Goal: Task Accomplishment & Management: Use online tool/utility

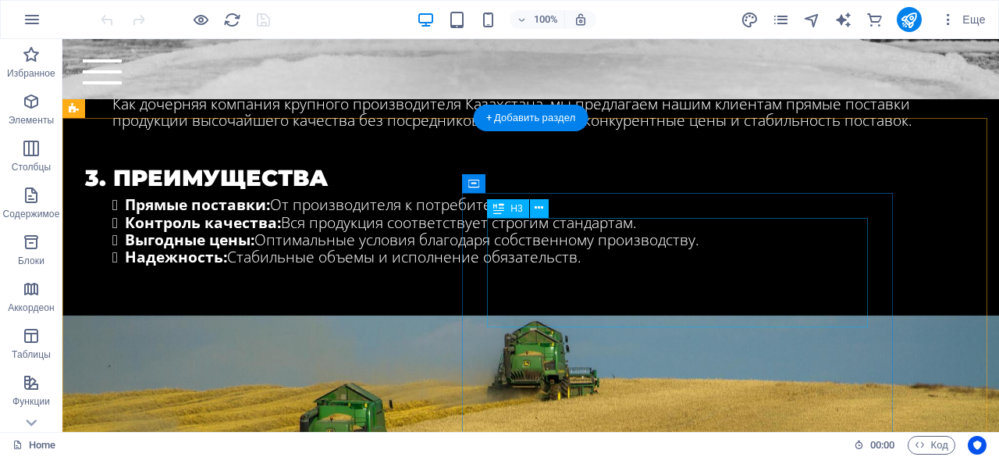
scroll to position [1340, 0]
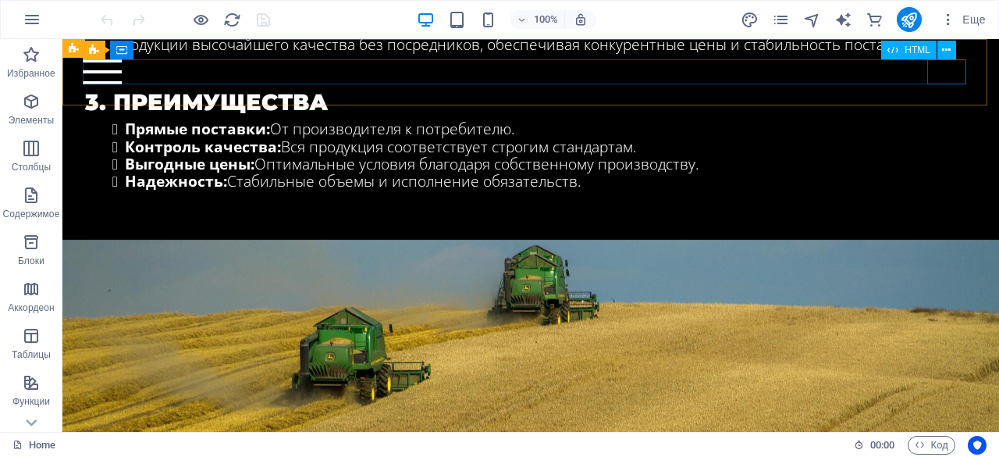
click at [952, 77] on div at bounding box center [530, 71] width 895 height 25
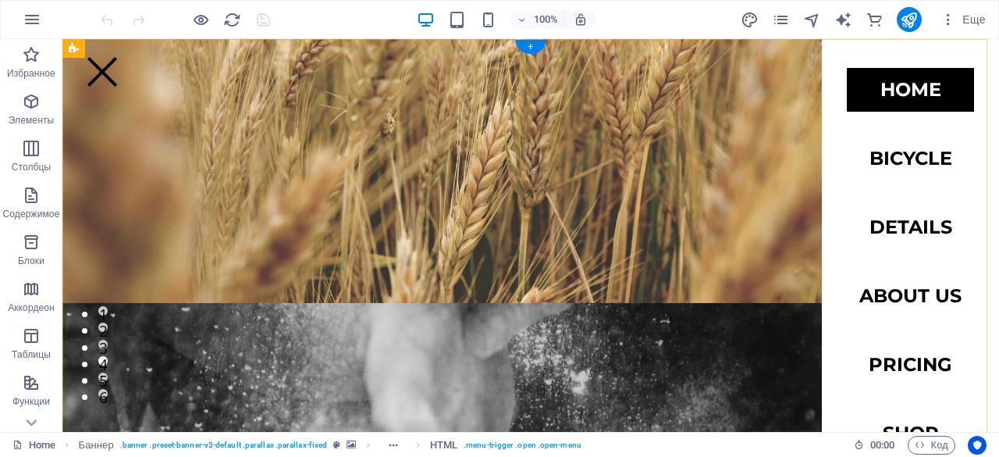
scroll to position [0, 0]
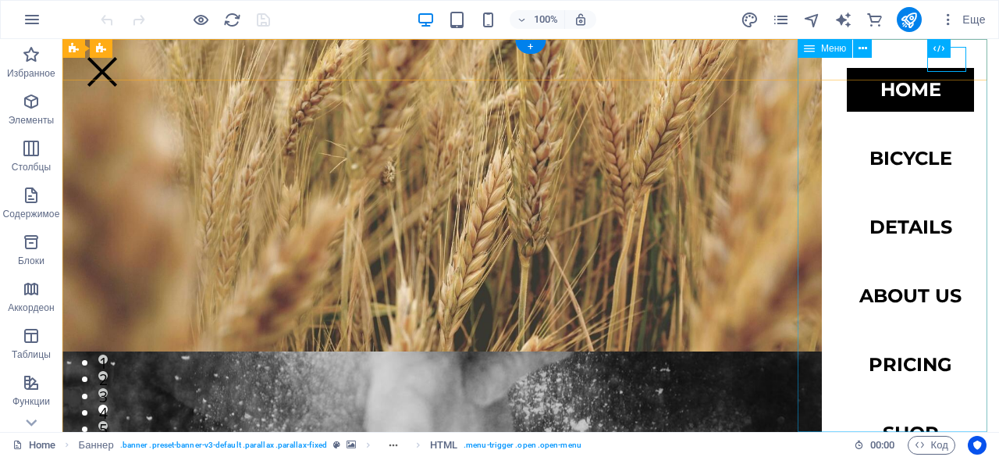
click at [874, 157] on nav "Home Bicycle Details About us Pricing Shop Contact" at bounding box center [910, 235] width 177 height 393
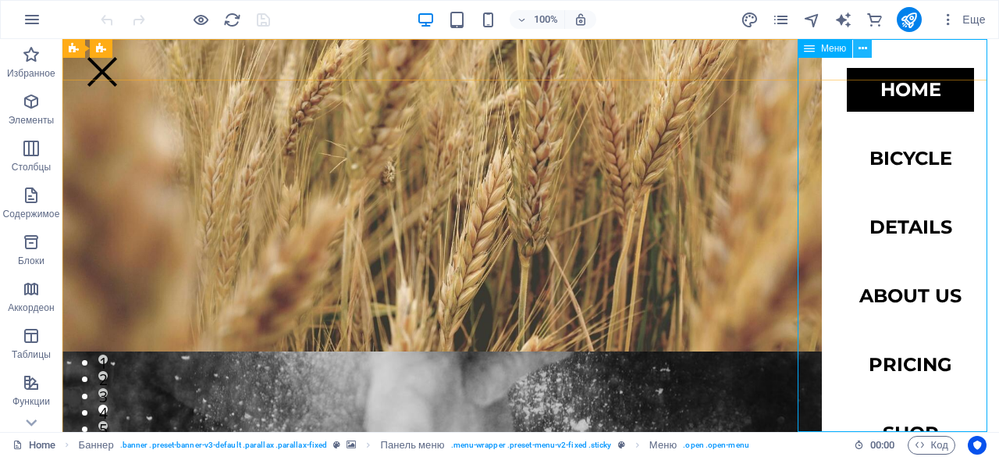
click at [863, 41] on icon at bounding box center [863, 49] width 9 height 16
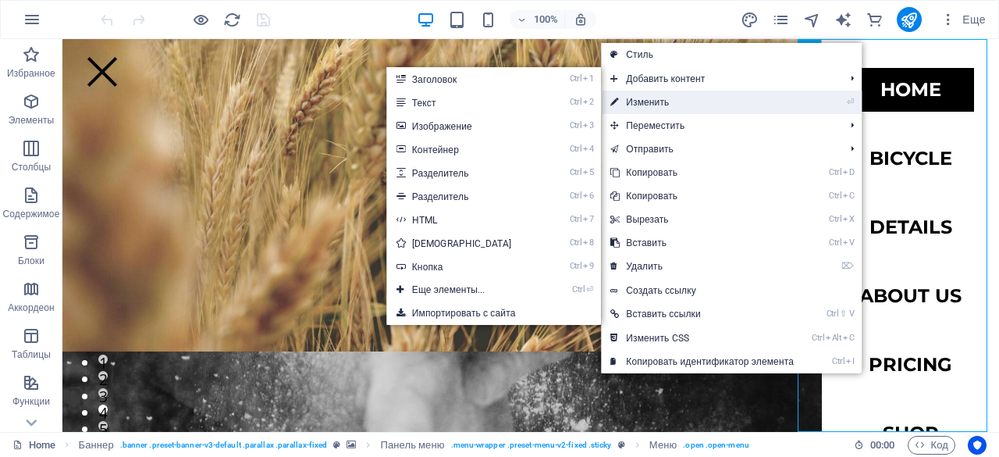
click at [697, 100] on link "⏎ Изменить" at bounding box center [702, 102] width 202 height 23
select select
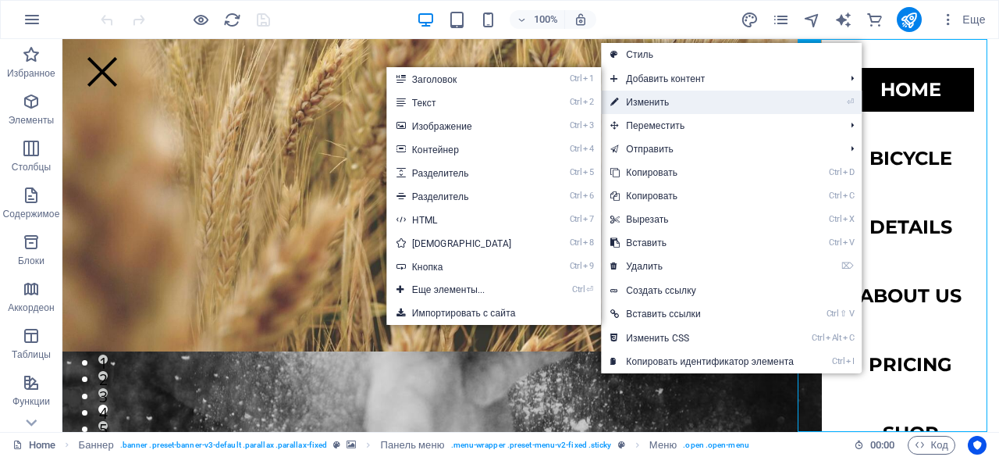
select select
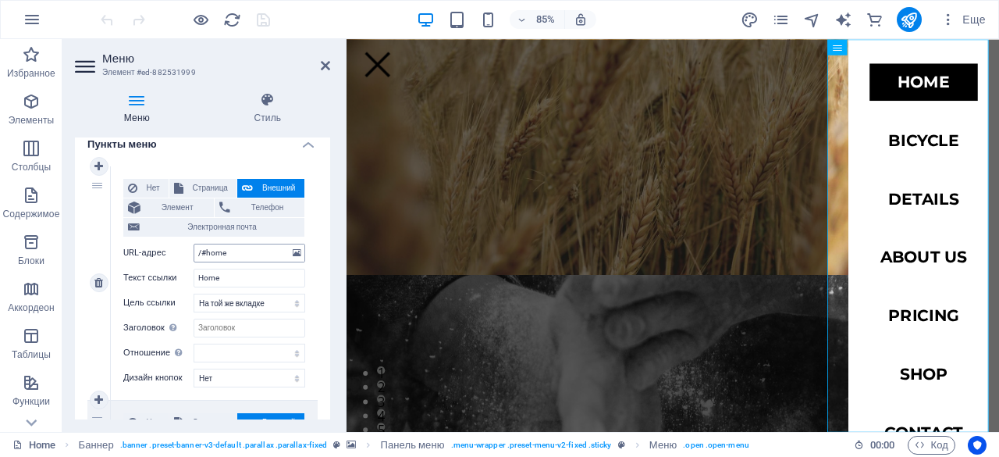
scroll to position [126, 0]
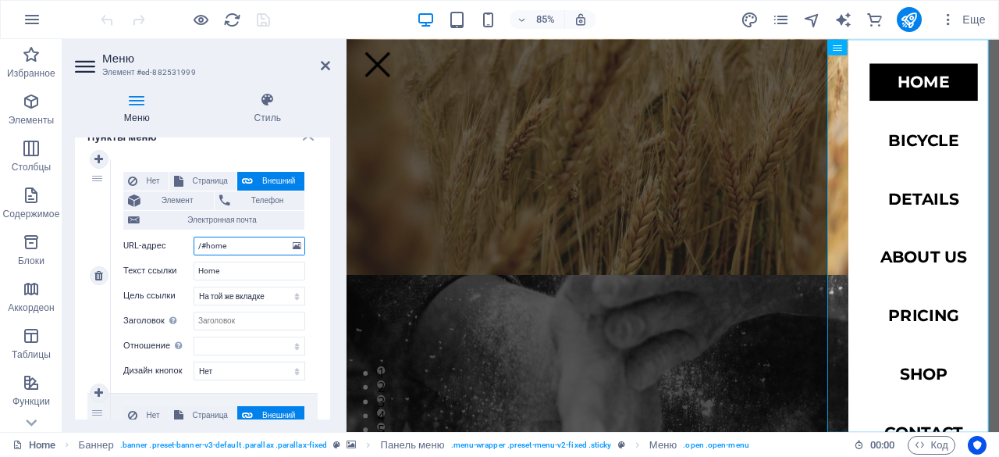
click at [251, 244] on input "/#home" at bounding box center [250, 246] width 112 height 19
type input "/#"
select select
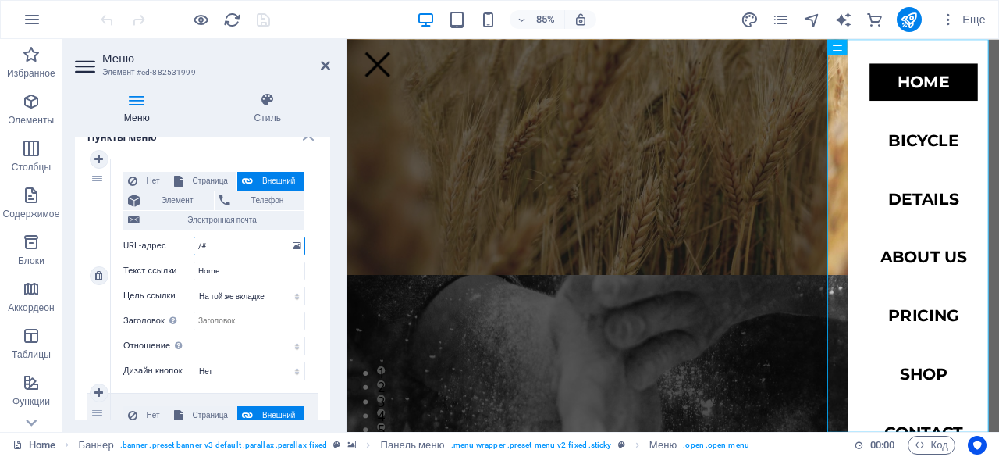
select select
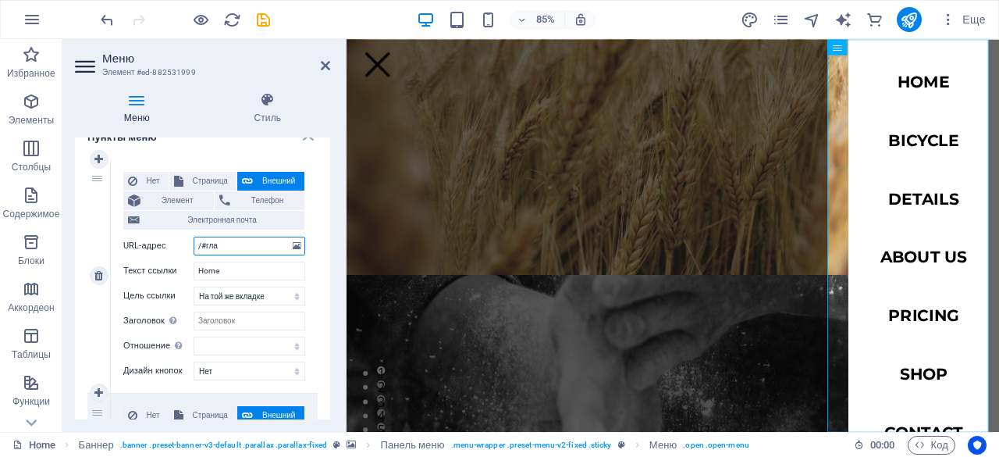
type input "/#глав"
select select
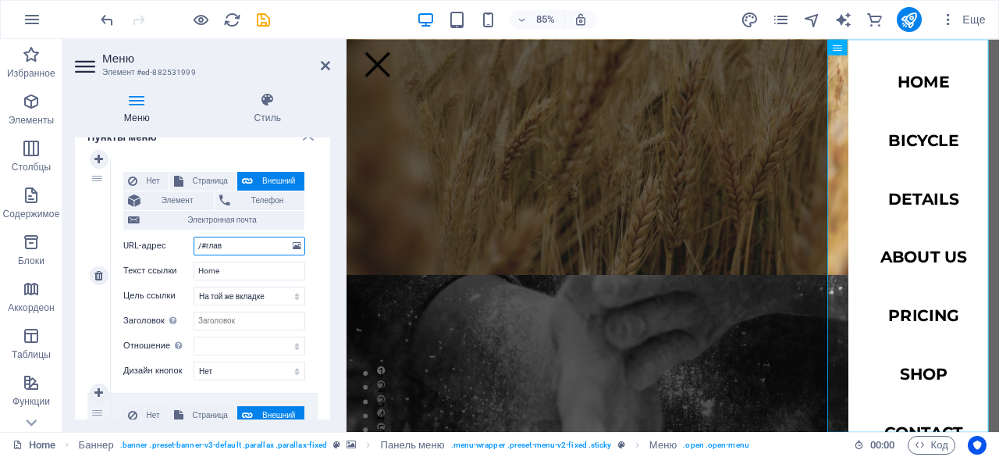
select select
type input "/#главна"
select select
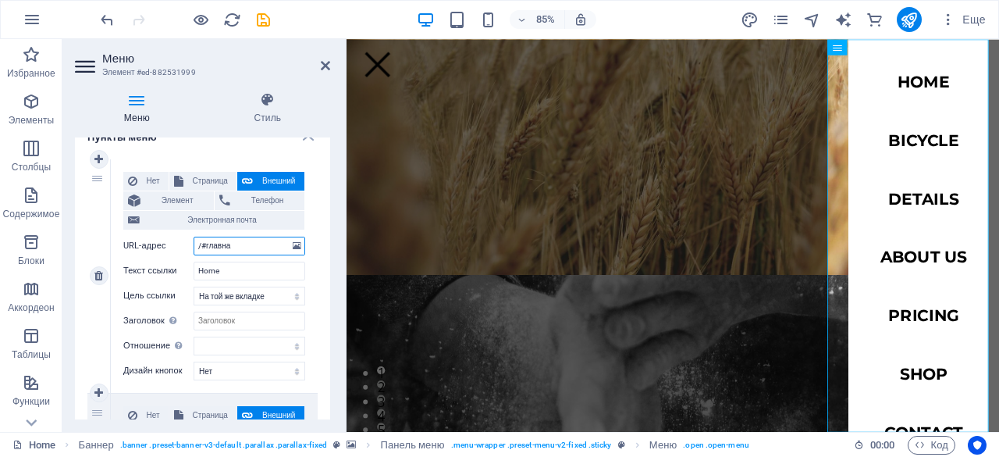
select select
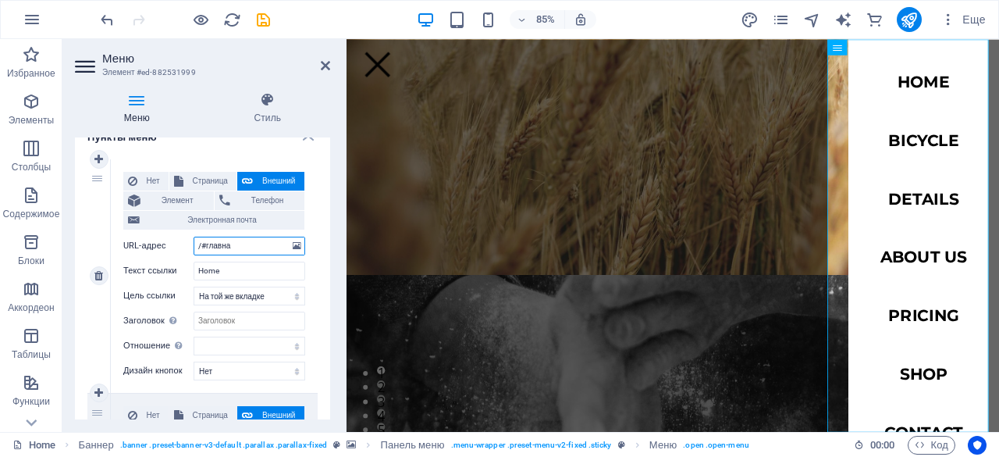
select select
type input "/#главная"
select select
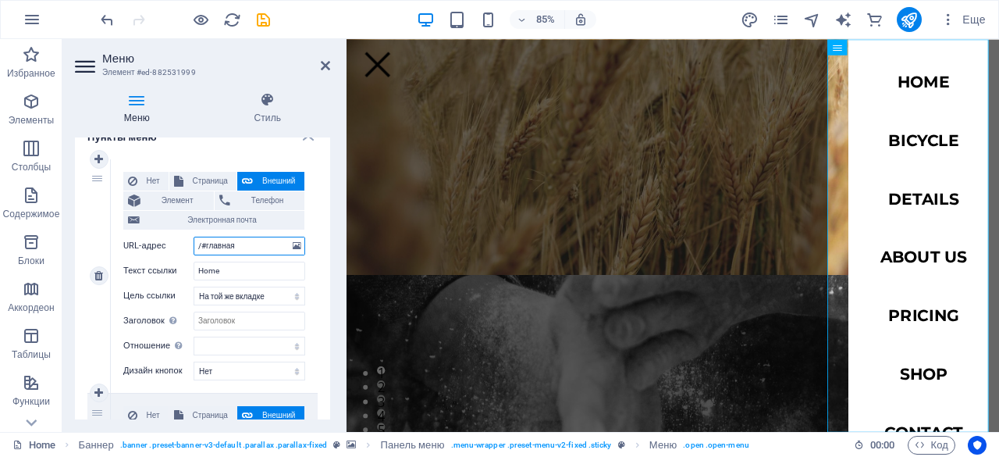
select select
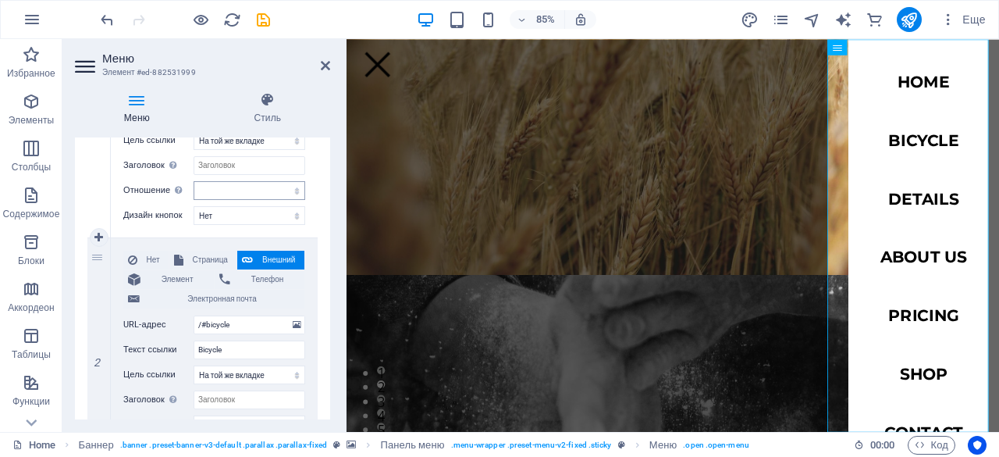
scroll to position [287, 0]
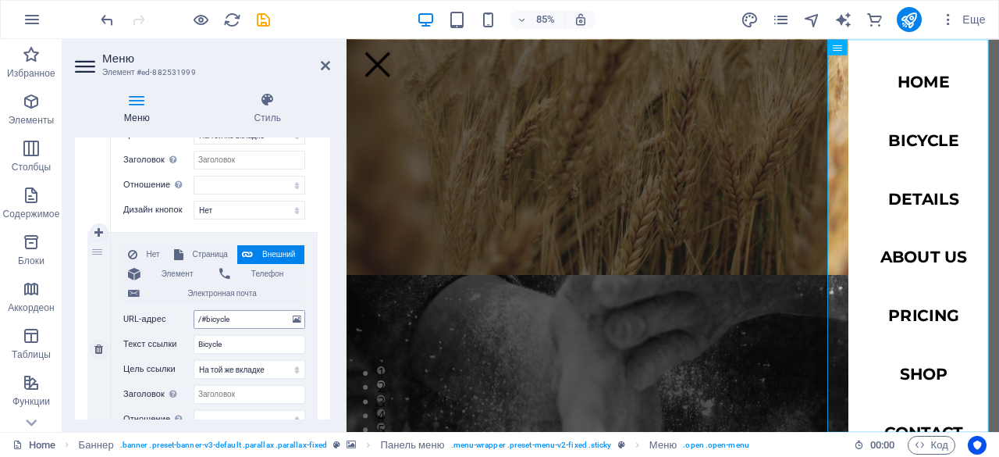
type input "/#главная"
click at [248, 312] on input "/#bicycle" at bounding box center [250, 319] width 112 height 19
type input "/#"
select select
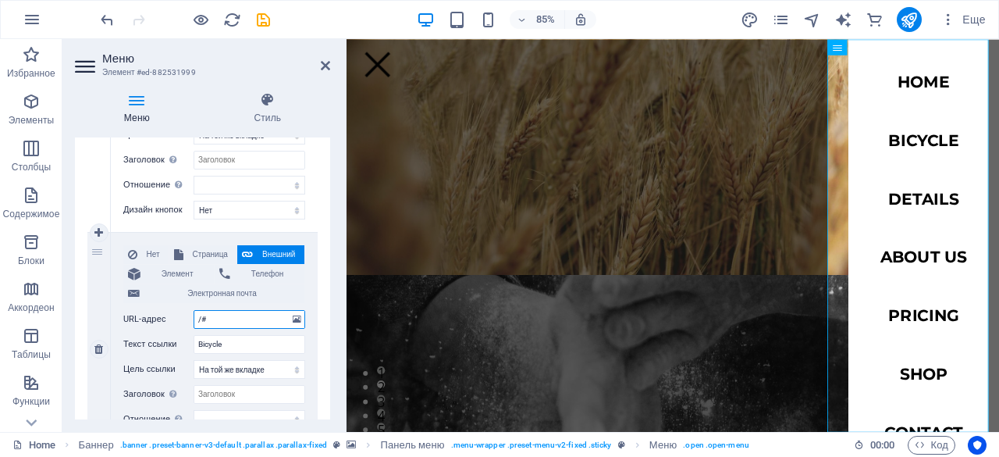
select select
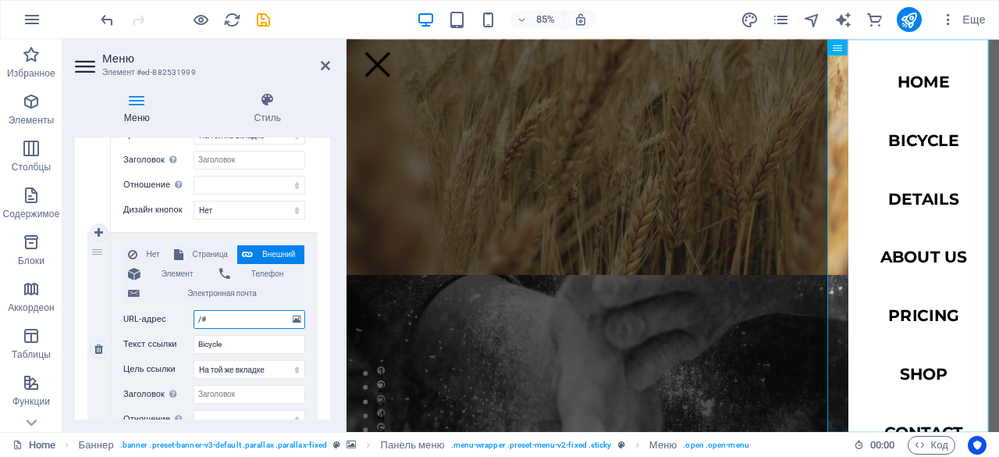
type input "/#о"
select select
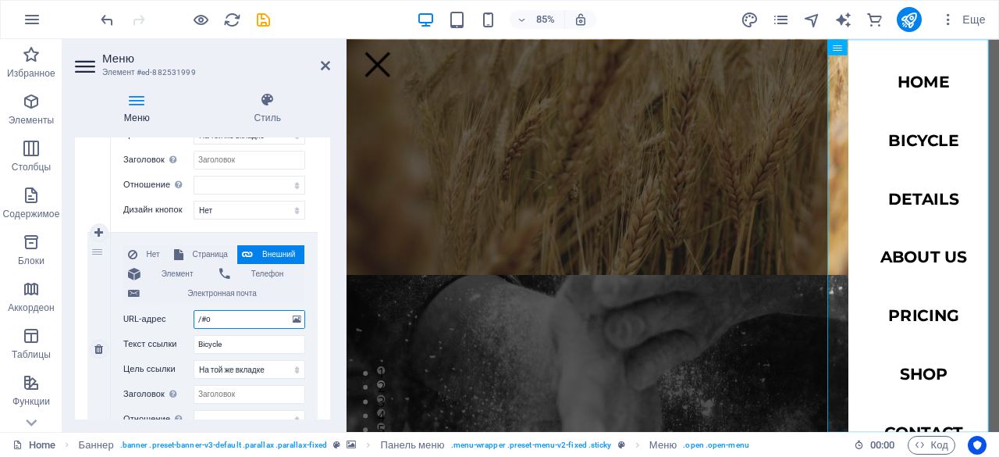
select select
type input "/#о нас"
select select
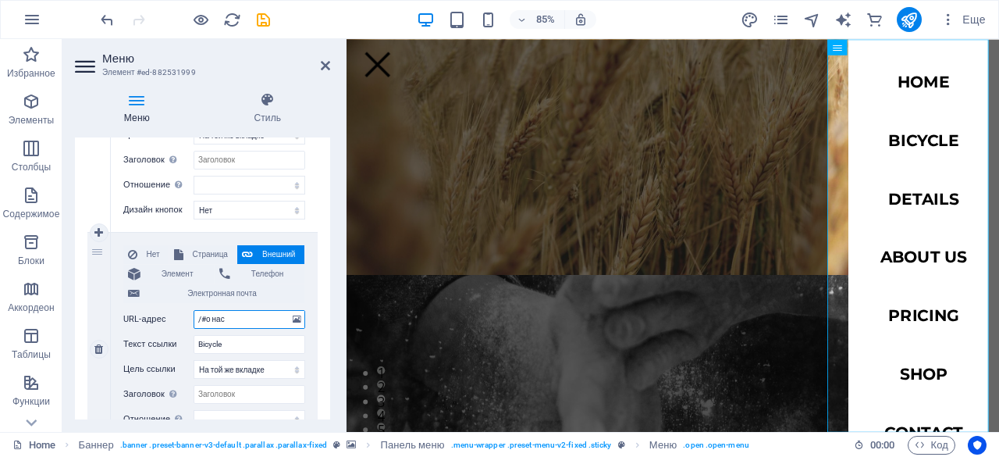
select select
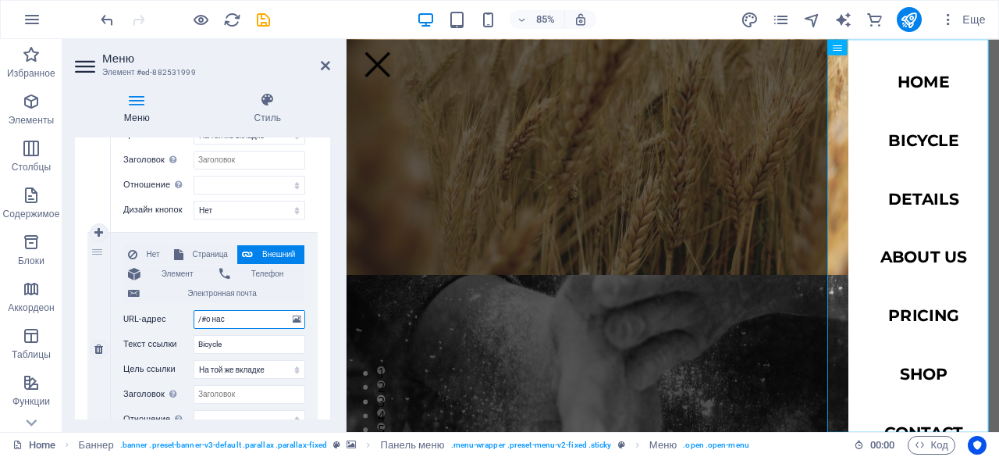
select select
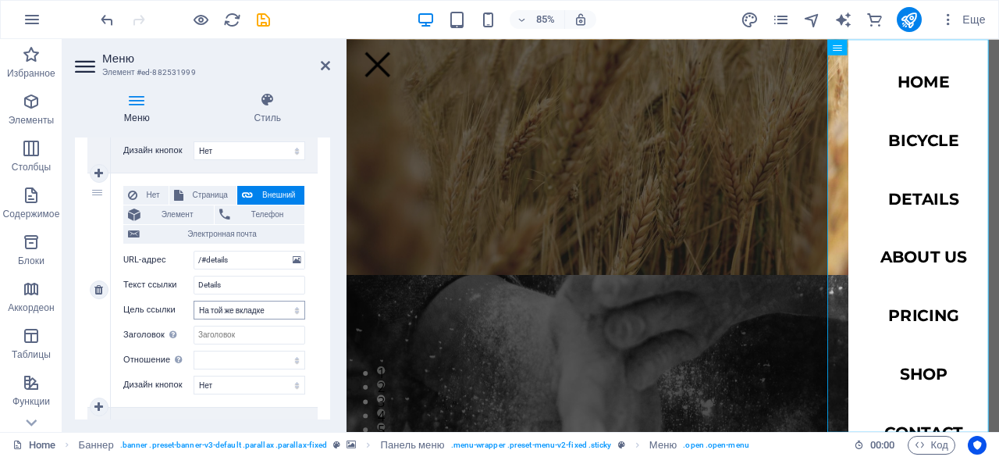
scroll to position [586, 0]
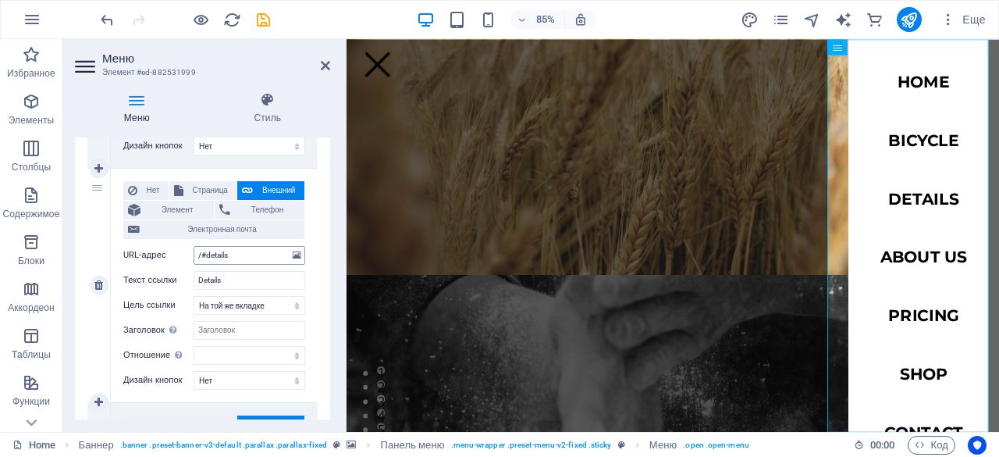
type input "/#о нас"
click at [245, 258] on input "/#details" at bounding box center [250, 255] width 112 height 19
type input "/#"
select select
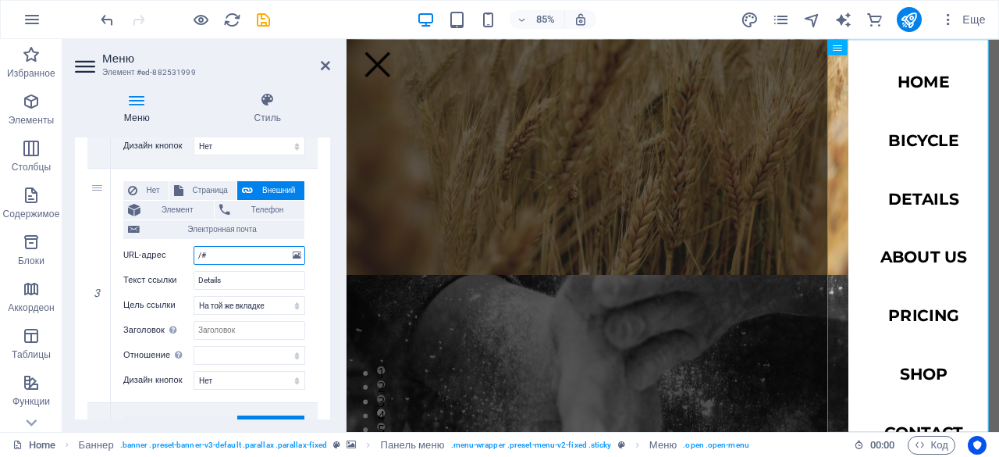
select select
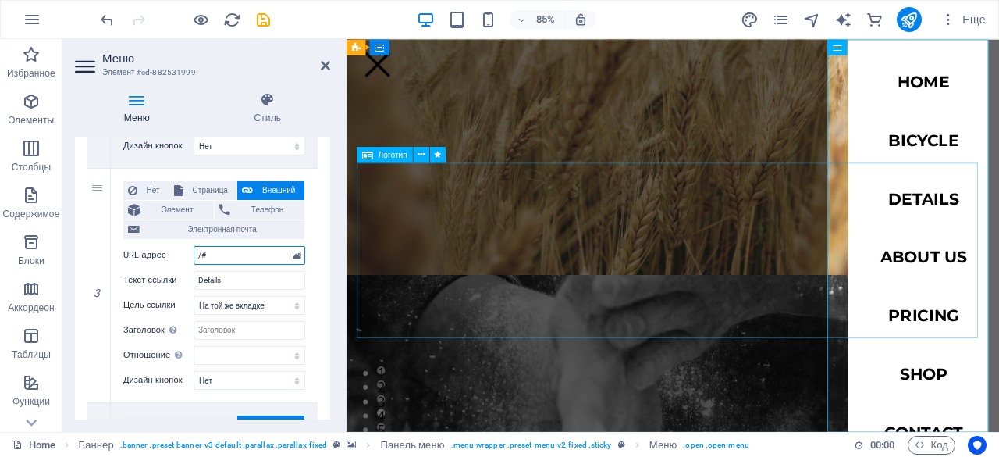
type input "/#"
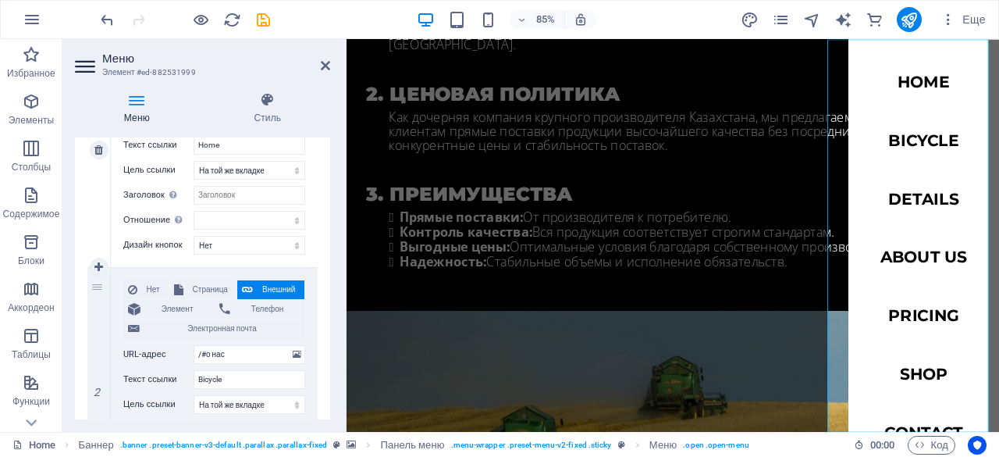
scroll to position [269, 0]
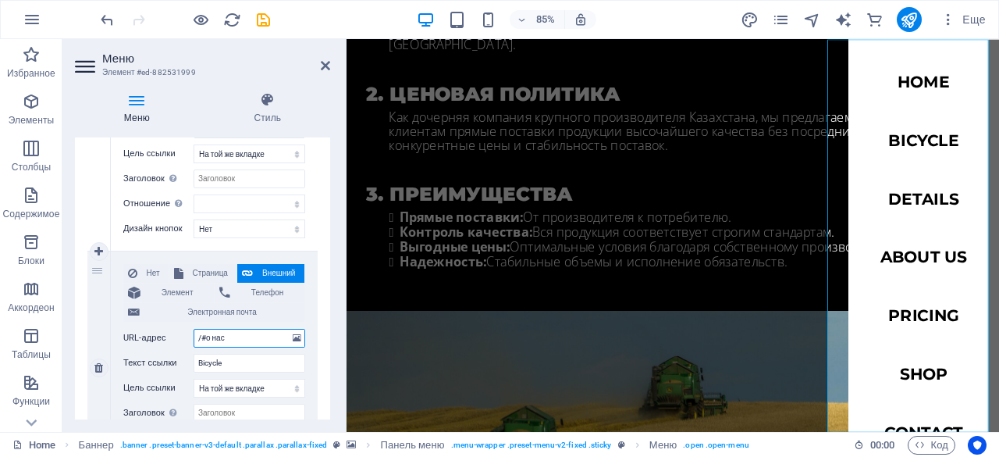
drag, startPoint x: 230, startPoint y: 338, endPoint x: 206, endPoint y: 340, distance: 23.5
click at [206, 340] on input "/#о нас" at bounding box center [250, 338] width 112 height 19
type input "/#k"
select select
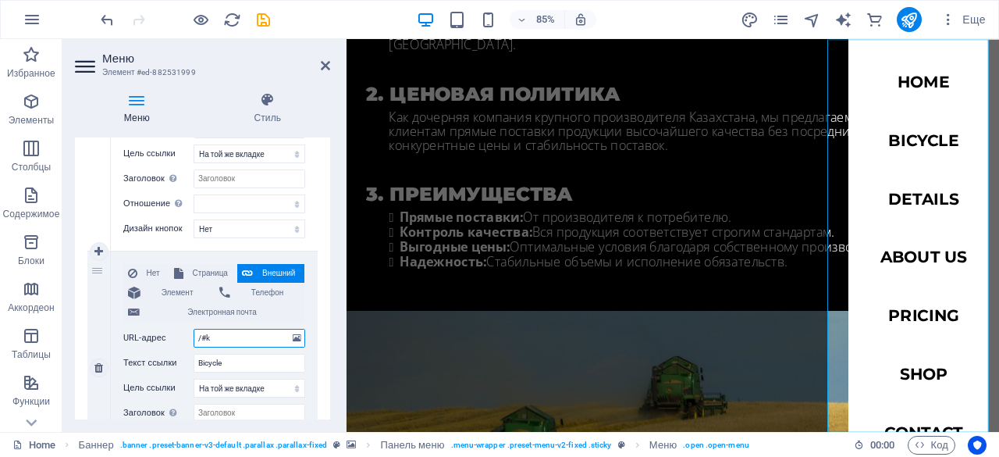
select select
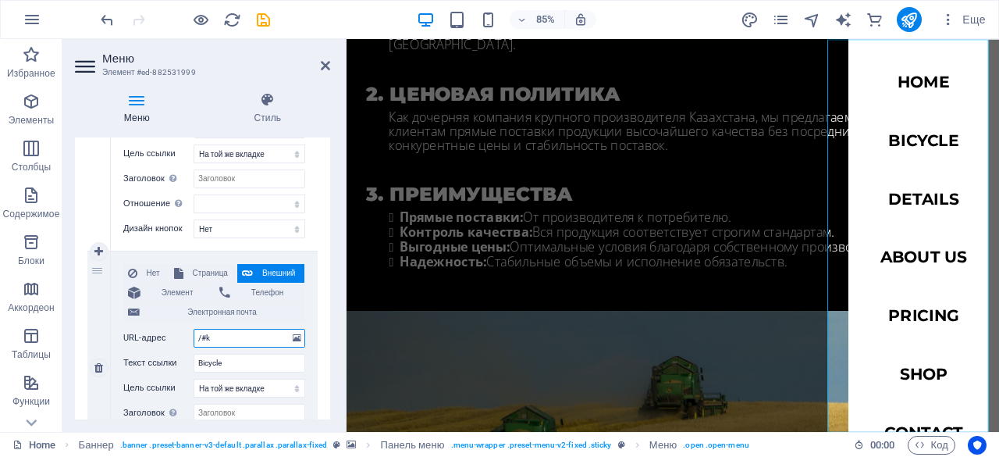
type input "/#kz"
select select
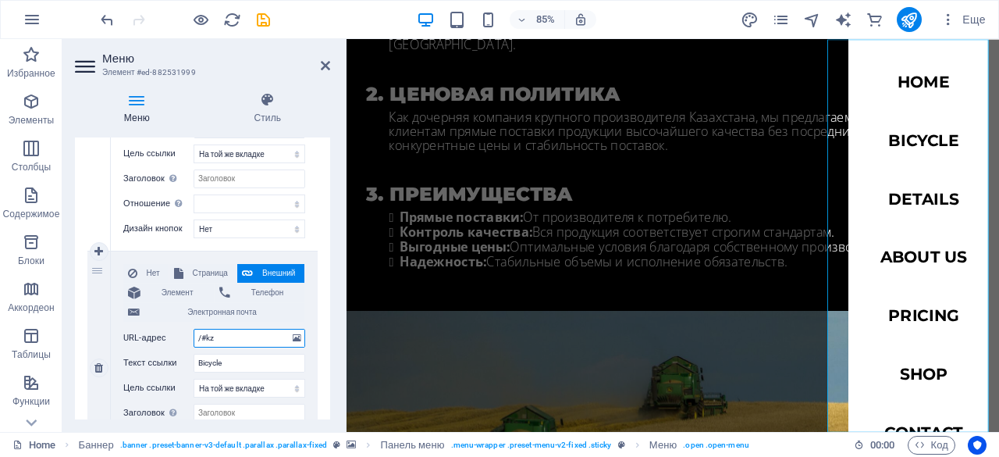
select select
type input "/#kz-da"
select select
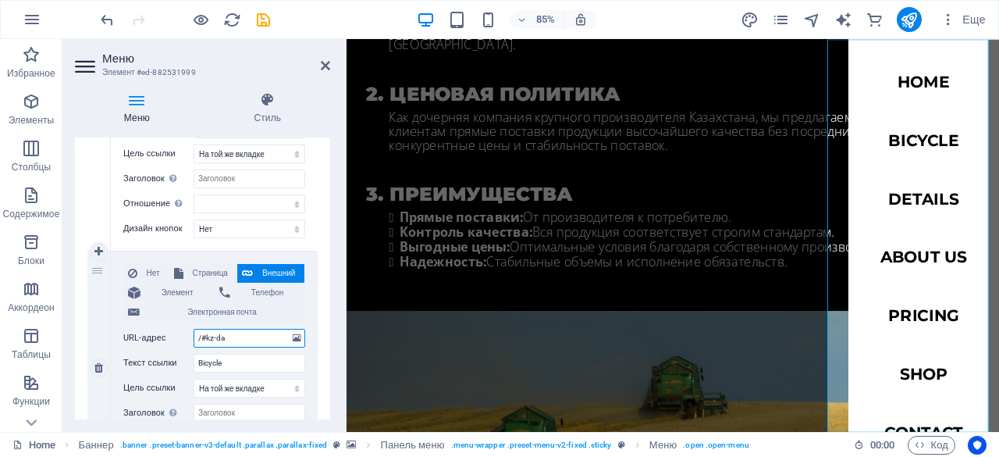
select select
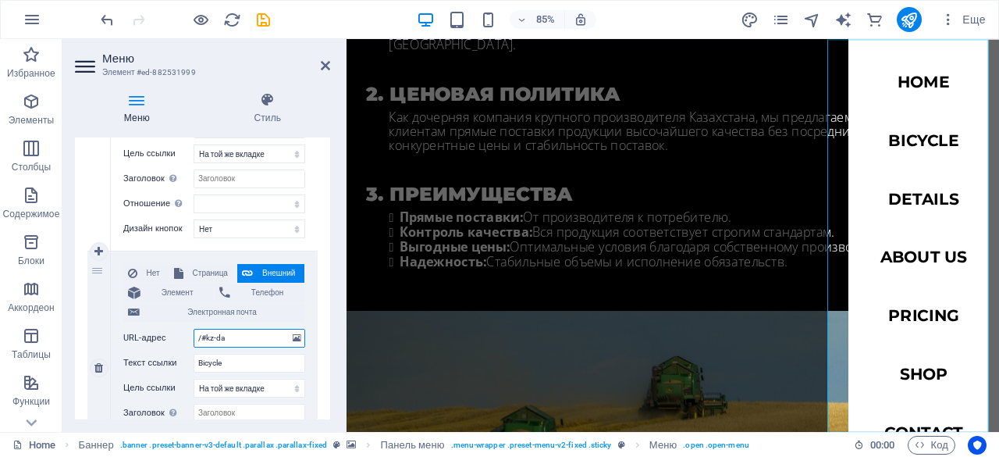
select select
type input "/#kz-[PERSON_NAME]"
select select
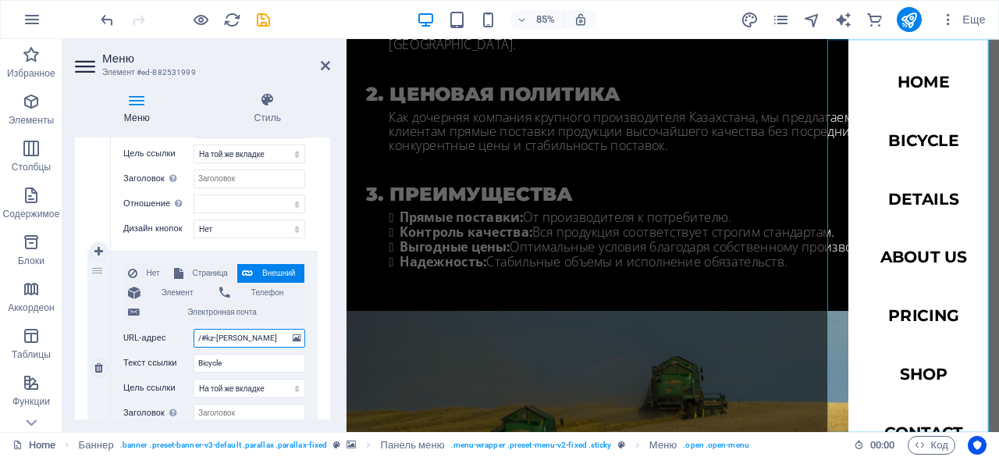
select select
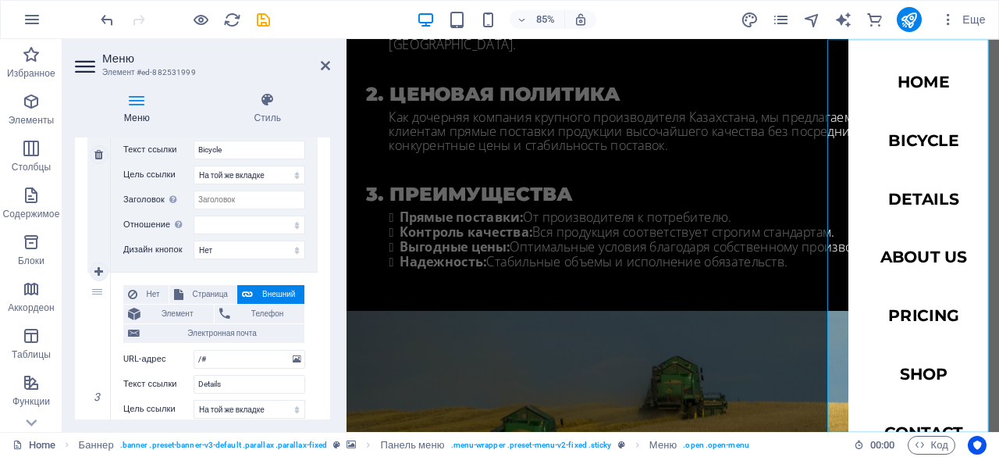
scroll to position [484, 0]
type input "/#kz-[PERSON_NAME]"
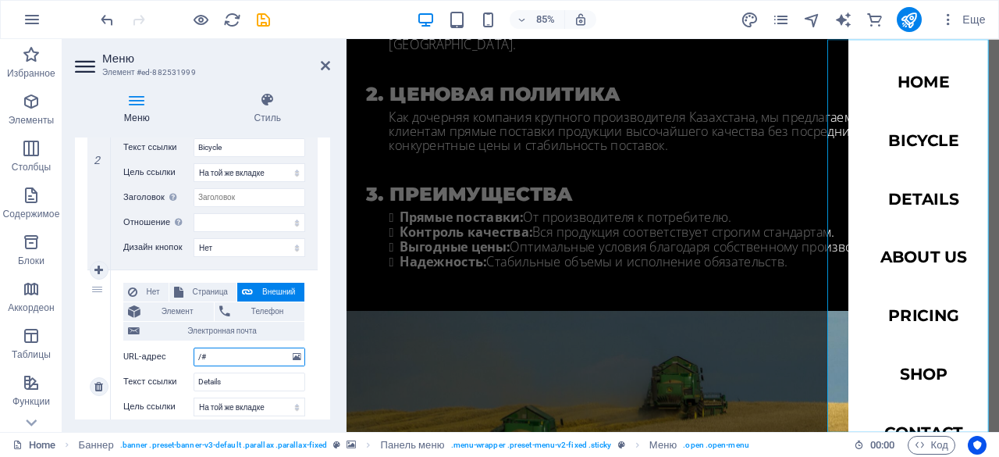
click at [238, 362] on input "/#" at bounding box center [250, 356] width 112 height 19
type input "/#наша"
select select
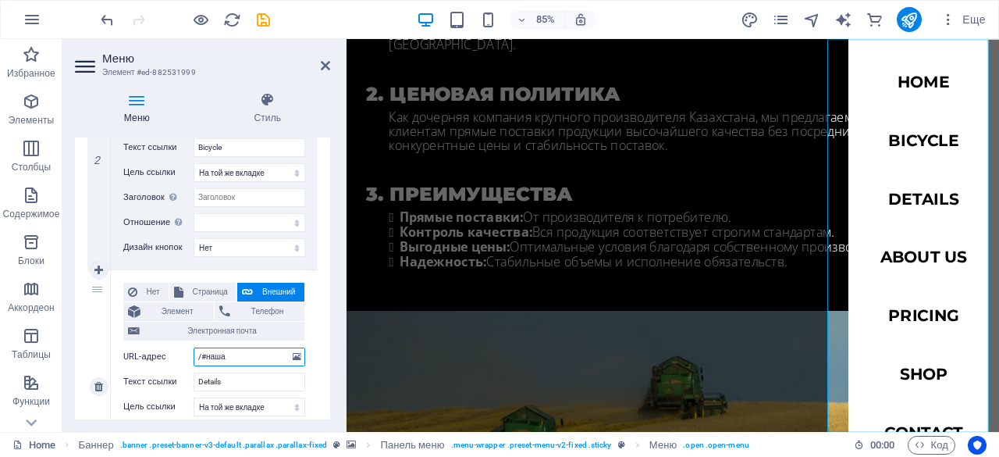
select select
type input "/#наша про"
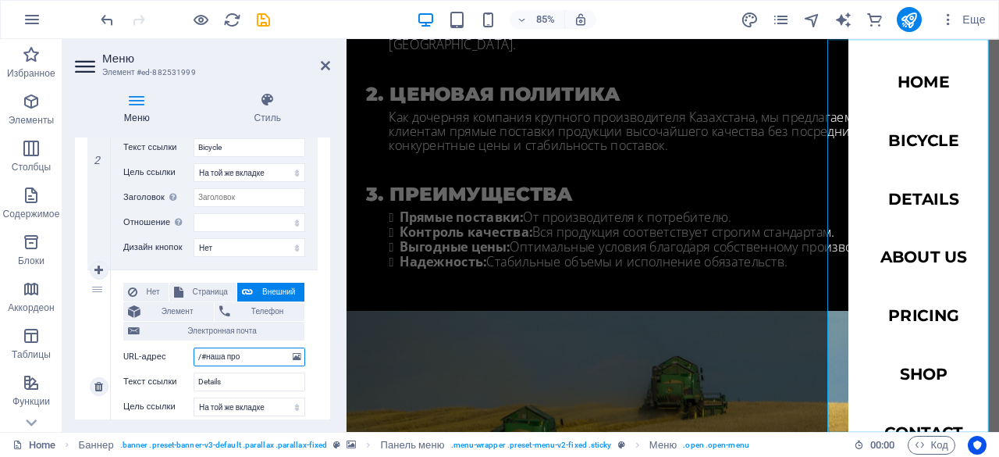
select select
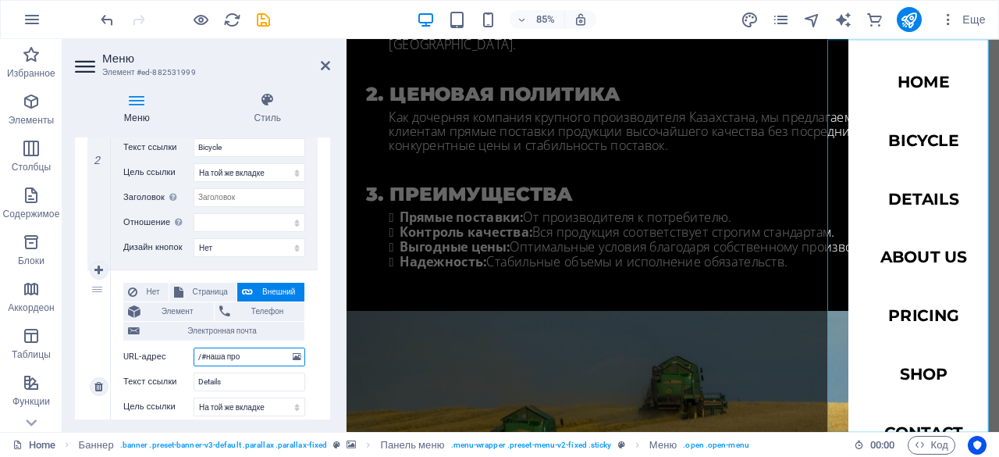
select select
type input "/#"
select select
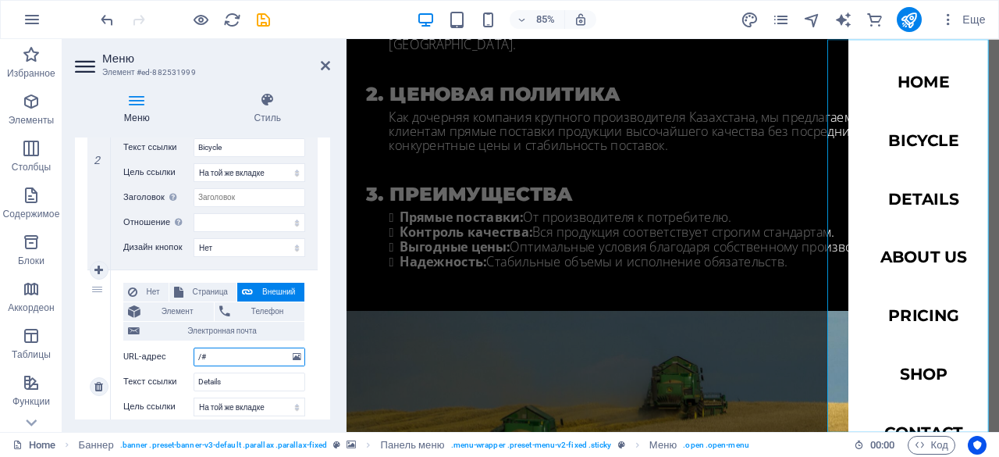
type input "/#п"
select select
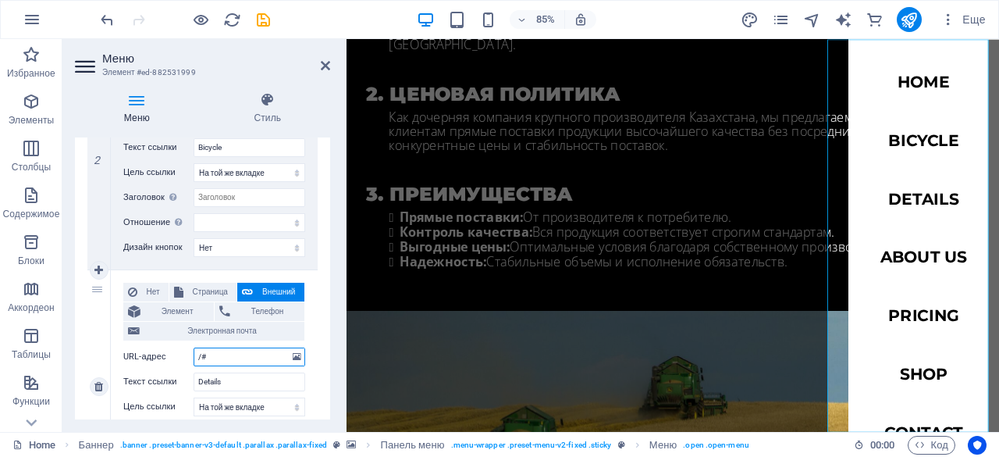
select select
type input "/#продукция"
select select
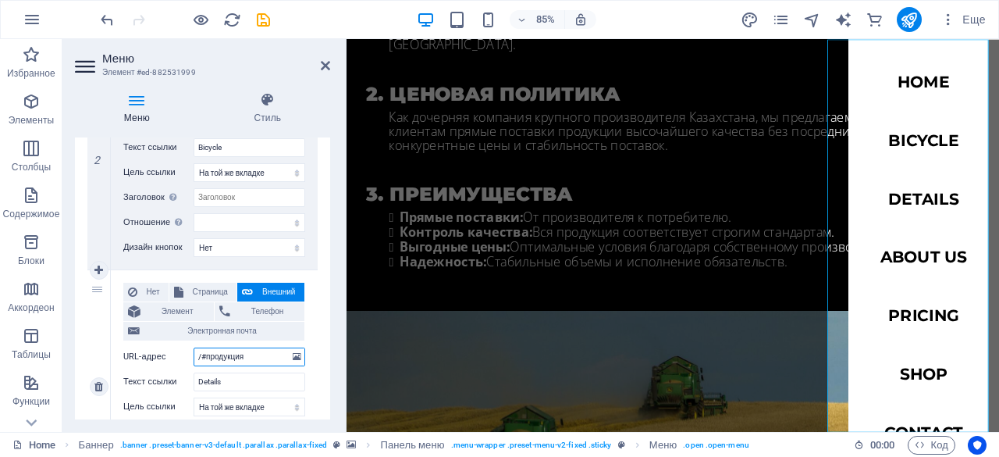
select select
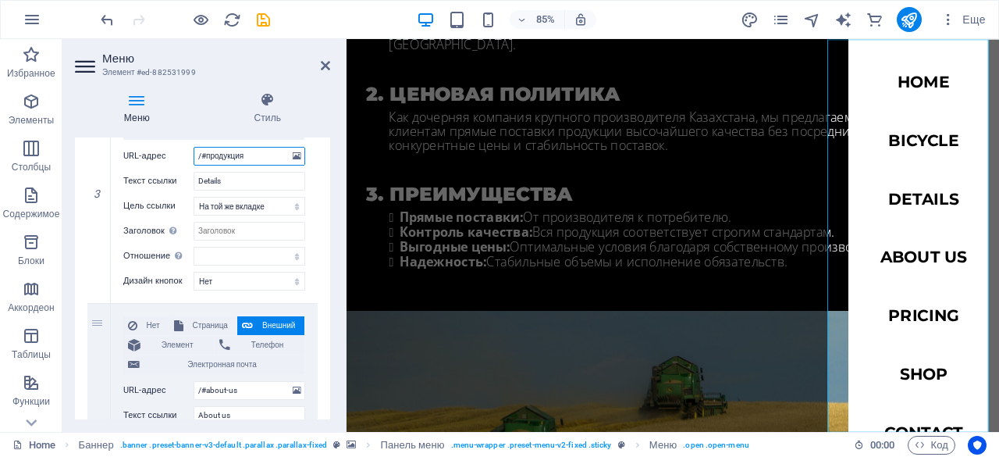
scroll to position [689, 0]
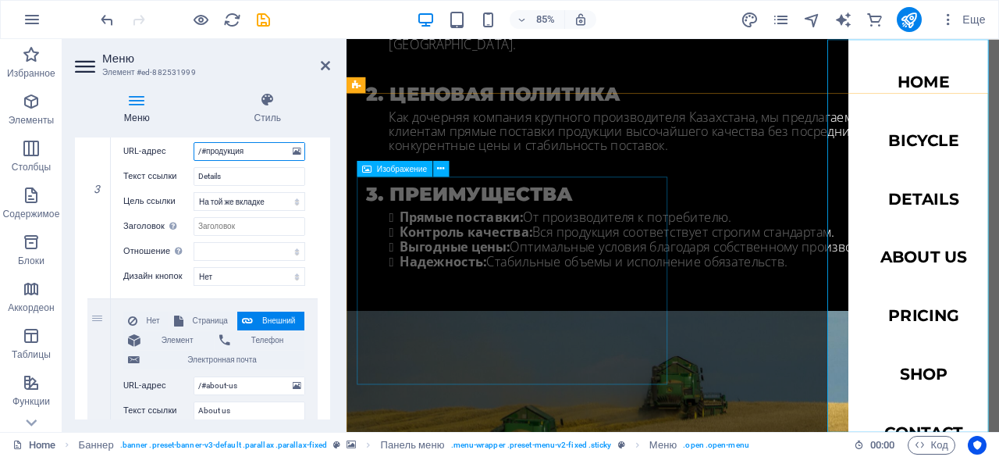
type input "/#продукция"
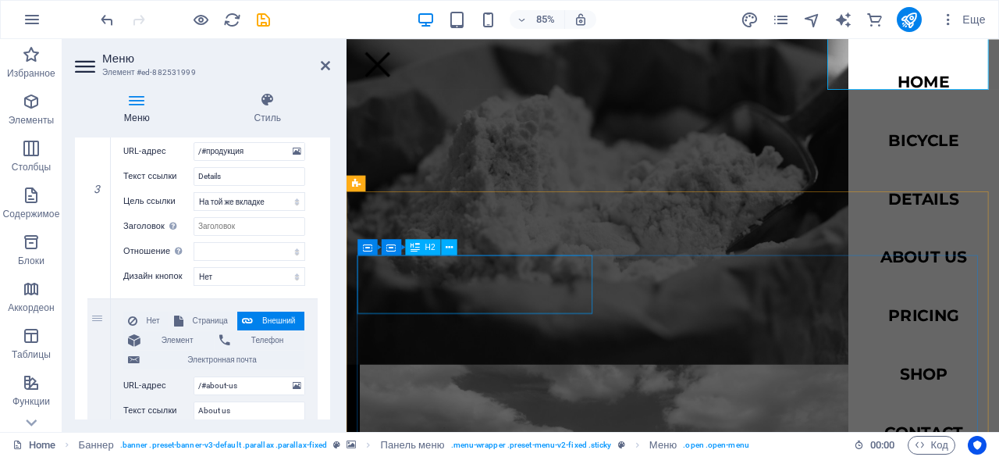
scroll to position [2492, 0]
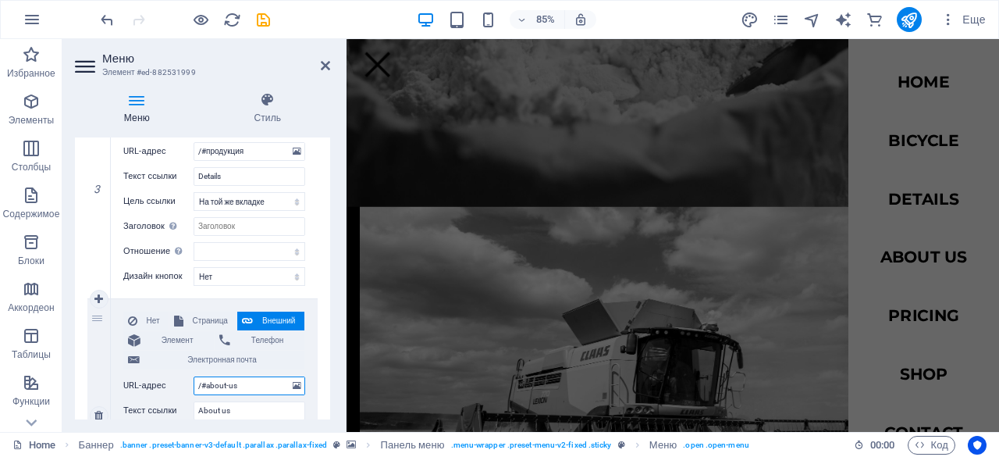
click at [251, 386] on input "/#about-us" at bounding box center [250, 385] width 112 height 19
type input "/#"
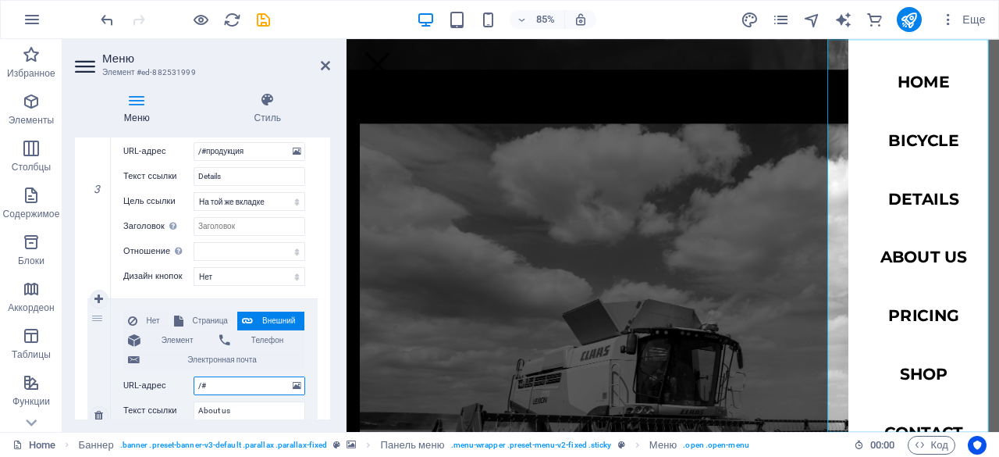
select select
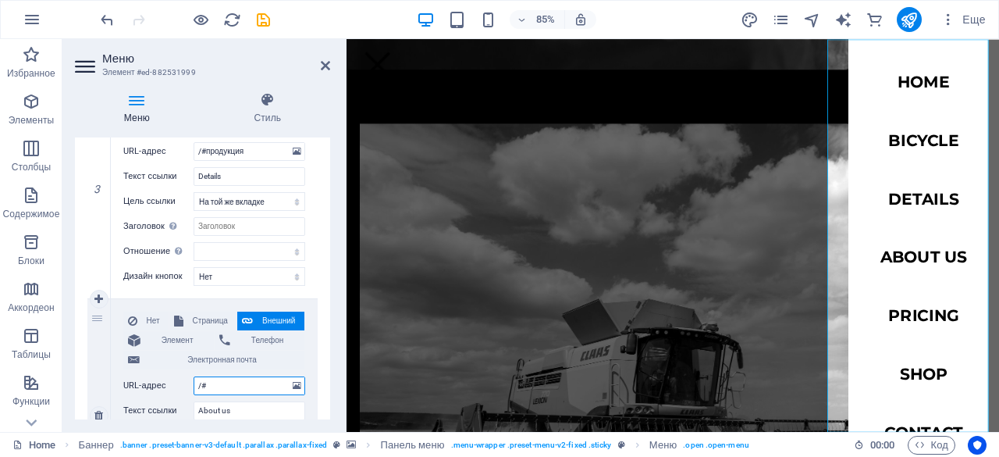
select select
type input "/#о"
select select
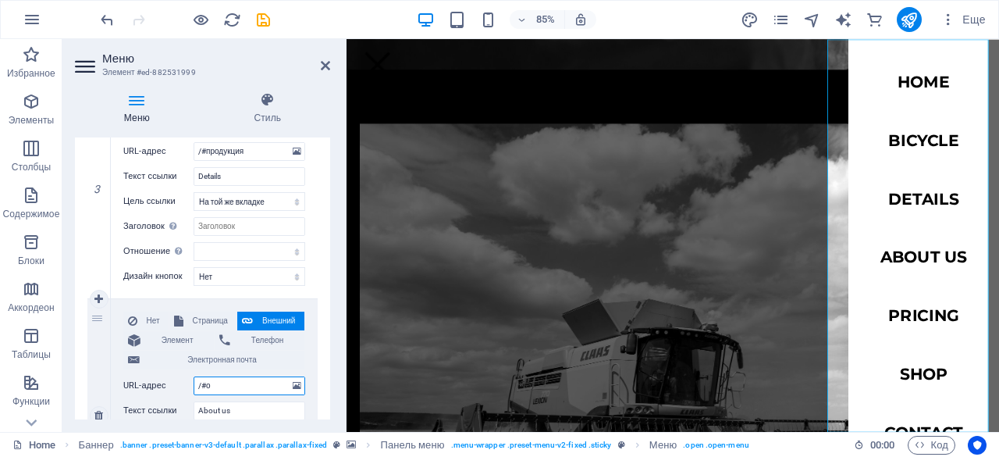
select select
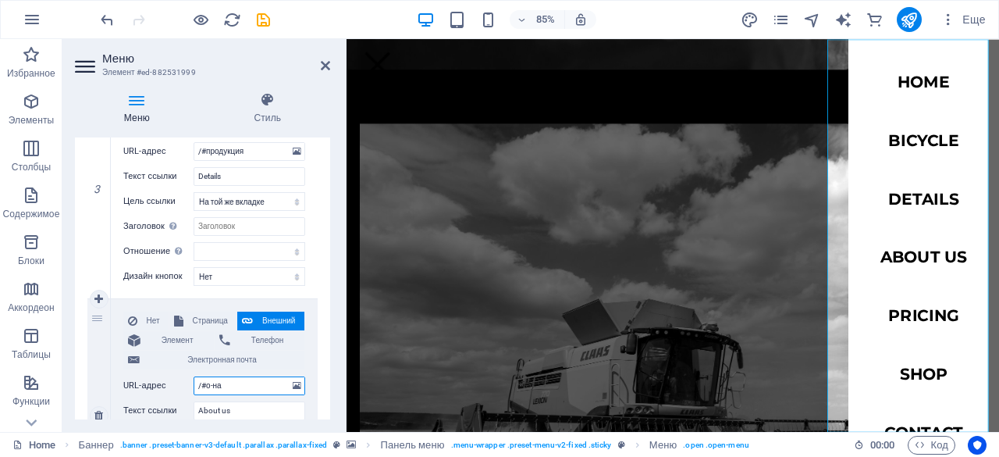
type input "/#о-нас"
select select
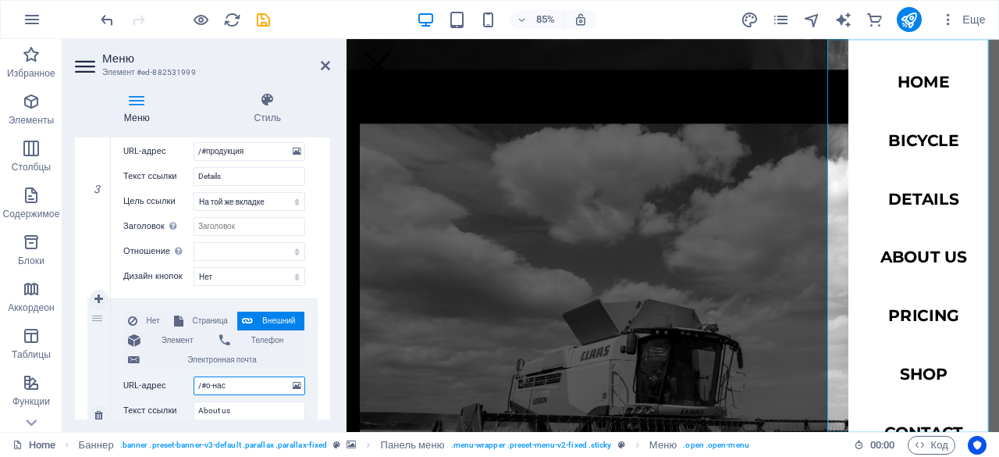
select select
type input "/#онас"
select select
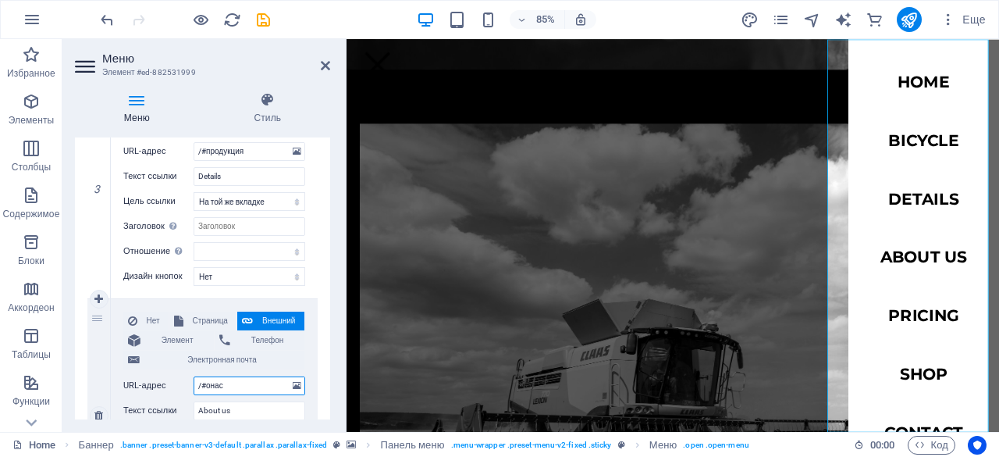
select select
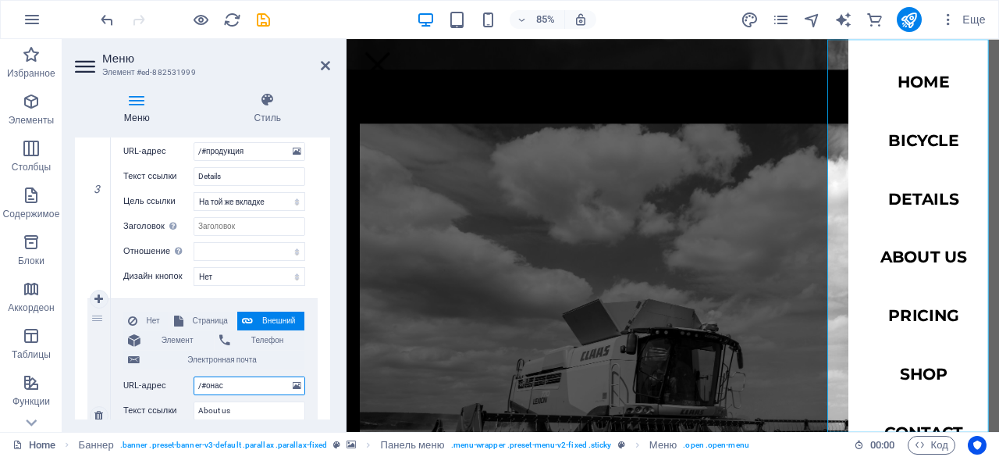
select select
type input "/#о_нас"
select select
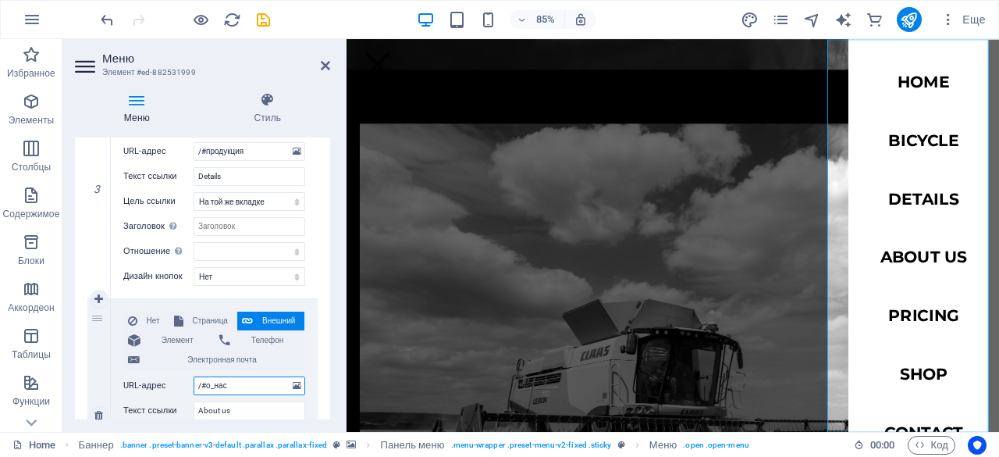
select select
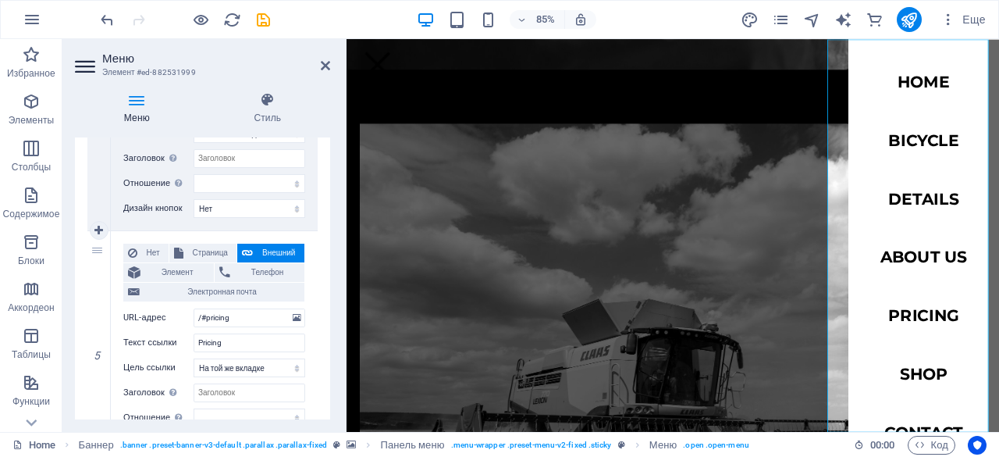
scroll to position [996, 0]
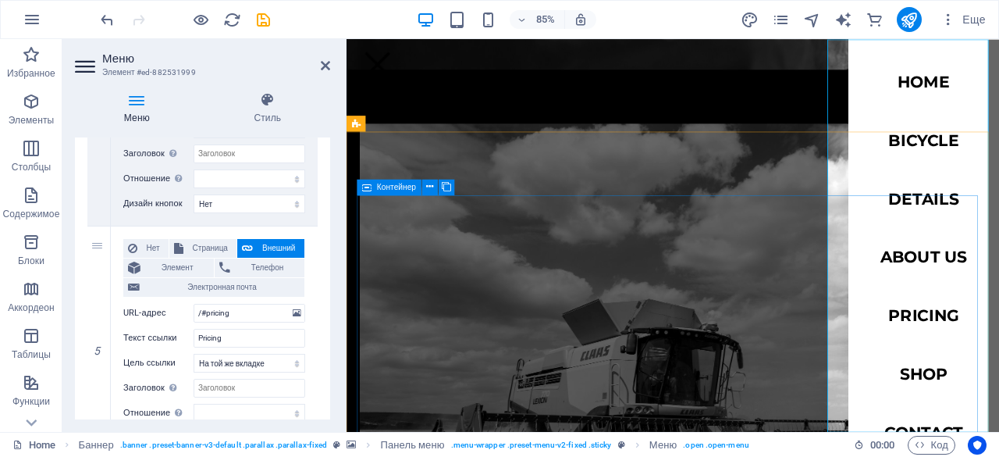
type input "/#о_нас"
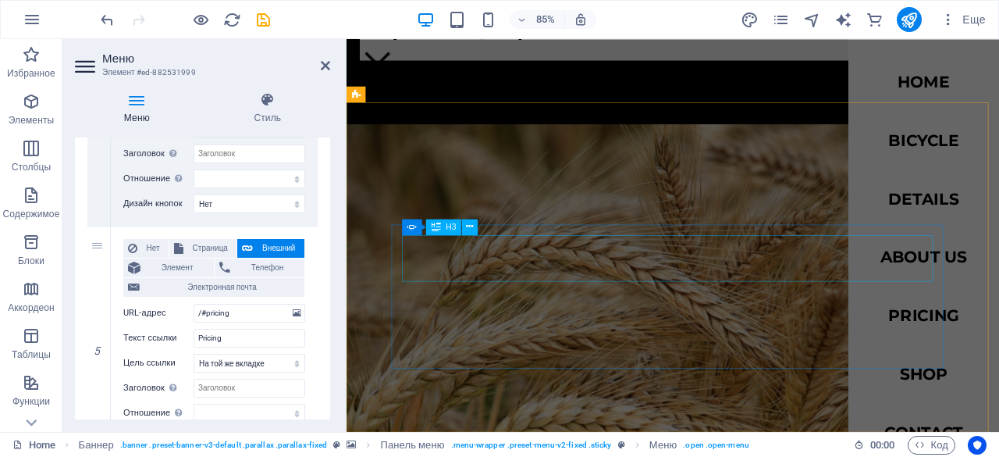
scroll to position [3291, 0]
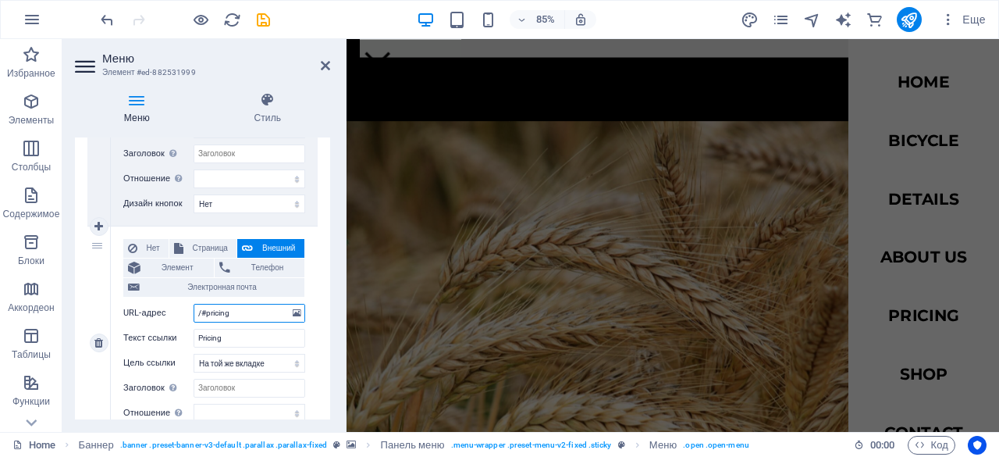
click at [255, 317] on input "/#pricing" at bounding box center [250, 313] width 112 height 19
type input "/#"
select select
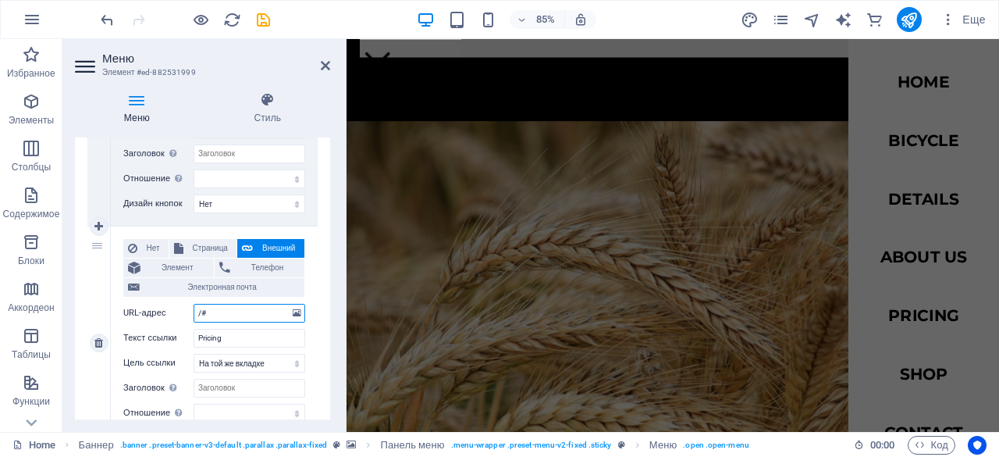
select select
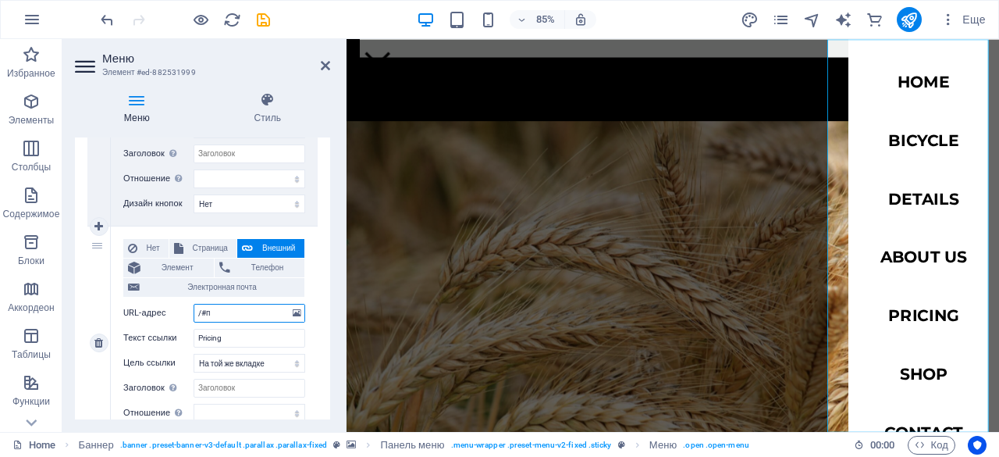
type input "/#пр"
select select
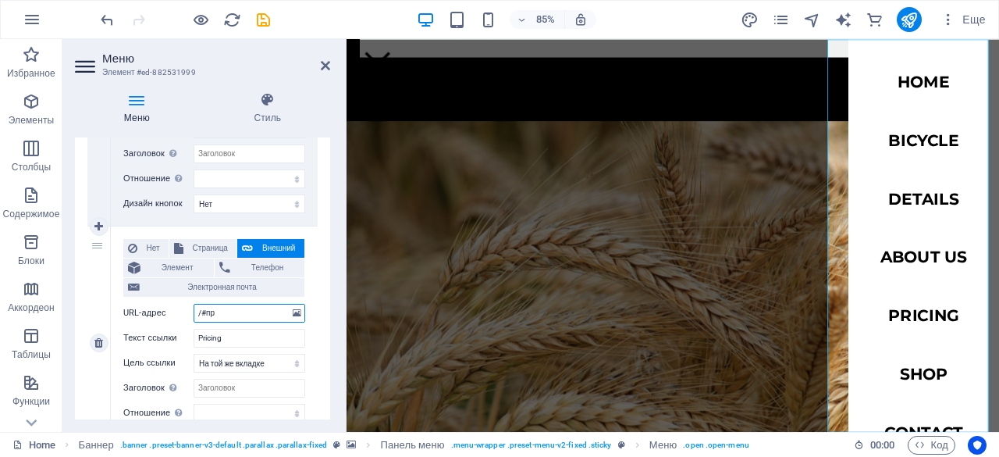
select select
type input "/#пре"
select select
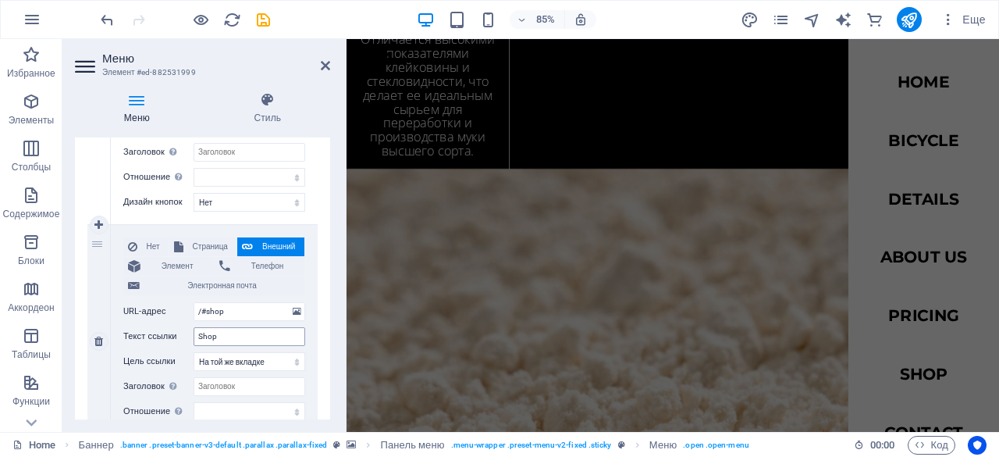
scroll to position [1277, 0]
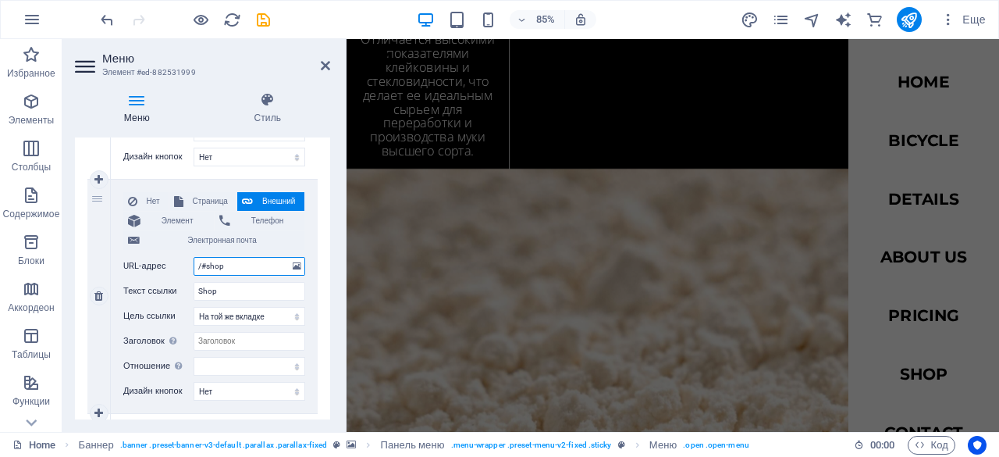
click at [248, 265] on input "/#shop" at bounding box center [250, 266] width 112 height 19
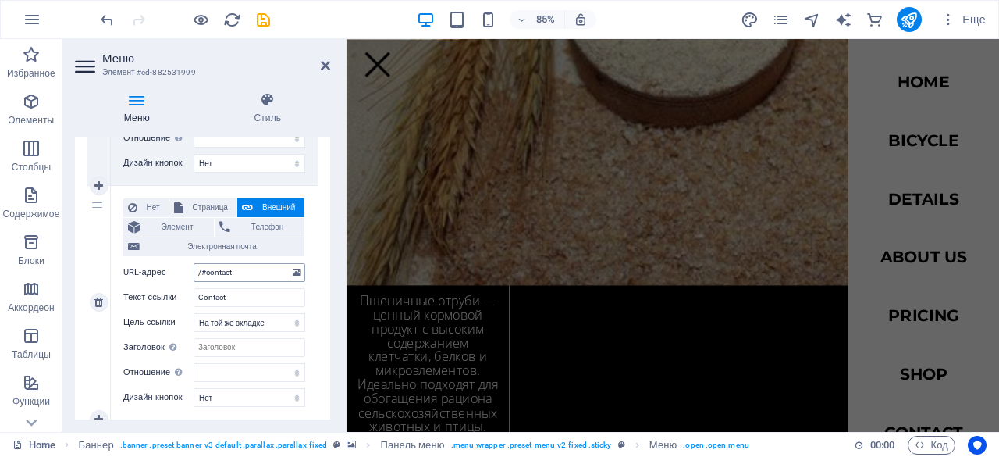
scroll to position [1505, 0]
click at [239, 270] on input "/#contact" at bounding box center [250, 272] width 112 height 19
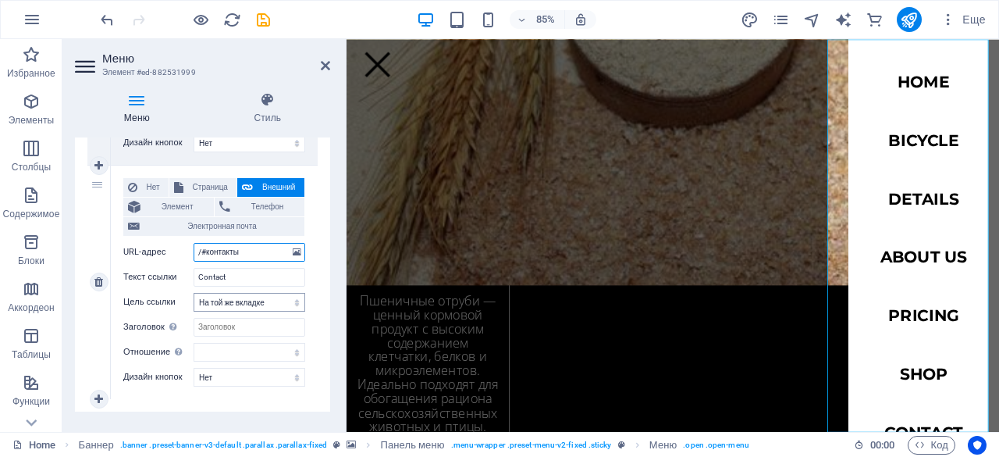
scroll to position [1558, 0]
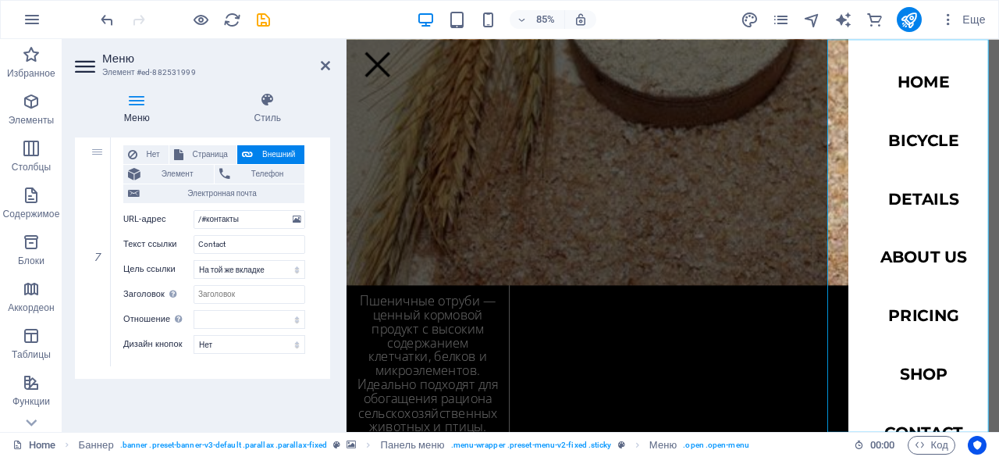
click at [254, 380] on div "Меню Автоматически Персональный Создайте пользовательские пункты меню для этого…" at bounding box center [202, 278] width 255 height 282
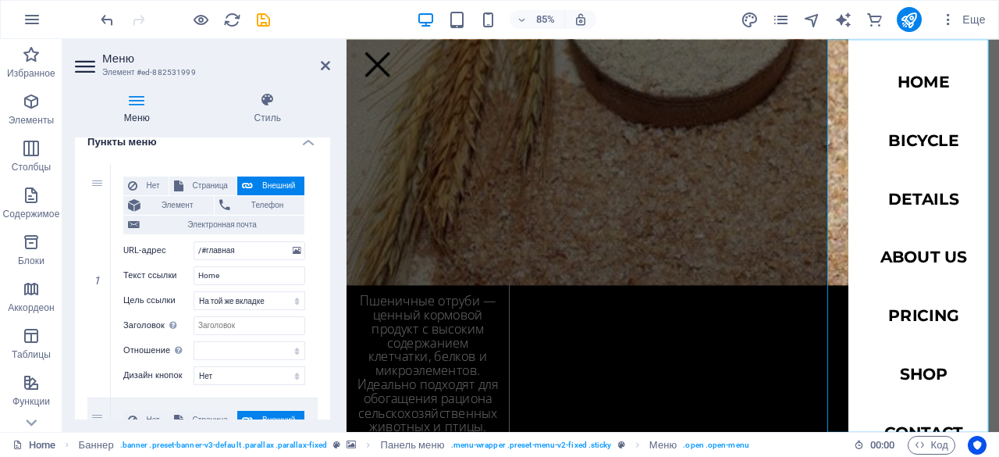
scroll to position [0, 0]
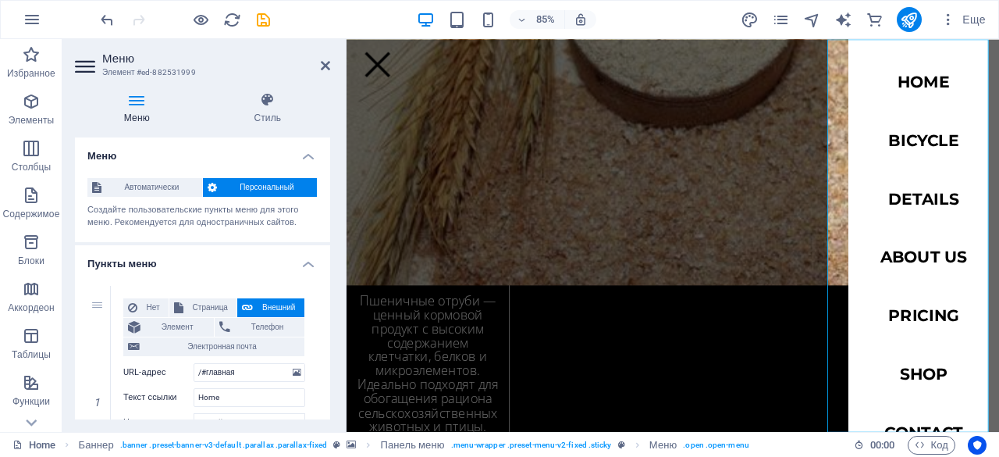
click at [178, 144] on h4 "Меню" at bounding box center [202, 151] width 255 height 28
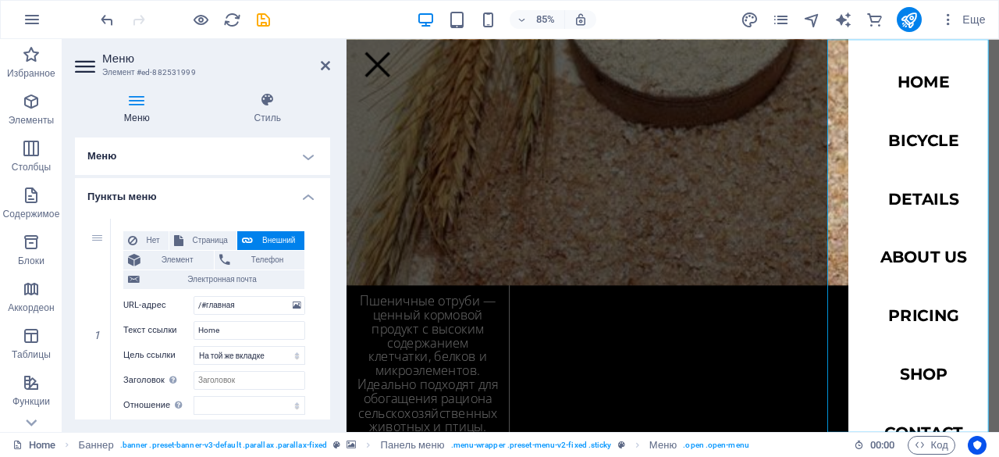
click at [178, 144] on h4 "Меню" at bounding box center [202, 155] width 255 height 37
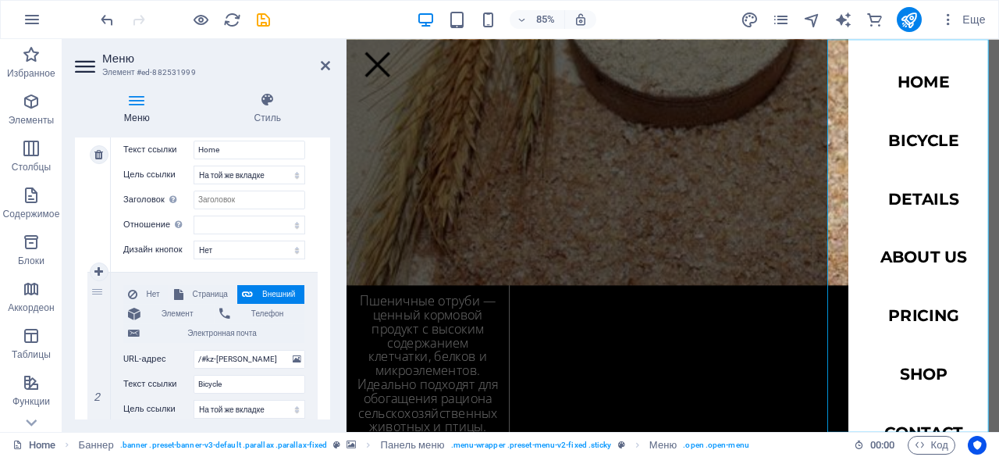
scroll to position [253, 0]
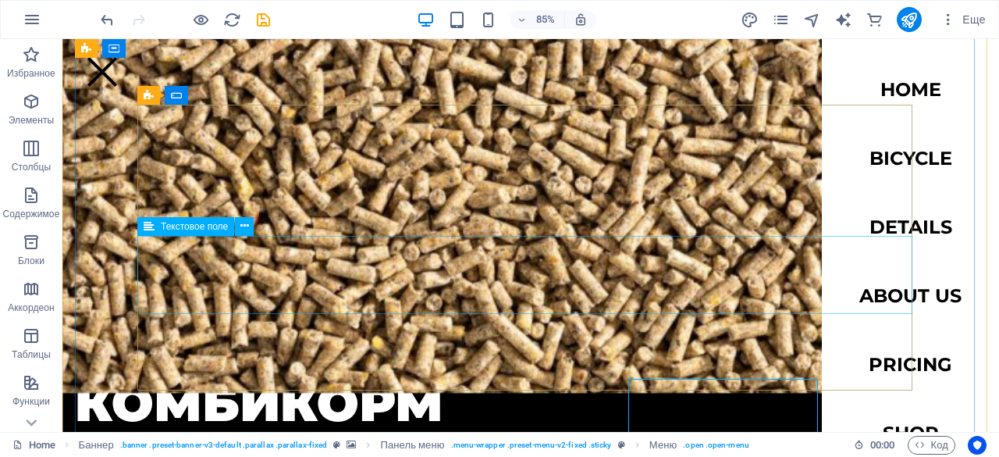
scroll to position [4599, 0]
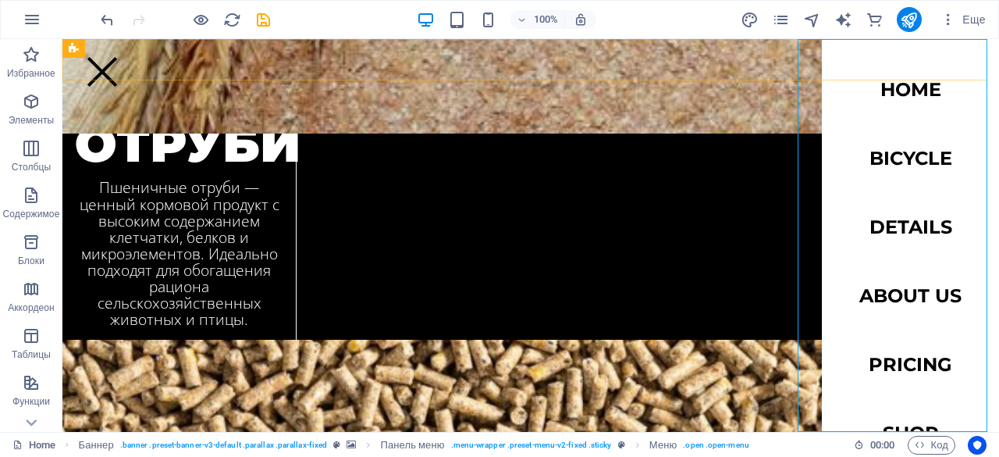
click at [685, 69] on div "Home Bicycle Details About us Pricing Shop Contact" at bounding box center [530, 59] width 937 height 41
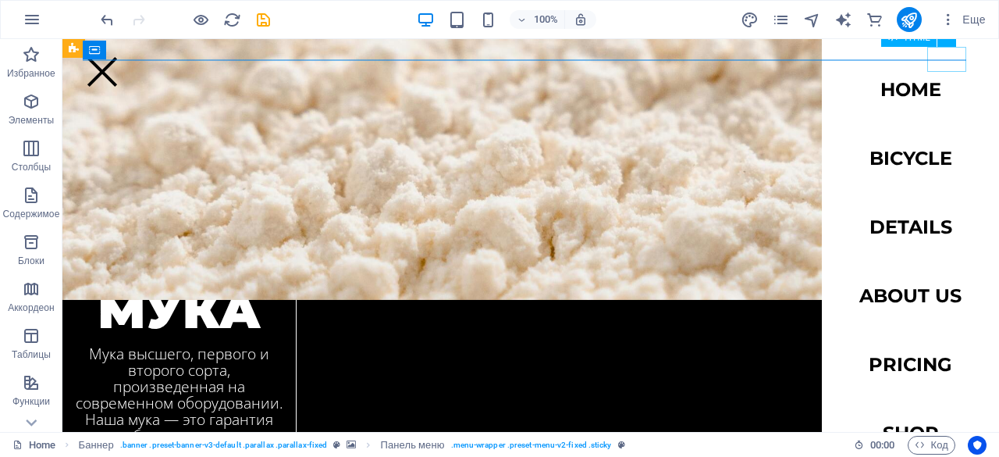
scroll to position [3785, 0]
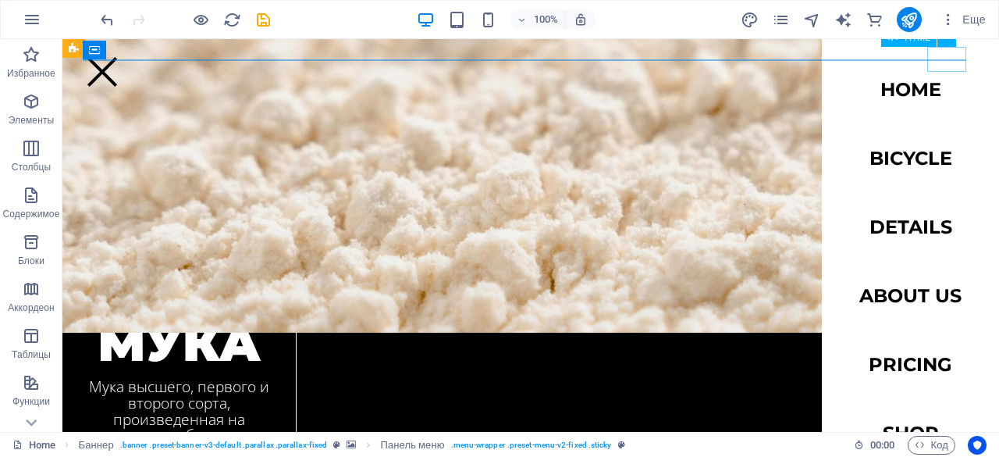
click at [122, 62] on div at bounding box center [102, 71] width 39 height 25
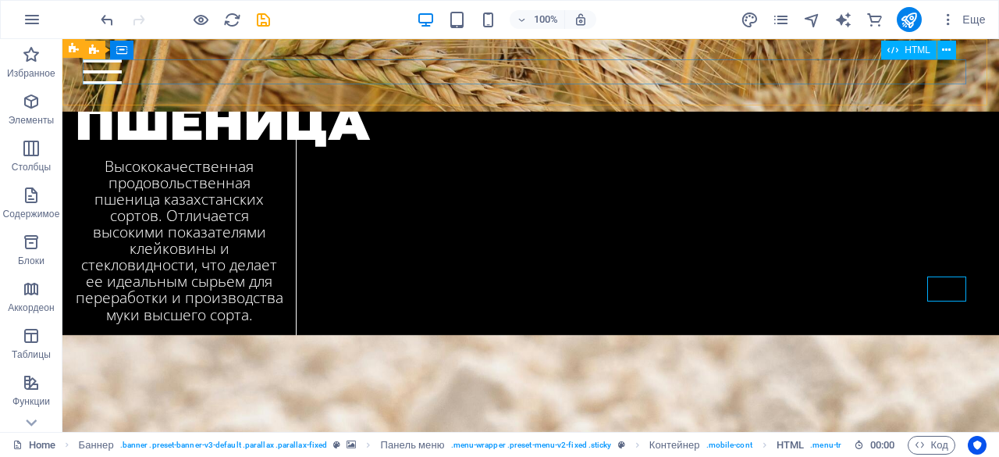
scroll to position [3384, 0]
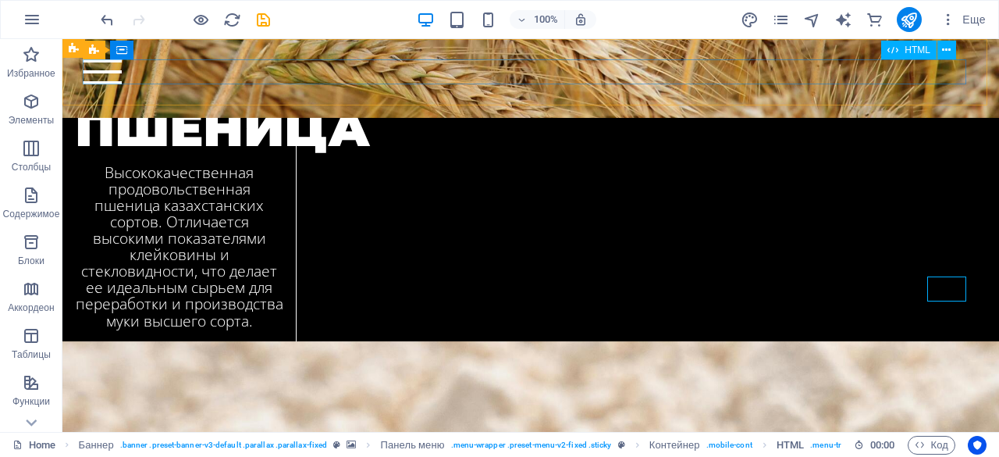
click at [946, 77] on div at bounding box center [530, 71] width 895 height 25
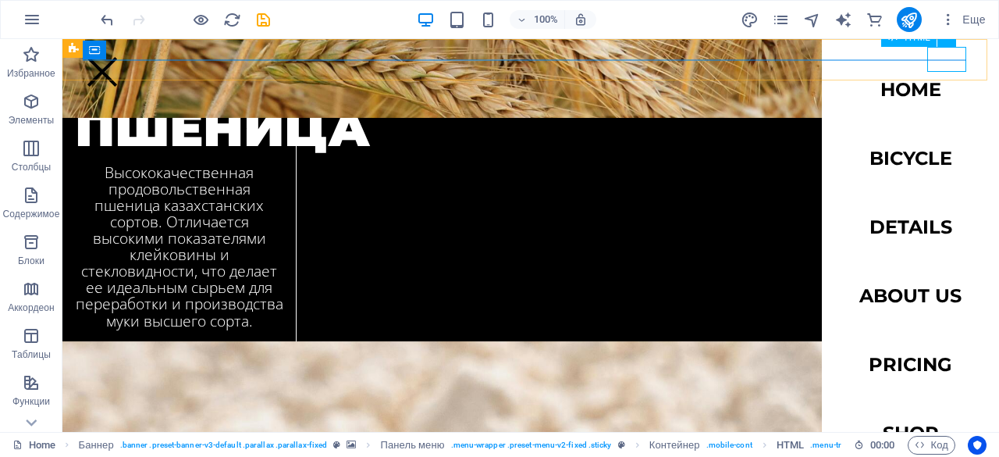
click at [122, 66] on div at bounding box center [102, 71] width 39 height 25
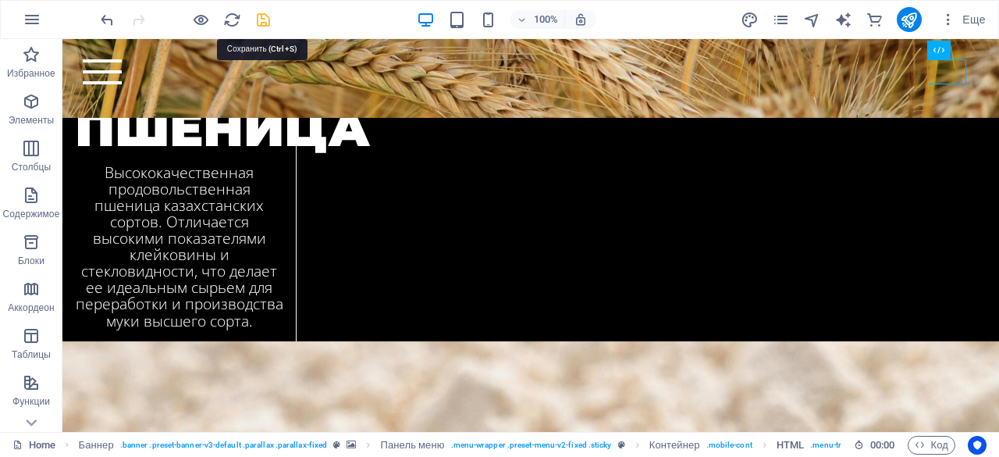
click at [264, 16] on icon "save" at bounding box center [264, 20] width 18 height 18
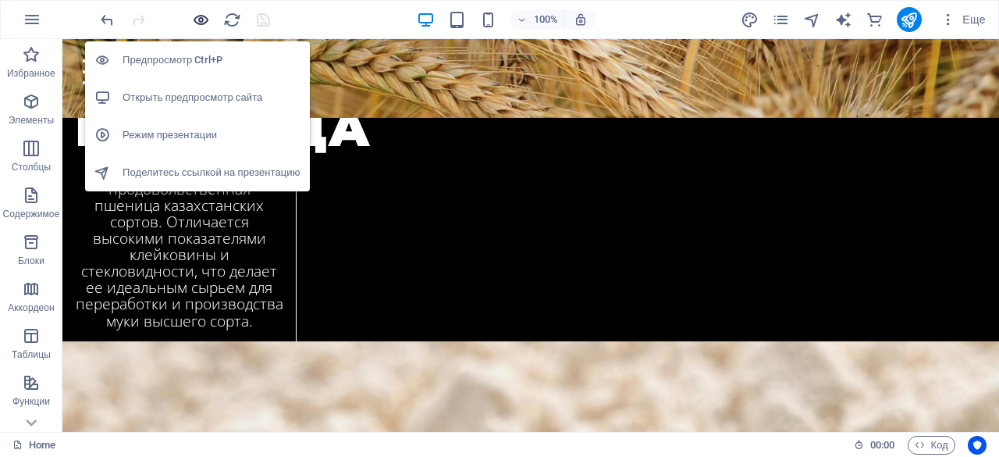
click at [203, 18] on icon "button" at bounding box center [201, 20] width 18 height 18
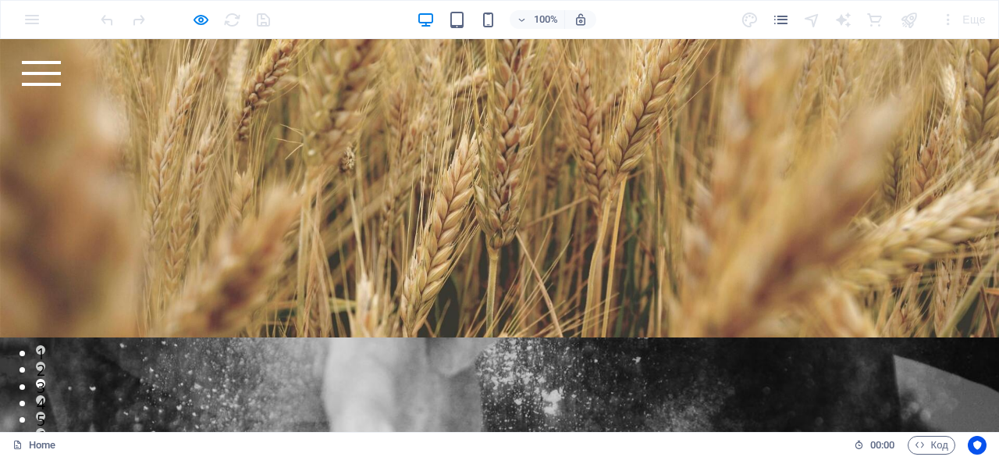
scroll to position [0, 0]
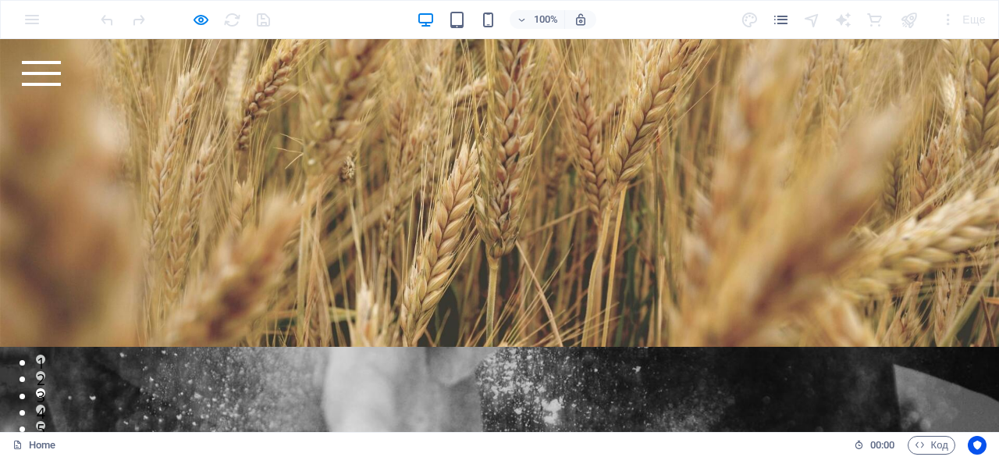
click at [61, 67] on div at bounding box center [41, 73] width 39 height 25
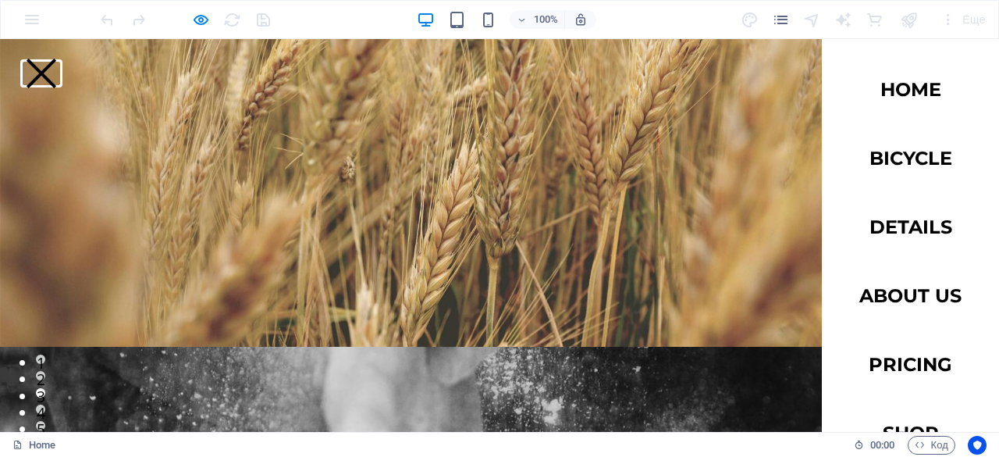
click at [56, 67] on button at bounding box center [42, 74] width 30 height 30
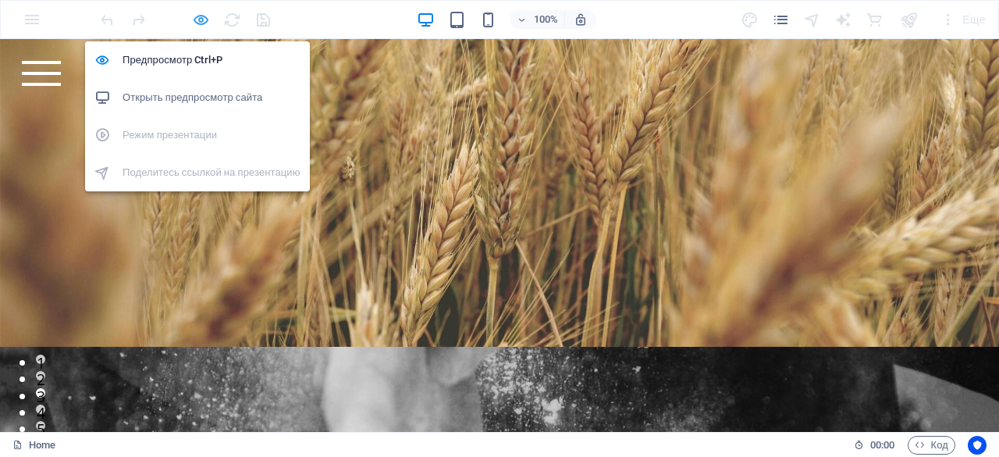
click at [197, 23] on icon "button" at bounding box center [201, 20] width 18 height 18
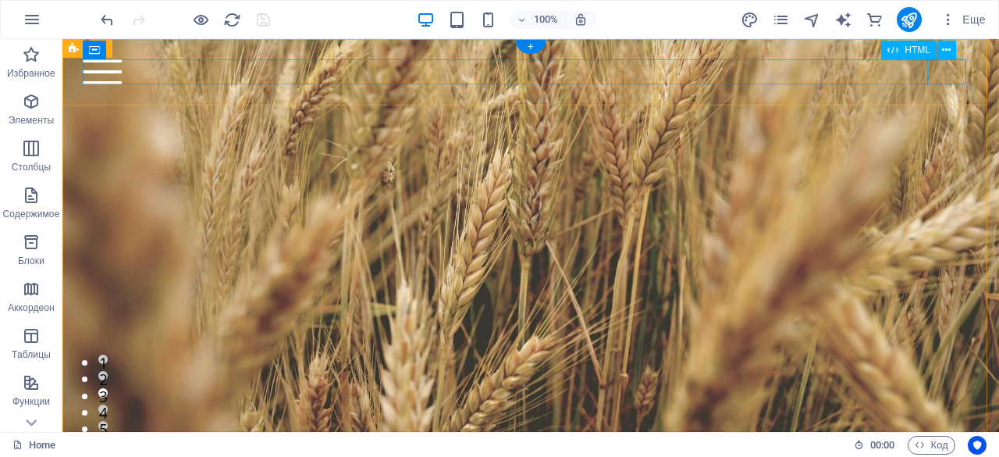
click at [950, 75] on div at bounding box center [530, 71] width 895 height 25
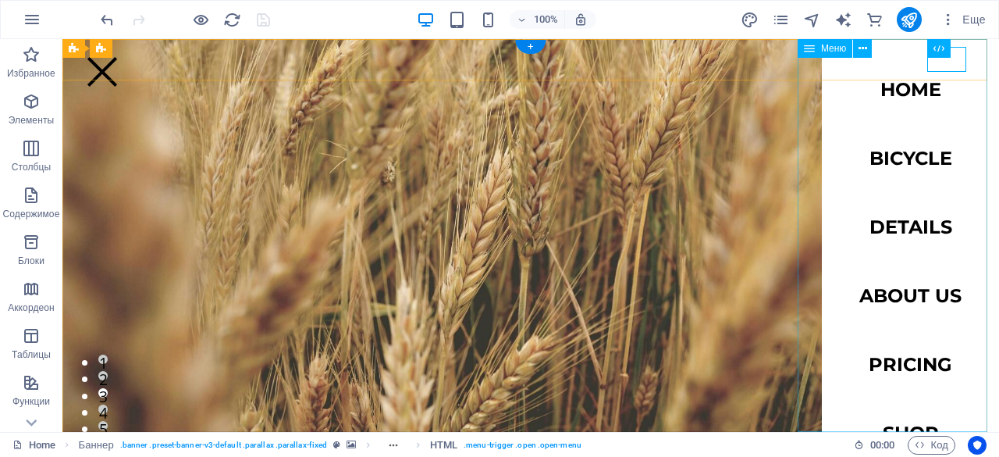
click at [856, 84] on nav "Home Bicycle Details About us Pricing Shop Contact" at bounding box center [910, 235] width 177 height 393
click at [851, 90] on nav "Home Bicycle Details About us Pricing Shop Contact" at bounding box center [910, 235] width 177 height 393
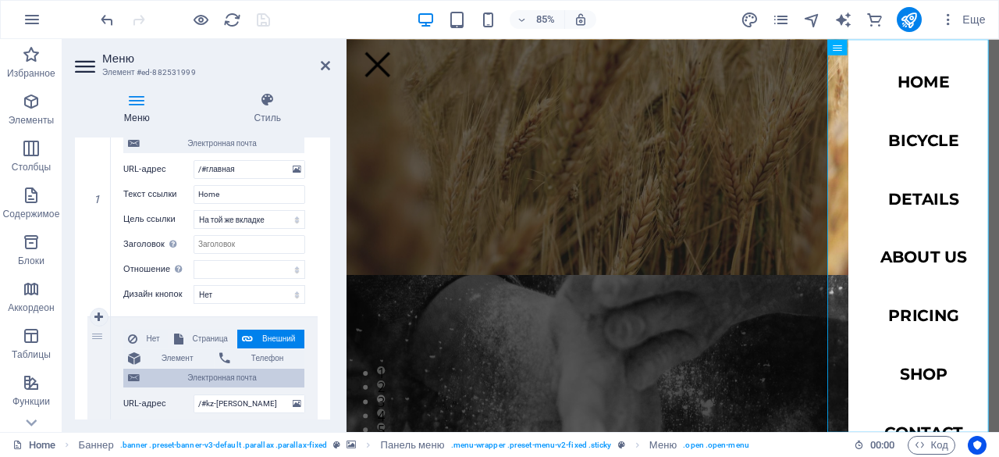
scroll to position [178, 0]
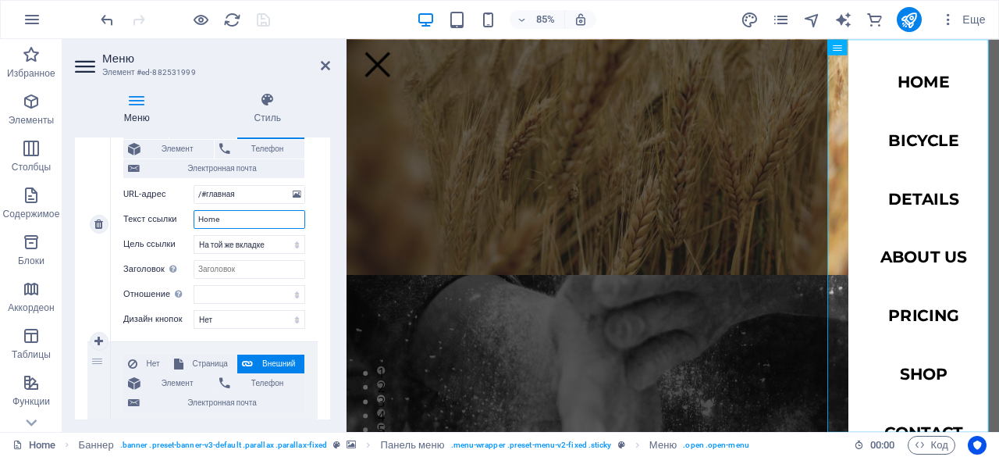
drag, startPoint x: 231, startPoint y: 215, endPoint x: 179, endPoint y: 213, distance: 52.3
click at [179, 213] on div "Текст ссылки Home" at bounding box center [214, 219] width 182 height 19
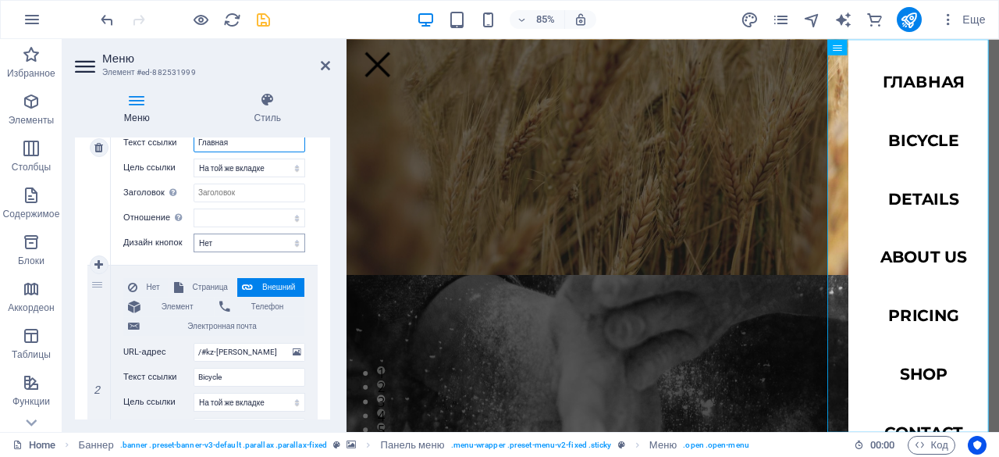
scroll to position [276, 0]
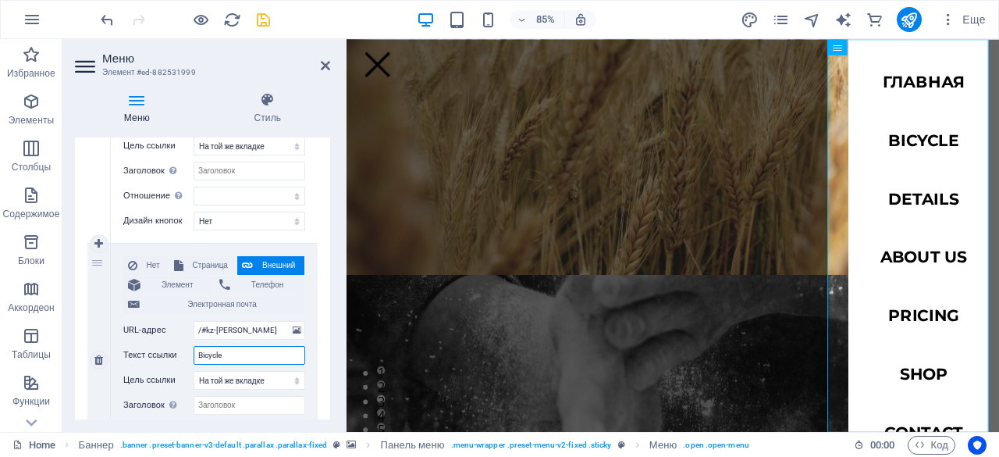
drag, startPoint x: 233, startPoint y: 358, endPoint x: 135, endPoint y: 354, distance: 97.7
click at [135, 354] on div "Текст ссылки Bicycle" at bounding box center [214, 355] width 182 height 19
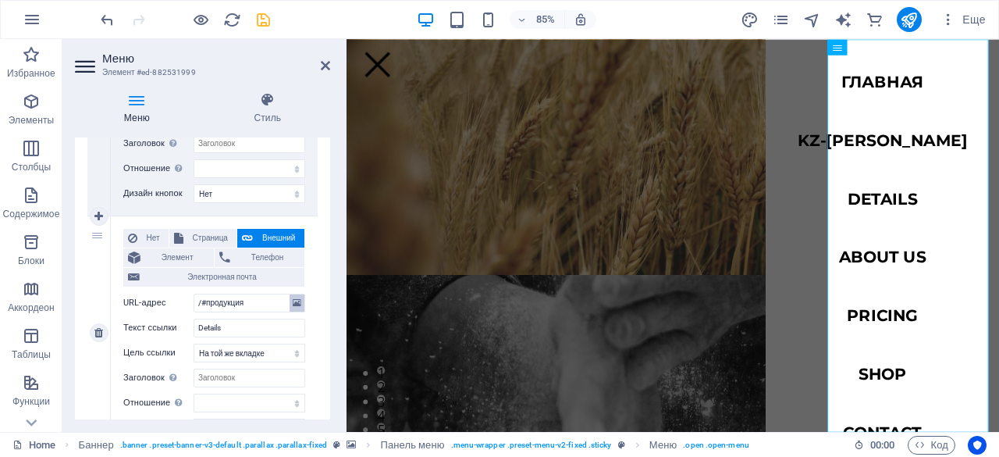
scroll to position [543, 0]
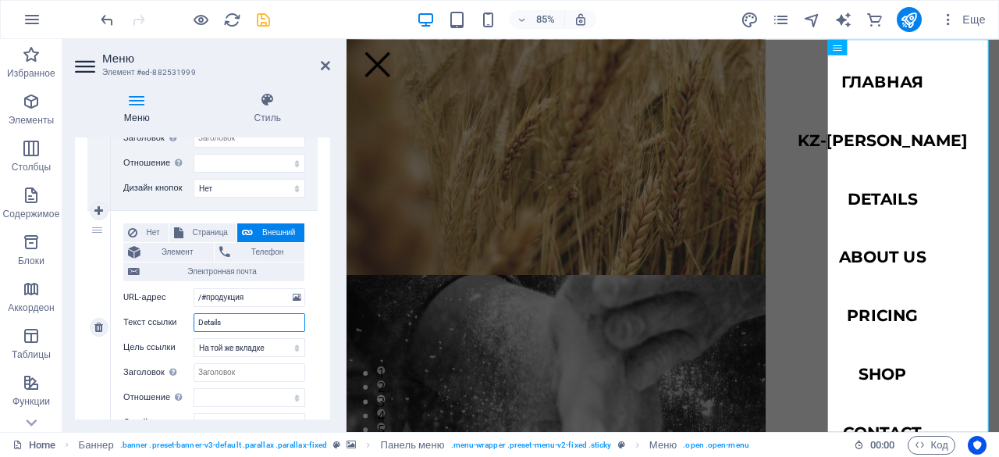
drag, startPoint x: 252, startPoint y: 319, endPoint x: 131, endPoint y: 319, distance: 121.0
click at [131, 319] on div "Текст ссылки Details" at bounding box center [214, 322] width 182 height 19
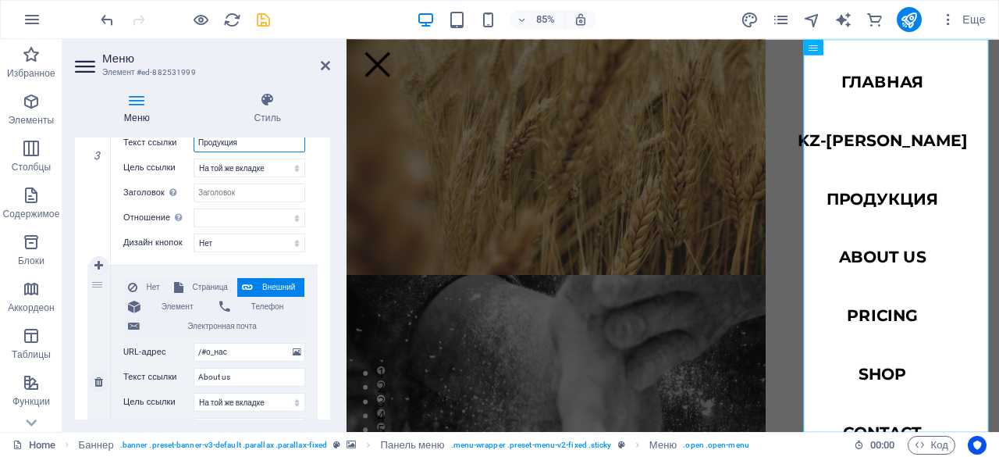
scroll to position [729, 0]
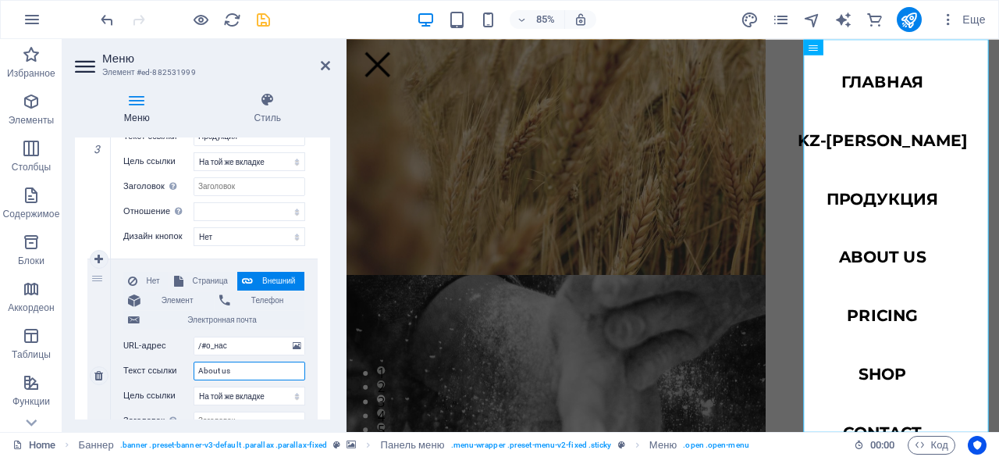
drag, startPoint x: 238, startPoint y: 365, endPoint x: 139, endPoint y: 365, distance: 99.2
click at [139, 365] on div "Текст ссылки About us" at bounding box center [214, 370] width 182 height 19
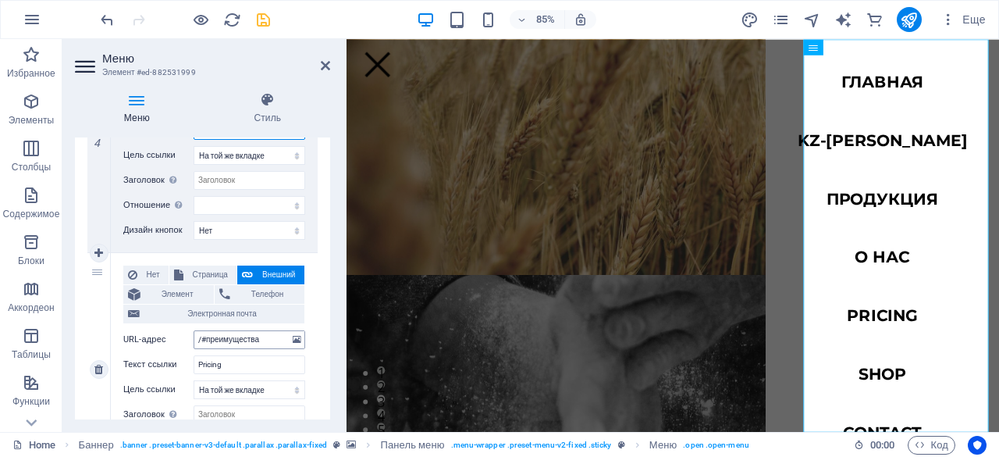
scroll to position [976, 0]
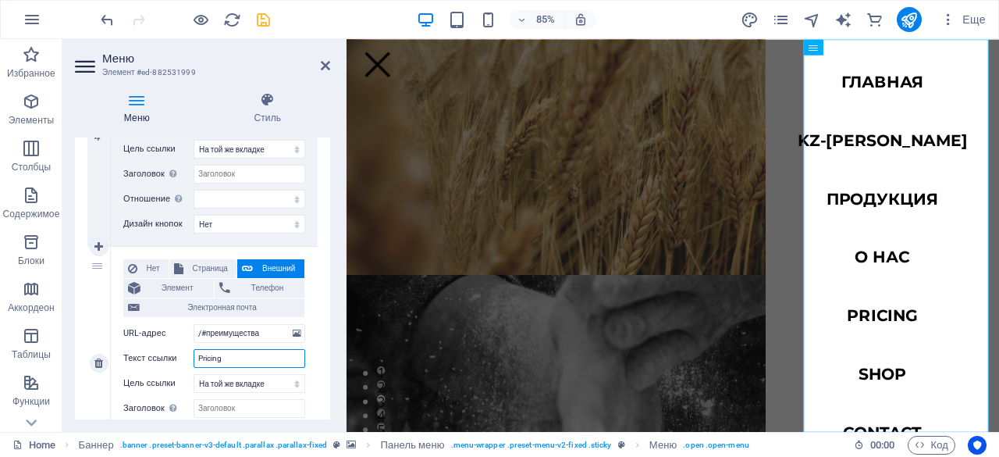
drag, startPoint x: 251, startPoint y: 360, endPoint x: 142, endPoint y: 354, distance: 109.4
click at [142, 354] on div "Текст ссылки Pricing" at bounding box center [214, 358] width 182 height 19
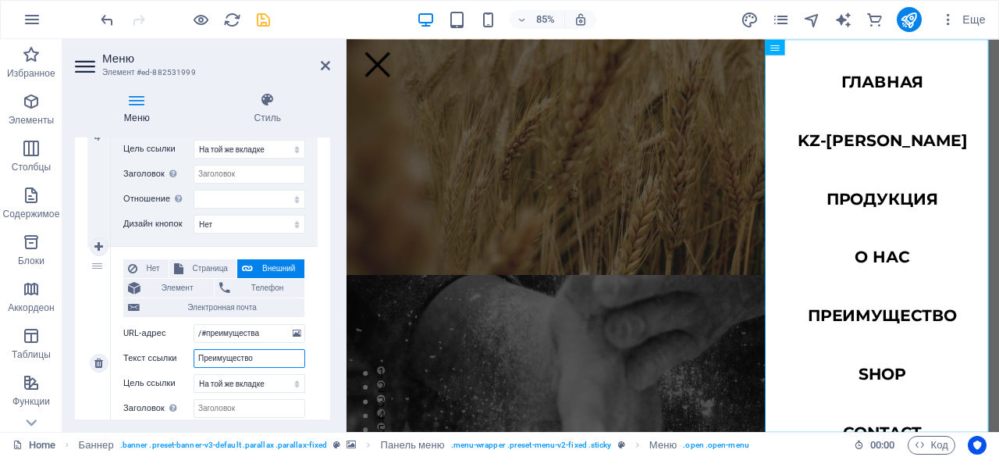
drag, startPoint x: 276, startPoint y: 354, endPoint x: 169, endPoint y: 360, distance: 107.1
click at [169, 360] on div "Текст ссылки Преимущество" at bounding box center [214, 358] width 182 height 19
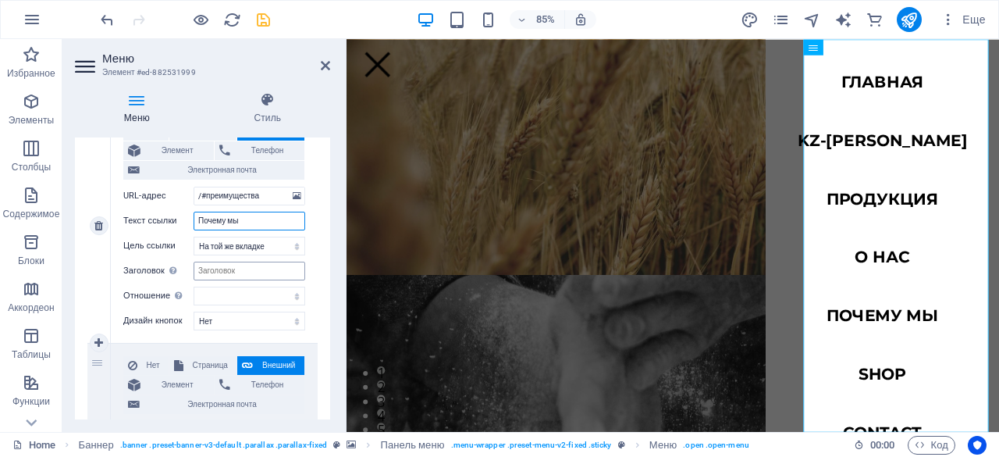
scroll to position [1224, 0]
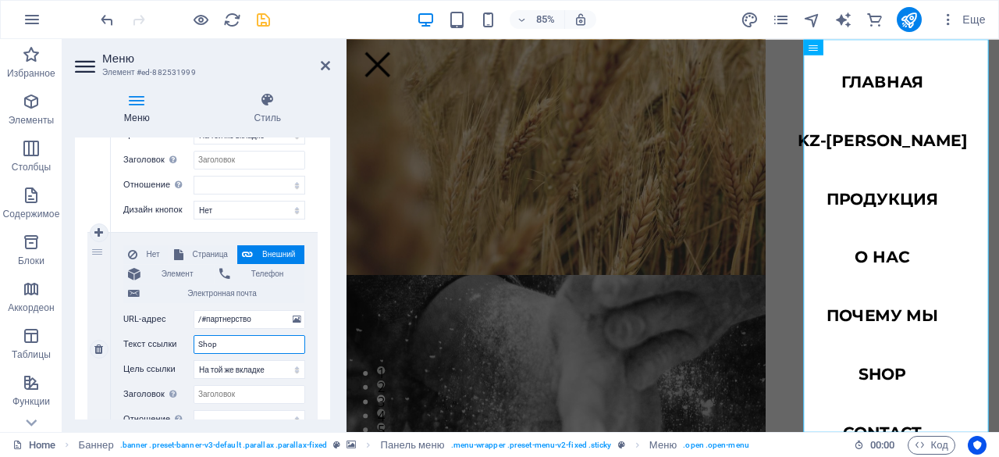
drag, startPoint x: 240, startPoint y: 340, endPoint x: 151, endPoint y: 340, distance: 89.0
click at [151, 340] on div "Текст ссылки Shop" at bounding box center [214, 344] width 182 height 19
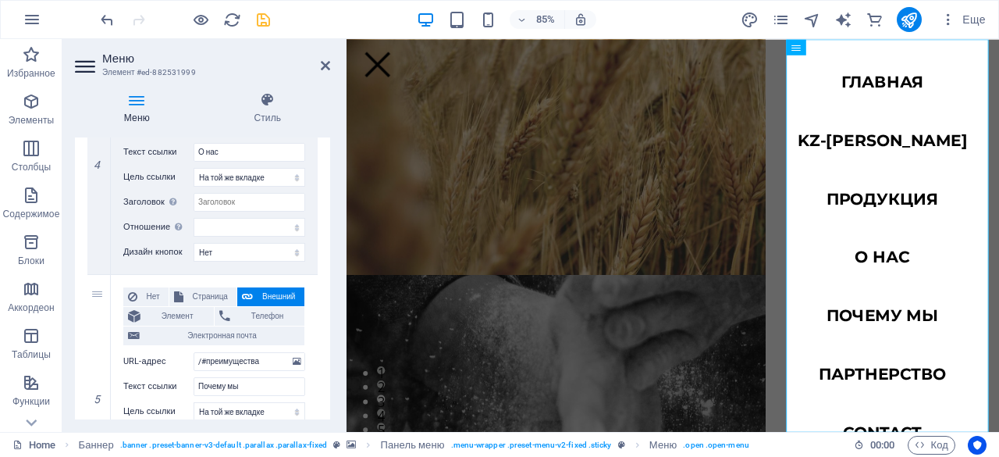
scroll to position [942, 0]
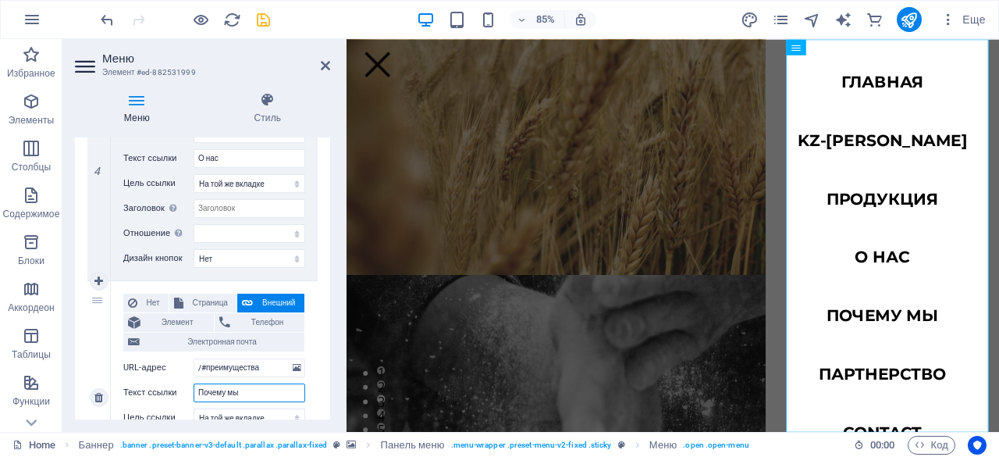
drag, startPoint x: 267, startPoint y: 393, endPoint x: 172, endPoint y: 388, distance: 95.4
click at [172, 388] on div "Текст ссылки Почему мы" at bounding box center [214, 392] width 182 height 19
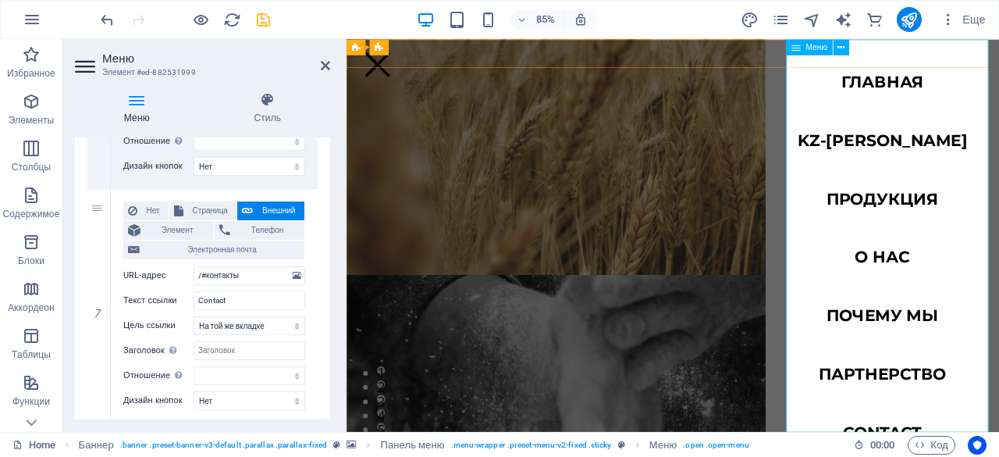
scroll to position [23, 0]
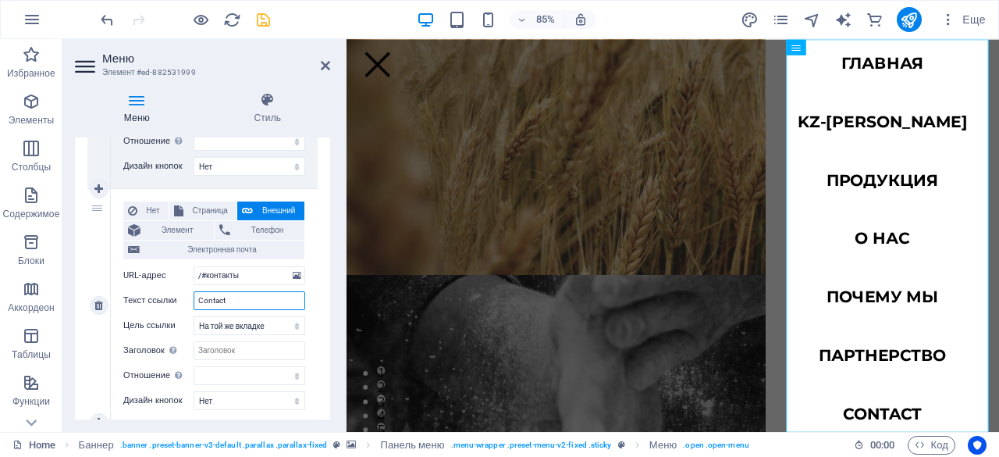
drag, startPoint x: 231, startPoint y: 302, endPoint x: 114, endPoint y: 301, distance: 117.1
click at [114, 301] on div "Нет Страница Внешний Элемент Телефон Электронная почта Страница Home Subpage Le…" at bounding box center [214, 305] width 207 height 233
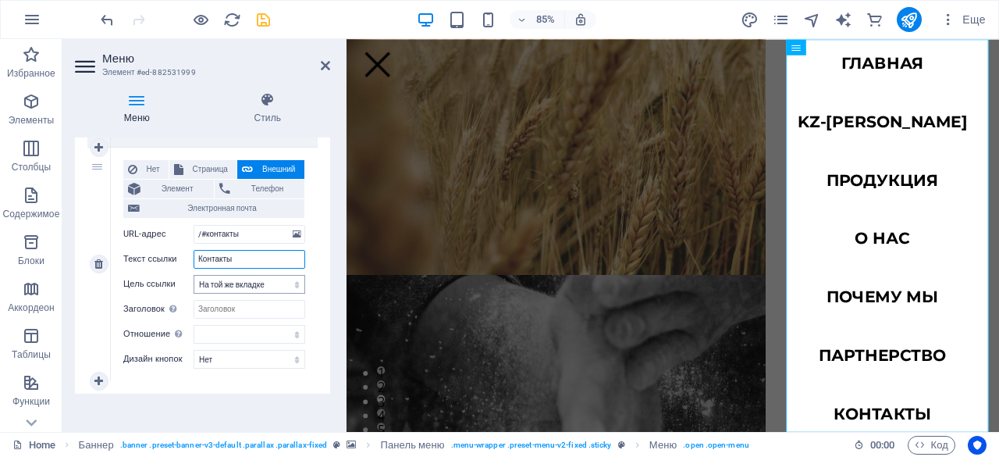
scroll to position [1558, 0]
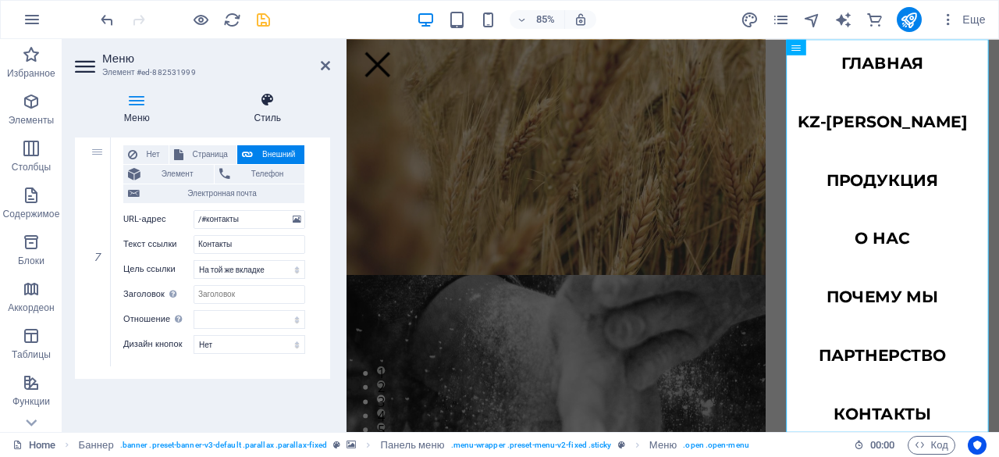
click at [308, 113] on h4 "Стиль" at bounding box center [267, 108] width 125 height 33
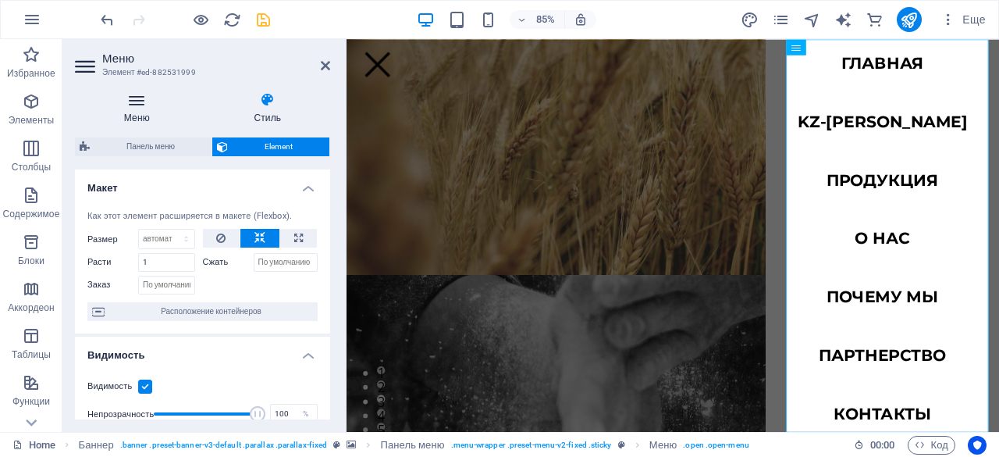
drag, startPoint x: 144, startPoint y: 109, endPoint x: 163, endPoint y: 107, distance: 18.9
click at [144, 109] on h4 "Меню" at bounding box center [140, 108] width 130 height 33
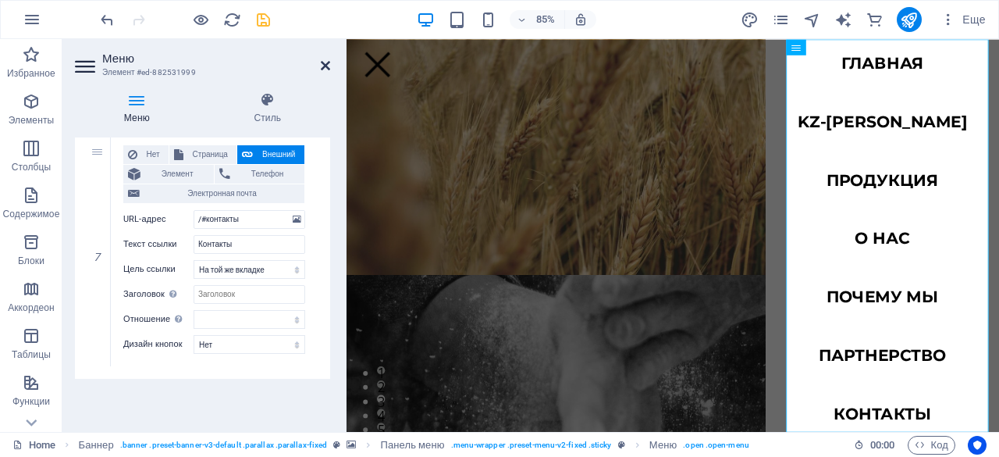
click at [322, 69] on icon at bounding box center [325, 65] width 9 height 12
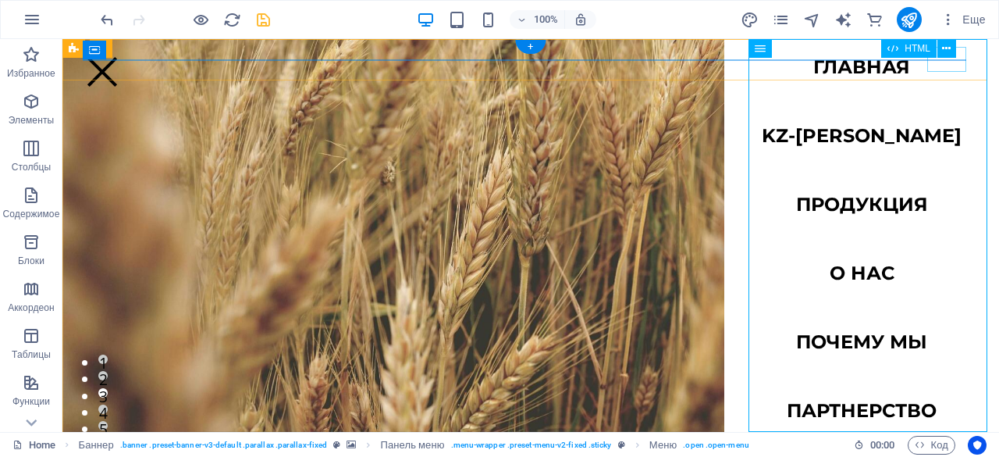
click at [122, 59] on div at bounding box center [102, 71] width 39 height 25
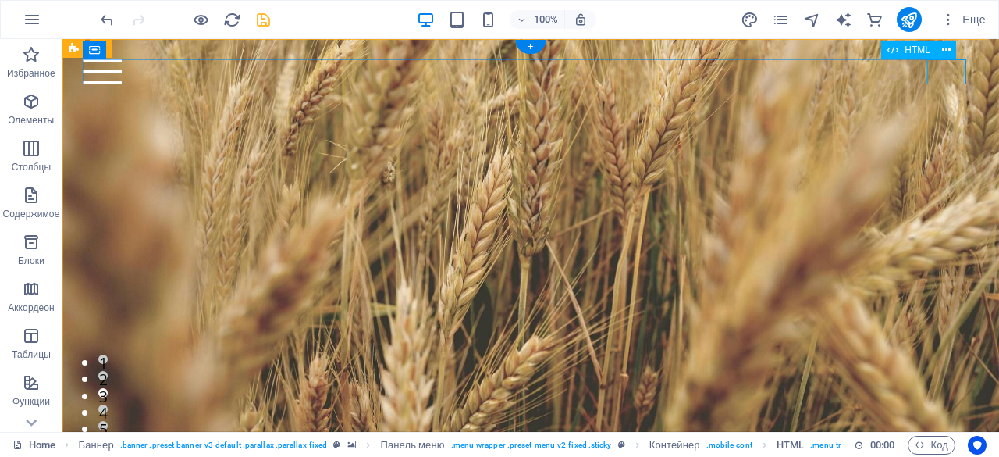
click at [949, 63] on div at bounding box center [530, 71] width 895 height 25
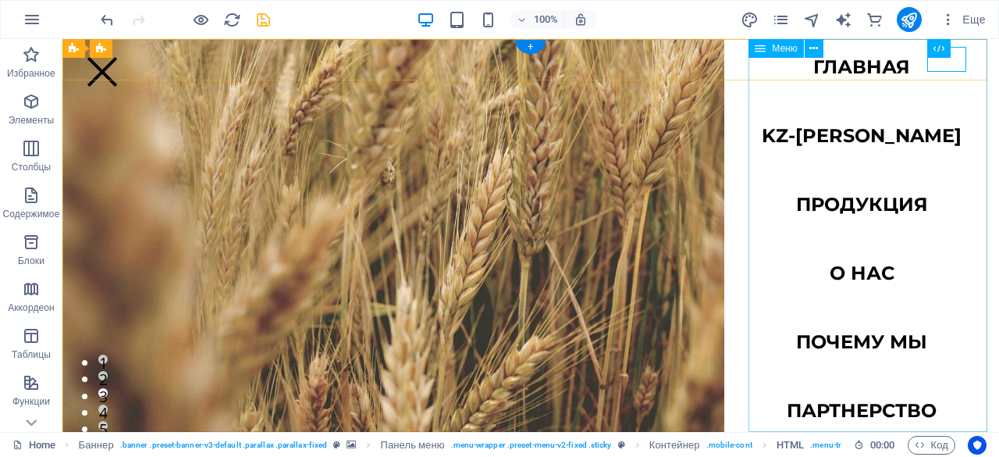
click at [879, 137] on nav "Главная kz-[PERSON_NAME] Продукция О нас Почему мы Партнерство Контакты" at bounding box center [861, 235] width 275 height 393
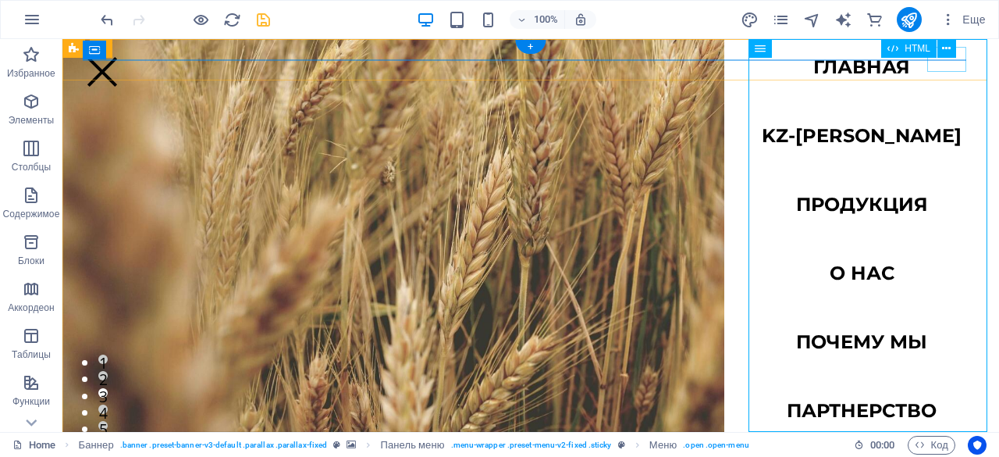
click at [122, 60] on div at bounding box center [102, 71] width 39 height 25
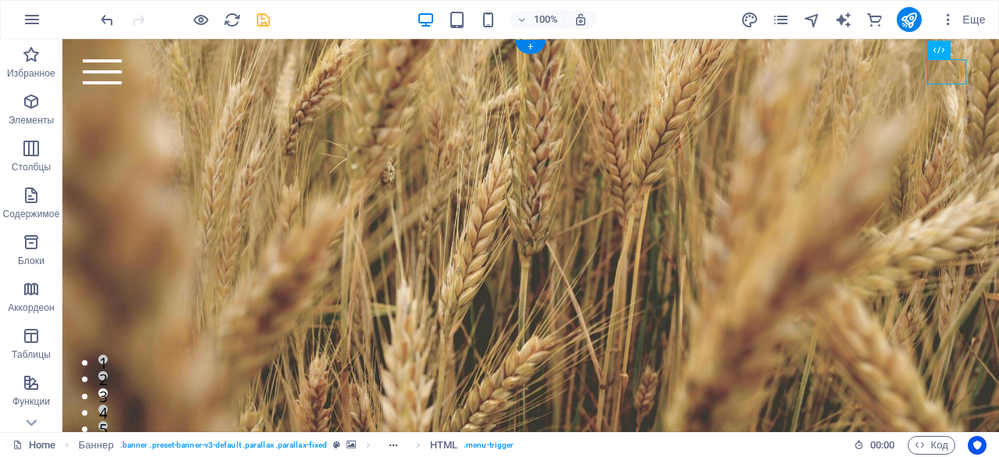
click at [567, 113] on figure at bounding box center [530, 322] width 937 height 435
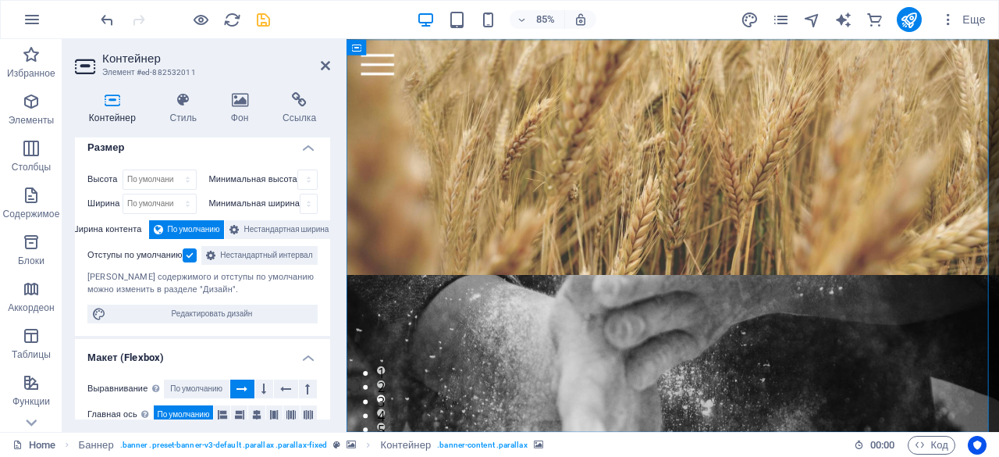
scroll to position [0, 0]
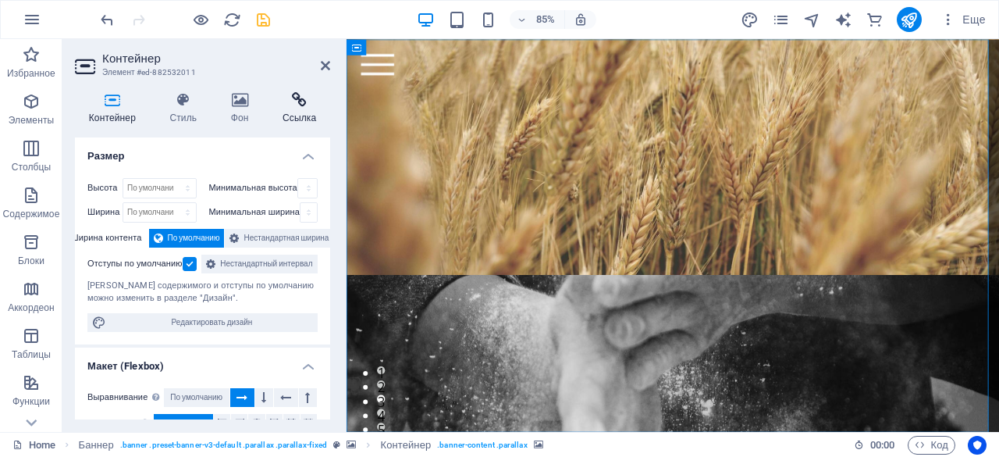
click at [306, 119] on h4 "Ссылка" at bounding box center [300, 108] width 62 height 33
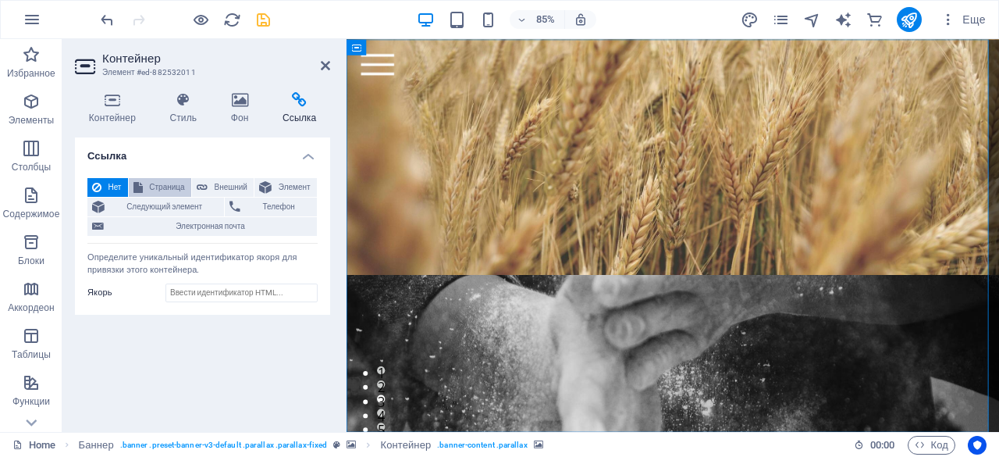
click at [168, 178] on span "Страница" at bounding box center [167, 187] width 39 height 19
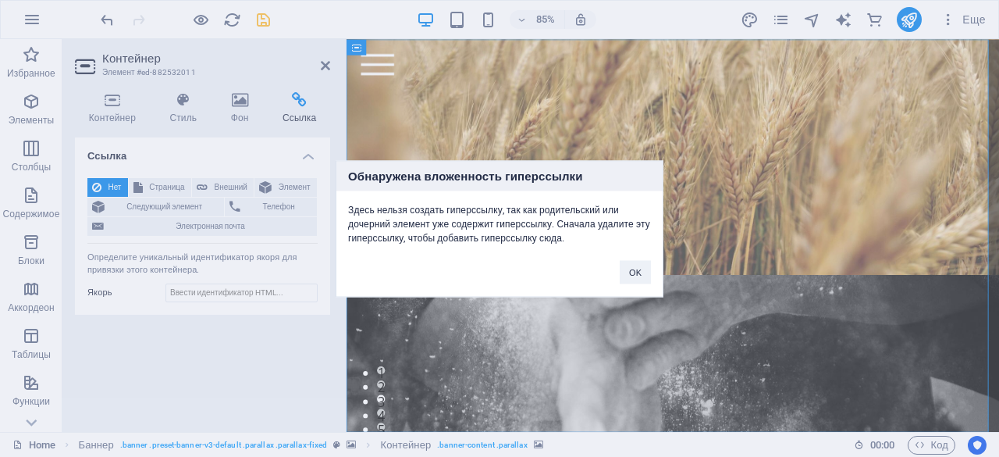
click at [230, 182] on div "Обнаружена вложенность гиперссылки Здесь нельзя создать гиперссылку, так как ро…" at bounding box center [499, 228] width 999 height 457
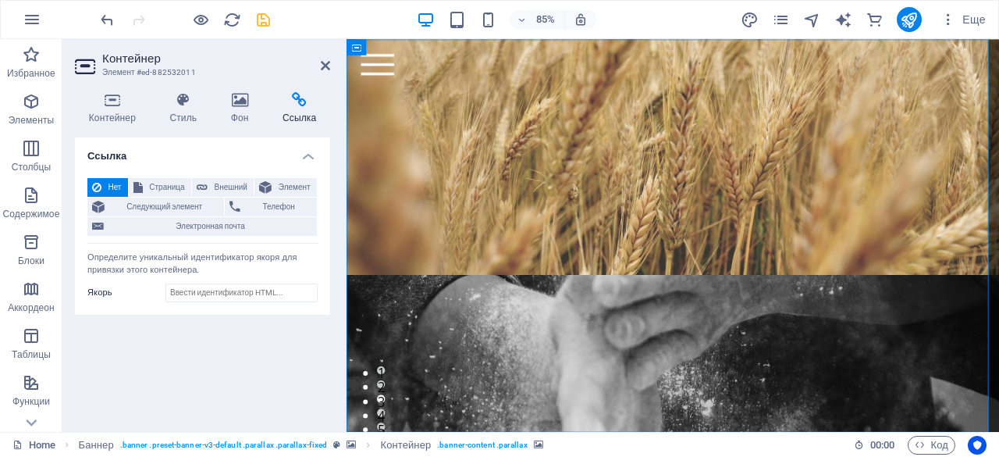
click at [230, 182] on span "Внешний" at bounding box center [230, 187] width 37 height 19
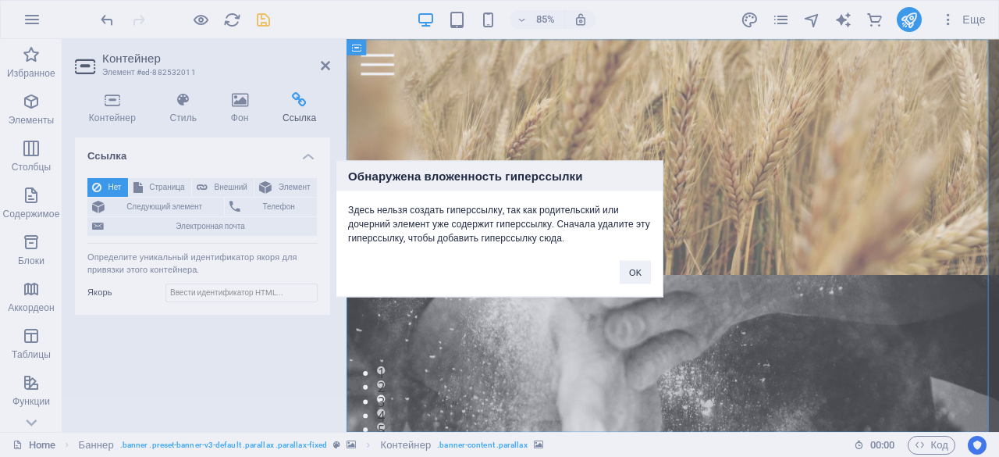
click at [139, 183] on div "Обнаружена вложенность гиперссылки Здесь нельзя создать гиперссылку, так как ро…" at bounding box center [499, 228] width 999 height 457
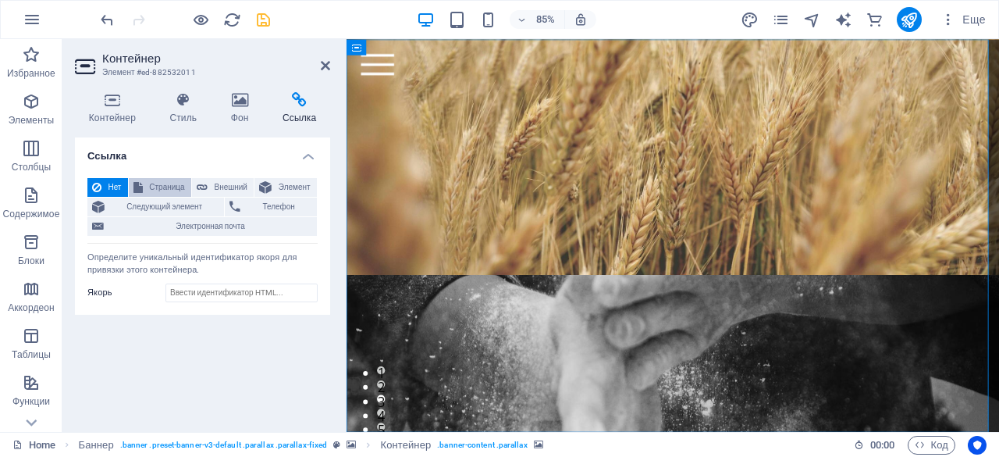
click at [151, 183] on span "Страница" at bounding box center [167, 187] width 39 height 19
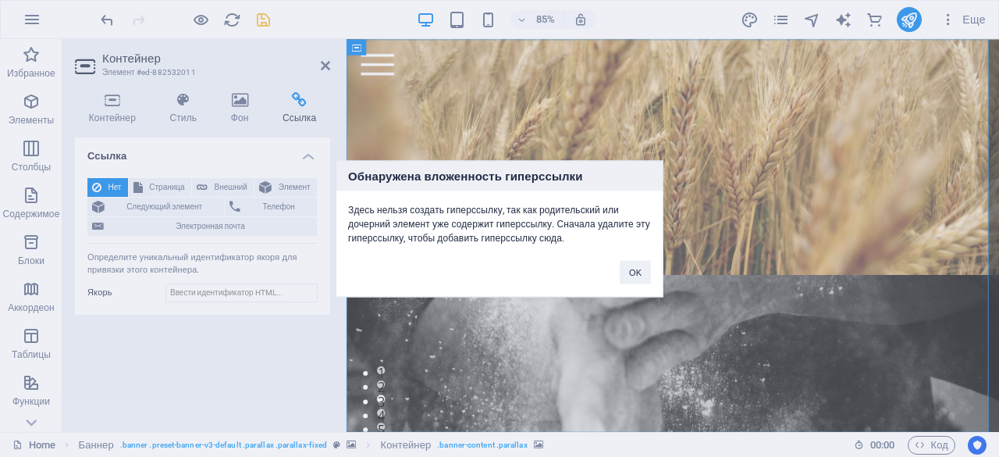
click at [285, 185] on div "Обнаружена вложенность гиперссылки Здесь нельзя создать гиперссылку, так как ро…" at bounding box center [499, 228] width 999 height 457
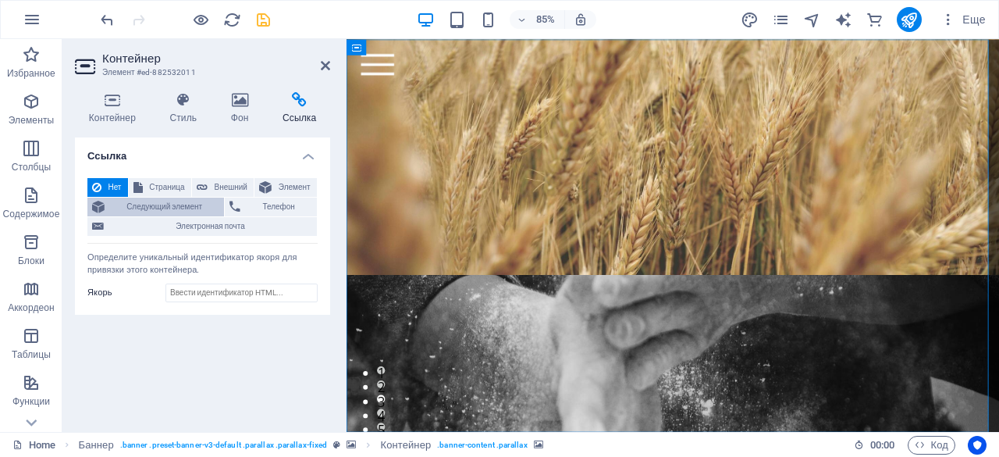
click at [192, 207] on span "Следующий элемент" at bounding box center [164, 207] width 110 height 19
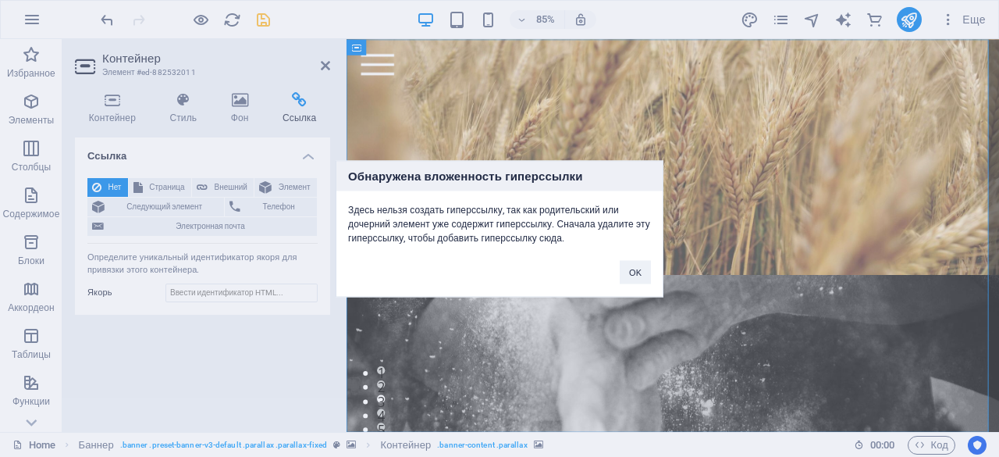
click at [198, 205] on div "Обнаружена вложенность гиперссылки Здесь нельзя создать гиперссылку, так как ро…" at bounding box center [499, 228] width 999 height 457
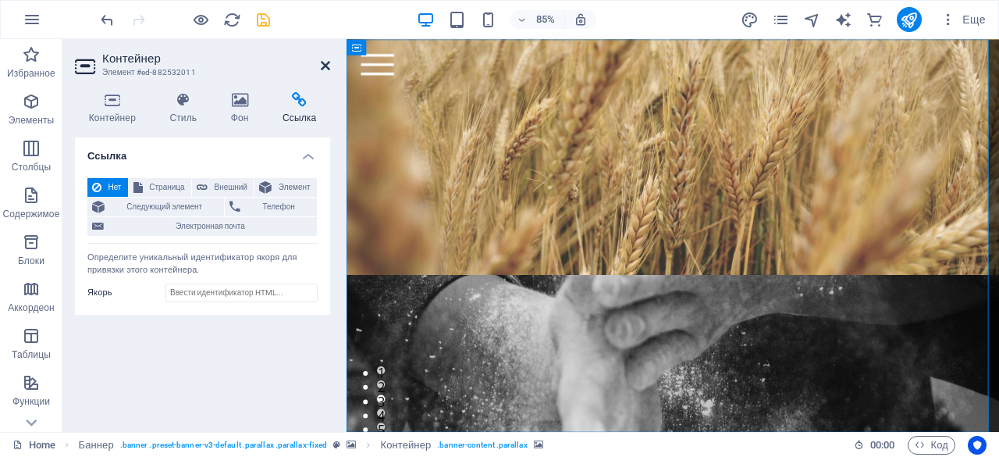
click at [322, 65] on icon at bounding box center [325, 65] width 9 height 12
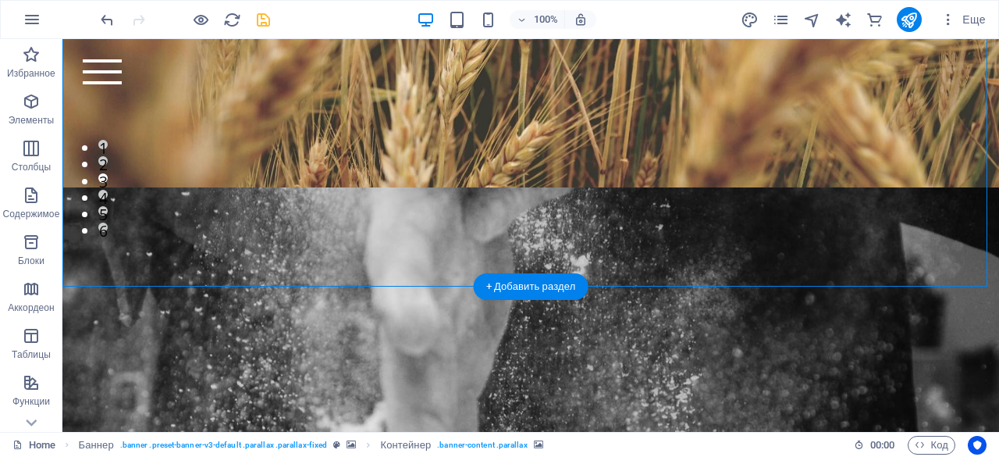
scroll to position [226, 0]
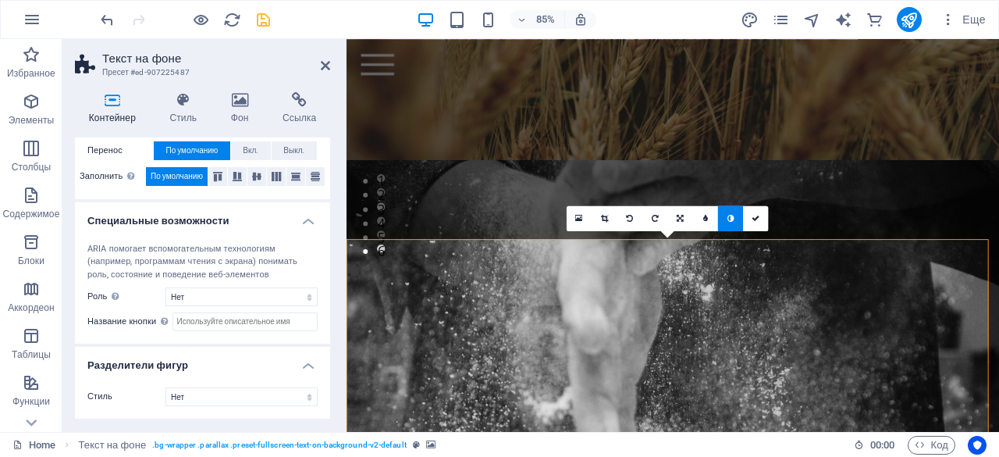
scroll to position [366, 0]
click at [307, 109] on h4 "Ссылка" at bounding box center [300, 108] width 62 height 33
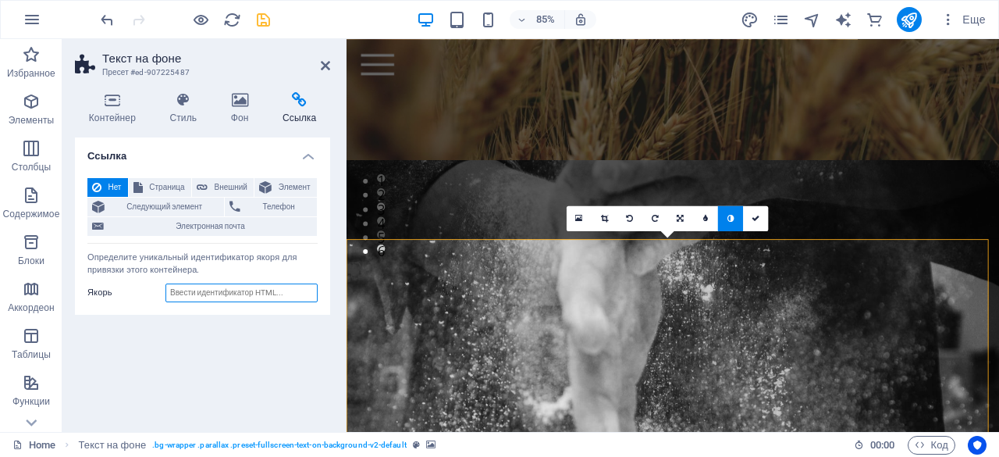
click at [215, 291] on input "Якорь" at bounding box center [242, 292] width 152 height 19
click at [164, 190] on span "Страница" at bounding box center [167, 187] width 39 height 19
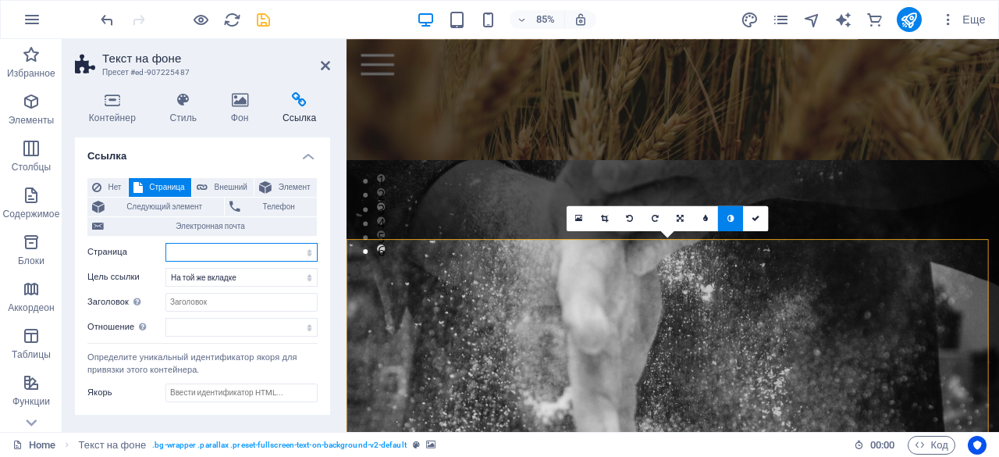
scroll to position [9, 0]
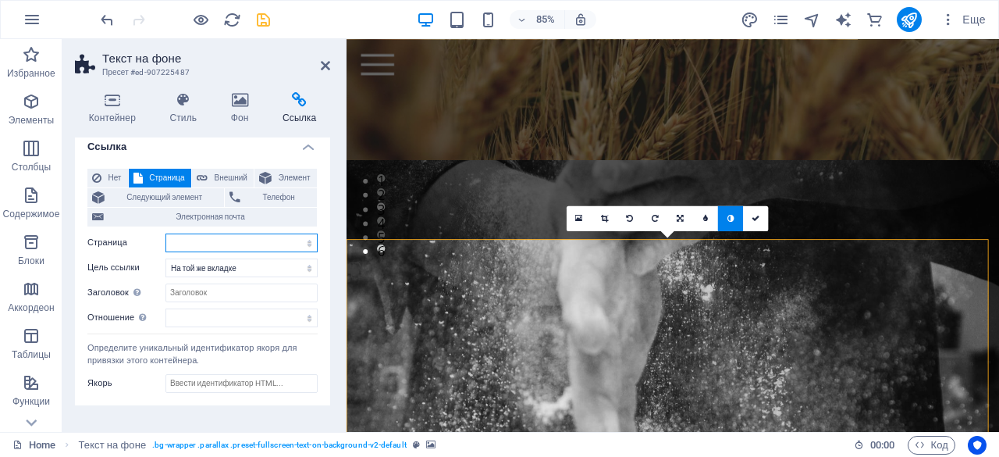
click at [237, 247] on select "Home Subpage Legal Notice Privacy" at bounding box center [242, 242] width 152 height 19
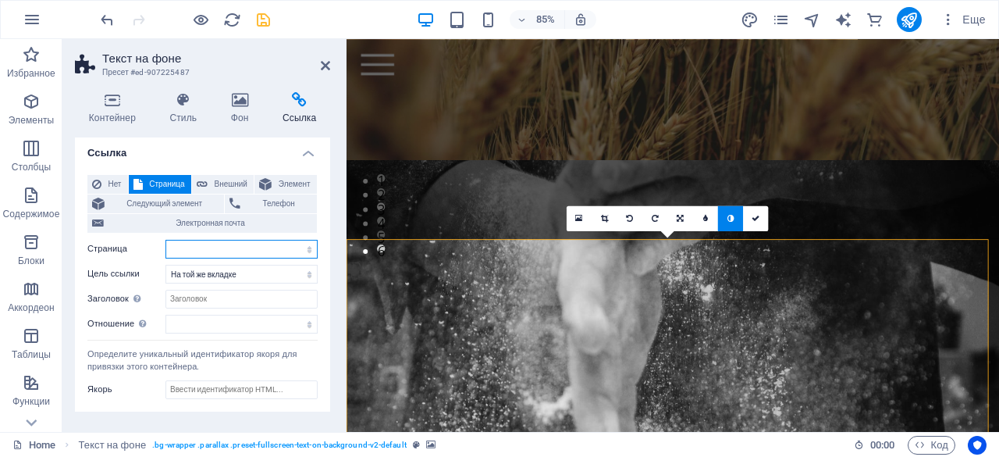
scroll to position [0, 0]
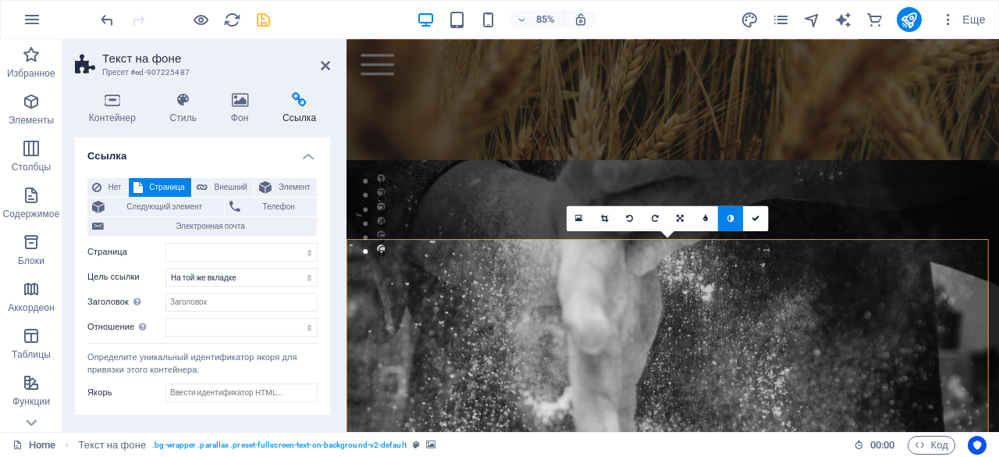
click at [236, 240] on div "Нет Страница Внешний Элемент Следующий элемент Телефон Электронная почта Страни…" at bounding box center [202, 257] width 230 height 158
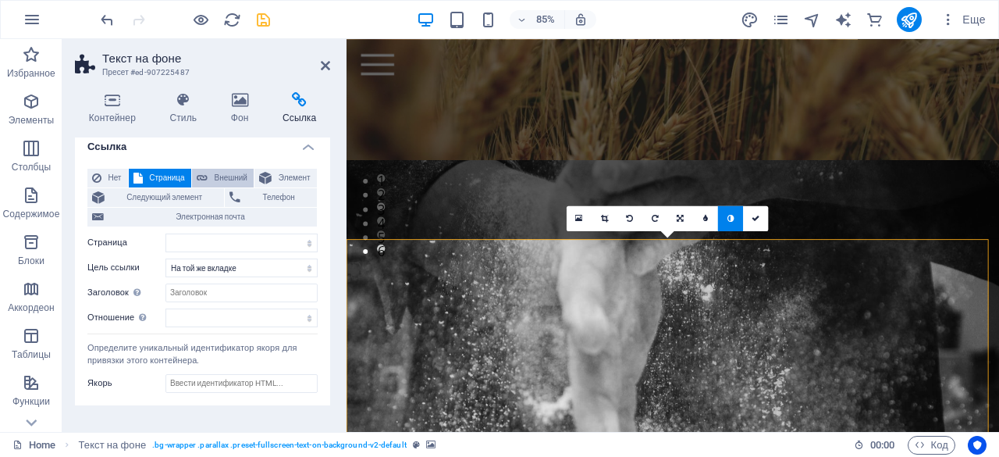
click at [230, 178] on span "Внешний" at bounding box center [230, 178] width 37 height 19
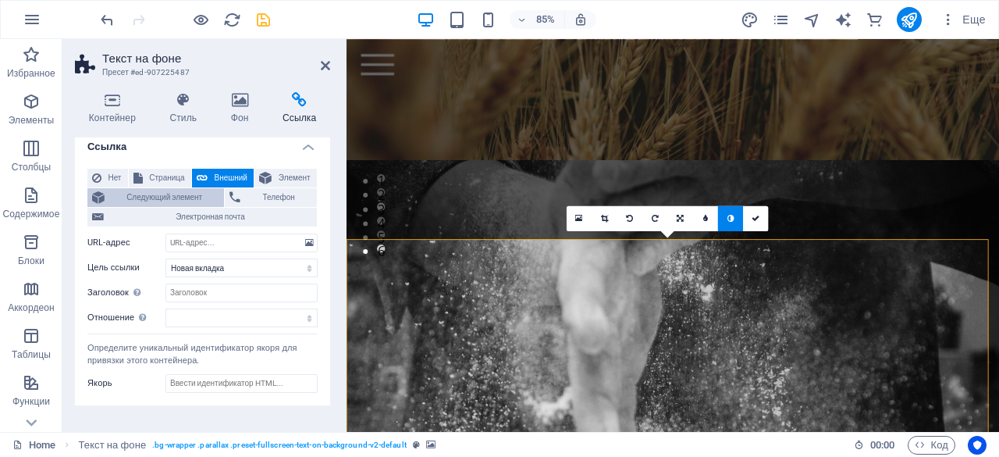
click at [119, 192] on span "Следующий элемент" at bounding box center [164, 197] width 110 height 19
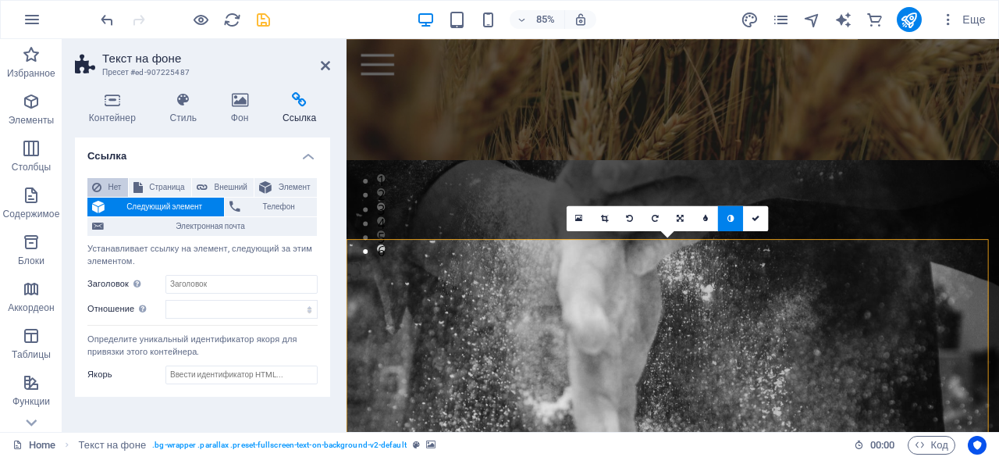
scroll to position [0, 0]
click at [115, 182] on span "Нет" at bounding box center [114, 187] width 17 height 19
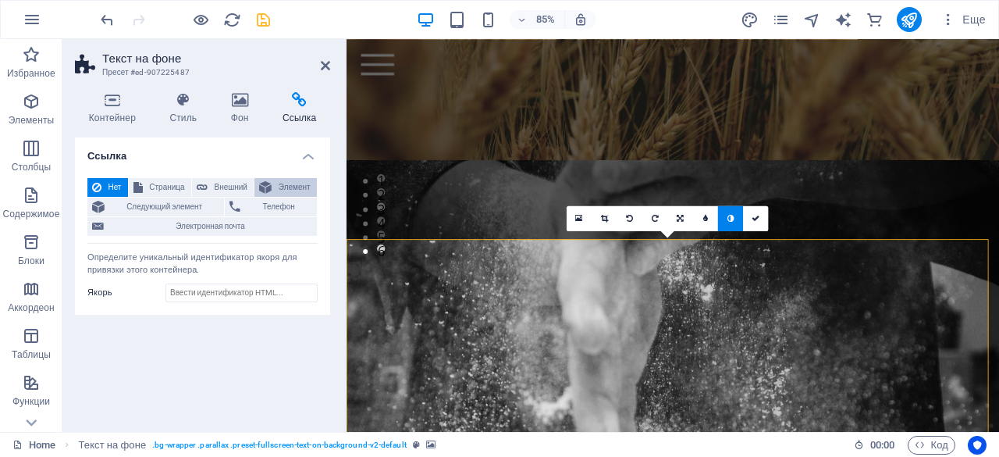
click at [311, 187] on span "Элемент" at bounding box center [294, 187] width 36 height 19
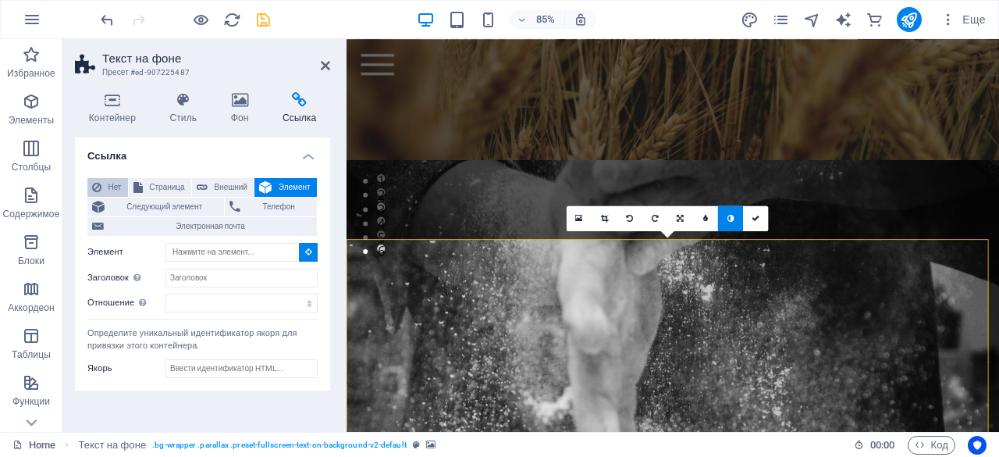
click at [101, 191] on button "Нет" at bounding box center [107, 187] width 41 height 19
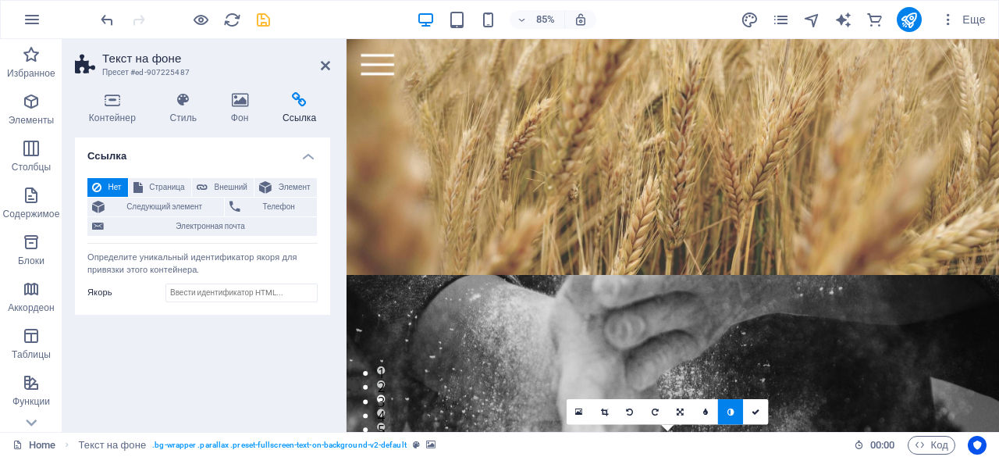
click at [780, 112] on figure at bounding box center [731, 329] width 768 height 462
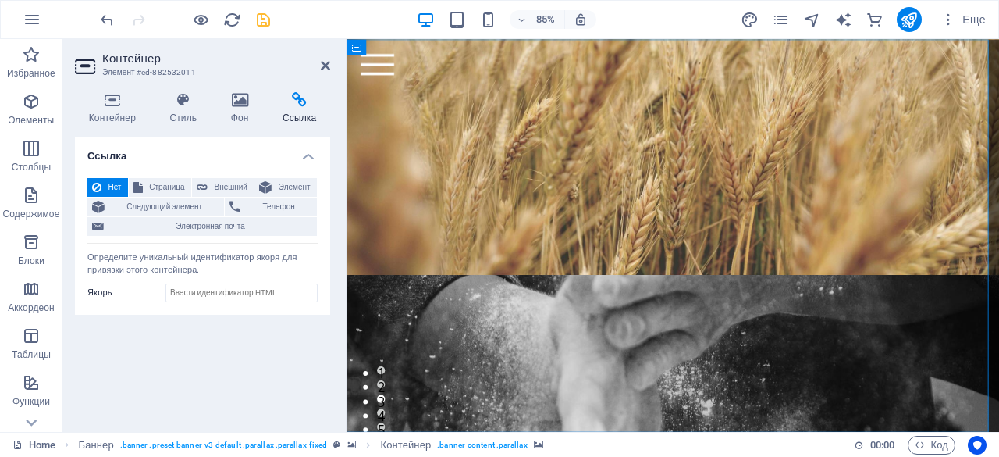
click at [453, 161] on figure at bounding box center [731, 329] width 768 height 462
click at [259, 292] on input "Якорь" at bounding box center [242, 292] width 152 height 19
click at [258, 327] on div "Ссылка Нет Страница Внешний Элемент Следующий элемент Телефон Электронная почта…" at bounding box center [202, 278] width 255 height 282
click at [322, 69] on icon at bounding box center [325, 65] width 9 height 12
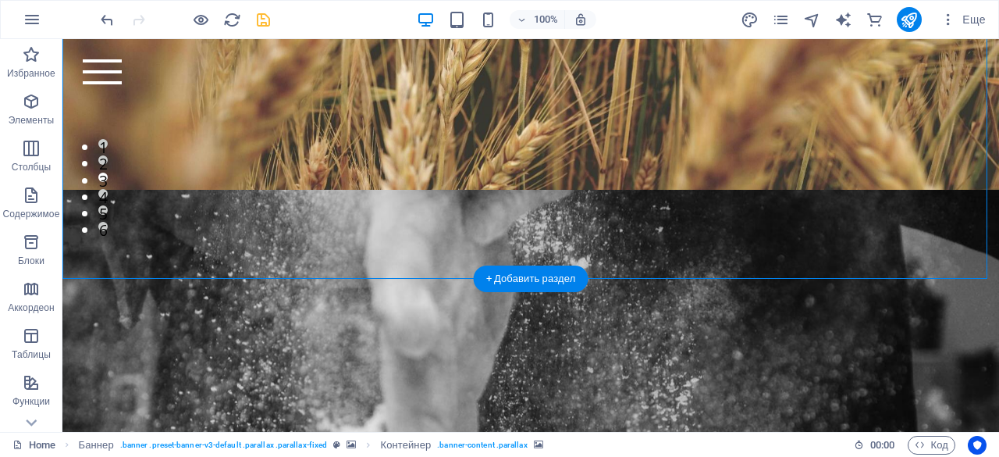
scroll to position [223, 0]
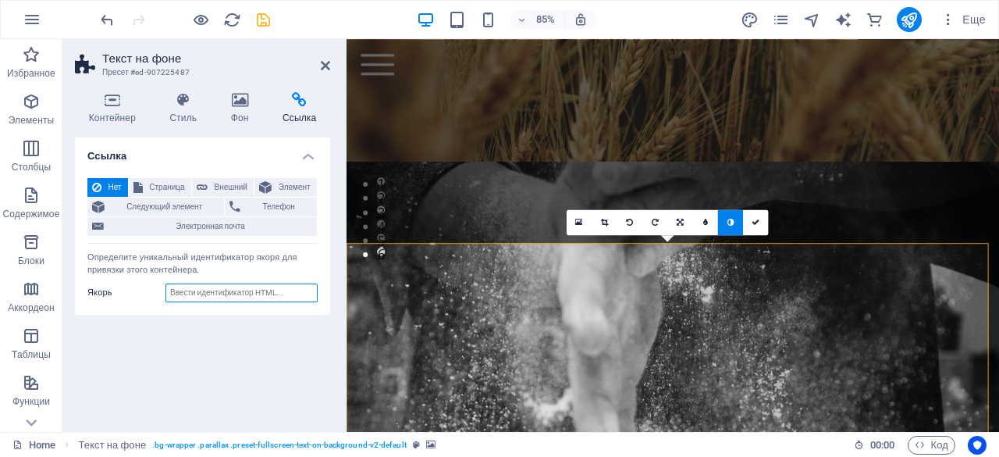
click at [233, 296] on input "Якорь" at bounding box center [242, 292] width 152 height 19
click at [155, 337] on div "Ссылка Нет Страница Внешний Элемент Следующий элемент Телефон Электронная почта…" at bounding box center [202, 278] width 255 height 282
click at [321, 70] on icon at bounding box center [325, 65] width 9 height 12
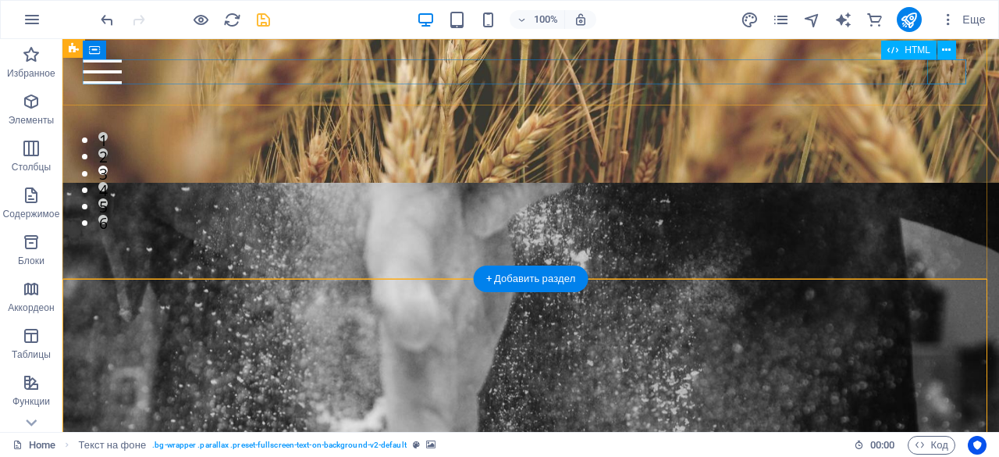
click at [938, 77] on div at bounding box center [530, 71] width 895 height 25
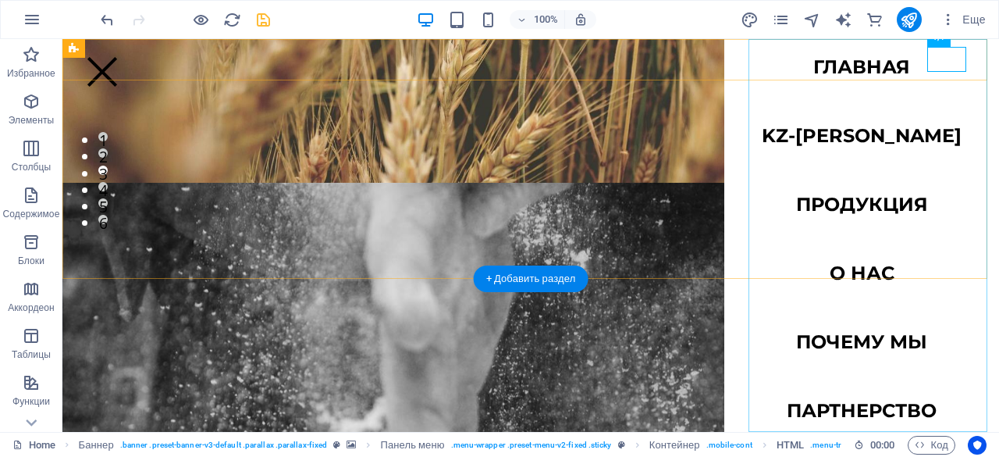
click at [842, 139] on nav "Главная kz-[PERSON_NAME] Продукция О нас Почему мы Партнерство Контакты" at bounding box center [861, 235] width 275 height 393
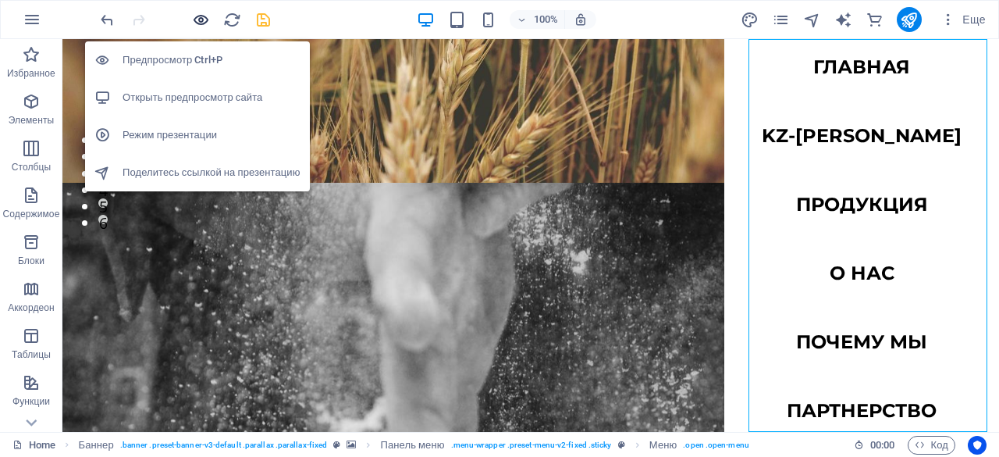
click at [195, 20] on icon "button" at bounding box center [201, 20] width 18 height 18
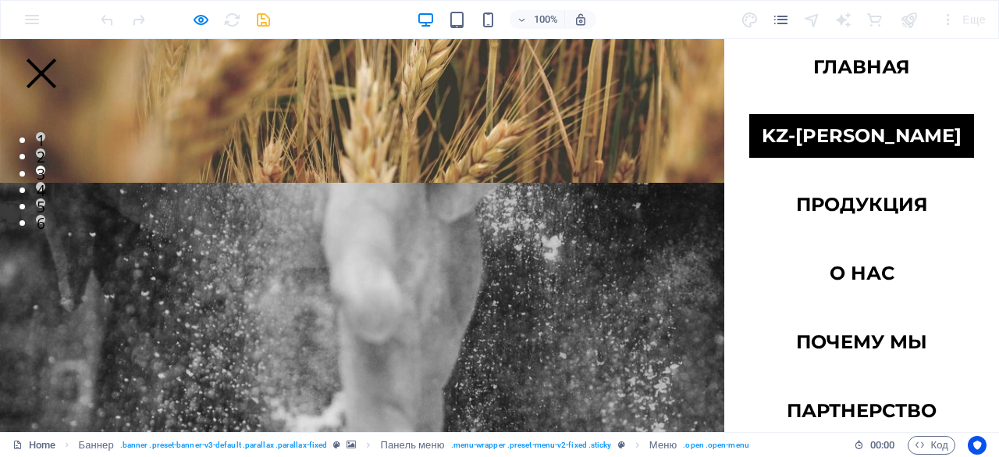
click at [851, 141] on link "kz-[PERSON_NAME]" at bounding box center [861, 136] width 225 height 44
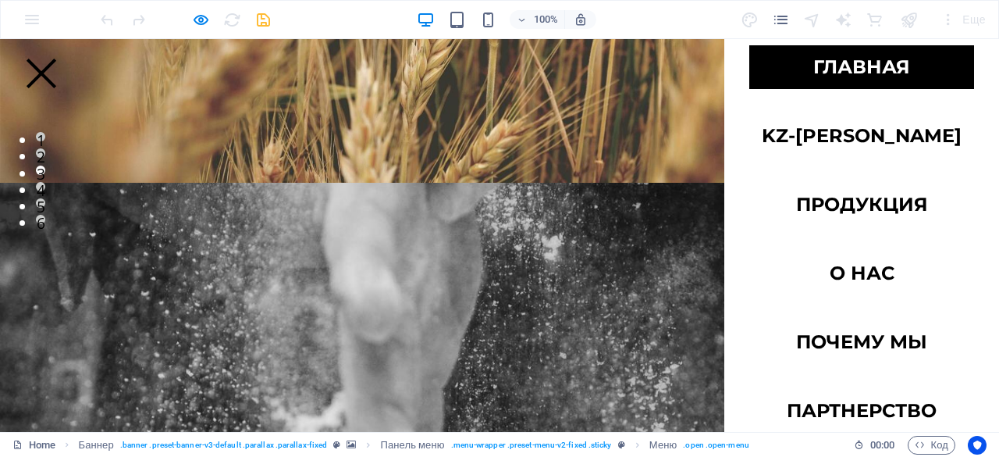
click at [859, 80] on link "Главная" at bounding box center [861, 67] width 225 height 44
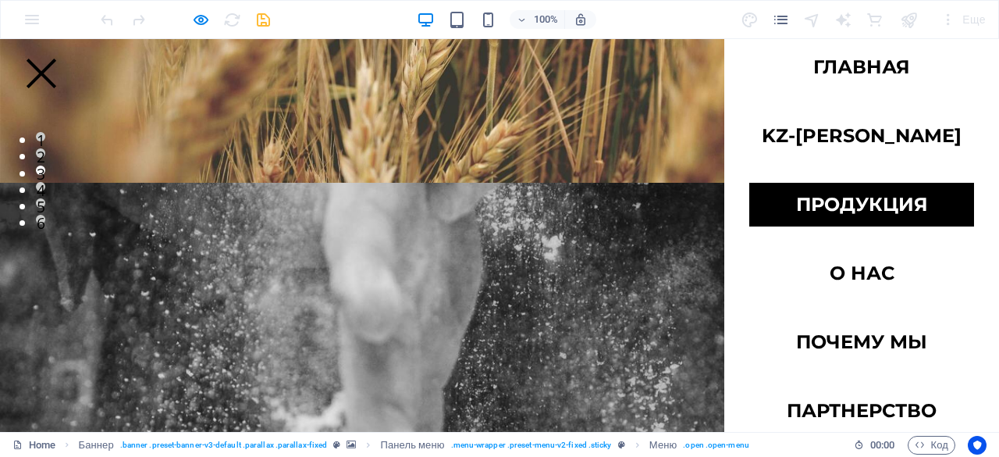
click at [859, 204] on link "Продукция" at bounding box center [861, 205] width 225 height 44
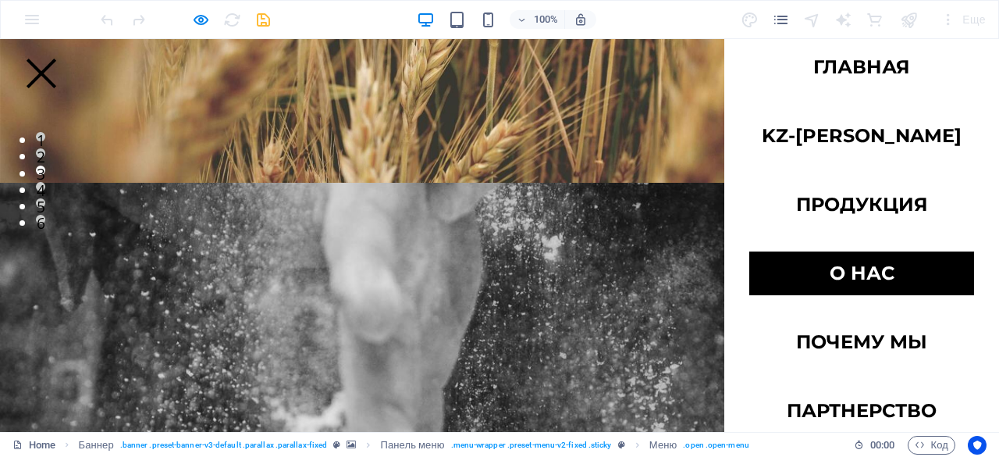
click at [858, 273] on link "О нас" at bounding box center [861, 273] width 225 height 44
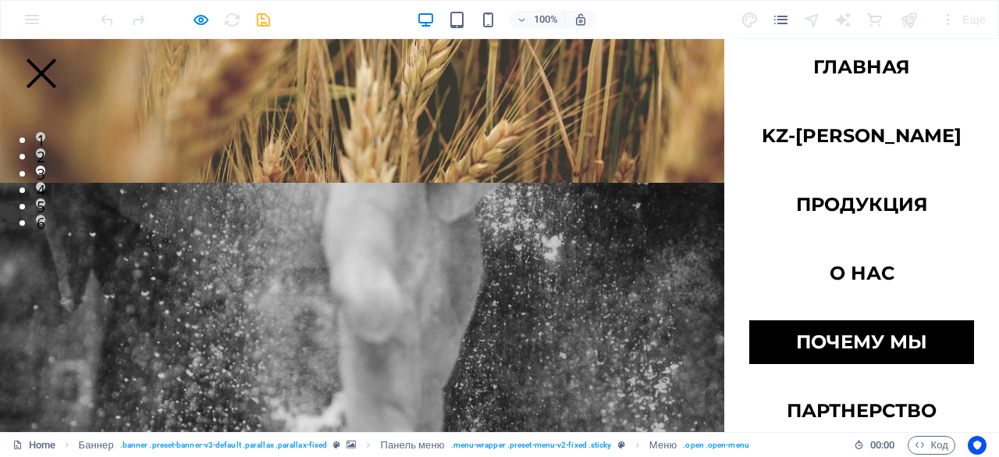
click at [872, 354] on link "Почему мы" at bounding box center [861, 342] width 225 height 44
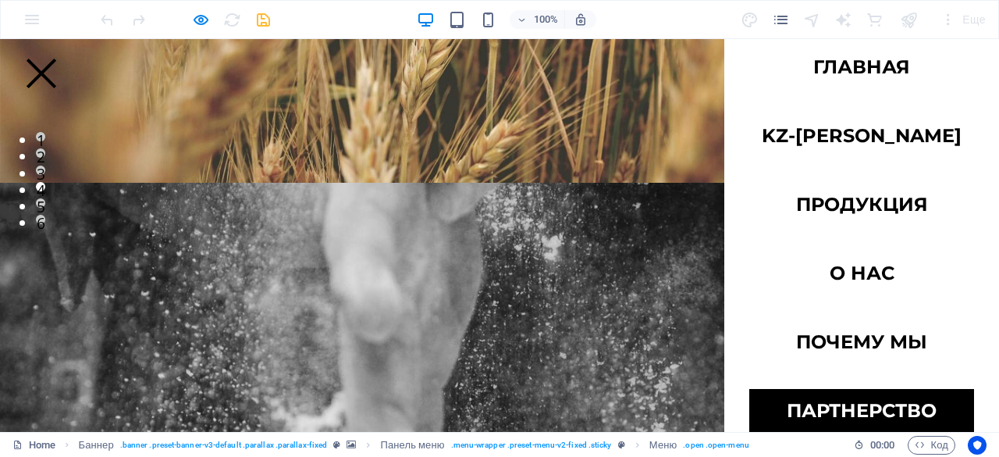
click at [871, 394] on link "Партнерство" at bounding box center [861, 411] width 225 height 44
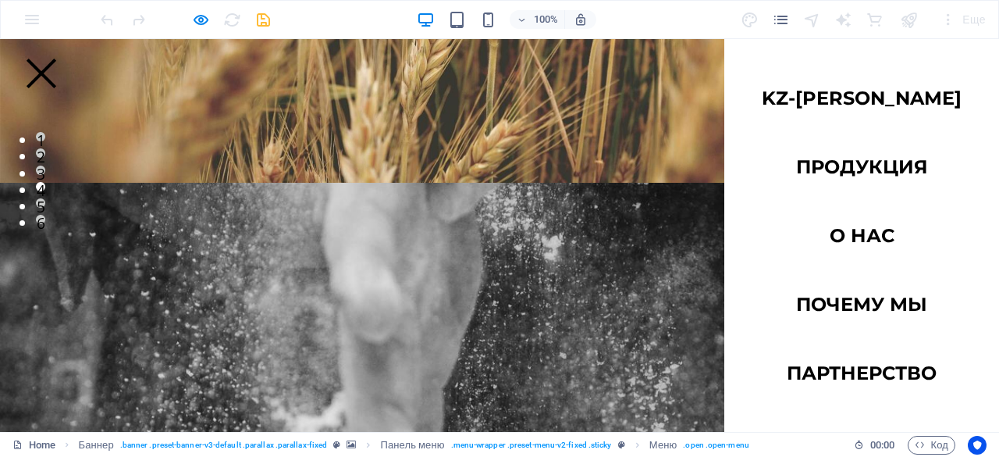
scroll to position [92, 0]
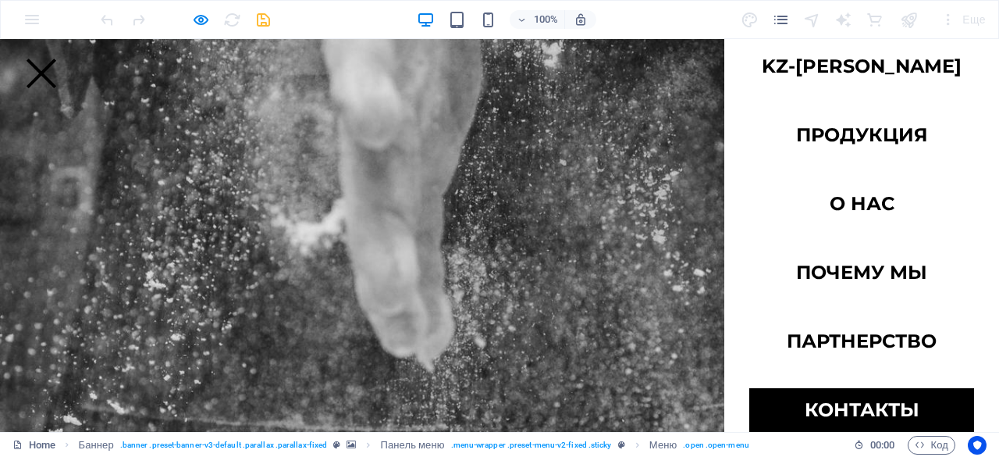
click at [844, 416] on link "Контакты" at bounding box center [861, 410] width 225 height 44
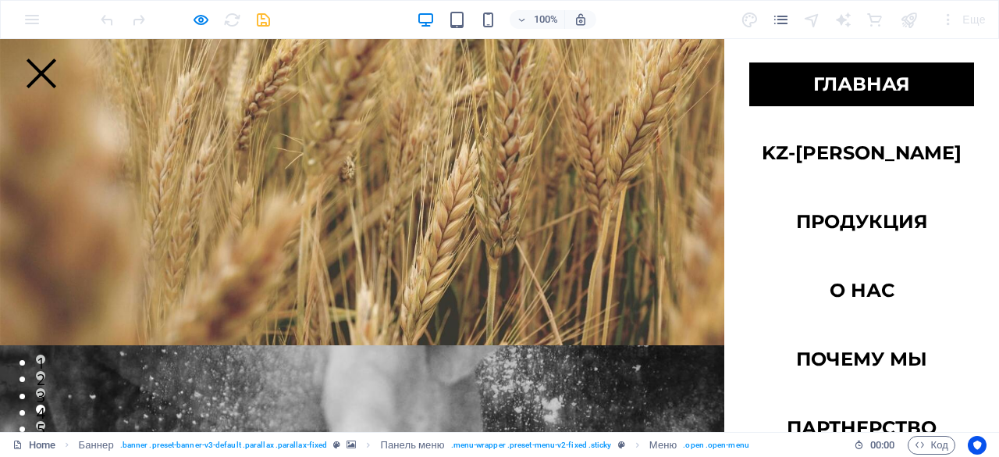
scroll to position [0, 0]
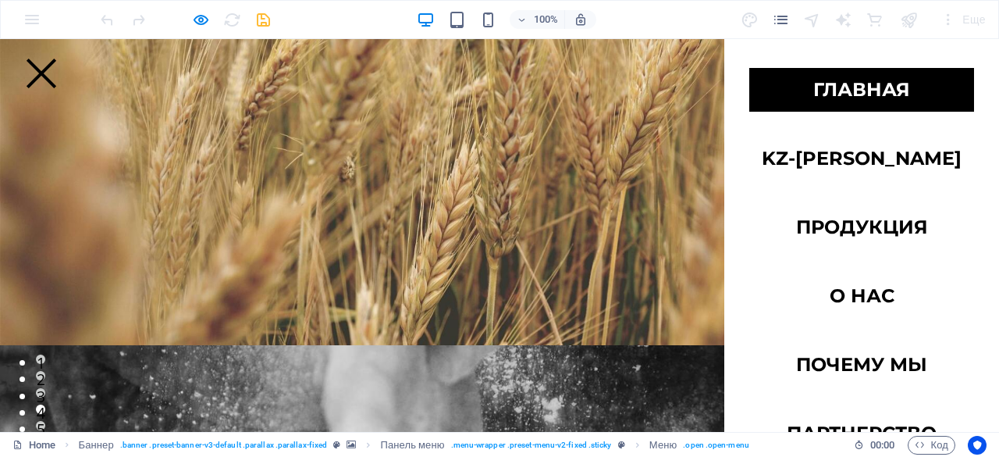
click at [883, 99] on link "Главная" at bounding box center [861, 90] width 225 height 44
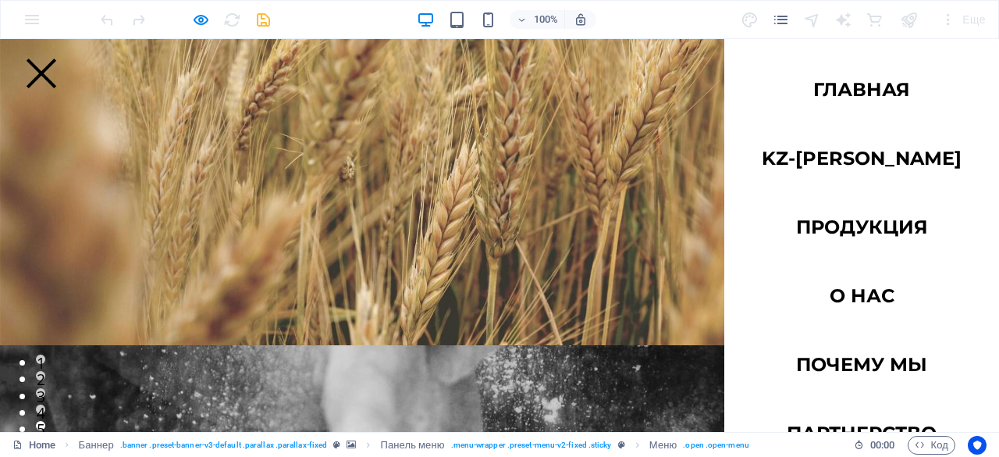
click at [61, 61] on div at bounding box center [41, 73] width 39 height 25
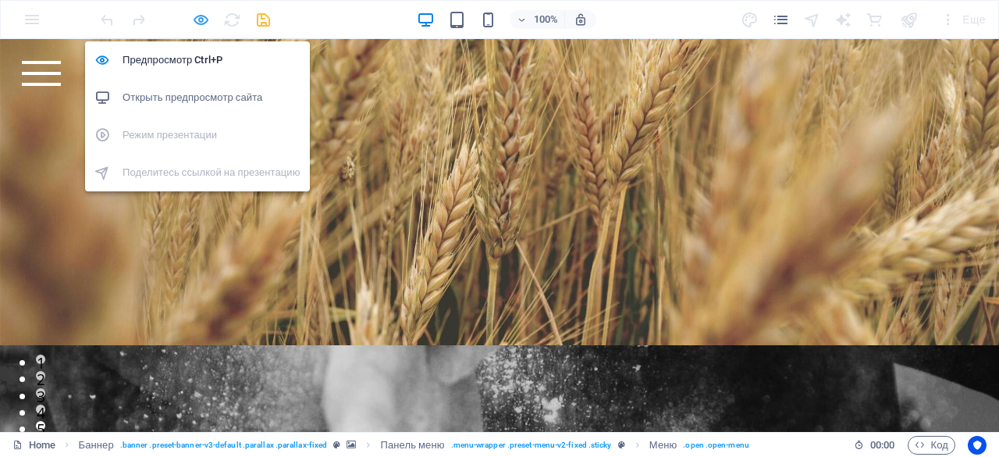
click at [205, 18] on icon "button" at bounding box center [201, 20] width 18 height 18
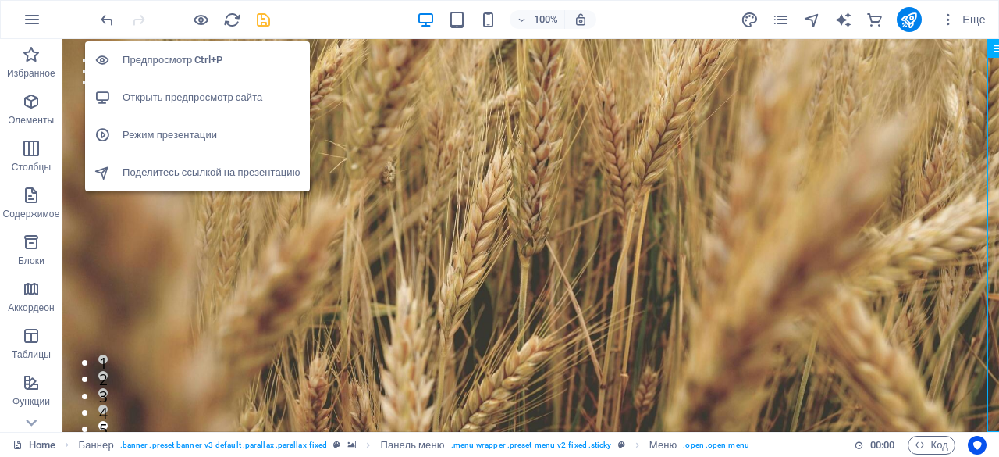
click at [425, 105] on div "Главная kz-[PERSON_NAME] Продукция О нас Почему мы Партнерство Контакты" at bounding box center [530, 72] width 937 height 66
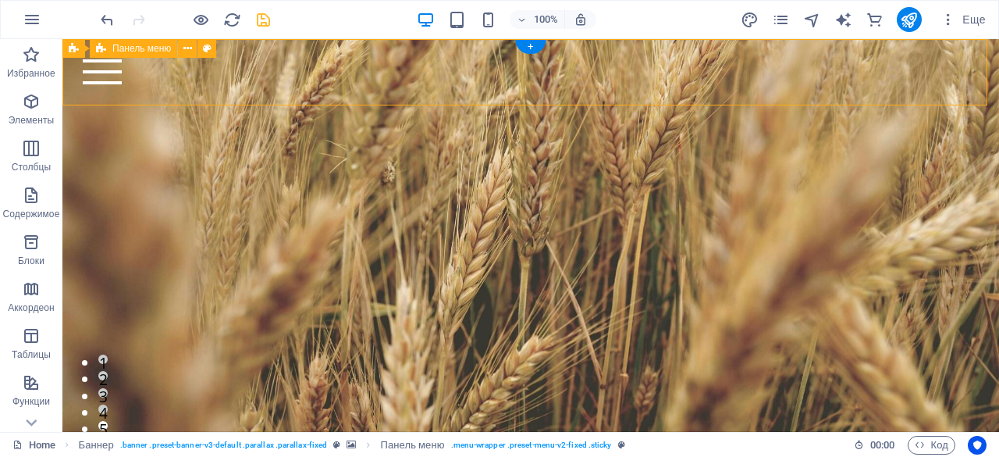
click at [425, 105] on div "Главная kz-[PERSON_NAME] Продукция О нас Почему мы Партнерство Контакты" at bounding box center [530, 72] width 937 height 66
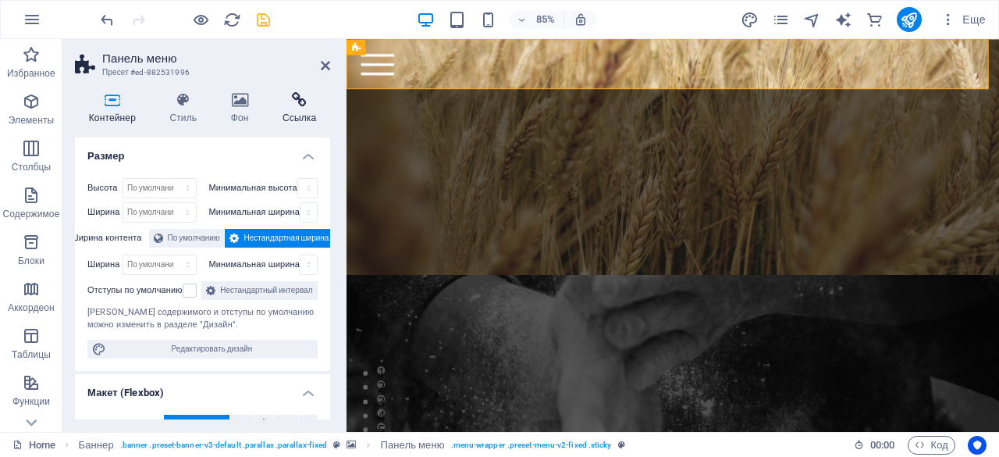
click at [297, 105] on icon at bounding box center [300, 100] width 62 height 16
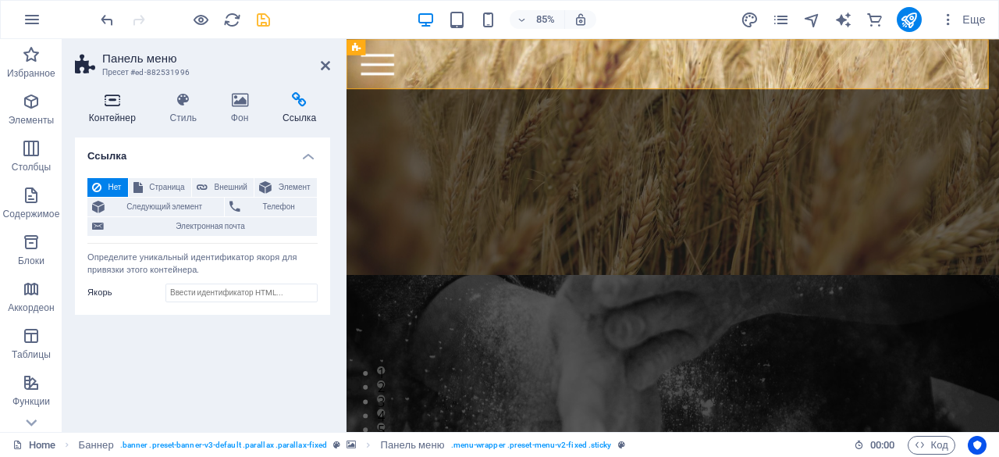
click at [114, 102] on icon at bounding box center [112, 100] width 75 height 16
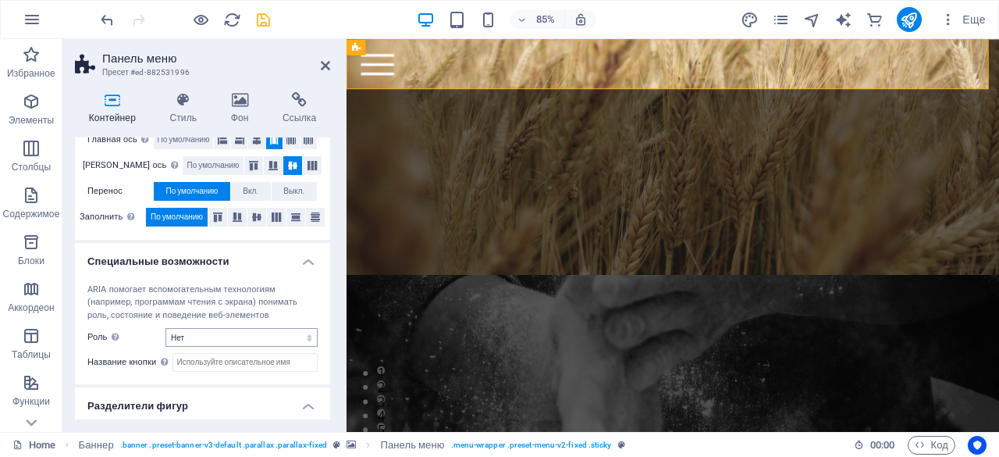
scroll to position [366, 0]
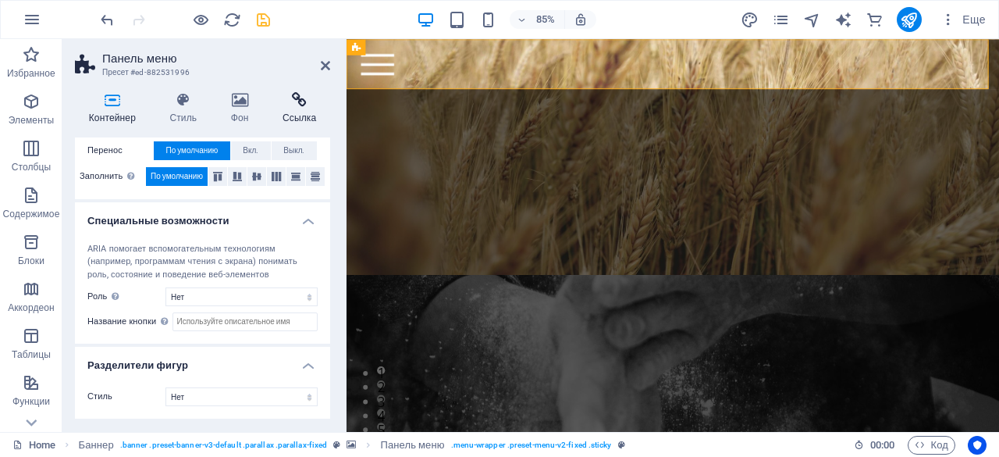
click at [313, 110] on h4 "Ссылка" at bounding box center [300, 108] width 62 height 33
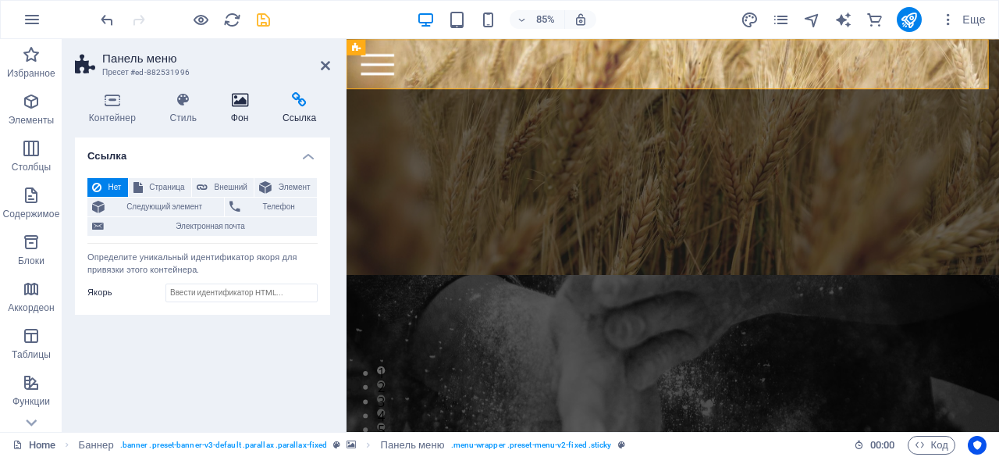
click at [238, 105] on icon at bounding box center [239, 100] width 45 height 16
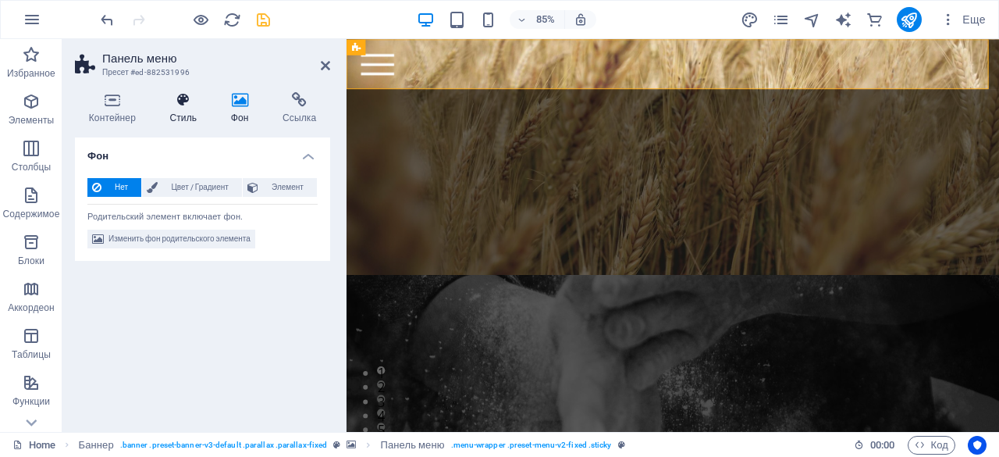
click at [184, 113] on h4 "Стиль" at bounding box center [186, 108] width 61 height 33
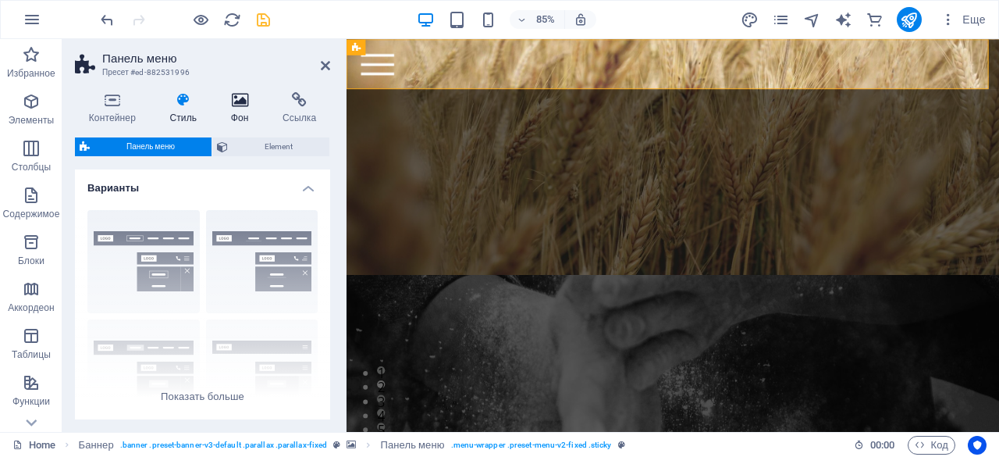
click at [225, 111] on h4 "Фон" at bounding box center [243, 108] width 52 height 33
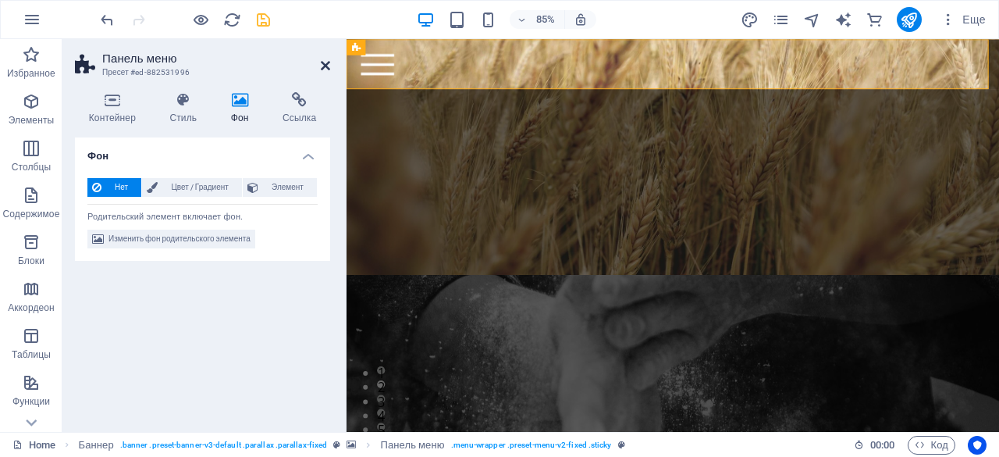
click at [327, 59] on icon at bounding box center [325, 65] width 9 height 12
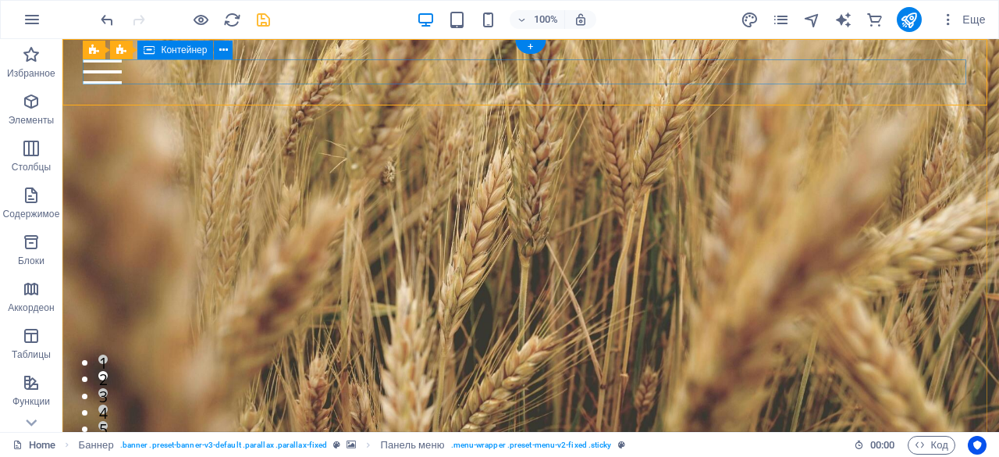
click at [503, 66] on div at bounding box center [530, 71] width 895 height 25
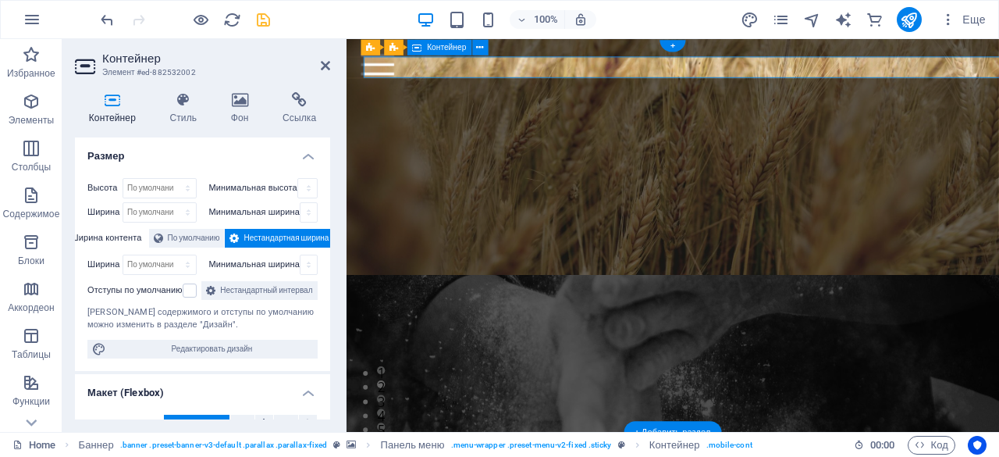
click at [457, 114] on figure at bounding box center [731, 329] width 768 height 462
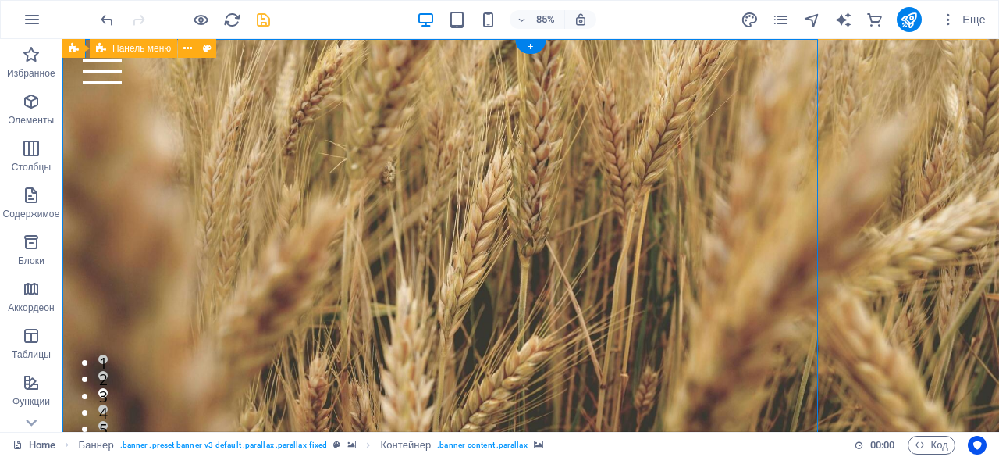
click at [453, 93] on div "Главная kz-[PERSON_NAME] Продукция О нас Почему мы Партнерство Контакты" at bounding box center [530, 72] width 937 height 66
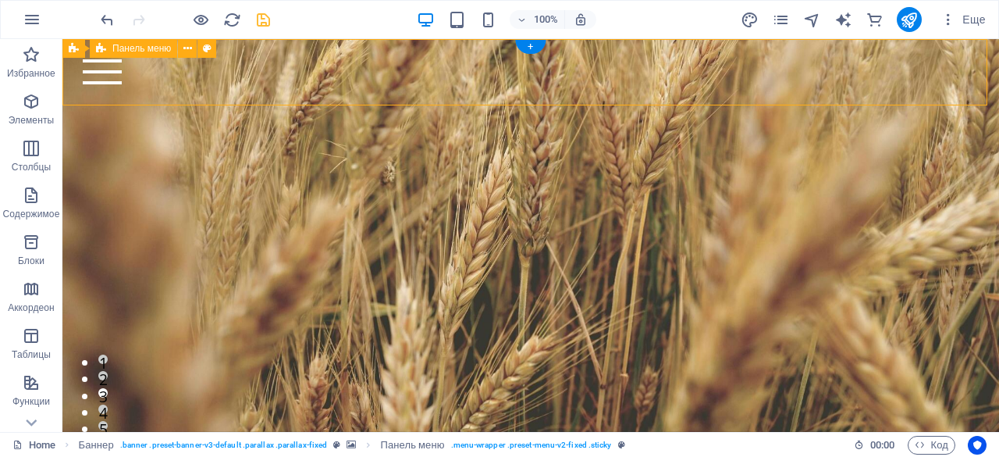
click at [397, 97] on div "Главная kz-[PERSON_NAME] Продукция О нас Почему мы Партнерство Контакты" at bounding box center [530, 72] width 937 height 66
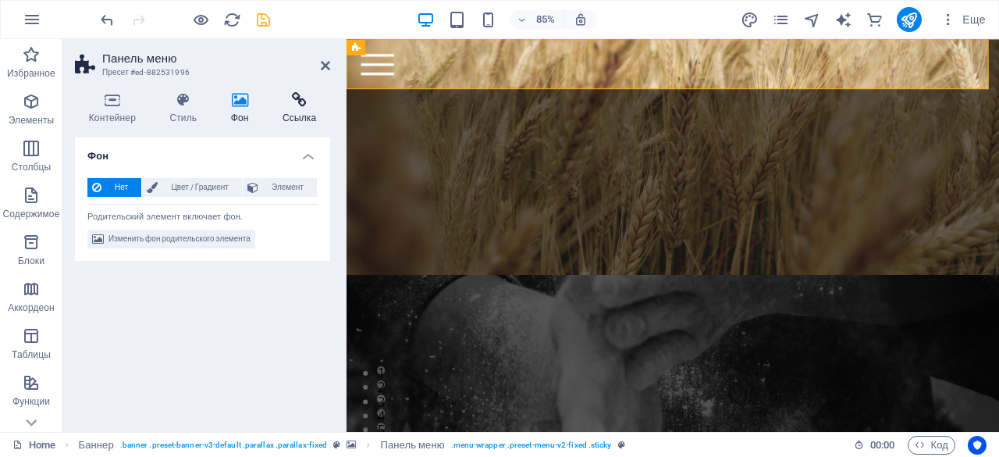
click at [294, 101] on icon at bounding box center [300, 100] width 62 height 16
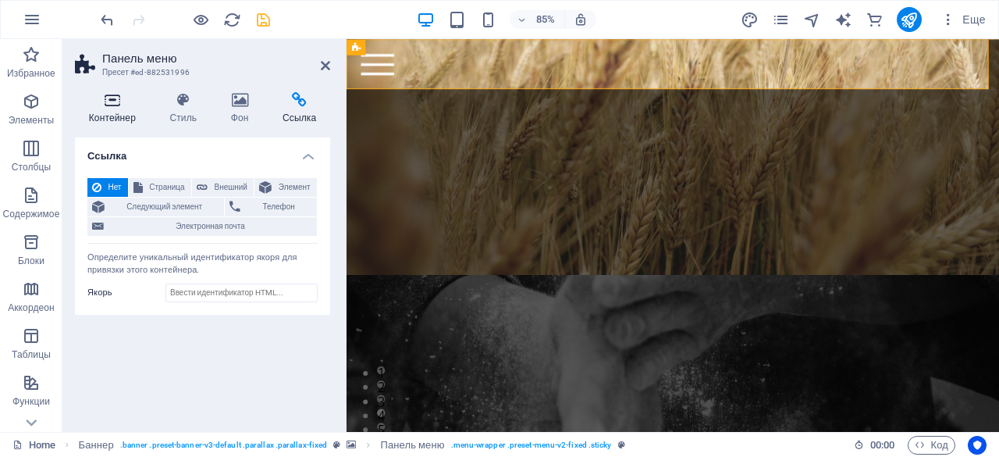
click at [113, 110] on h4 "Контейнер" at bounding box center [115, 108] width 81 height 33
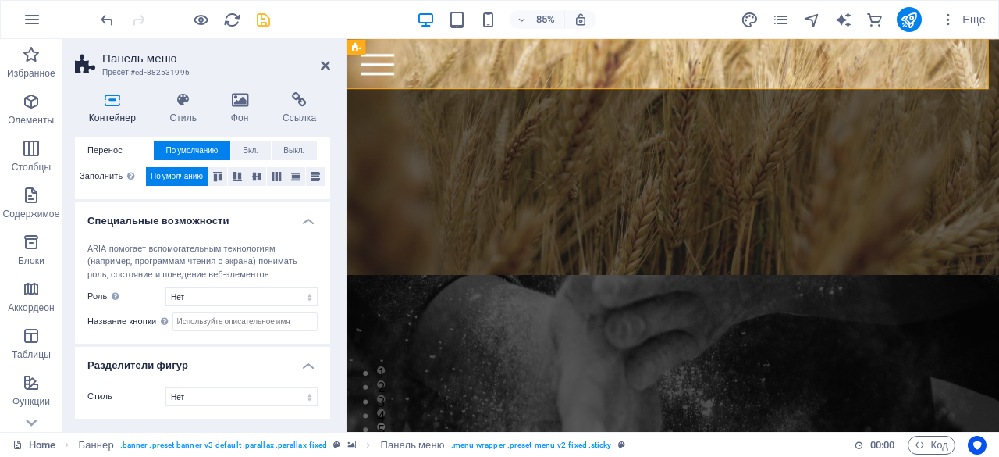
click at [330, 64] on aside "Панель меню Пресет #ed-882531996 Контейнер Стиль Фон Ссылка Размер Высота По ум…" at bounding box center [204, 235] width 284 height 393
click at [319, 65] on h2 "Панель меню" at bounding box center [216, 59] width 228 height 14
click at [327, 67] on icon at bounding box center [325, 65] width 9 height 12
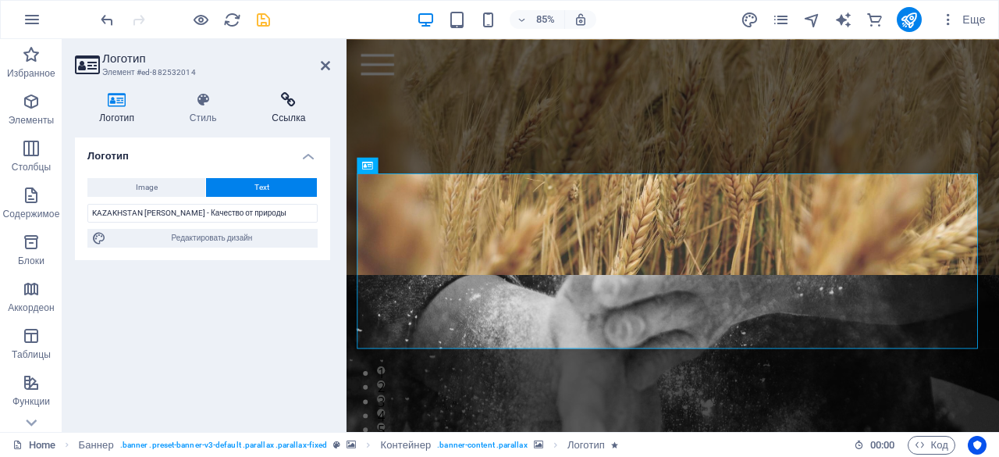
click at [289, 104] on icon at bounding box center [288, 100] width 83 height 16
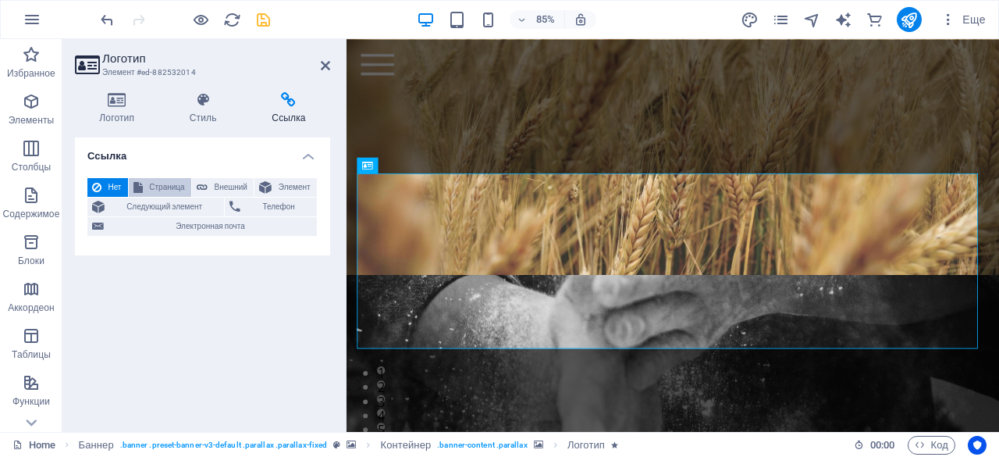
click at [189, 179] on button "Страница" at bounding box center [160, 187] width 62 height 19
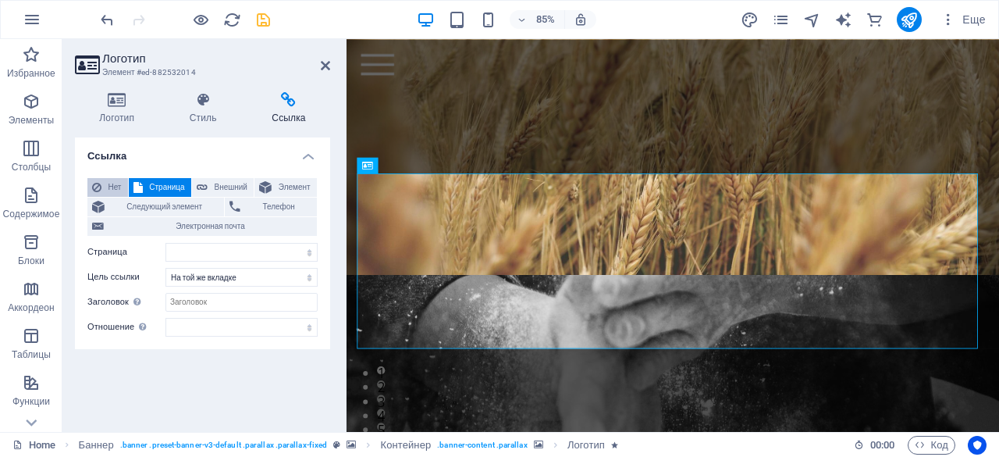
click at [122, 187] on span "Нет" at bounding box center [114, 187] width 17 height 19
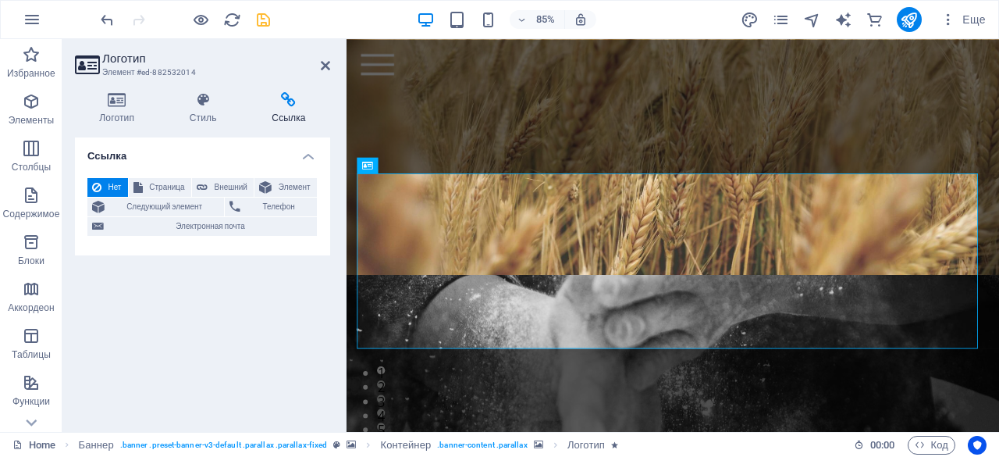
click at [578, 127] on figure at bounding box center [731, 329] width 768 height 462
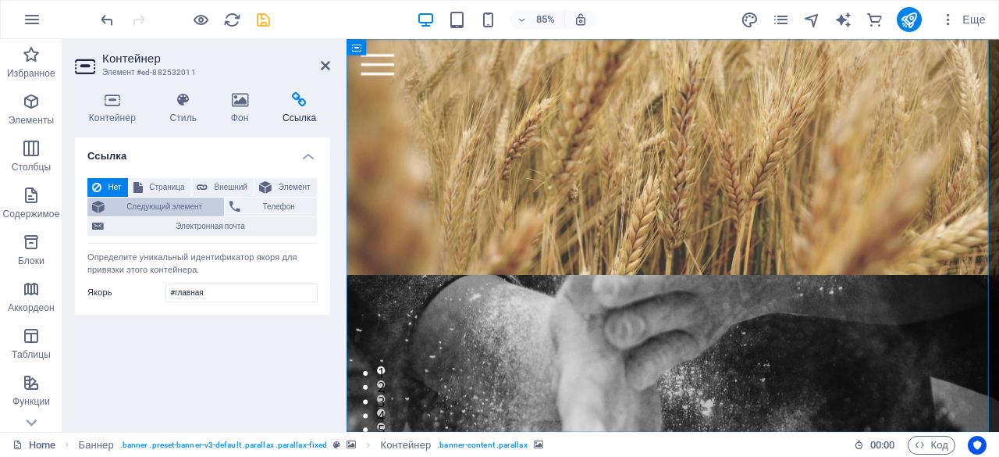
click at [187, 209] on span "Следующий элемент" at bounding box center [164, 207] width 110 height 19
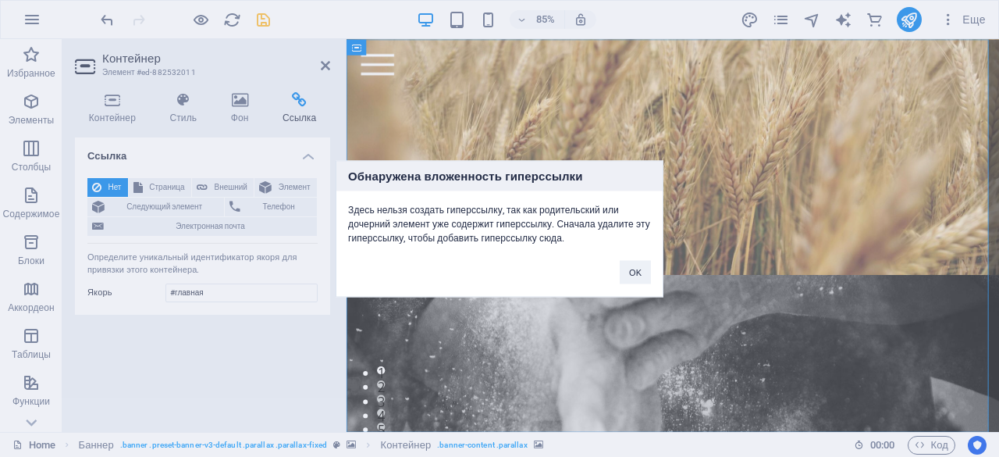
click at [178, 187] on div "Обнаружена вложенность гиперссылки Здесь нельзя создать гиперссылку, так как ро…" at bounding box center [499, 228] width 999 height 457
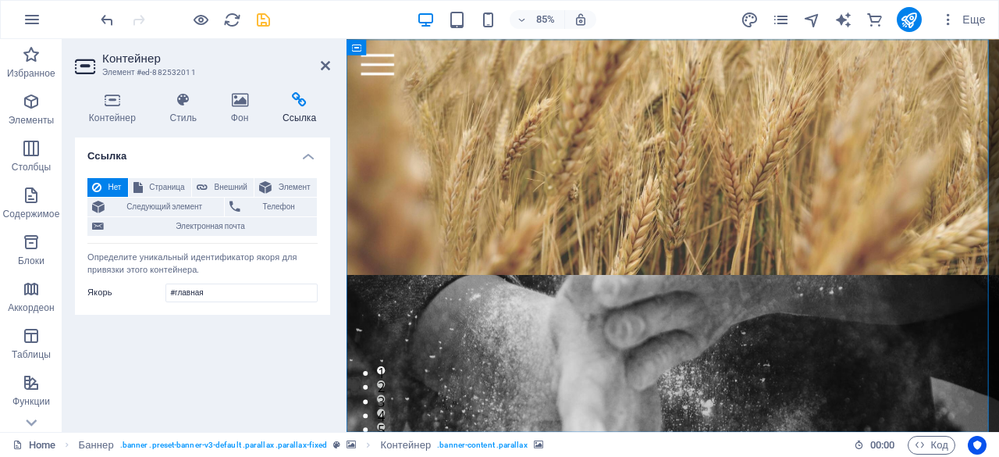
click at [178, 187] on span "Страница" at bounding box center [167, 187] width 39 height 19
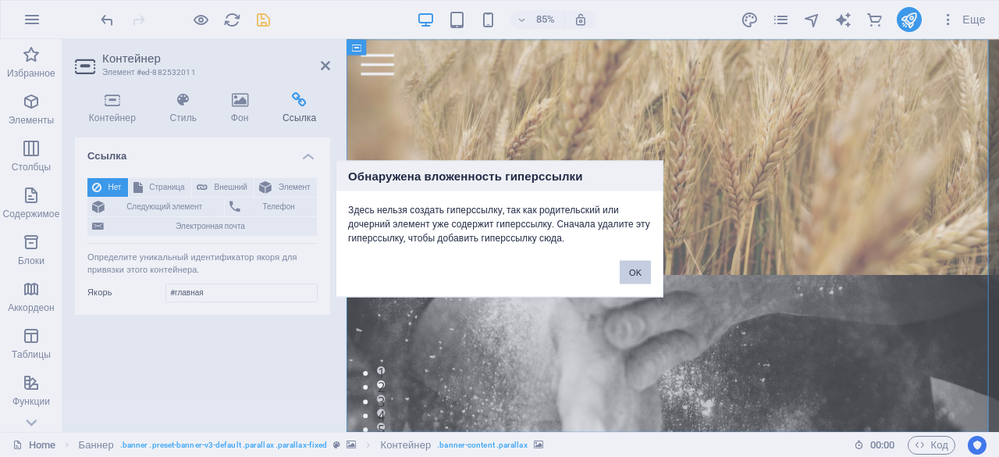
click at [622, 268] on button "OK" at bounding box center [635, 271] width 31 height 23
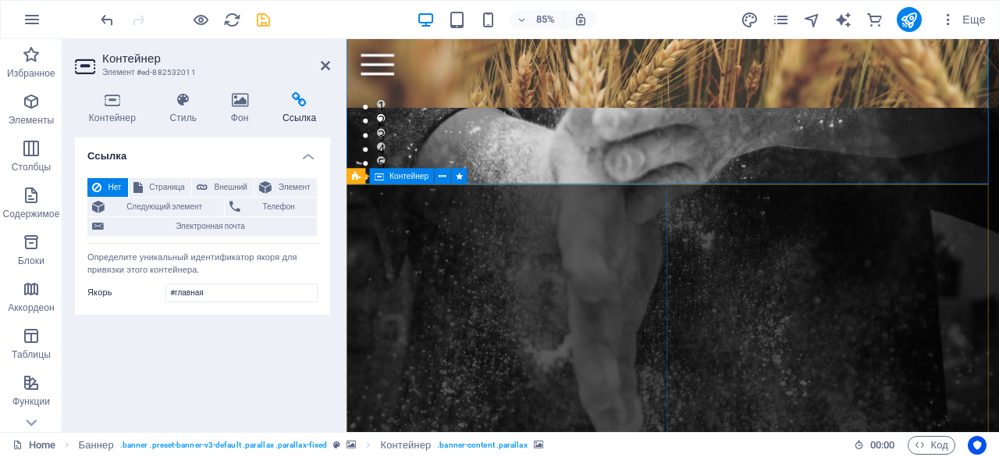
scroll to position [326, 0]
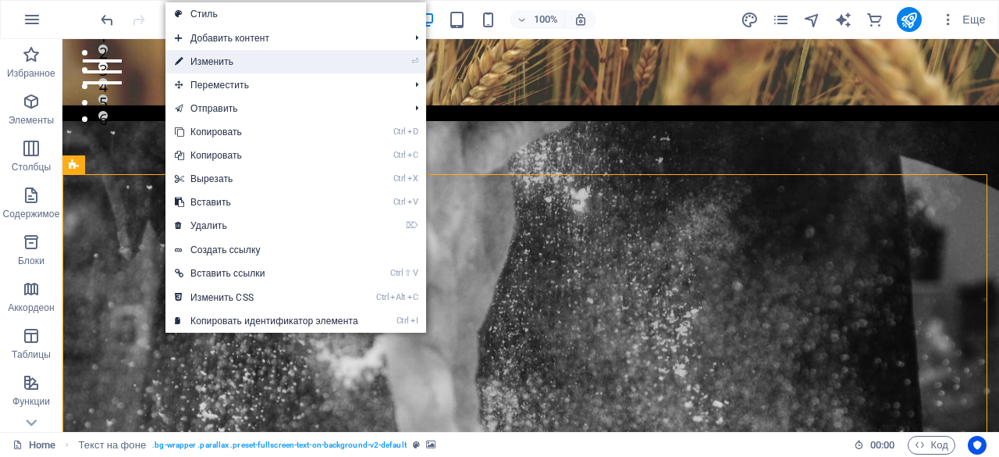
click at [246, 61] on link "⏎ Изменить" at bounding box center [267, 61] width 202 height 23
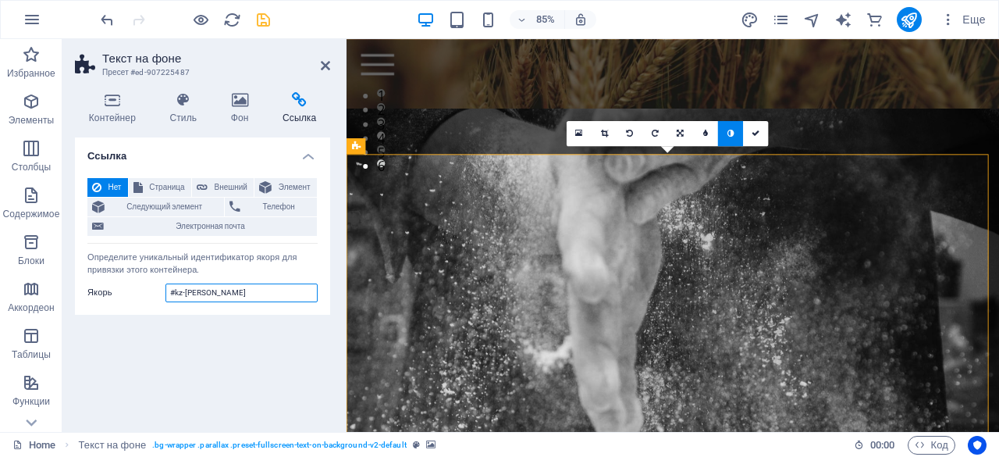
drag, startPoint x: 210, startPoint y: 291, endPoint x: 131, endPoint y: 287, distance: 79.0
click at [131, 287] on div "Якорь #kz-[PERSON_NAME]" at bounding box center [202, 292] width 230 height 19
click at [294, 112] on h4 "Ссылка" at bounding box center [300, 108] width 62 height 33
click at [173, 187] on span "Страница" at bounding box center [167, 187] width 39 height 19
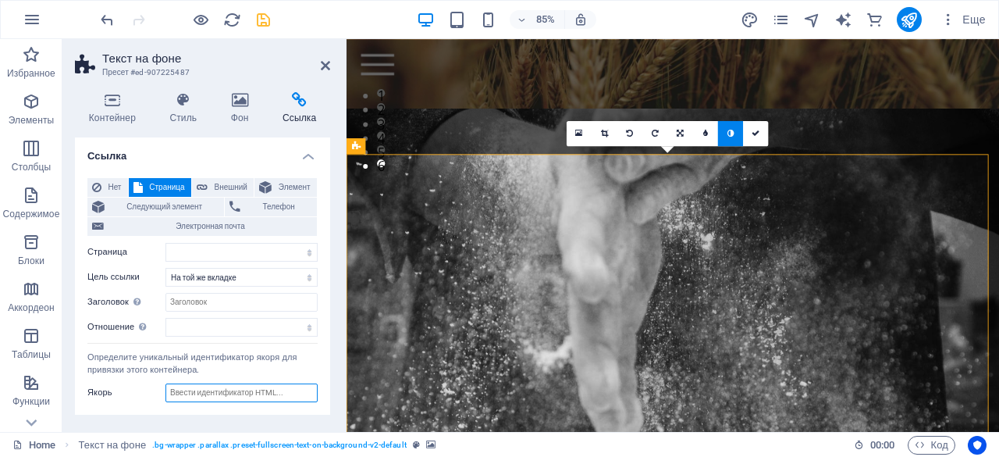
click at [216, 391] on input "Якорь" at bounding box center [242, 392] width 152 height 19
click at [236, 405] on div "Нет Страница Внешний Элемент Следующий элемент Телефон Электронная почта Страни…" at bounding box center [202, 290] width 255 height 249
click at [326, 67] on icon at bounding box center [325, 65] width 9 height 12
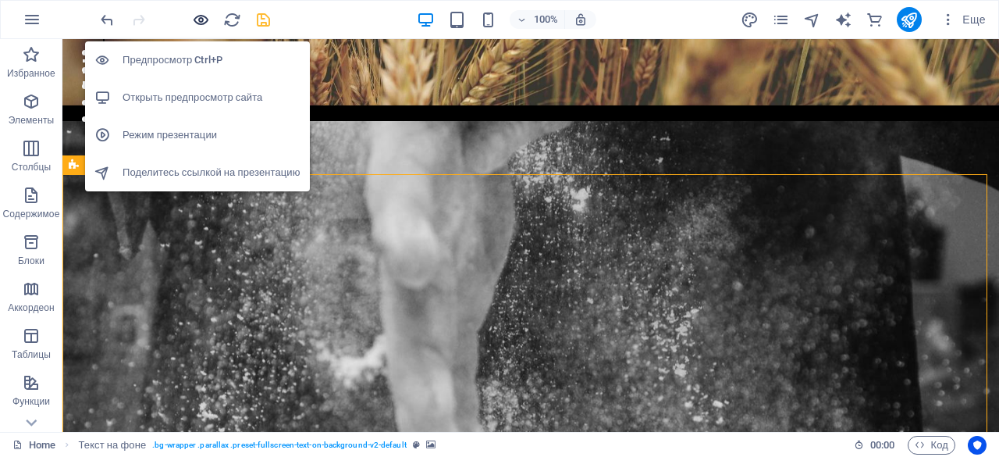
click at [203, 15] on icon "button" at bounding box center [201, 20] width 18 height 18
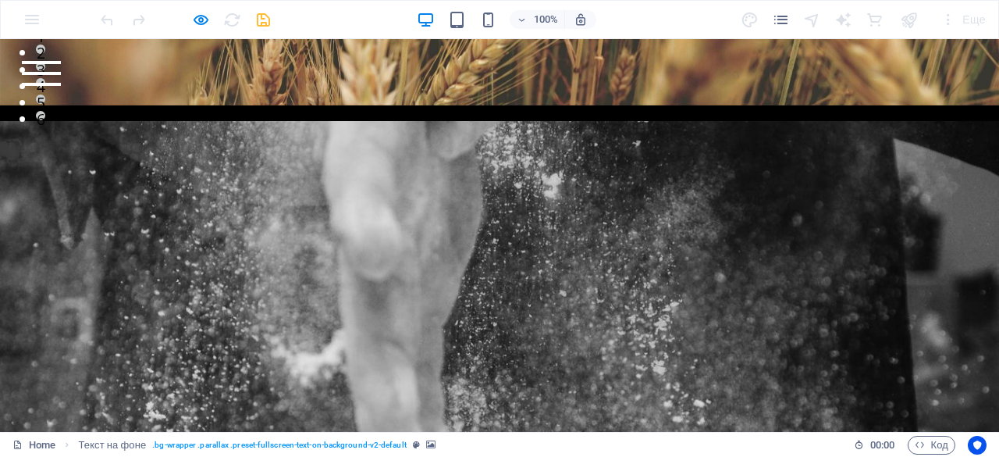
click at [61, 81] on div at bounding box center [41, 73] width 39 height 25
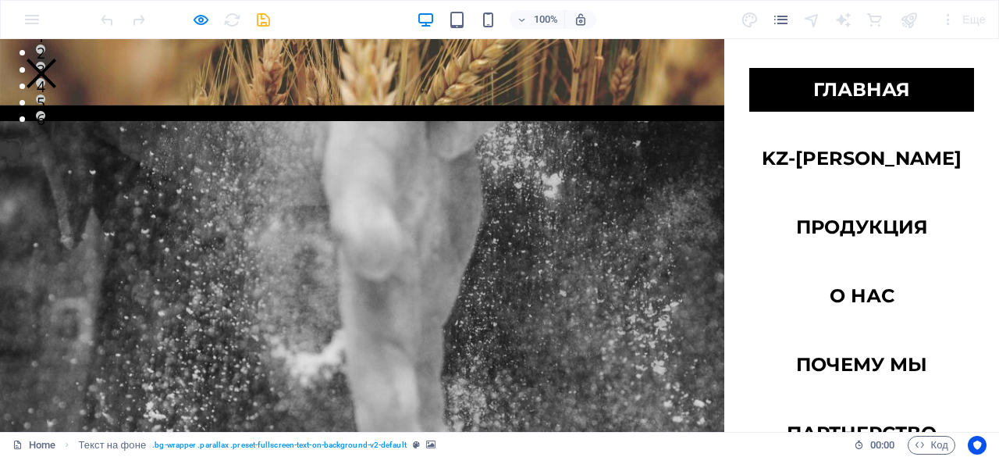
click at [909, 97] on link "Главная" at bounding box center [861, 90] width 225 height 44
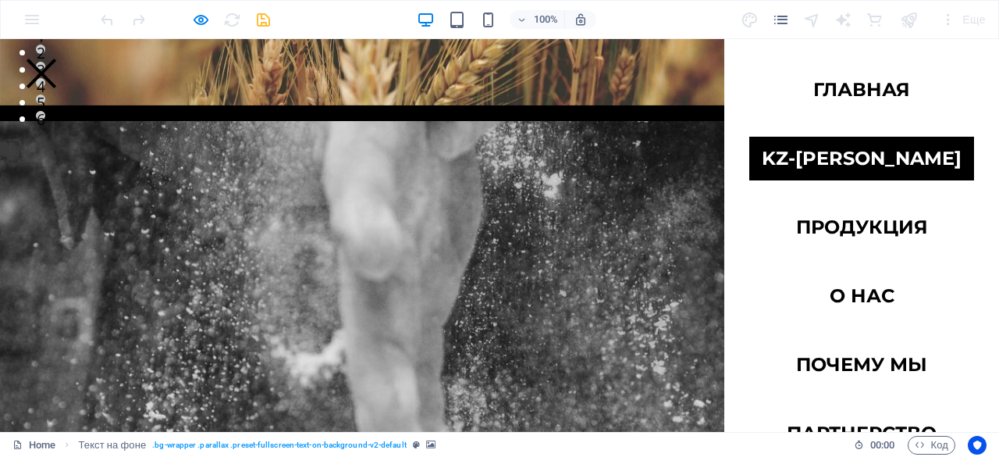
click at [857, 164] on link "kz-[PERSON_NAME]" at bounding box center [861, 159] width 225 height 44
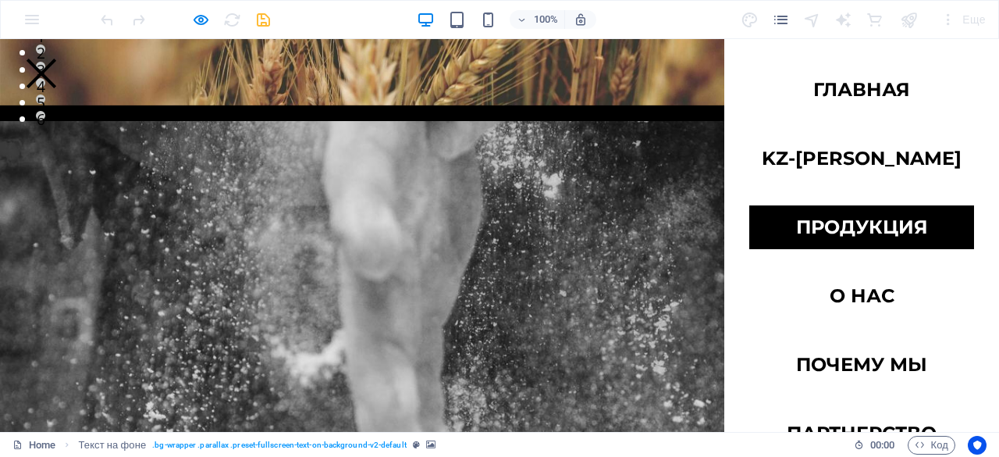
click at [865, 233] on link "Продукция" at bounding box center [861, 227] width 225 height 44
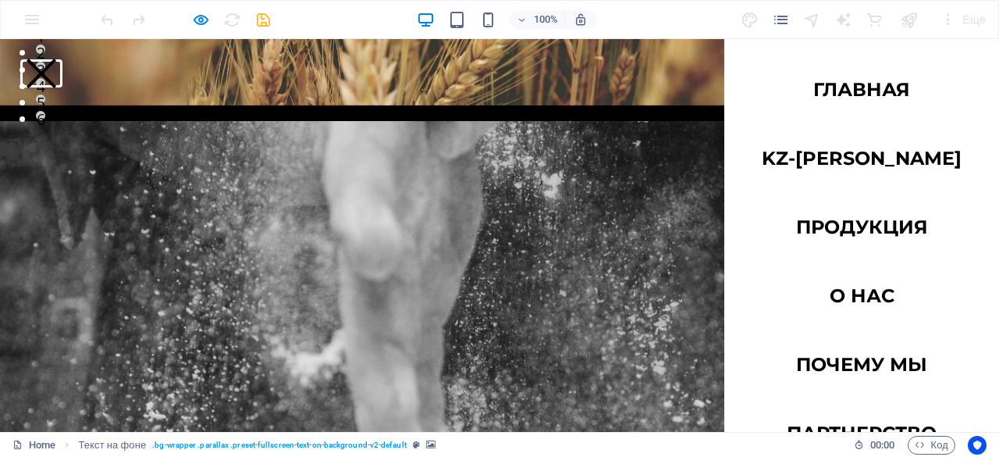
click at [56, 62] on button at bounding box center [42, 74] width 30 height 30
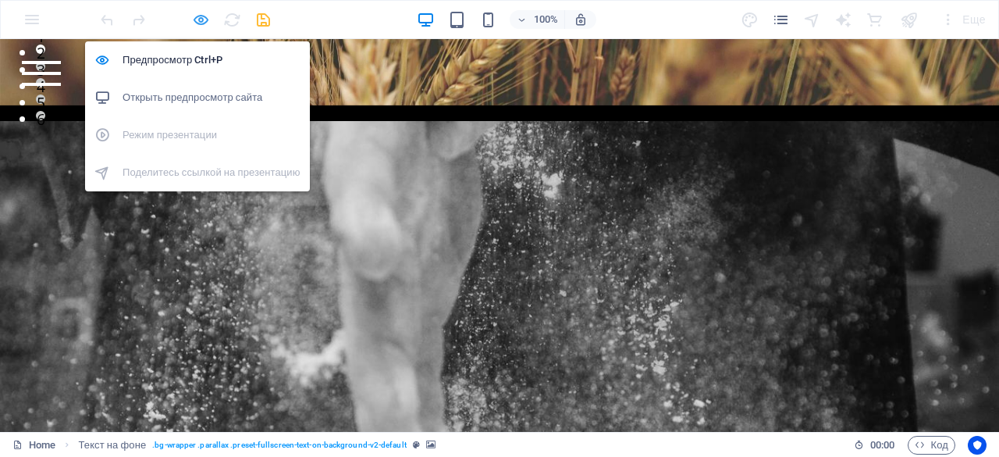
click at [192, 11] on icon "button" at bounding box center [201, 20] width 18 height 18
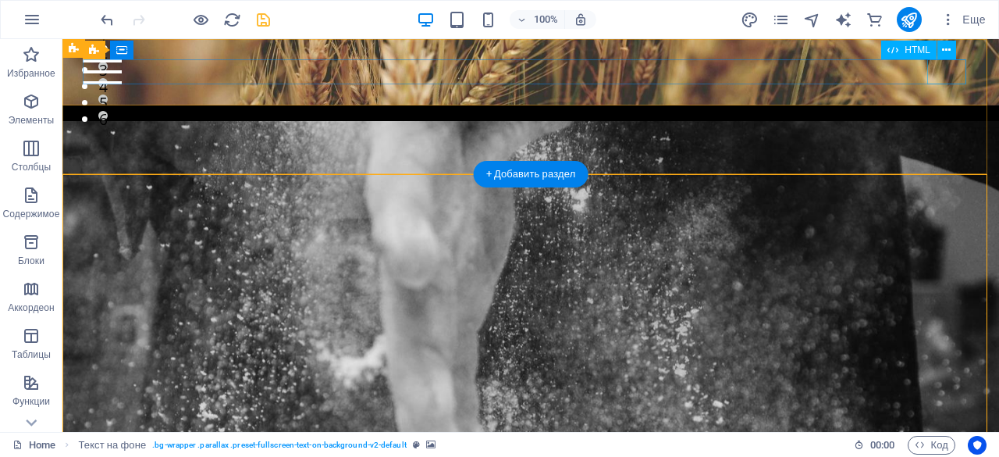
click at [937, 73] on div at bounding box center [530, 71] width 895 height 25
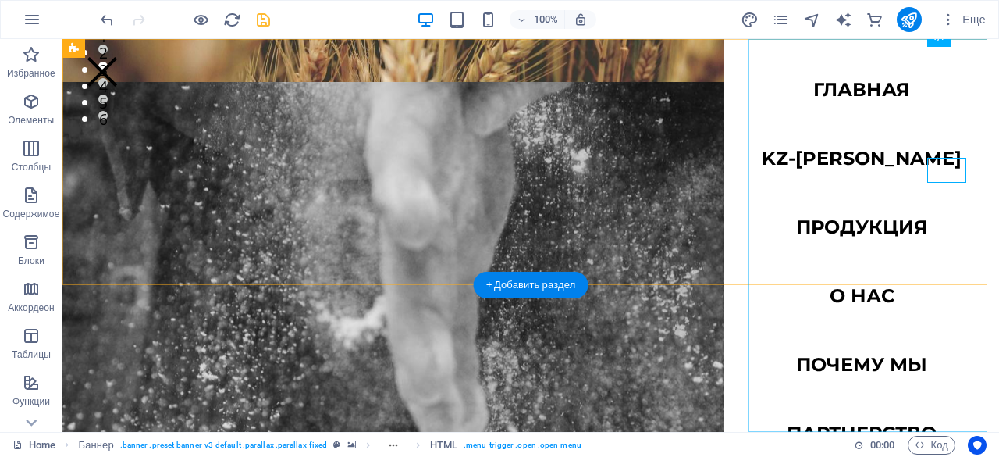
scroll to position [212, 0]
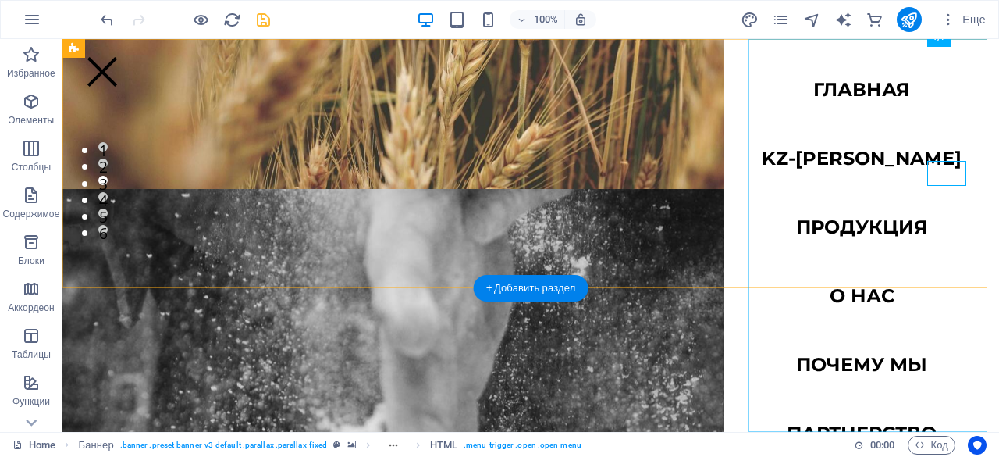
click at [800, 95] on nav "Главная kz-[PERSON_NAME] Продукция О нас Почему мы Партнерство Контакты" at bounding box center [861, 235] width 275 height 393
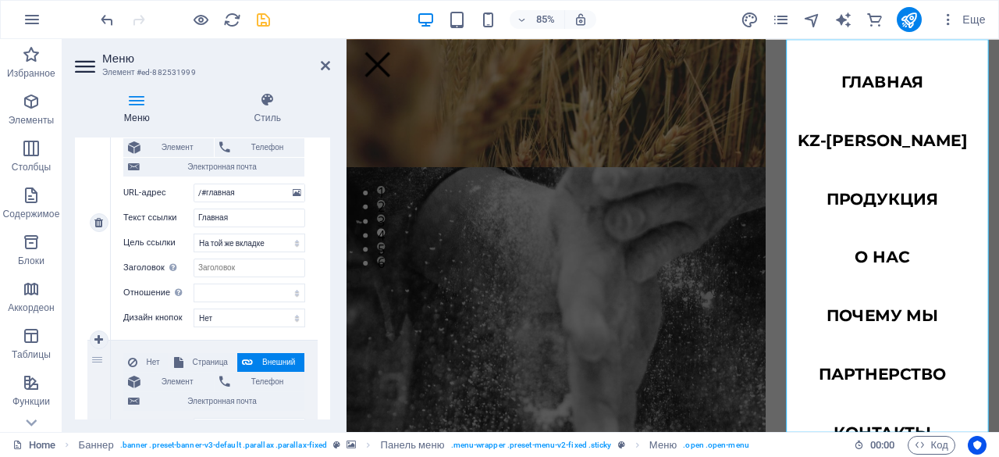
scroll to position [201, 0]
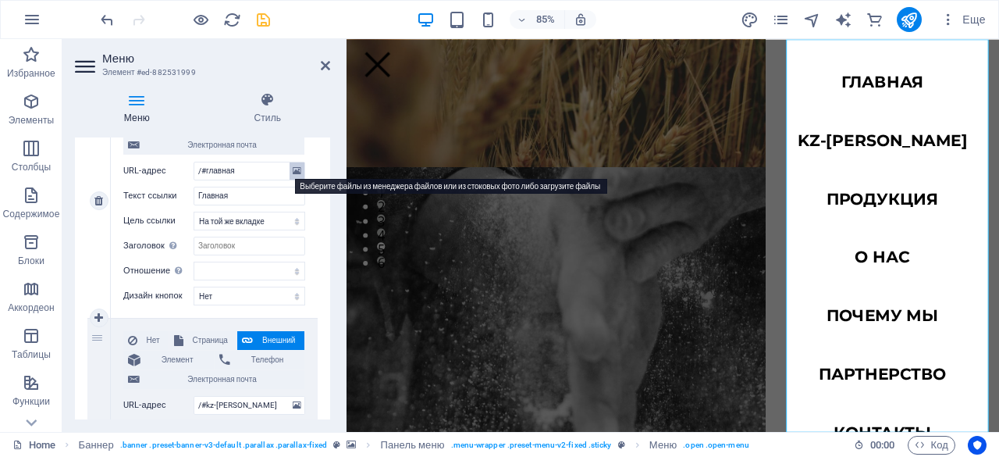
click at [297, 166] on icon at bounding box center [297, 170] width 9 height 17
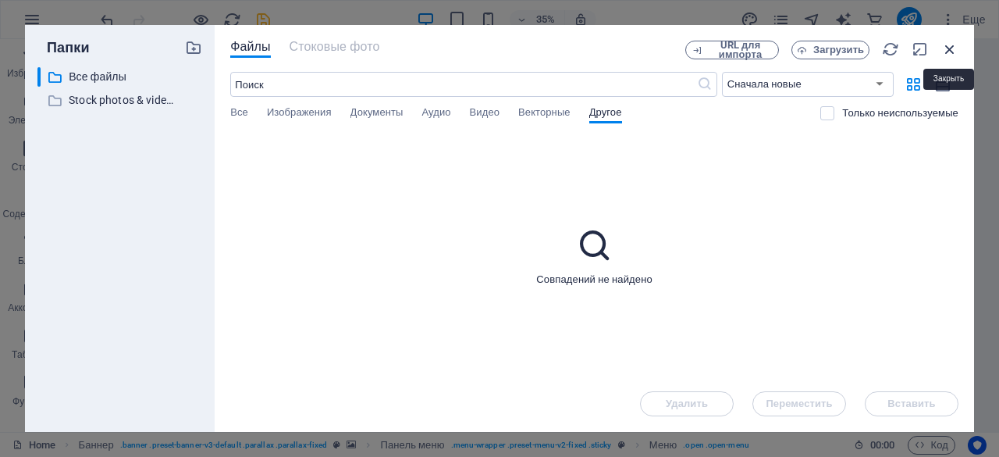
drag, startPoint x: 952, startPoint y: 41, endPoint x: 112, endPoint y: 94, distance: 840.9
click at [952, 41] on icon "button" at bounding box center [950, 49] width 17 height 17
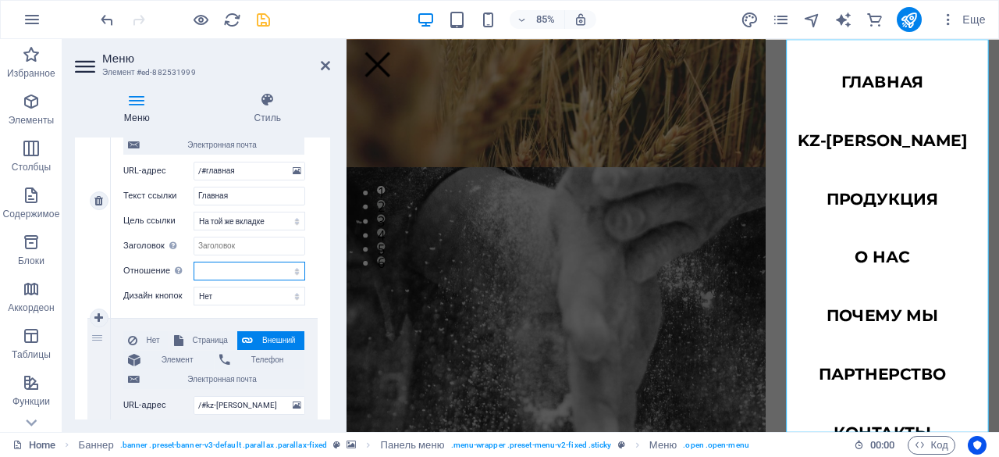
click at [249, 274] on select "чередовать автор закладка внешние справка license далее nofollow noreferrer noo…" at bounding box center [250, 271] width 112 height 19
click at [249, 272] on select "чередовать автор закладка внешние справка license далее nofollow noreferrer noo…" at bounding box center [250, 271] width 112 height 19
click at [243, 292] on select "[PERSON_NAME] умолчанию Первичная Вторичная" at bounding box center [250, 296] width 112 height 19
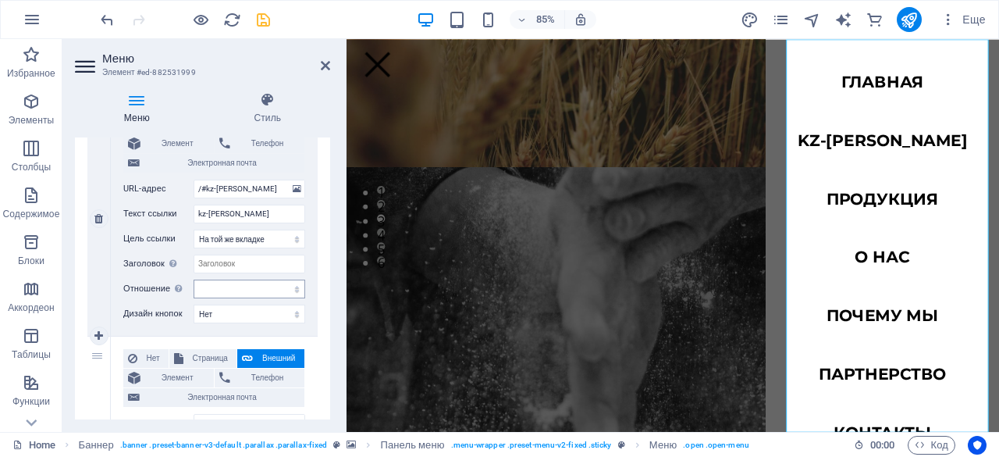
scroll to position [415, 0]
click at [596, 208] on figure at bounding box center [731, 176] width 768 height 462
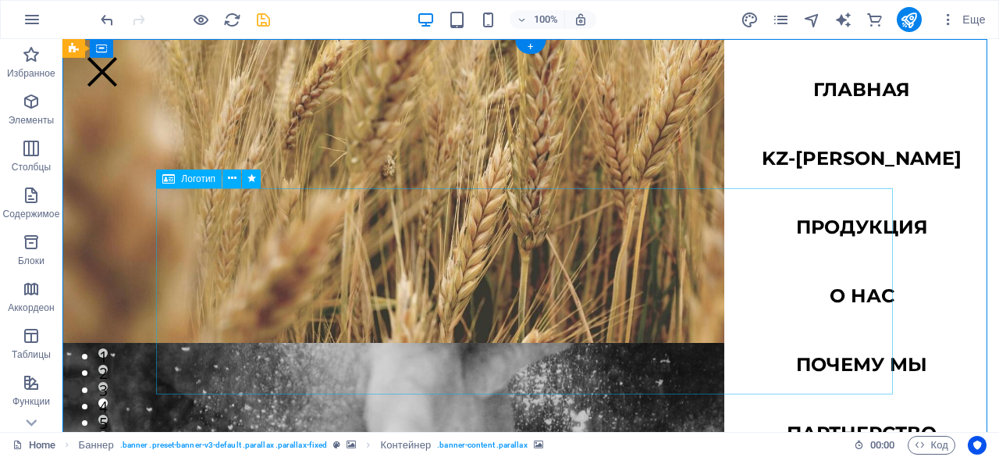
scroll to position [0, 0]
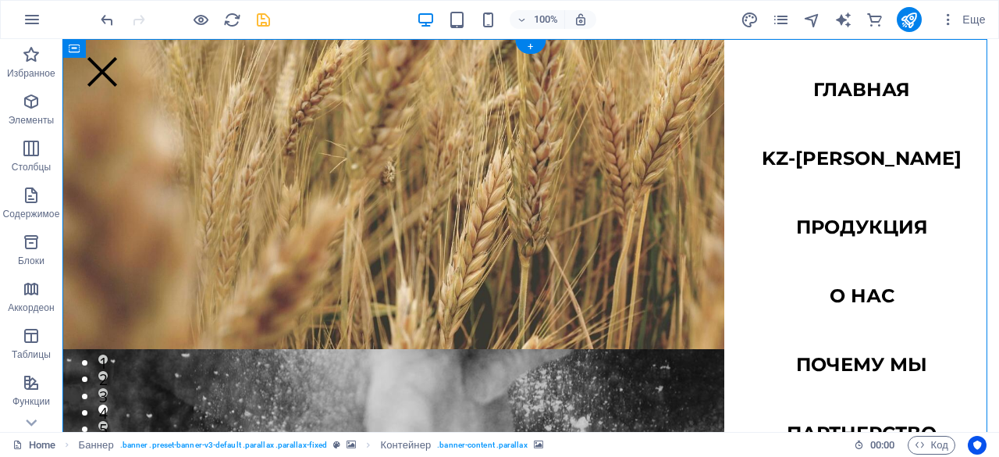
click at [397, 88] on figure at bounding box center [530, 297] width 937 height 435
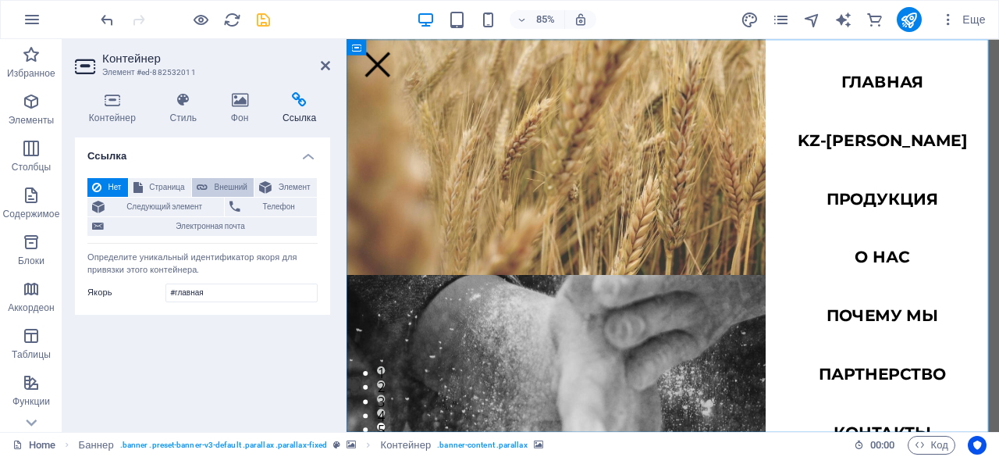
click at [240, 185] on span "Внешний" at bounding box center [230, 187] width 37 height 19
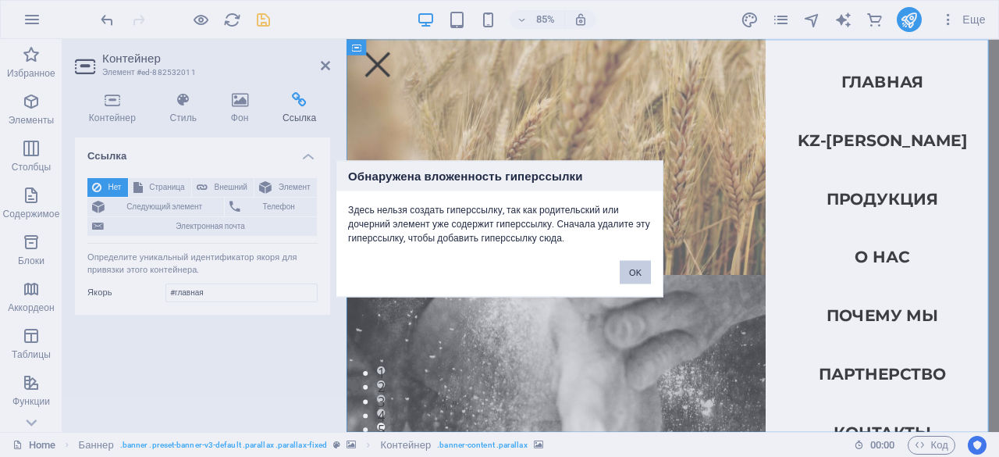
click at [639, 277] on button "OK" at bounding box center [635, 271] width 31 height 23
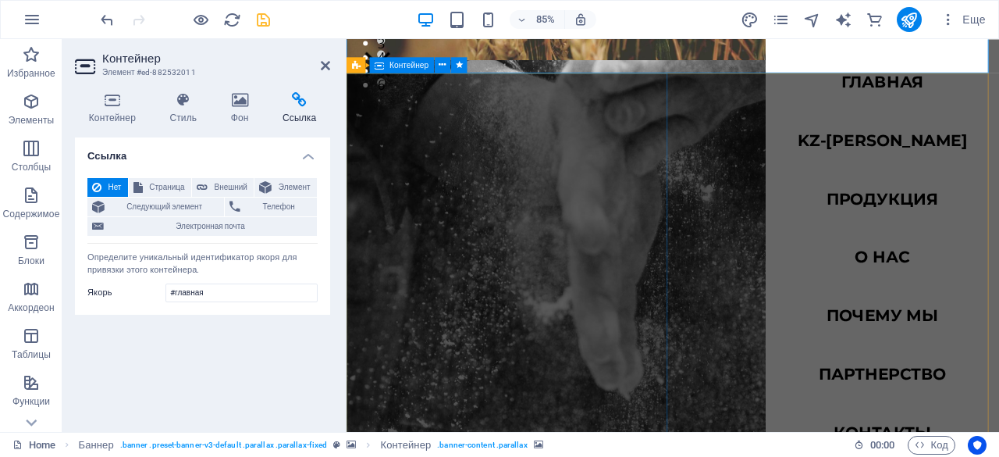
scroll to position [433, 0]
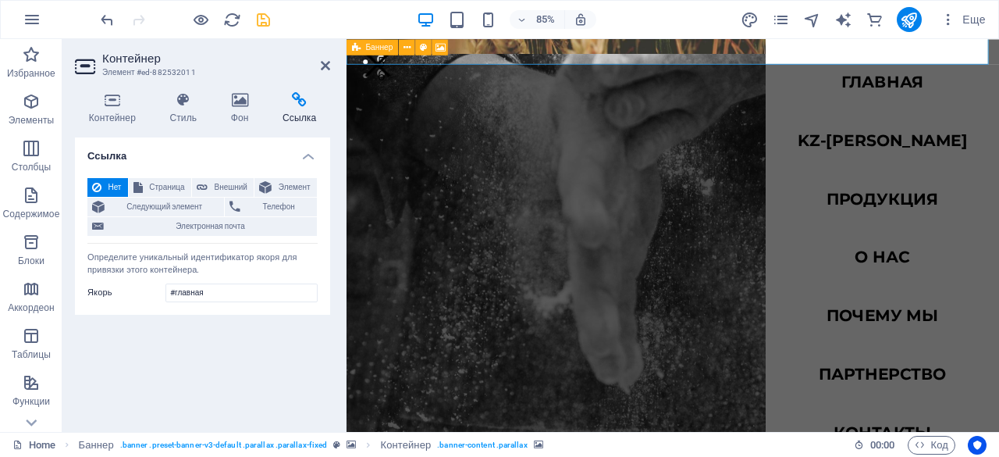
click at [692, 48] on div "Главная kz-[PERSON_NAME] Продукция О нас Почему мы Партнерство Контакты" at bounding box center [731, 56] width 768 height 34
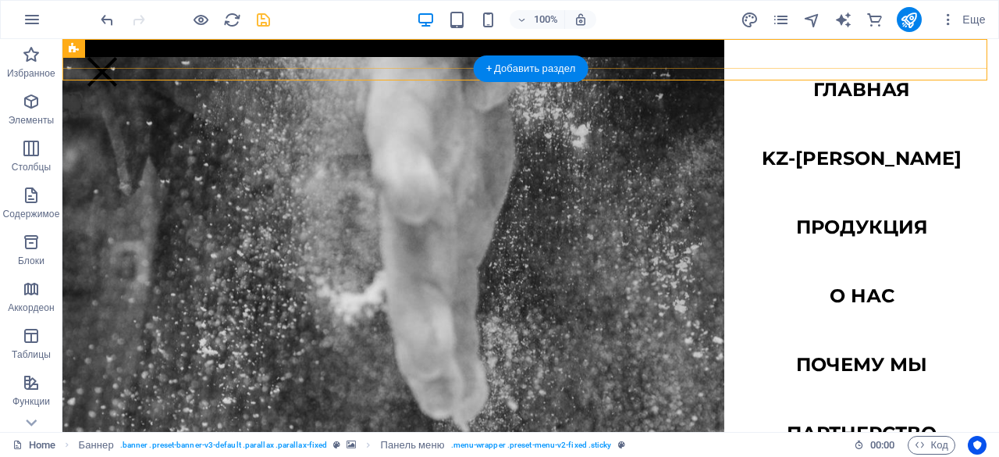
click at [372, 77] on div "Главная kz-[PERSON_NAME] Продукция О нас Почему мы Партнерство Контакты" at bounding box center [530, 59] width 937 height 41
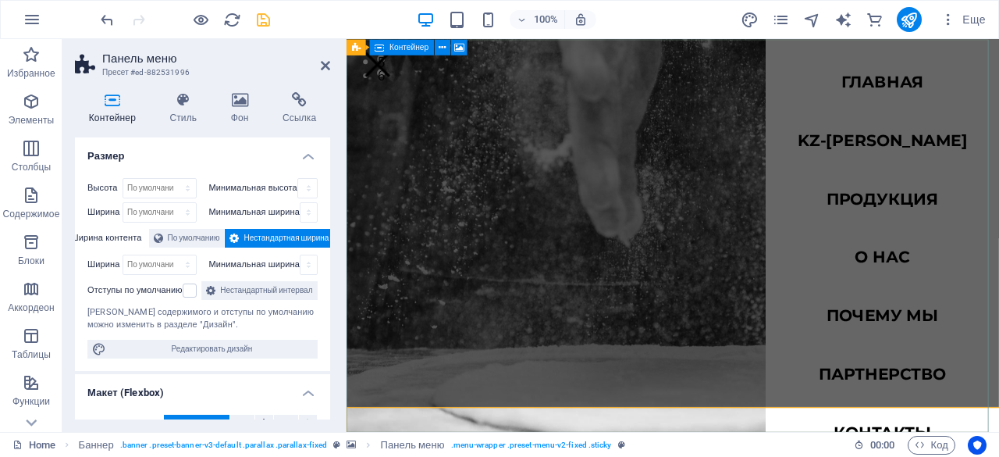
scroll to position [0, 0]
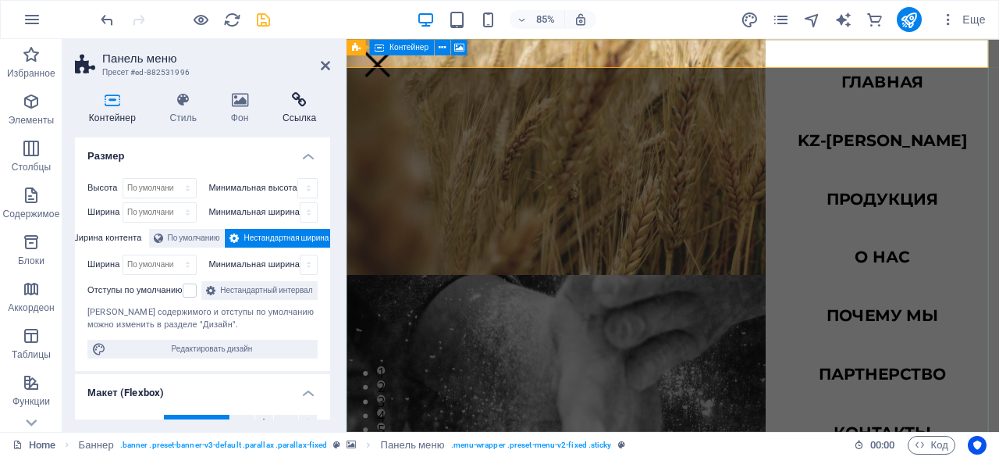
click at [291, 113] on h4 "Ссылка" at bounding box center [300, 108] width 62 height 33
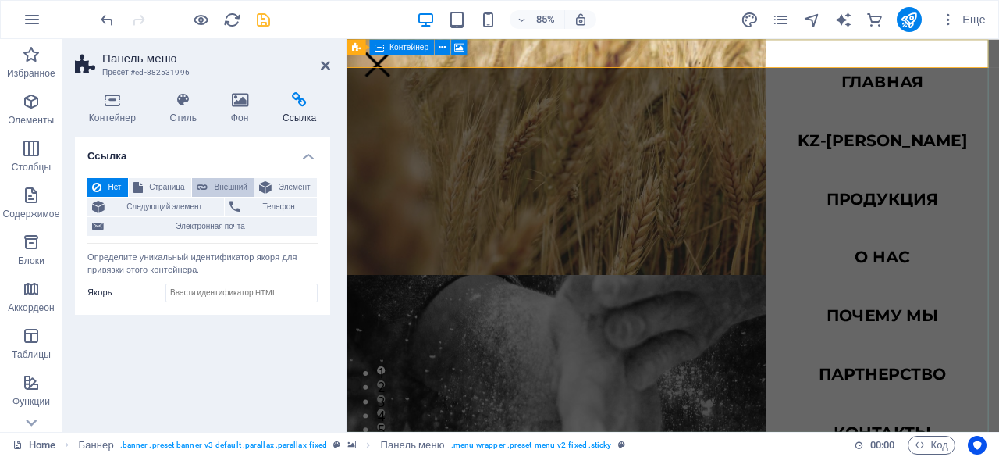
click at [228, 190] on span "Внешний" at bounding box center [230, 187] width 37 height 19
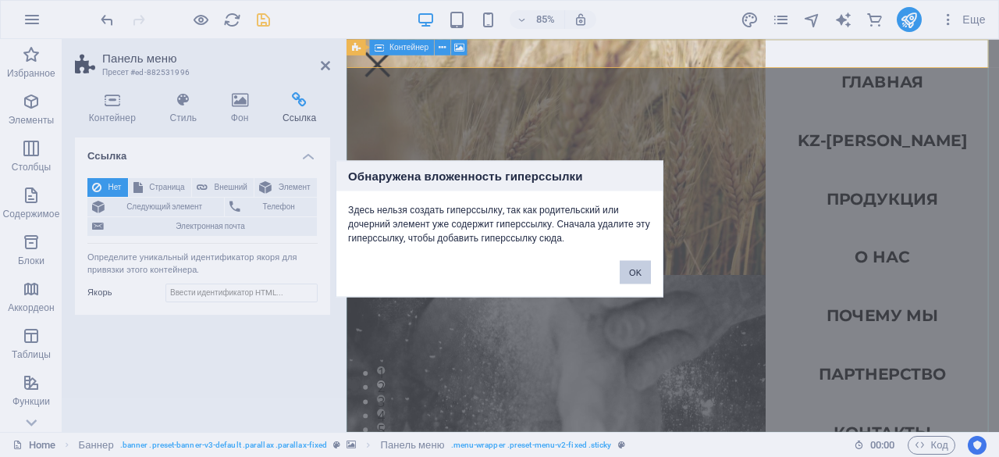
click at [645, 272] on button "OK" at bounding box center [635, 271] width 31 height 23
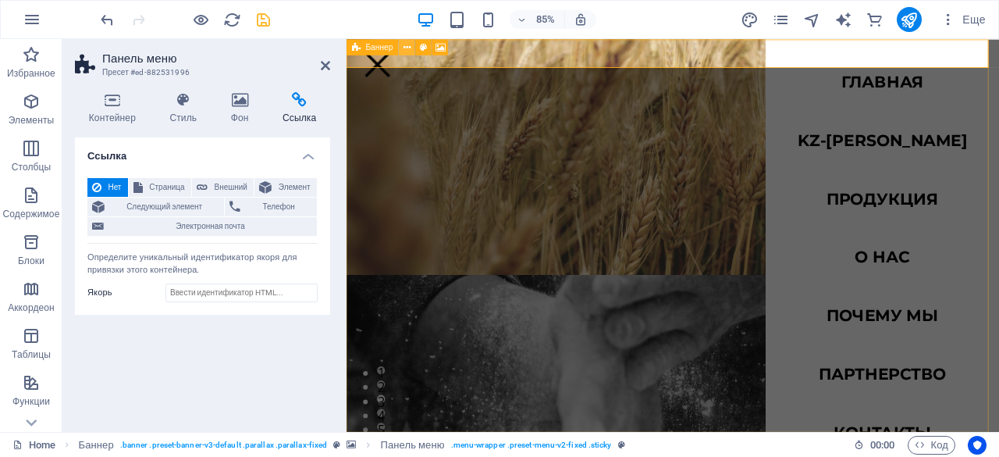
click at [409, 49] on icon at bounding box center [407, 47] width 7 height 14
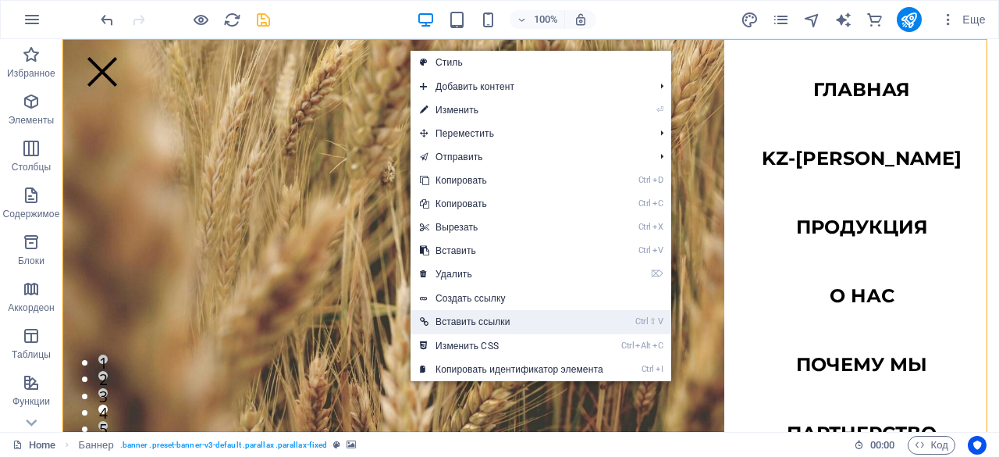
click at [498, 321] on link "Ctrl ⇧ V Вставить ссылки" at bounding box center [512, 321] width 202 height 23
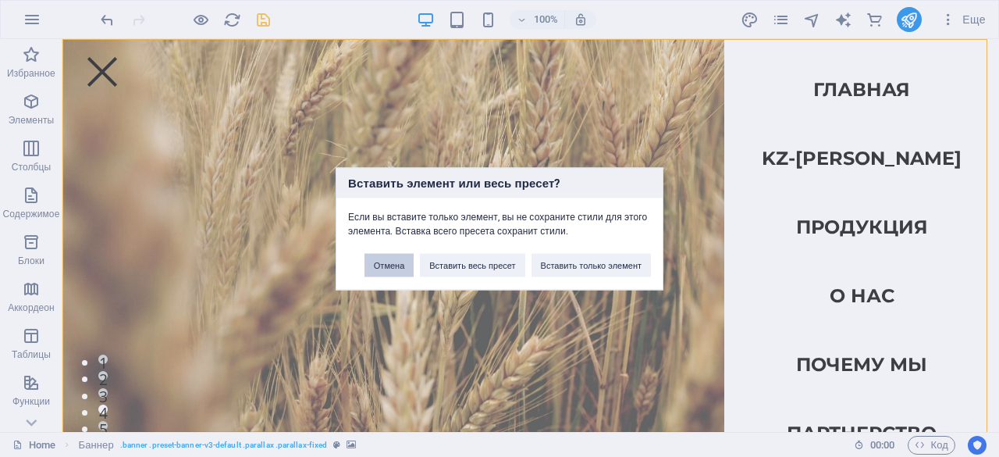
click at [377, 269] on button "Отмена" at bounding box center [389, 264] width 49 height 23
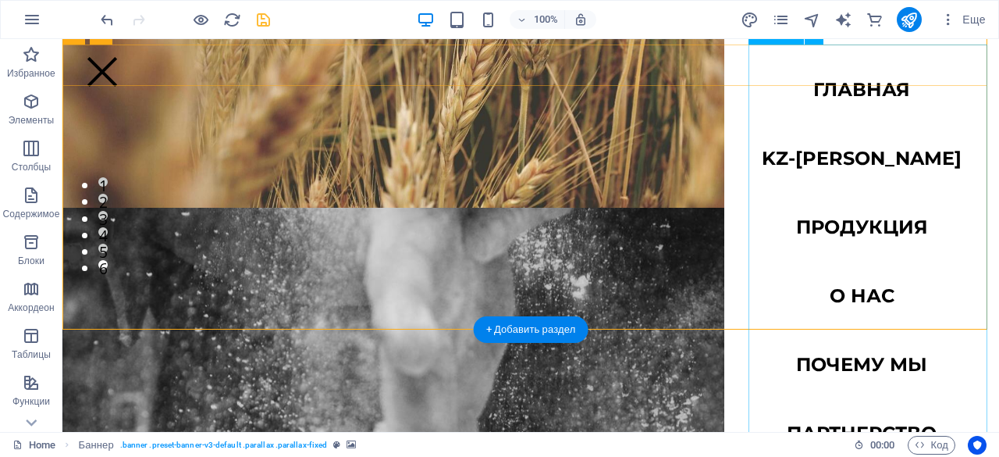
scroll to position [169, 0]
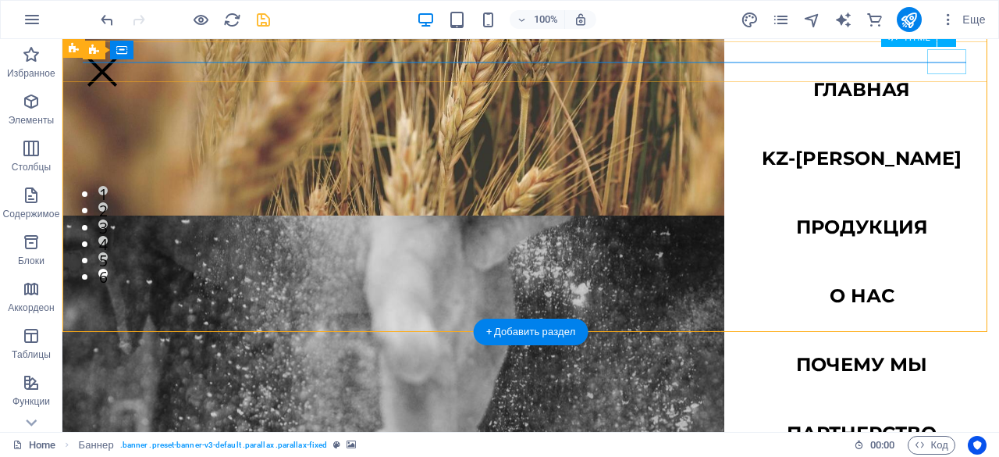
drag, startPoint x: 956, startPoint y: 55, endPoint x: 1020, endPoint y: 94, distance: 75.0
click at [122, 59] on div at bounding box center [102, 71] width 39 height 25
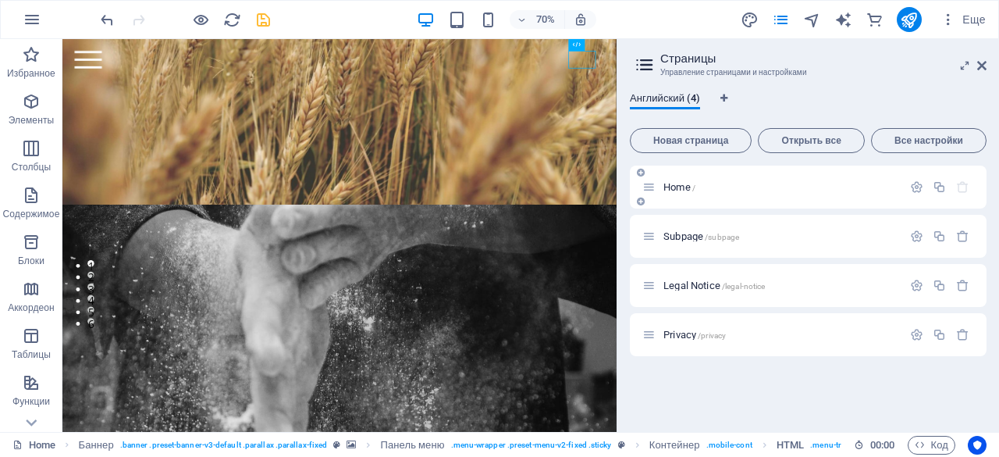
click at [768, 190] on p "Home /" at bounding box center [781, 187] width 234 height 10
click at [926, 190] on button "button" at bounding box center [917, 186] width 23 height 13
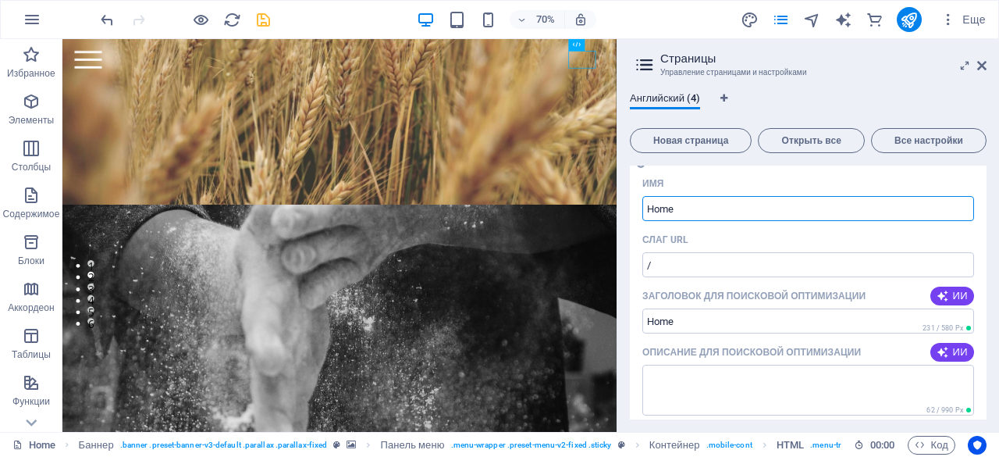
scroll to position [0, 0]
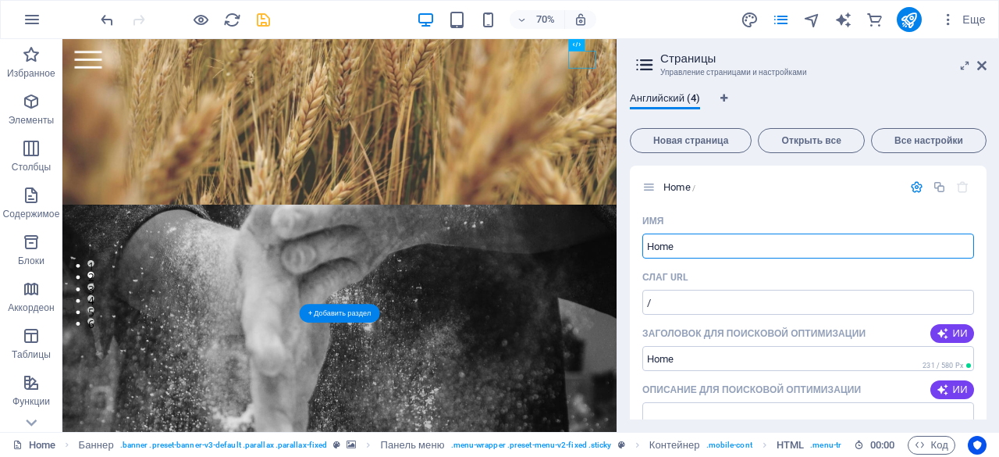
drag, startPoint x: 785, startPoint y: 283, endPoint x: 783, endPoint y: 344, distance: 61.7
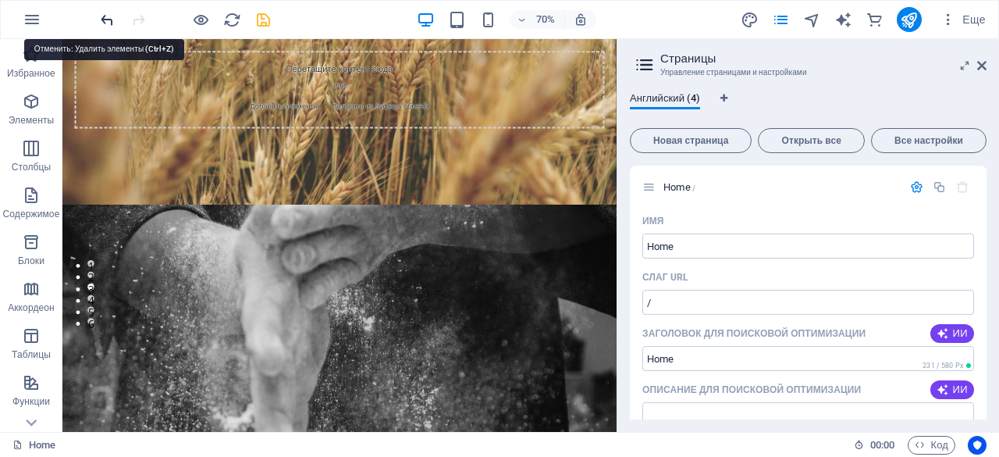
click at [100, 23] on icon "undo" at bounding box center [107, 20] width 18 height 18
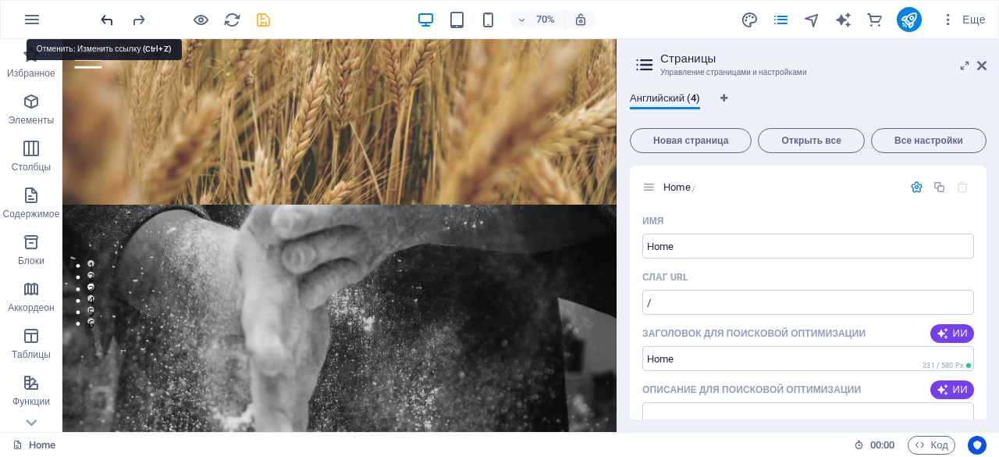
click at [101, 23] on icon "undo" at bounding box center [107, 20] width 18 height 18
click at [147, 21] on icon "redo" at bounding box center [139, 20] width 18 height 18
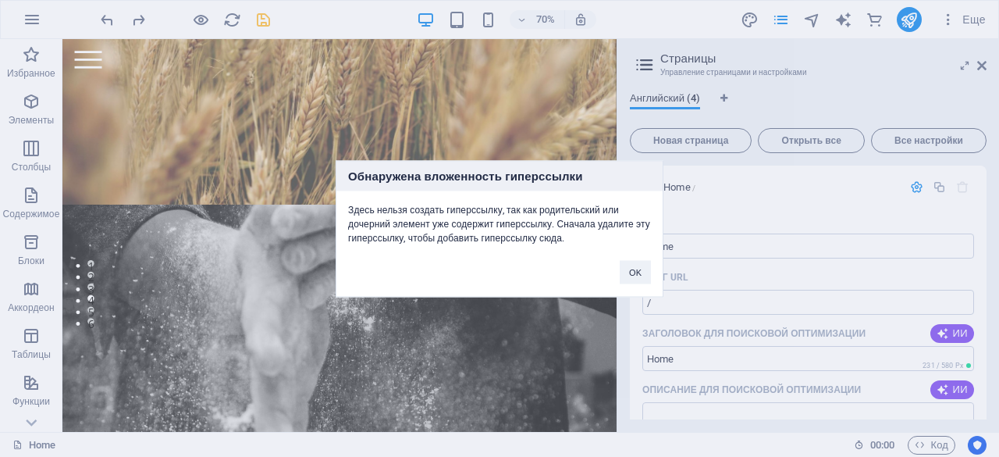
click at [108, 21] on div "Обнаружена вложенность гиперссылки Здесь нельзя создать гиперссылку, так как ро…" at bounding box center [499, 228] width 999 height 457
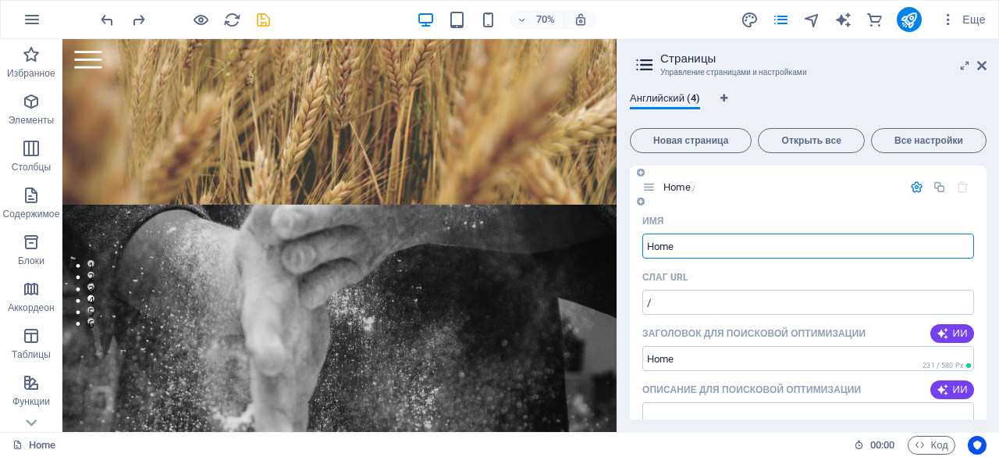
click at [700, 243] on input "Home" at bounding box center [809, 245] width 332 height 25
drag, startPoint x: 700, startPoint y: 243, endPoint x: 623, endPoint y: 243, distance: 76.5
click at [623, 243] on div "Английский (4) Новая страница Открыть все Все настройки Home / Имя Home ​ Слаг …" at bounding box center [809, 256] width 382 height 352
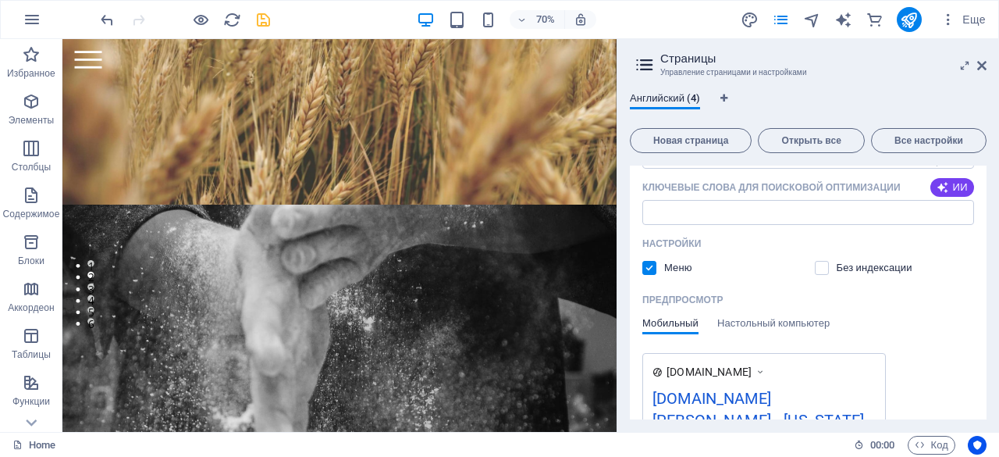
scroll to position [301, 0]
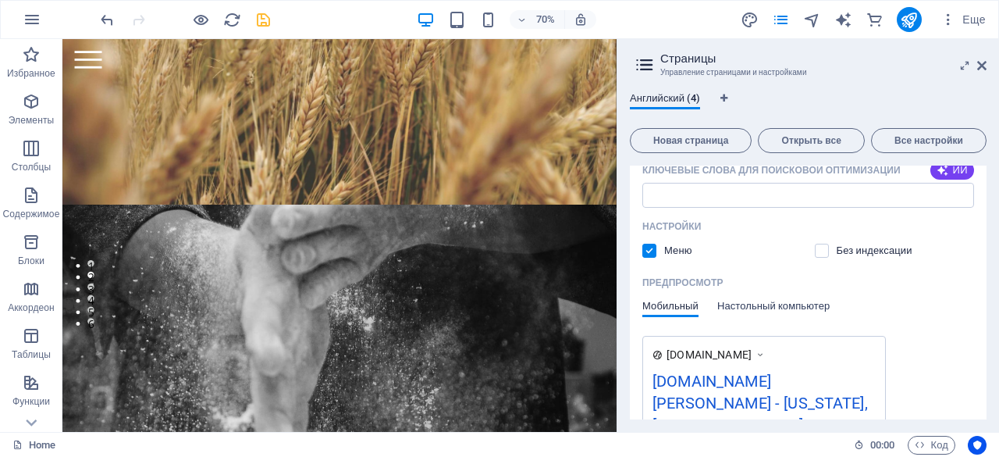
click at [759, 312] on span "Настольный компьютер" at bounding box center [773, 308] width 112 height 22
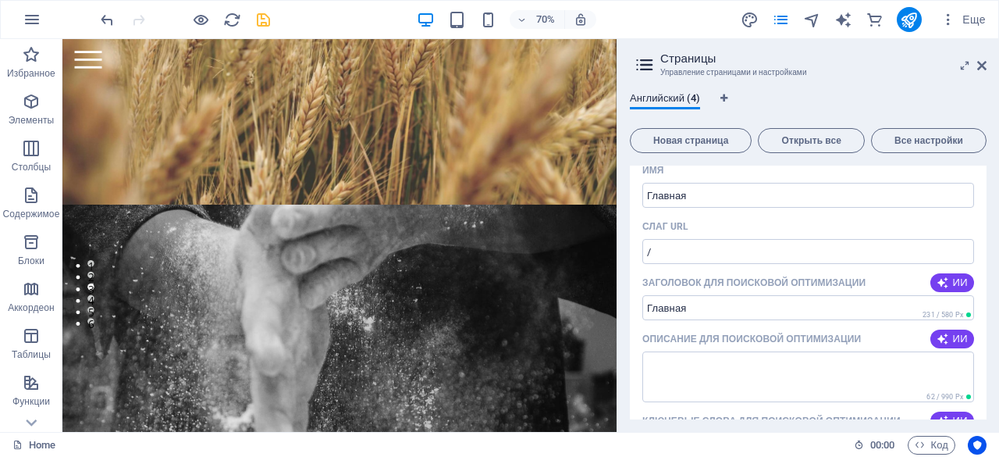
scroll to position [0, 0]
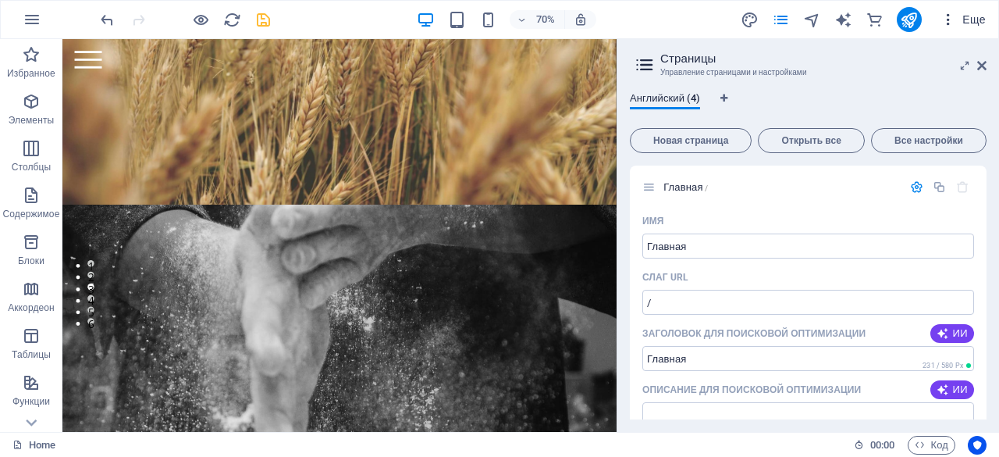
click at [970, 22] on span "Еще" at bounding box center [963, 20] width 45 height 16
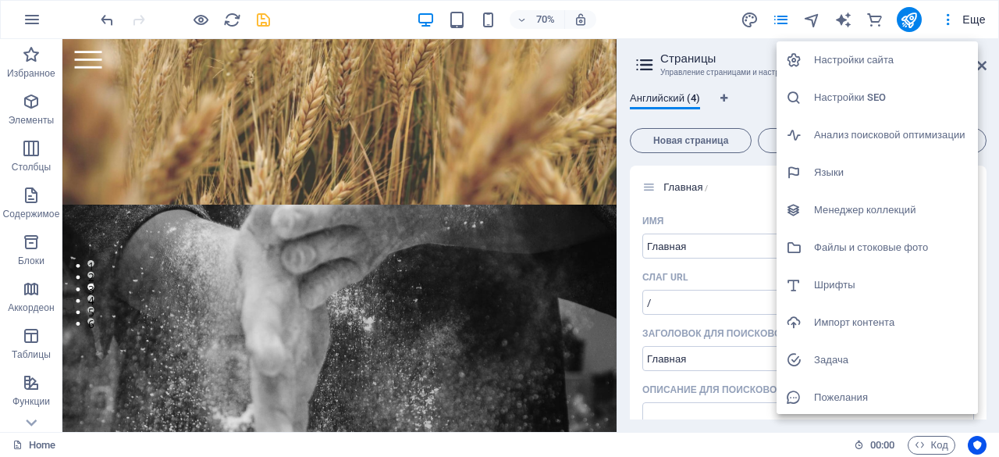
click at [888, 102] on h6 "Настройки SEO" at bounding box center [891, 97] width 155 height 19
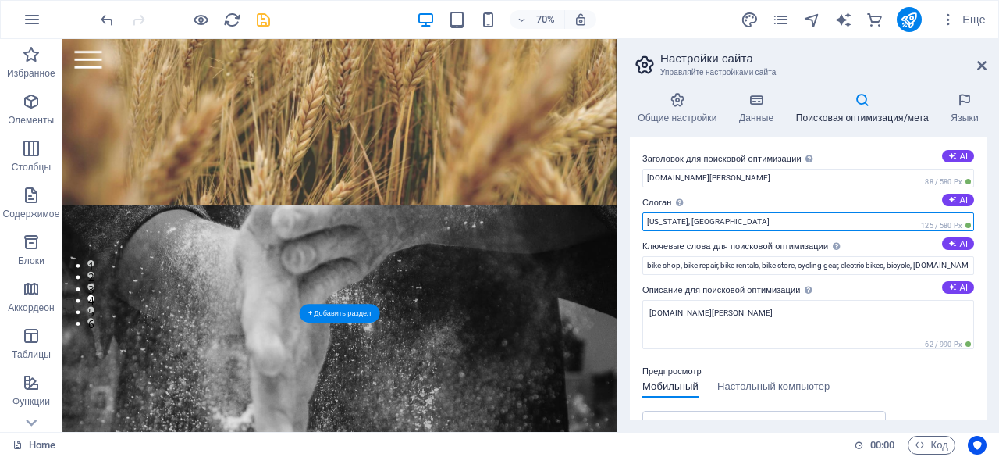
drag, startPoint x: 817, startPoint y: 257, endPoint x: 726, endPoint y: 291, distance: 96.9
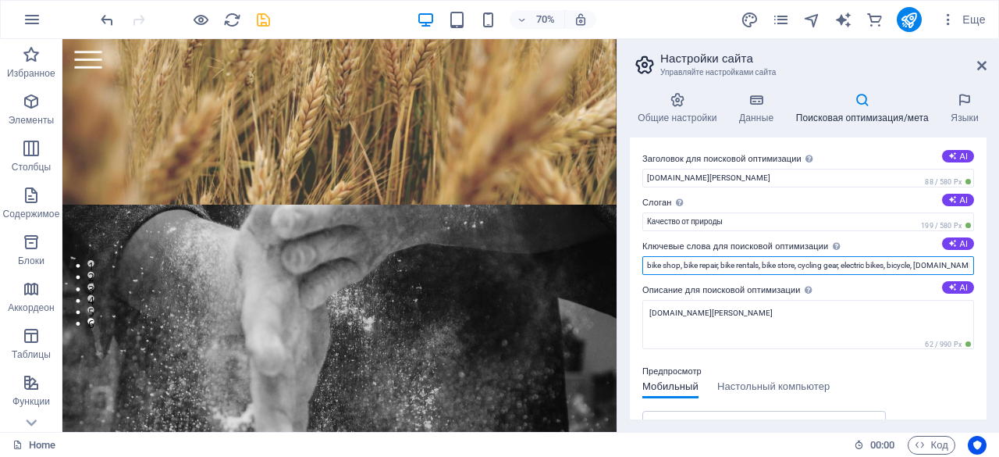
click at [776, 268] on input "bike shop, bike repair, bike rentals, bike store, cycling gear, electric bikes,…" at bounding box center [809, 265] width 332 height 19
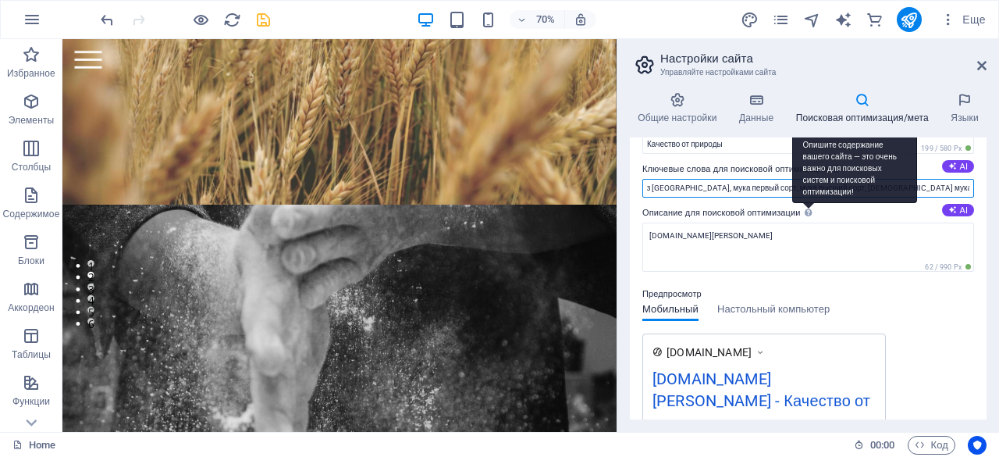
scroll to position [80, 0]
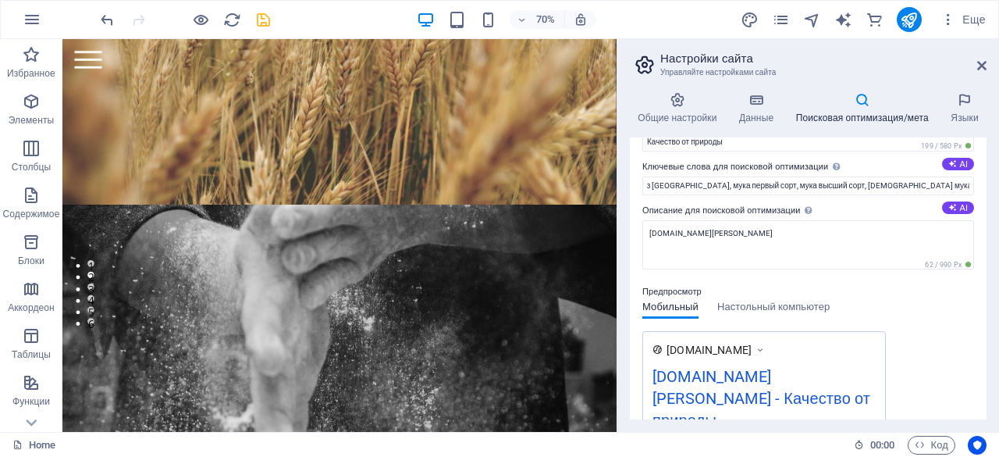
click at [956, 308] on div "Предпросмотр Мобильный Настольный компьютер [DOMAIN_NAME] [DOMAIN_NAME][PERSON_…" at bounding box center [809, 367] width 332 height 194
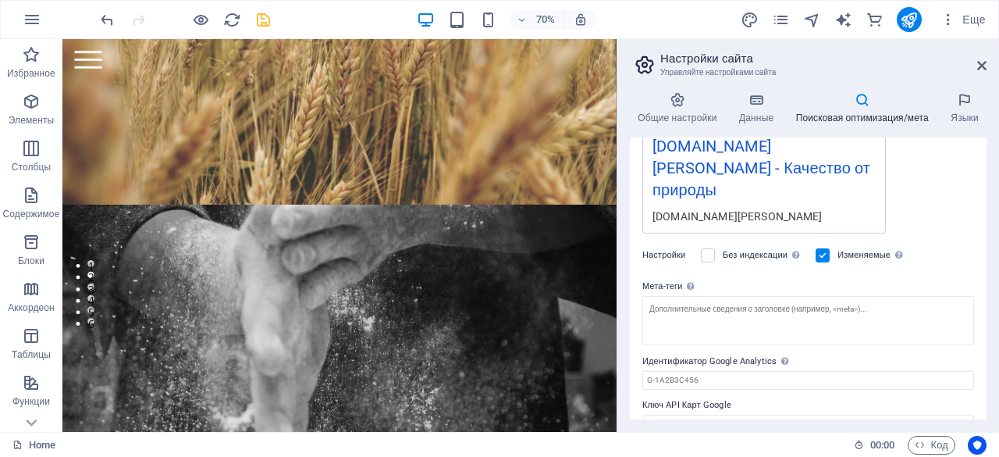
scroll to position [312, 0]
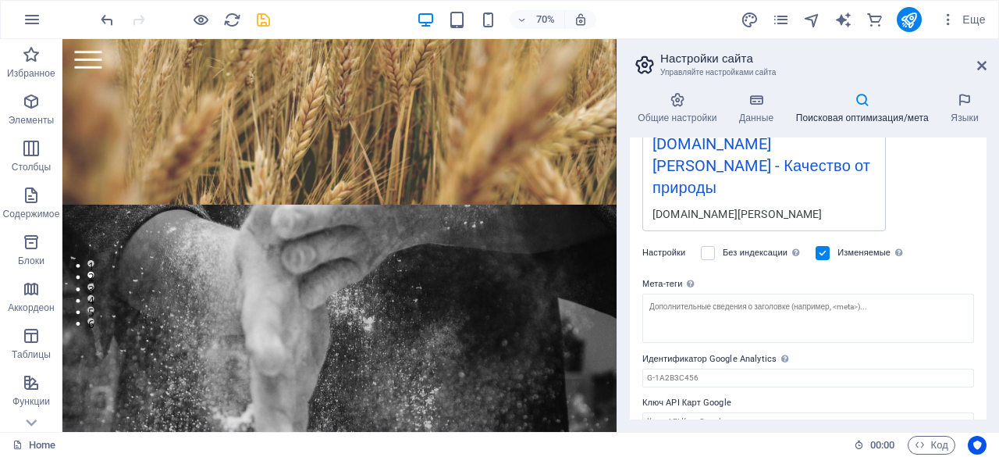
click at [715, 244] on div "Без индексации Указывает поисковым системам исключить этот сайт из результатов …" at bounding box center [752, 253] width 102 height 19
click at [704, 246] on label at bounding box center [708, 253] width 14 height 14
click at [0, 0] on input "Без индексации Указывает поисковым системам исключить этот сайт из результатов …" at bounding box center [0, 0] width 0 height 0
click at [705, 246] on label at bounding box center [708, 253] width 14 height 14
click at [0, 0] on input "Без индексации Указывает поисковым системам исключить этот сайт из результатов …" at bounding box center [0, 0] width 0 height 0
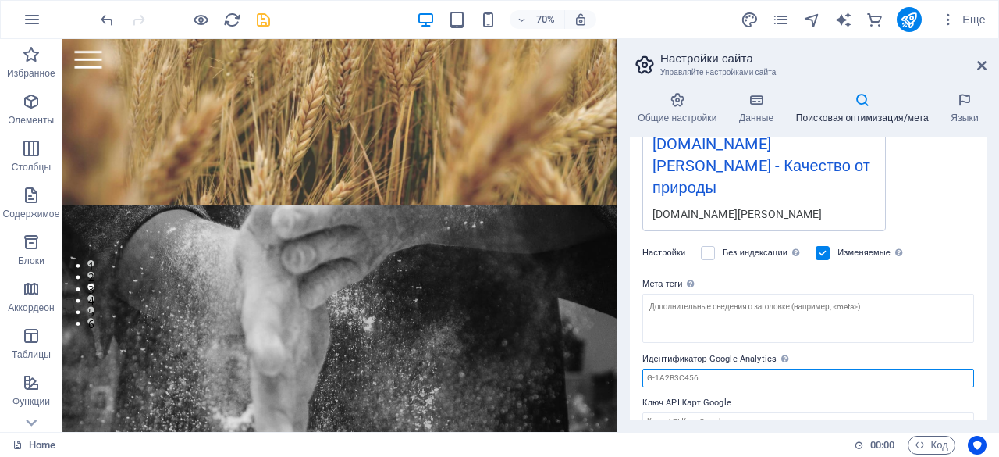
drag, startPoint x: 775, startPoint y: 393, endPoint x: 851, endPoint y: 478, distance: 113.9
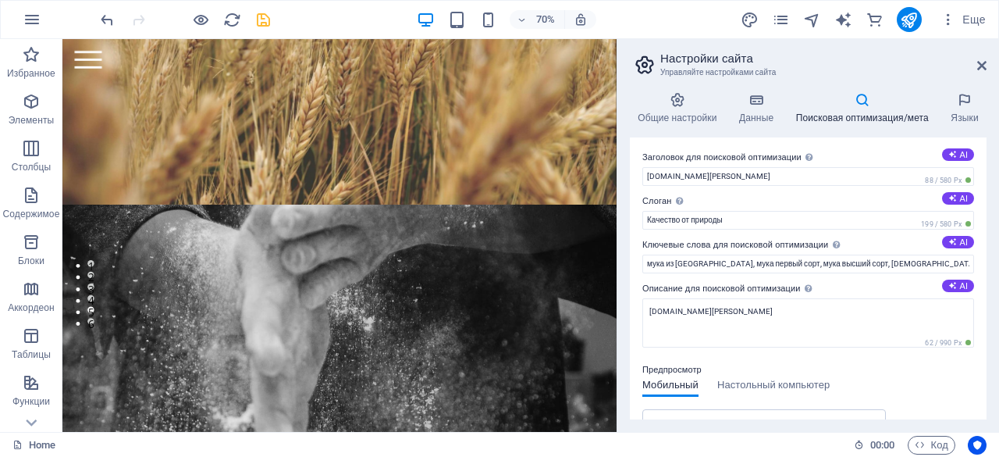
scroll to position [0, 0]
click at [678, 116] on h4 "Общие настройки" at bounding box center [680, 108] width 101 height 33
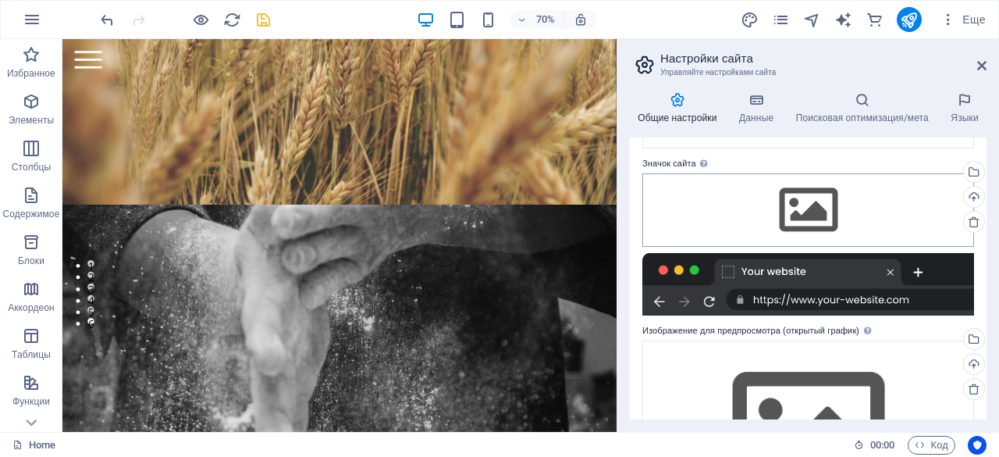
scroll to position [189, 0]
click at [820, 232] on div "Перетащите файлы сюда, нажмите, чтобы выбрать файлы, или выберите файлы из разд…" at bounding box center [809, 209] width 332 height 73
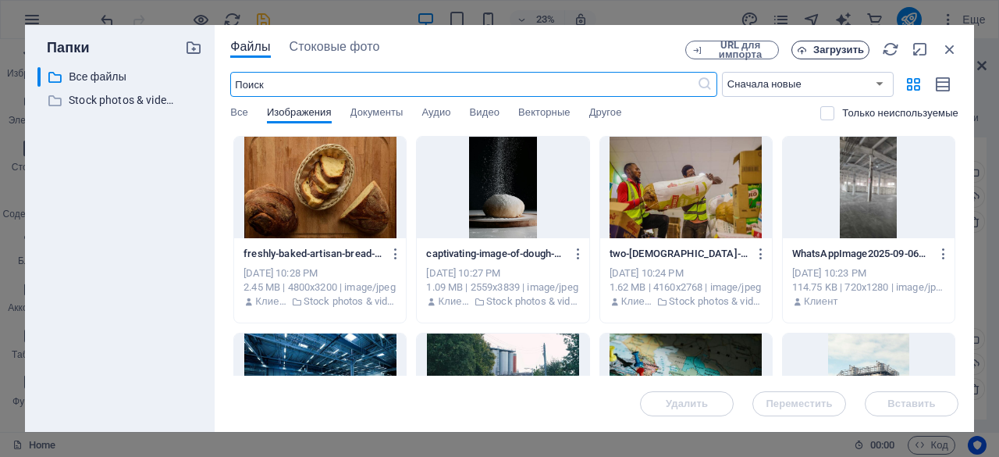
click at [837, 48] on span "Загрузить" at bounding box center [838, 49] width 51 height 9
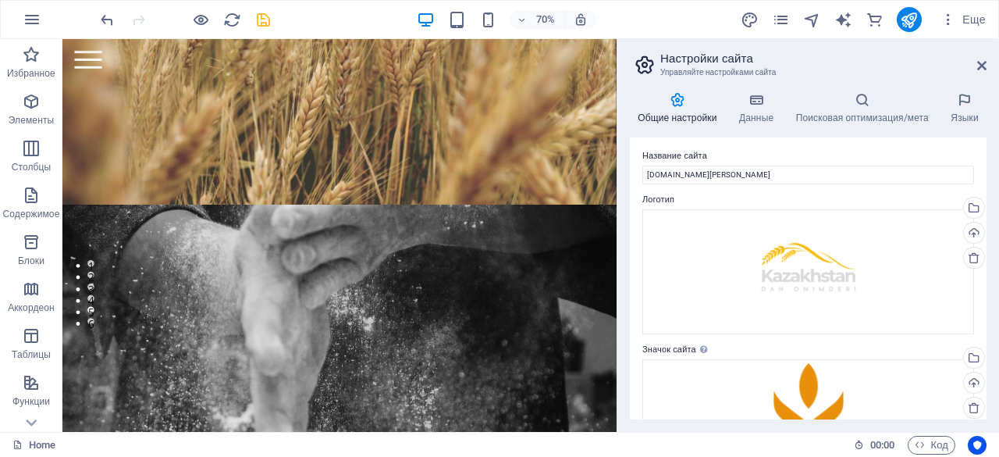
scroll to position [0, 0]
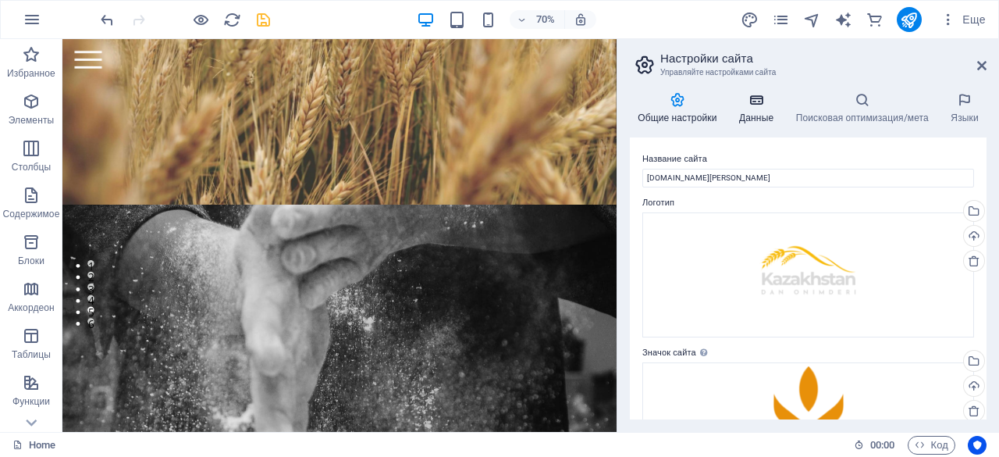
click at [763, 112] on h4 "Данные" at bounding box center [760, 108] width 57 height 33
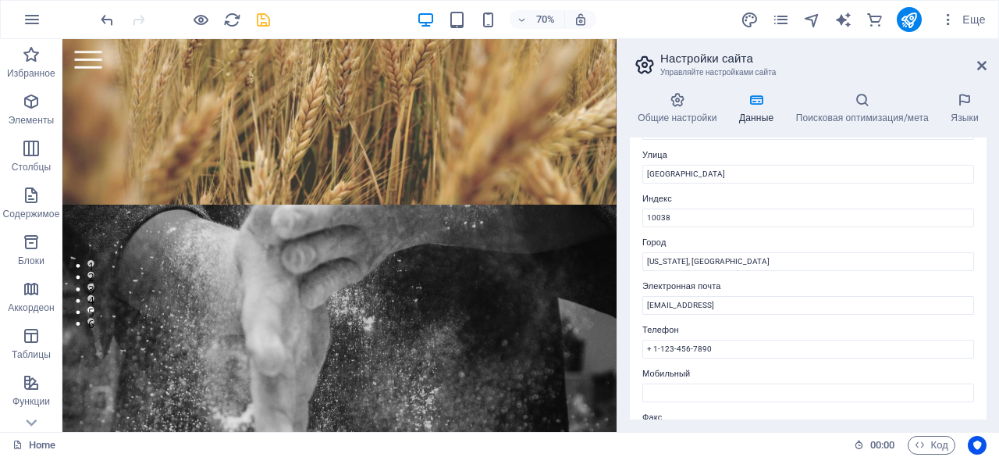
scroll to position [174, 0]
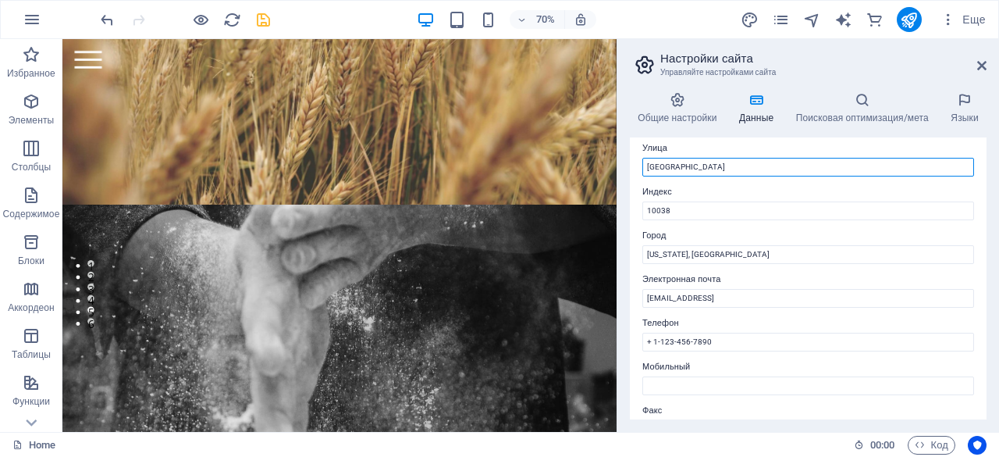
drag, startPoint x: 765, startPoint y: 165, endPoint x: 627, endPoint y: 163, distance: 138.2
click at [627, 163] on div "Общие настройки Данные Поисковая оптимизация/мета Языки Название сайта [DOMAIN_…" at bounding box center [809, 256] width 382 height 352
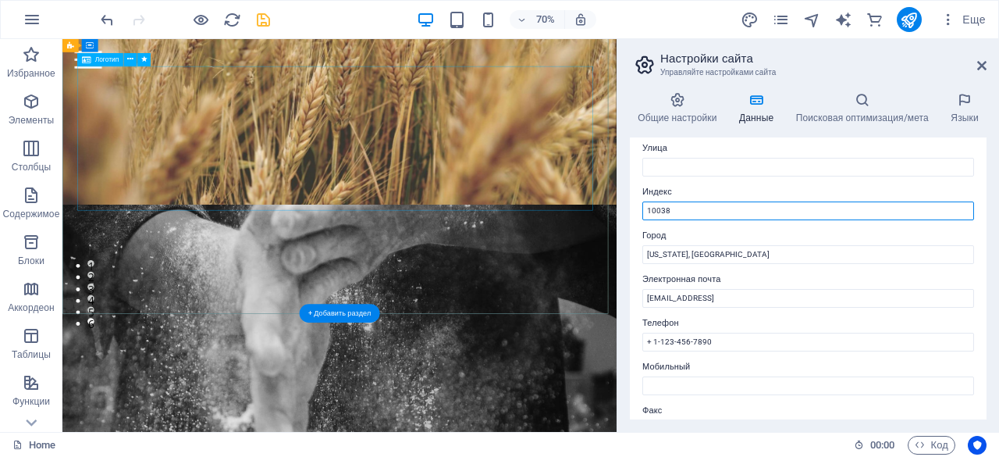
drag, startPoint x: 754, startPoint y: 255, endPoint x: 800, endPoint y: 280, distance: 52.8
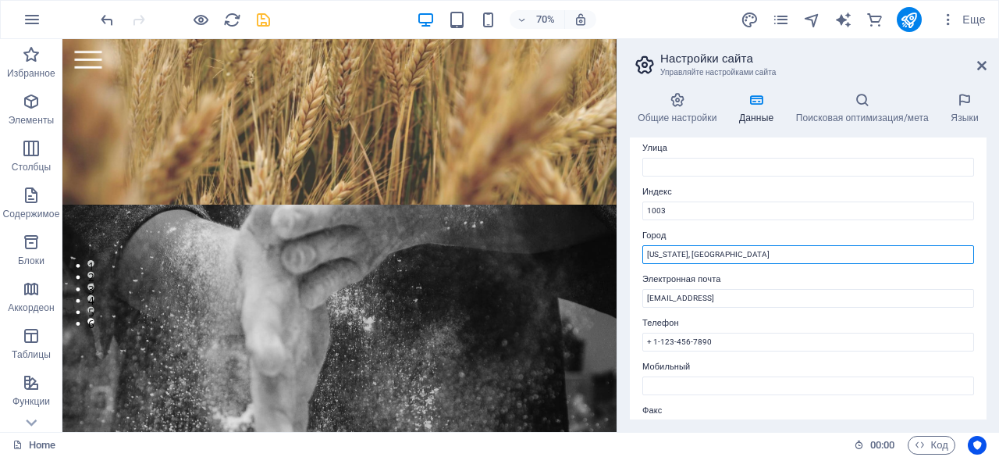
drag, startPoint x: 714, startPoint y: 252, endPoint x: 620, endPoint y: 240, distance: 95.2
click at [620, 240] on div "Общие настройки Данные Поисковая оптимизация/мета Языки Название сайта [DOMAIN_…" at bounding box center [809, 256] width 382 height 352
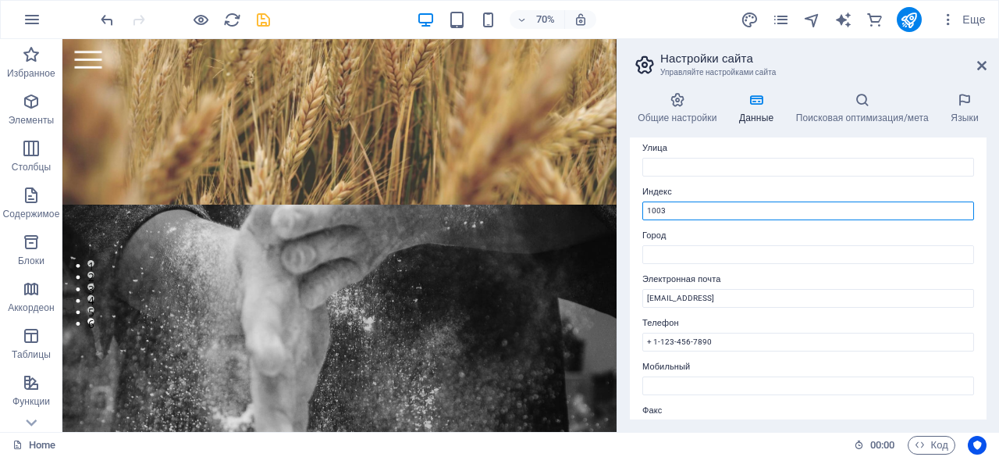
drag, startPoint x: 704, startPoint y: 206, endPoint x: 637, endPoint y: 200, distance: 67.4
click at [637, 200] on div "Контактные данные для этого сайта. Их можно использовать в любом месте на сайте…" at bounding box center [808, 278] width 357 height 282
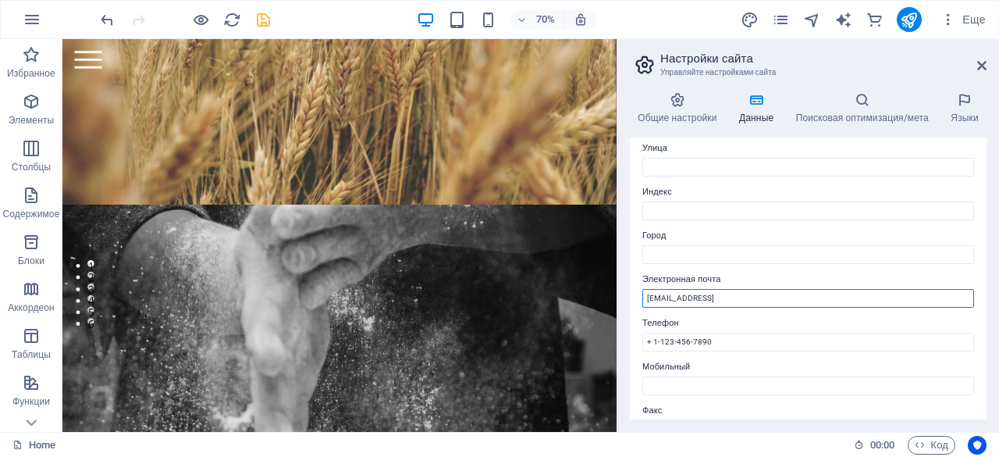
drag, startPoint x: 831, startPoint y: 299, endPoint x: 637, endPoint y: 294, distance: 193.7
click at [637, 294] on div "Контактные данные для этого сайта. Их можно использовать в любом месте на сайте…" at bounding box center [808, 278] width 357 height 282
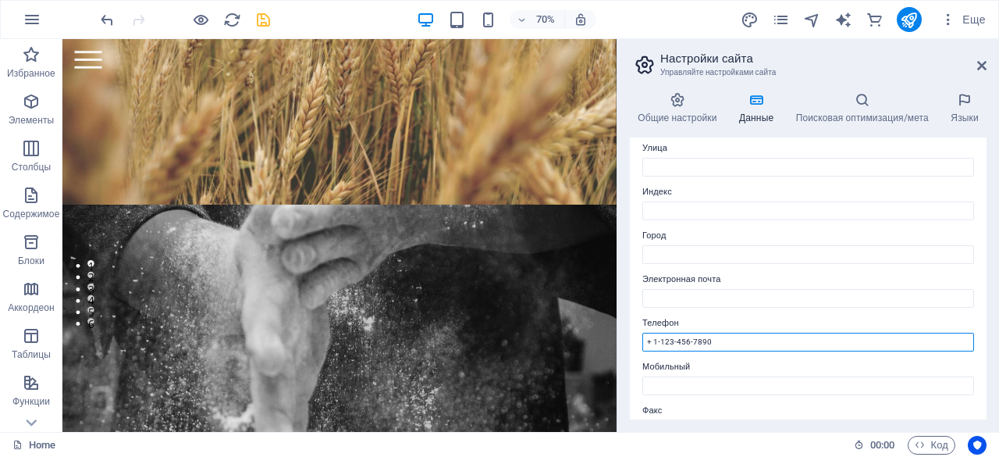
drag, startPoint x: 712, startPoint y: 341, endPoint x: 625, endPoint y: 341, distance: 87.4
click at [625, 341] on div "Общие настройки Данные Поисковая оптимизация/мета Языки Название сайта [DOMAIN_…" at bounding box center [809, 256] width 382 height 352
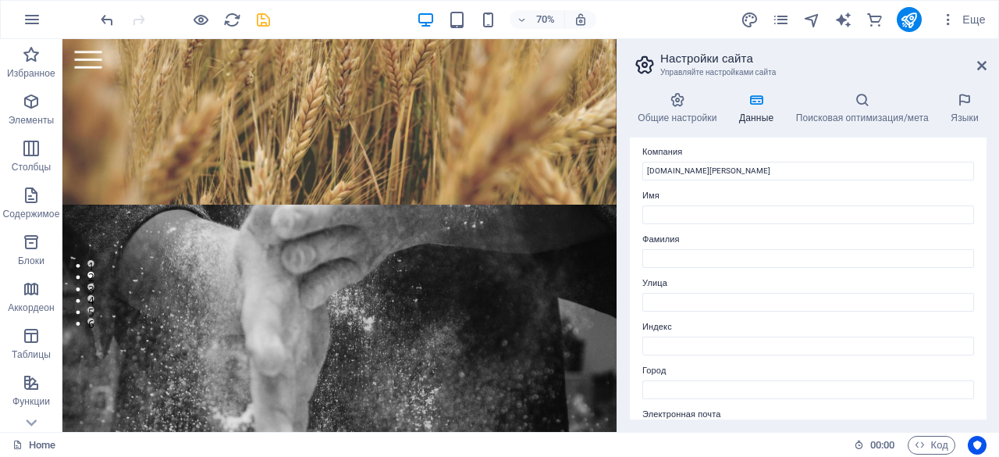
scroll to position [0, 0]
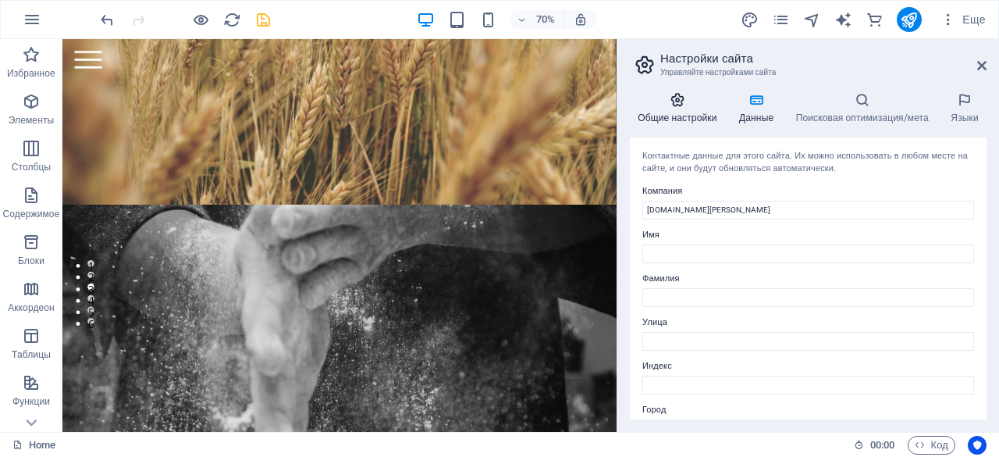
click at [681, 106] on icon at bounding box center [677, 100] width 95 height 16
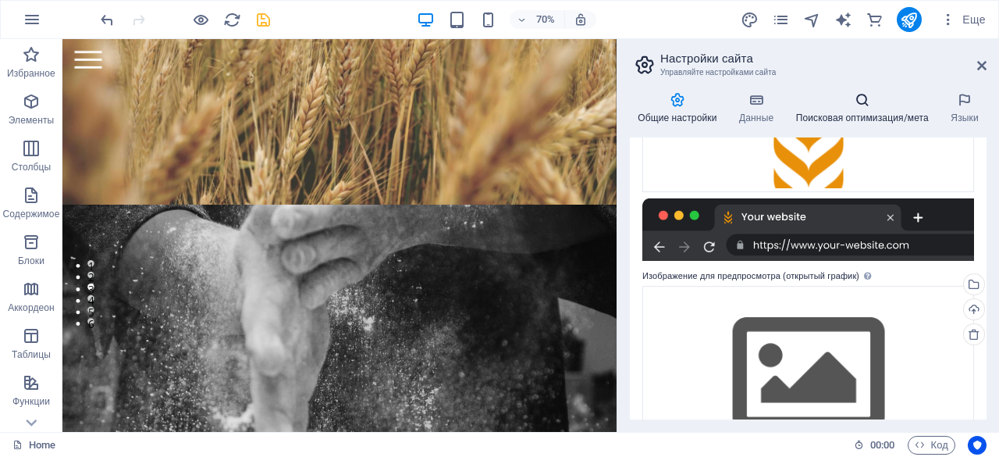
scroll to position [297, 0]
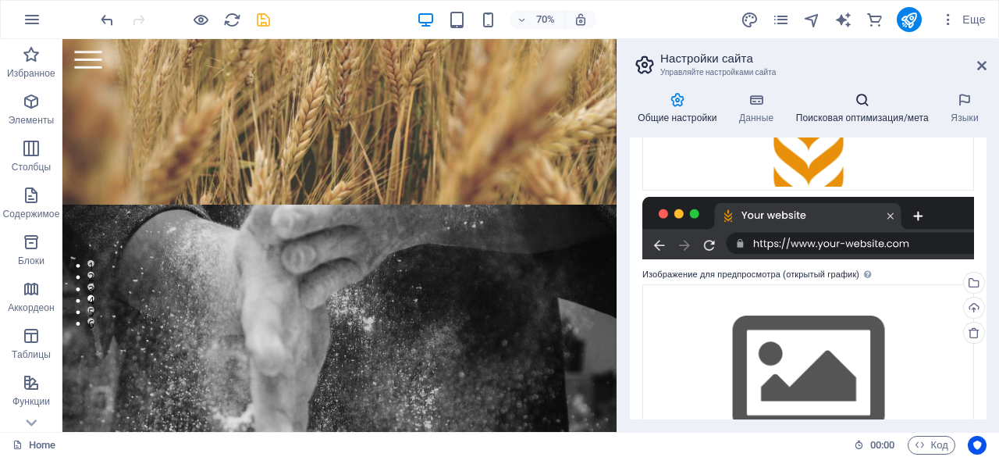
click at [811, 104] on icon at bounding box center [862, 100] width 149 height 16
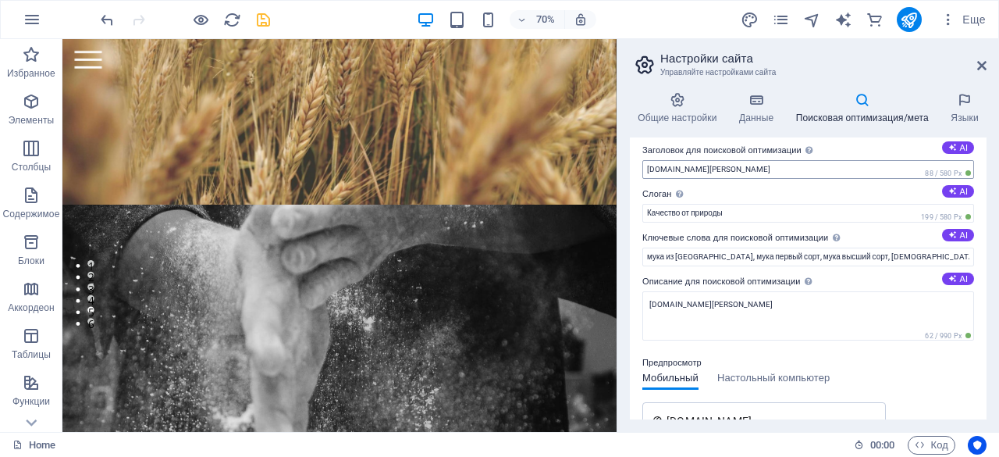
scroll to position [0, 0]
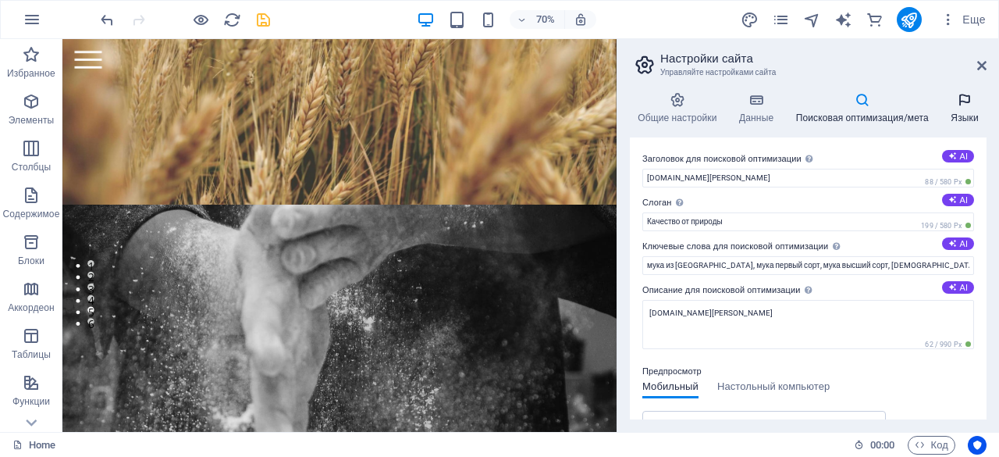
click at [968, 109] on h4 "Языки" at bounding box center [965, 108] width 44 height 33
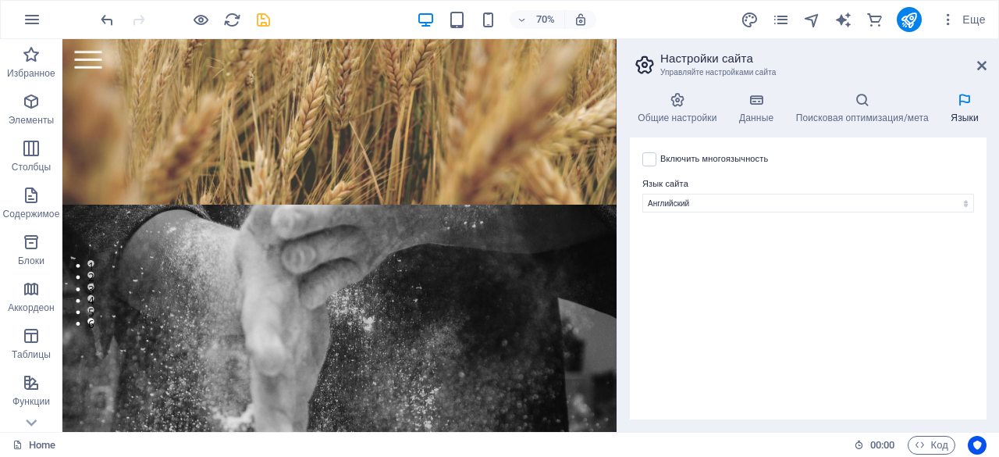
click at [648, 66] on icon at bounding box center [644, 65] width 23 height 22
click at [677, 108] on h4 "Общие настройки" at bounding box center [680, 108] width 101 height 33
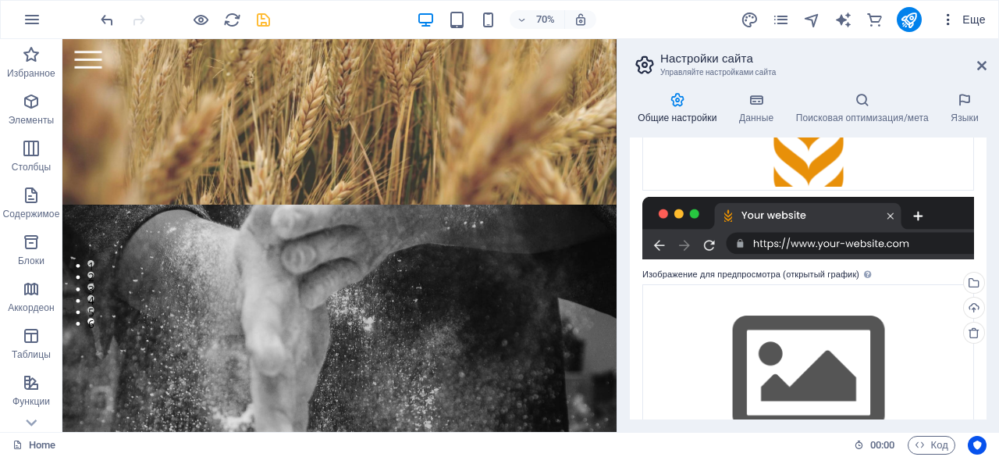
click at [958, 18] on span "Еще" at bounding box center [963, 20] width 45 height 16
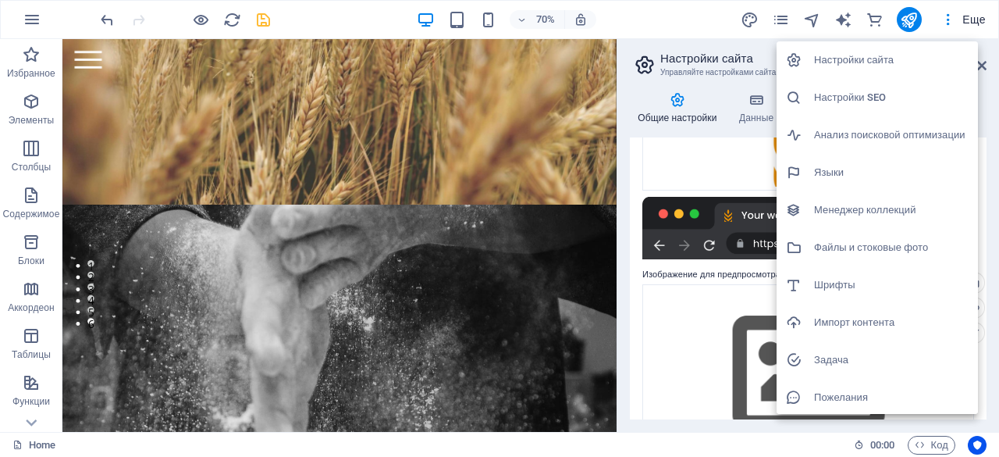
click at [888, 60] on h6 "Настройки сайта" at bounding box center [891, 60] width 155 height 19
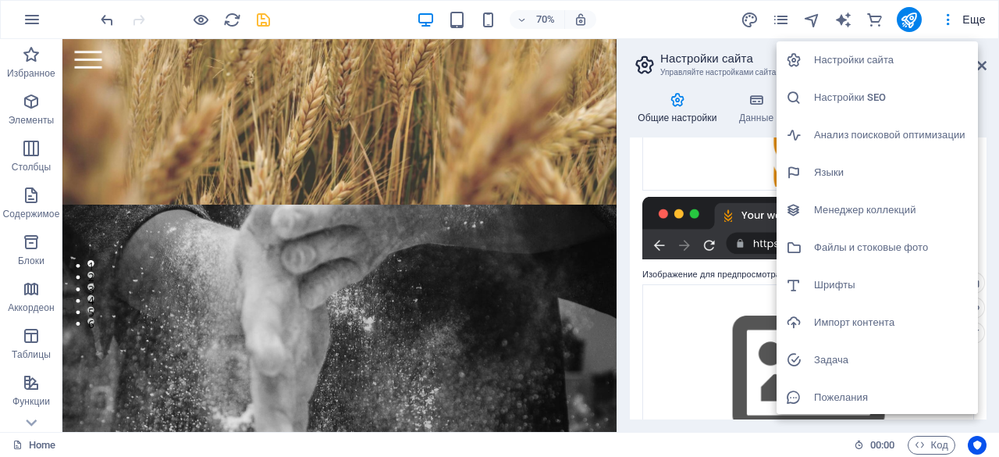
click at [867, 98] on h6 "Настройки SEO" at bounding box center [891, 97] width 155 height 19
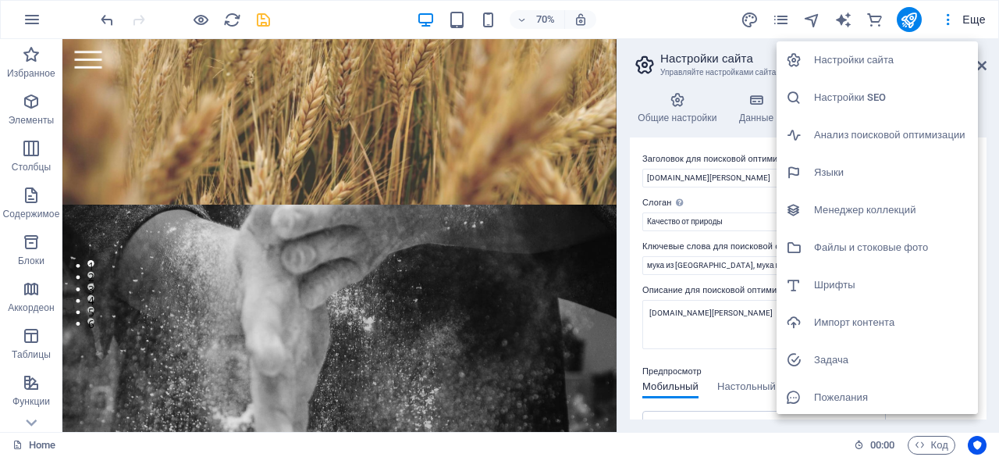
click at [901, 132] on h6 "Анализ поисковой оптимизации" at bounding box center [891, 135] width 155 height 19
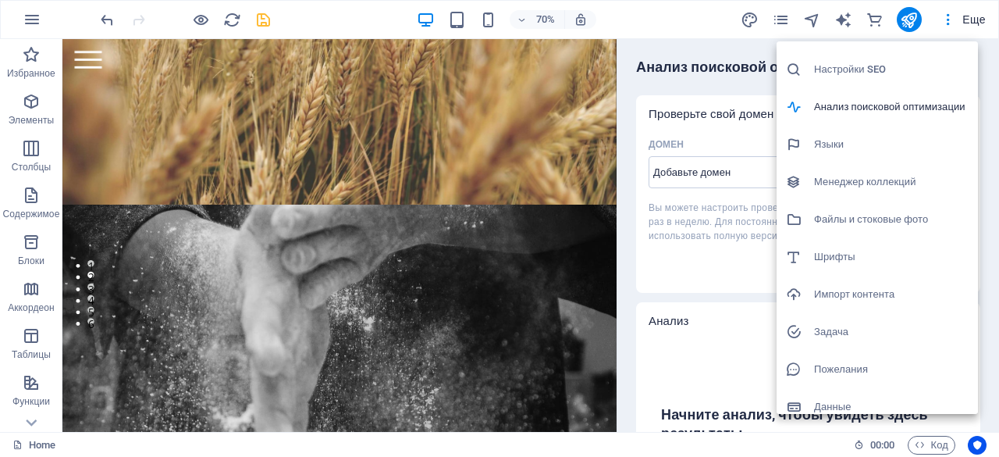
scroll to position [39, 0]
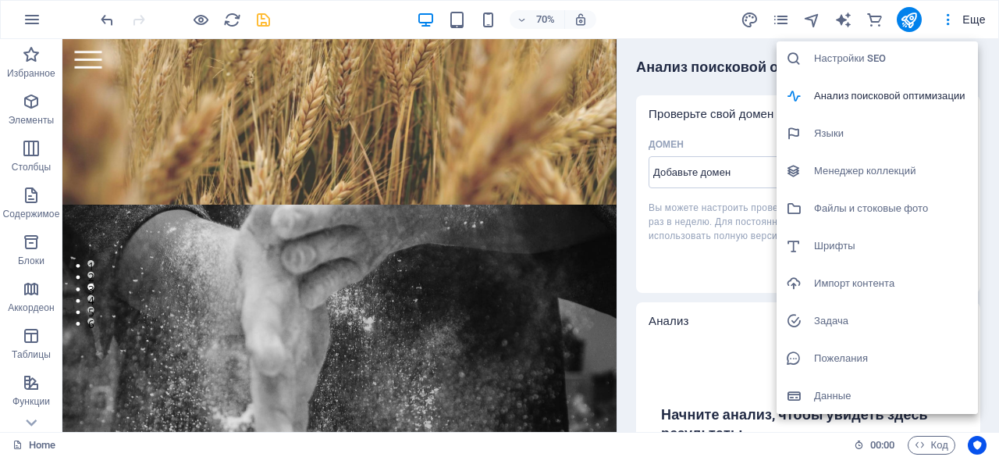
click at [694, 312] on div at bounding box center [499, 228] width 999 height 457
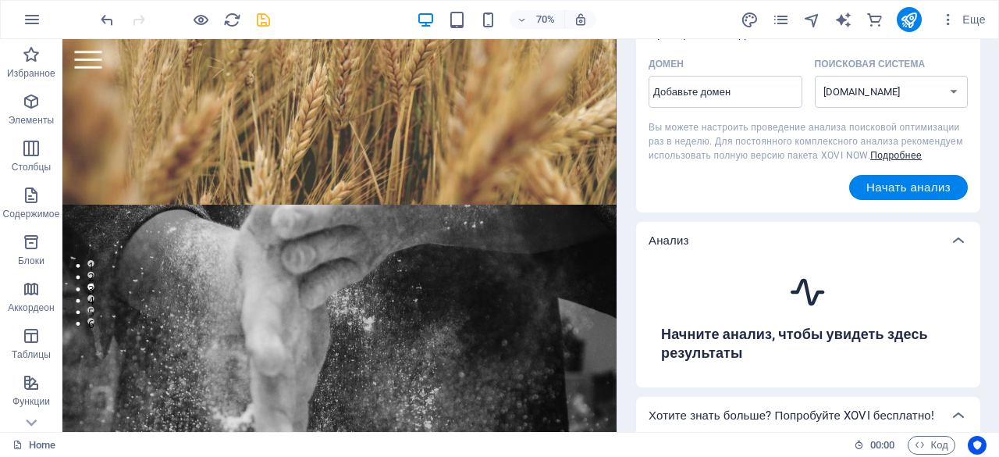
scroll to position [0, 0]
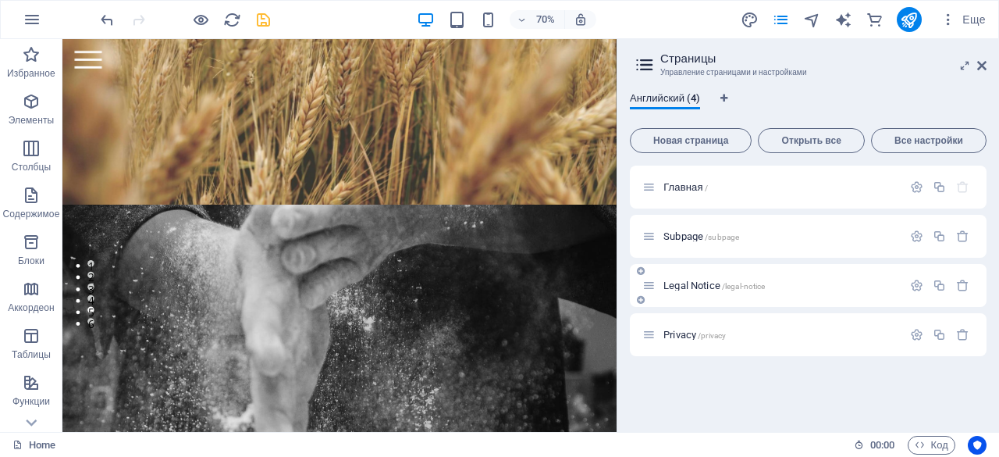
click at [709, 280] on span "Legal Notice /legal-notice" at bounding box center [714, 285] width 101 height 12
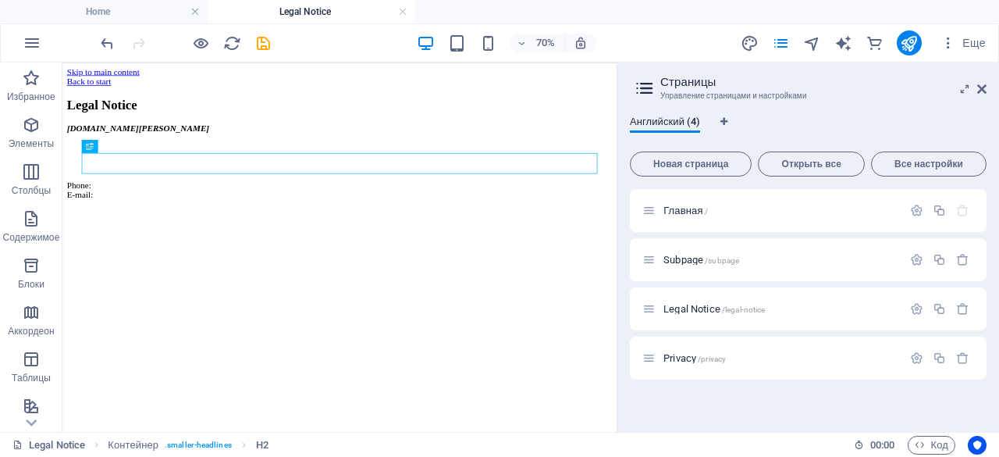
click at [638, 82] on icon at bounding box center [644, 88] width 23 height 22
click at [640, 87] on icon at bounding box center [644, 88] width 23 height 22
click at [757, 48] on icon "design" at bounding box center [750, 43] width 18 height 18
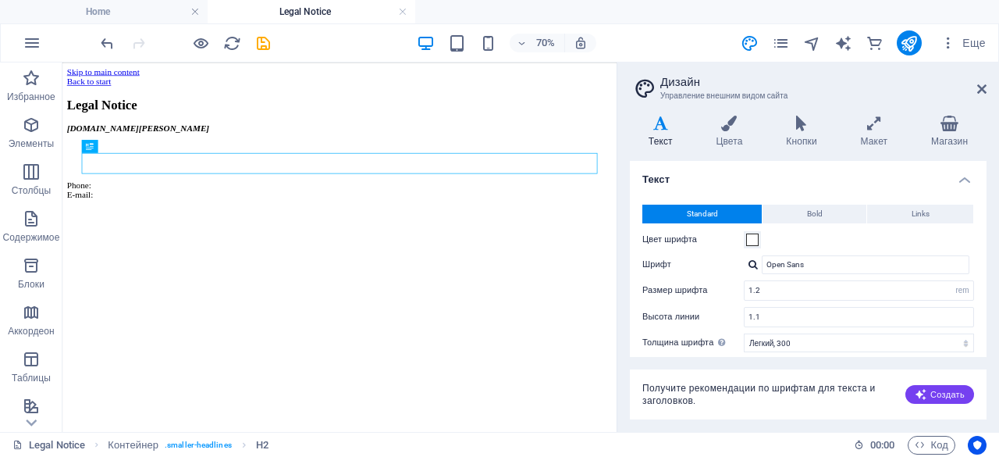
click at [987, 91] on aside "Дизайн Управление внешним видом сайта Варианты Текст Цвета Кнопки Макет Магазин…" at bounding box center [808, 246] width 383 height 369
click at [982, 88] on icon at bounding box center [981, 89] width 9 height 12
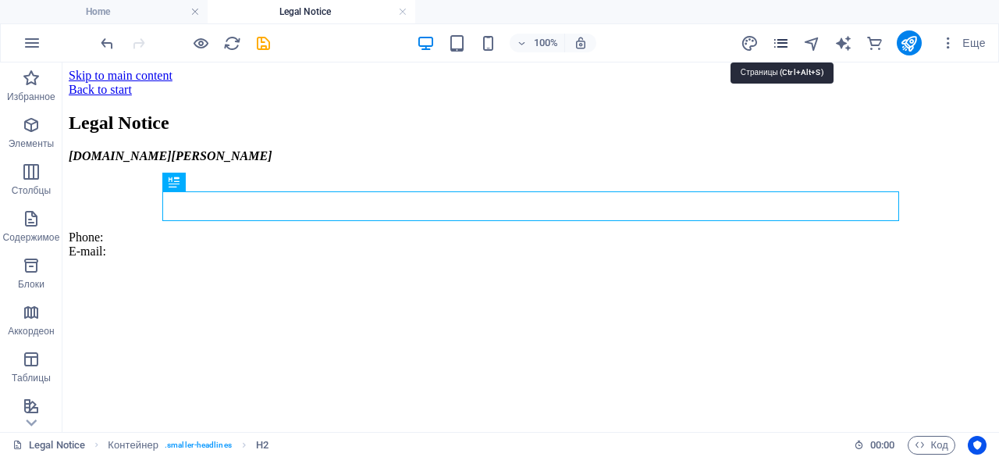
click at [785, 42] on icon "pages" at bounding box center [781, 43] width 18 height 18
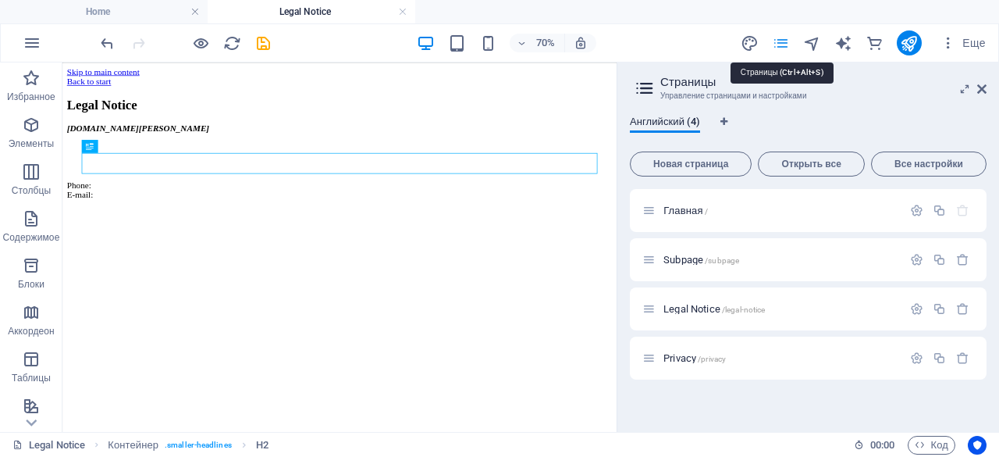
click at [785, 42] on icon "pages" at bounding box center [781, 43] width 18 height 18
click at [974, 90] on header "Страницы Управление страницами и настройками" at bounding box center [810, 82] width 354 height 41
click at [984, 90] on icon at bounding box center [981, 89] width 9 height 12
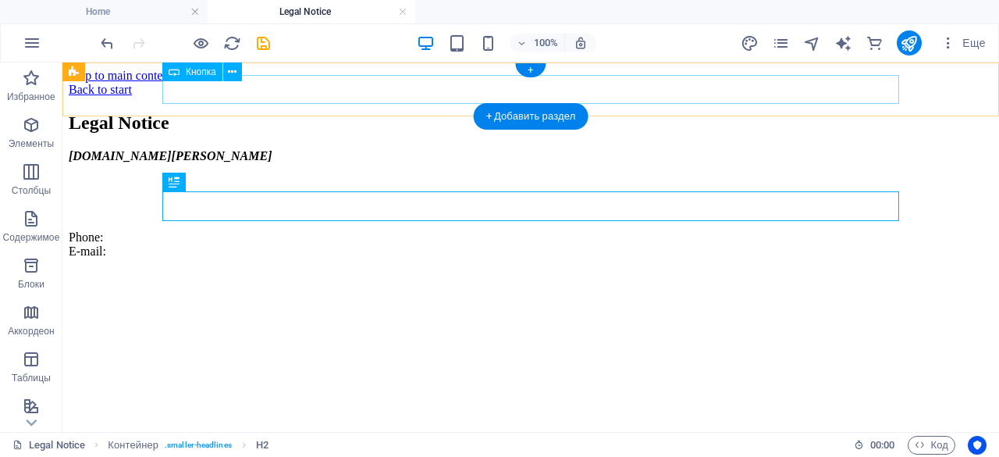
click at [209, 83] on div "Back to start" at bounding box center [531, 90] width 924 height 14
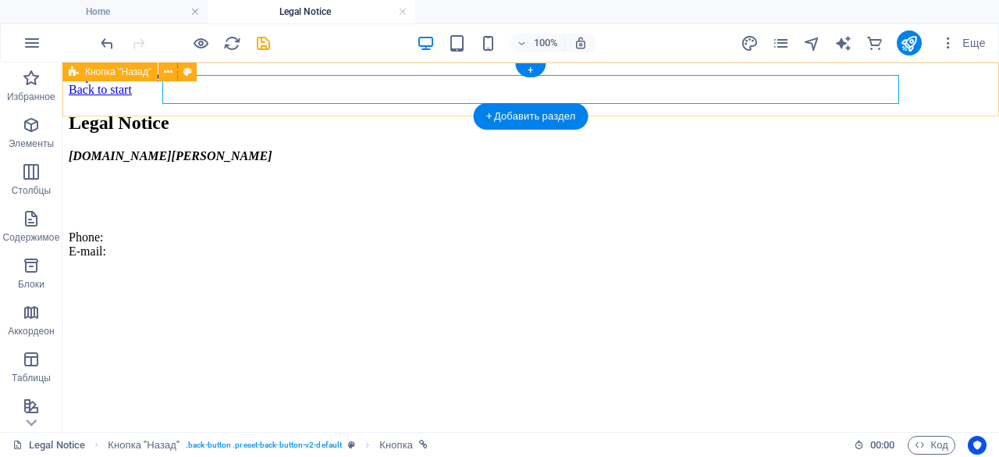
click at [119, 85] on div "Back to start" at bounding box center [531, 90] width 924 height 14
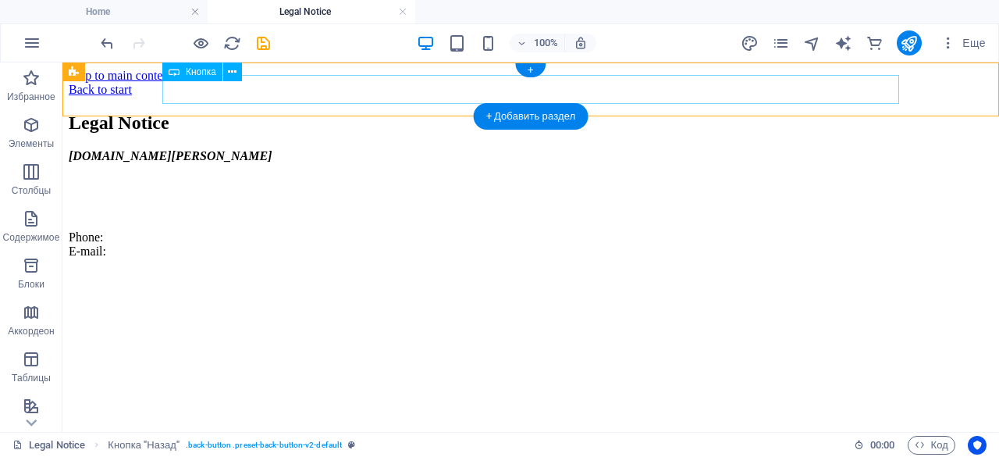
click at [162, 86] on div "Back to start" at bounding box center [531, 90] width 924 height 14
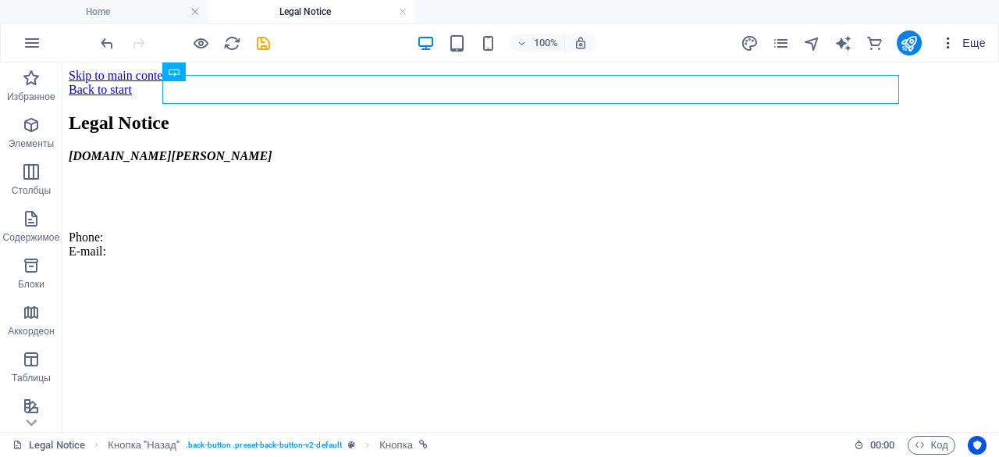
click at [952, 41] on icon "button" at bounding box center [949, 43] width 16 height 16
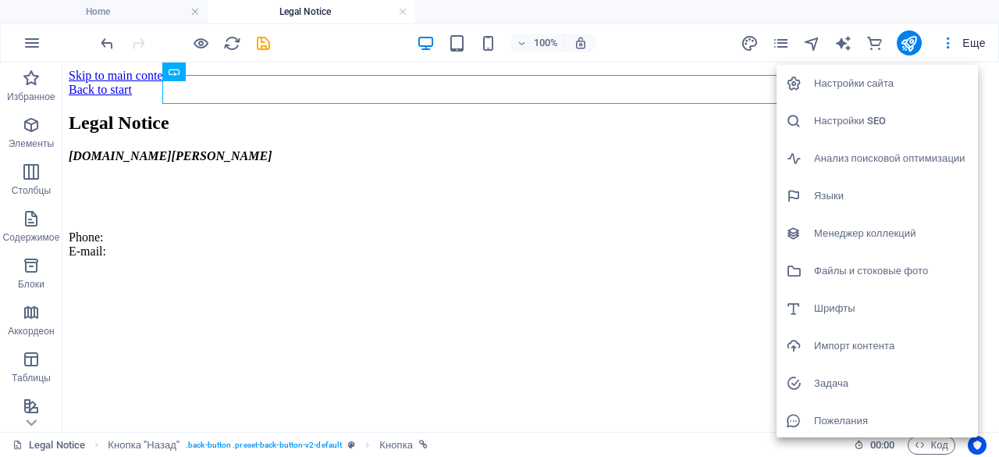
click at [778, 45] on div at bounding box center [499, 228] width 999 height 457
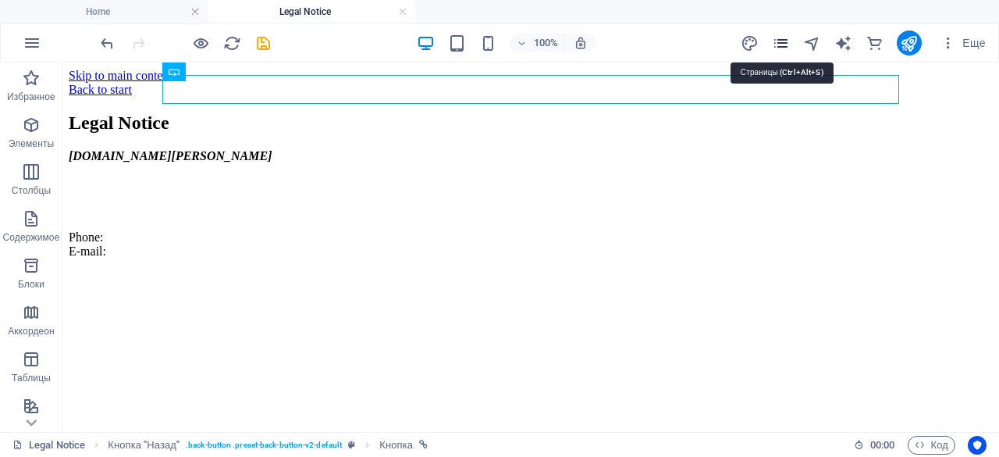
click at [778, 44] on icon "pages" at bounding box center [781, 43] width 18 height 18
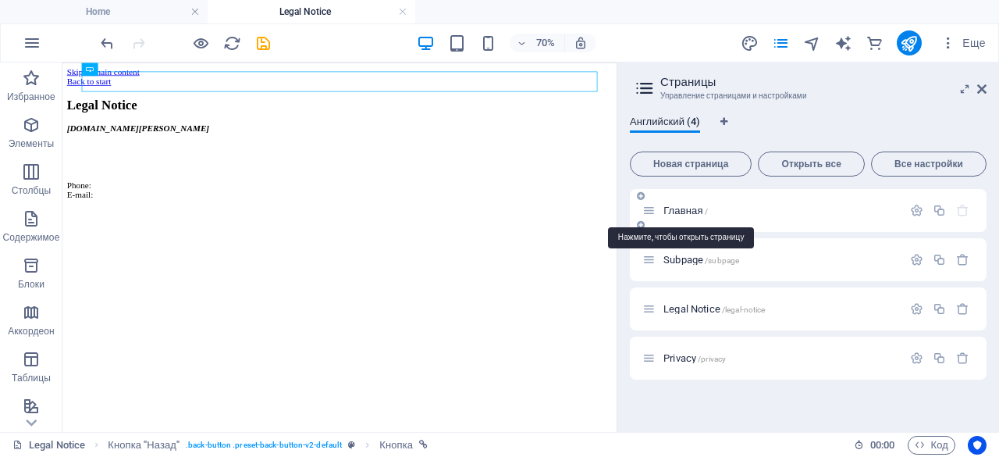
click at [683, 210] on span "Главная /" at bounding box center [686, 211] width 45 height 12
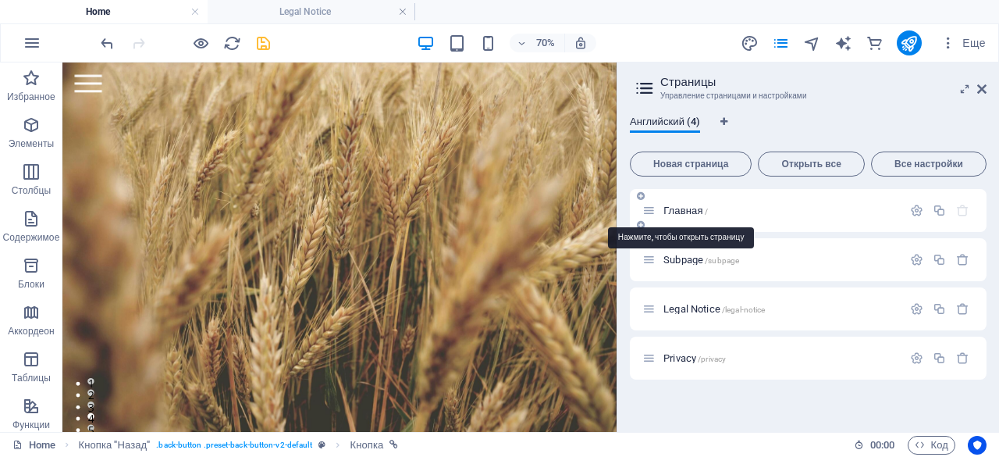
scroll to position [169, 0]
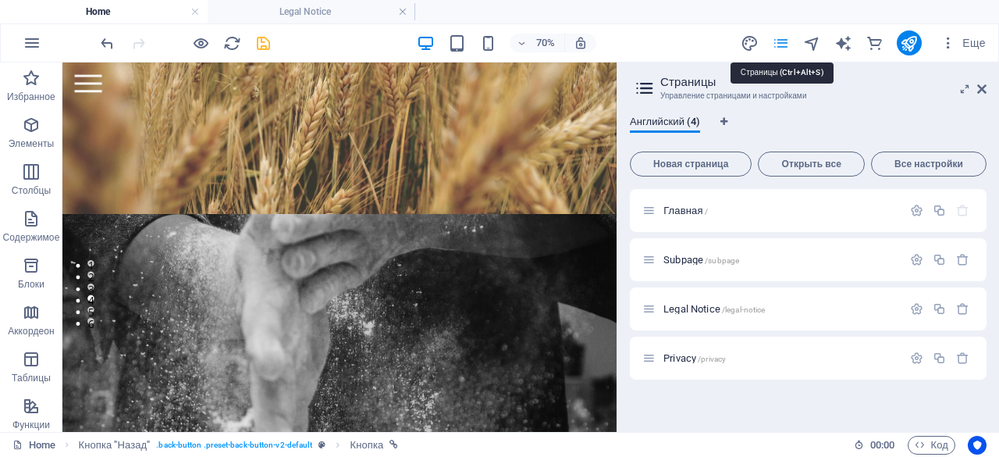
click at [981, 85] on icon at bounding box center [981, 89] width 9 height 12
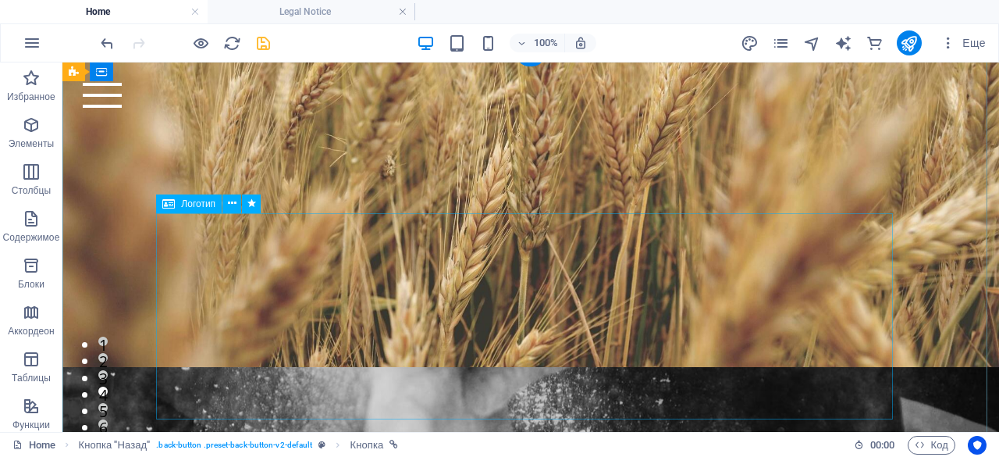
scroll to position [0, 0]
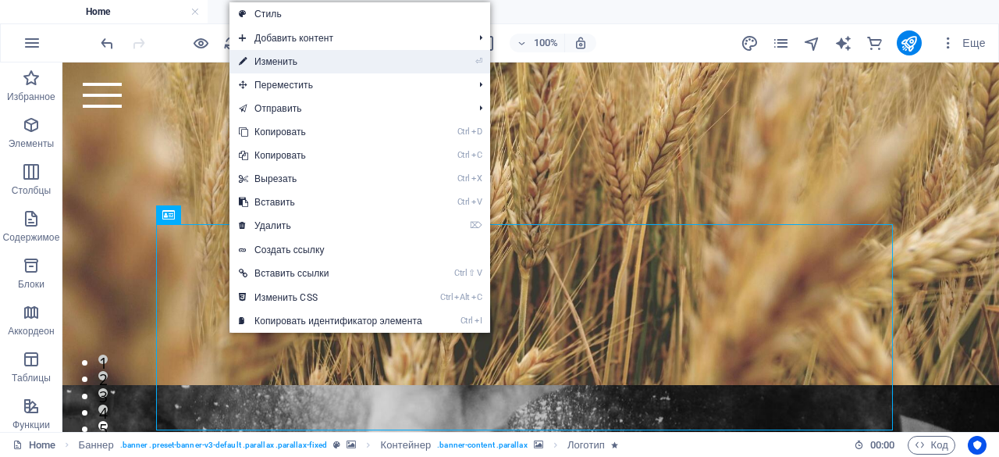
click at [333, 60] on link "⏎ Изменить" at bounding box center [331, 61] width 202 height 23
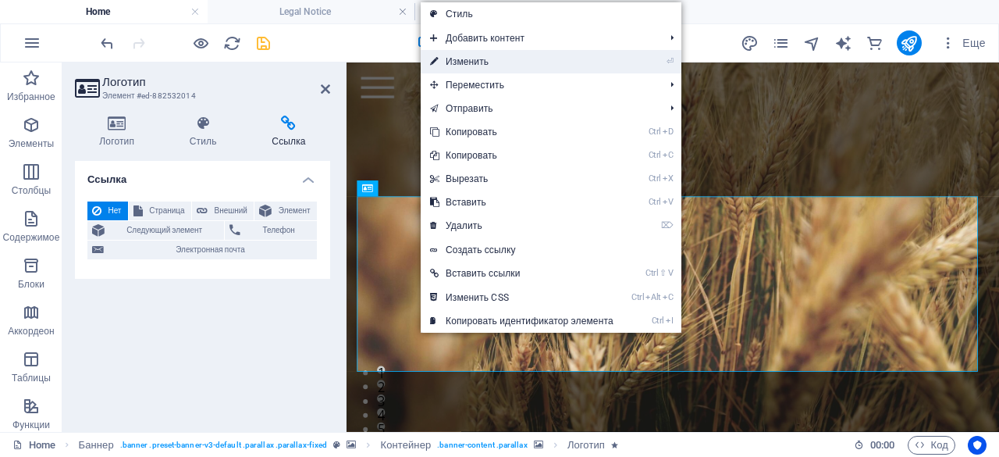
click at [465, 62] on link "⏎ Изменить" at bounding box center [522, 61] width 202 height 23
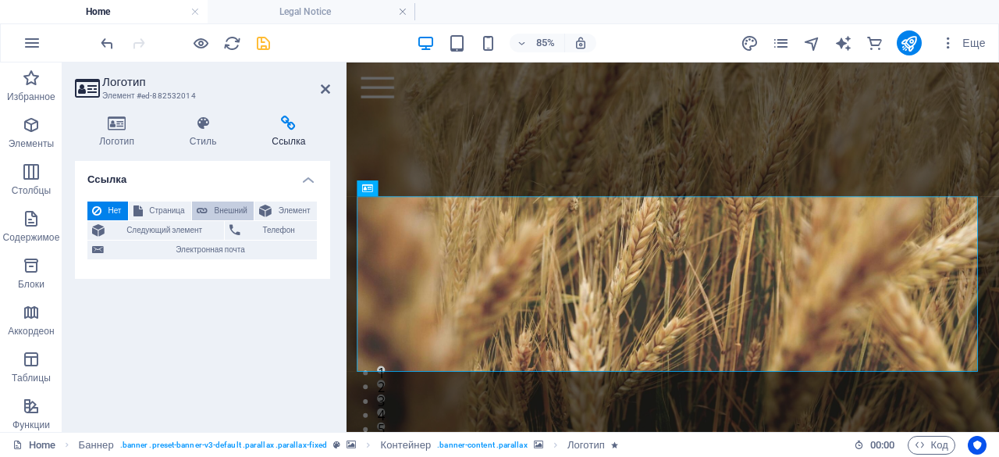
click at [212, 209] on span "Внешний" at bounding box center [230, 210] width 37 height 19
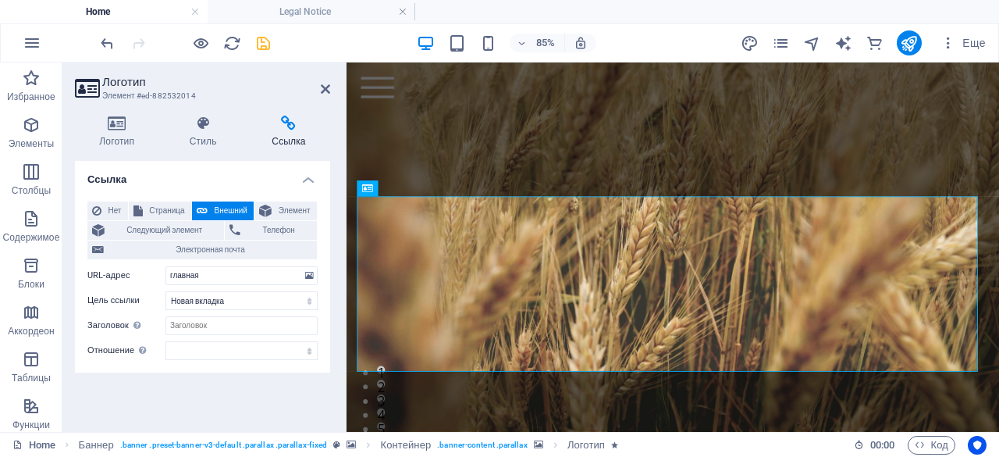
click at [760, 190] on figure at bounding box center [731, 346] width 768 height 451
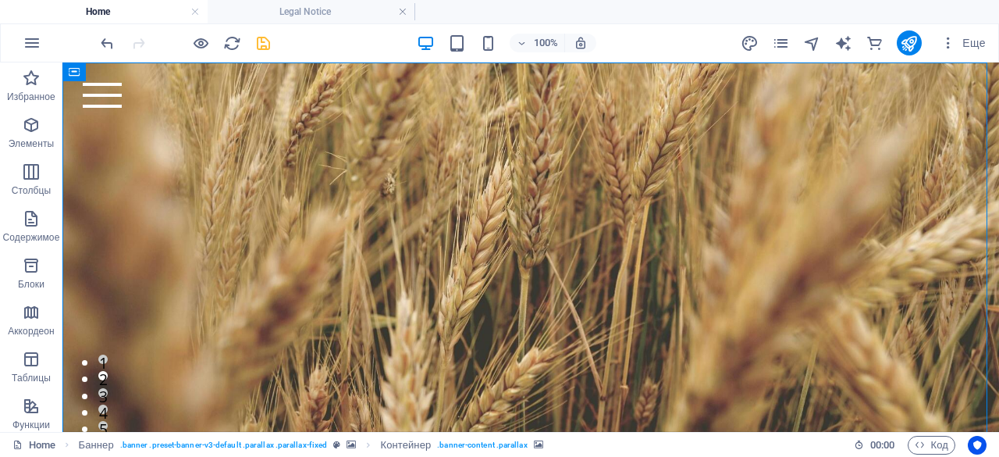
click at [690, 169] on figure at bounding box center [530, 341] width 937 height 425
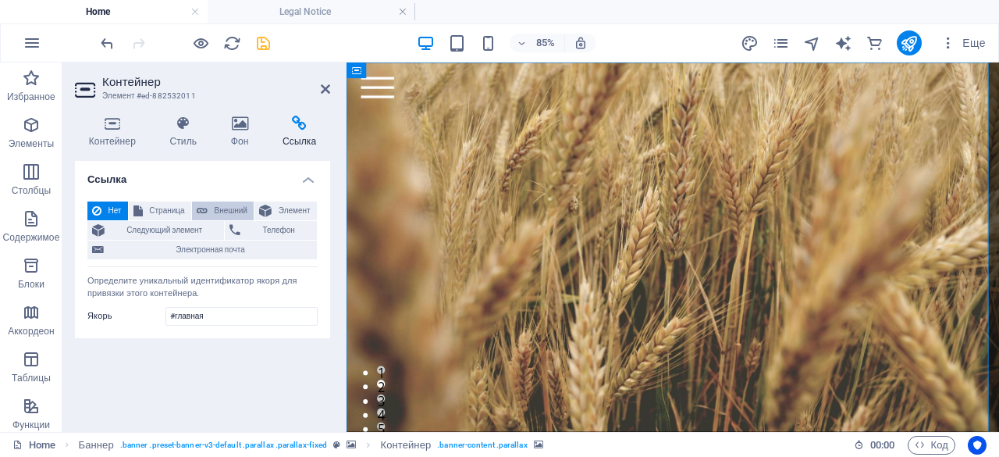
click at [211, 208] on button "Внешний" at bounding box center [223, 210] width 62 height 19
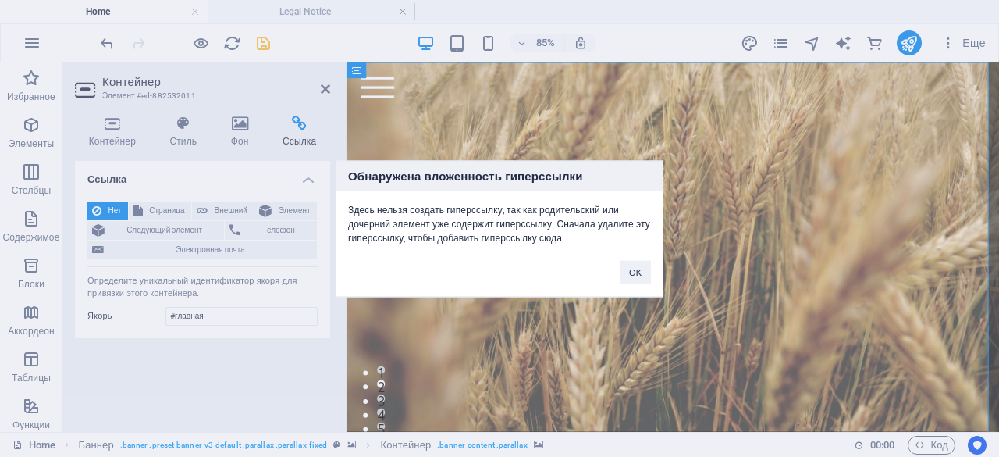
drag, startPoint x: 790, startPoint y: 134, endPoint x: 522, endPoint y: 48, distance: 281.5
click at [790, 134] on div "Обнаружена вложенность гиперссылки Здесь нельзя создать гиперссылку, так как ро…" at bounding box center [499, 228] width 999 height 457
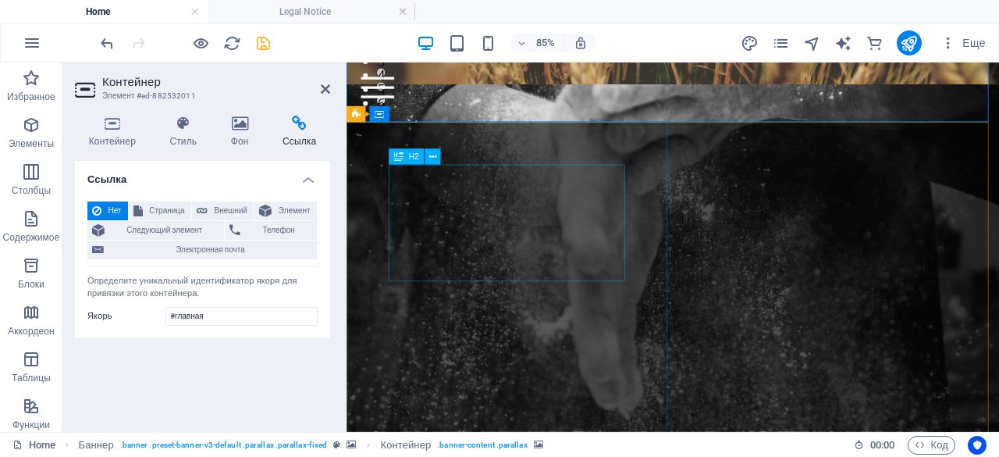
scroll to position [406, 0]
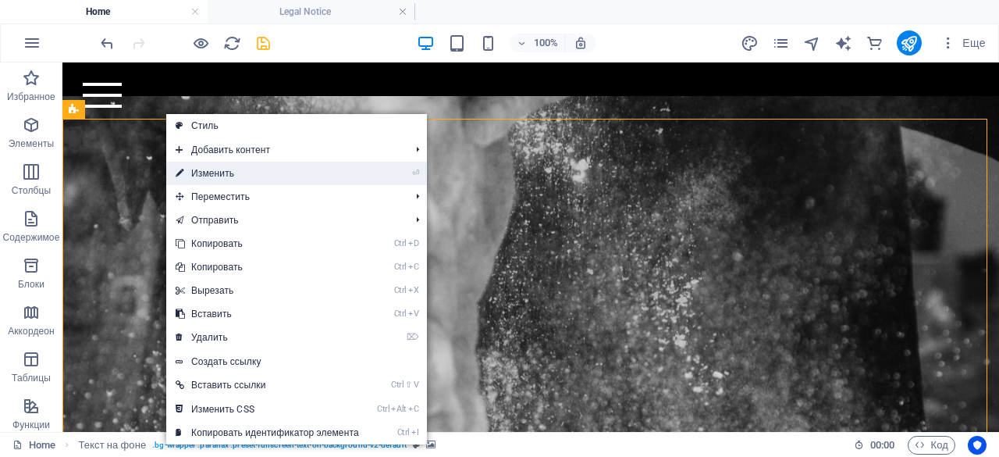
click at [219, 180] on link "⏎ Изменить" at bounding box center [267, 173] width 202 height 23
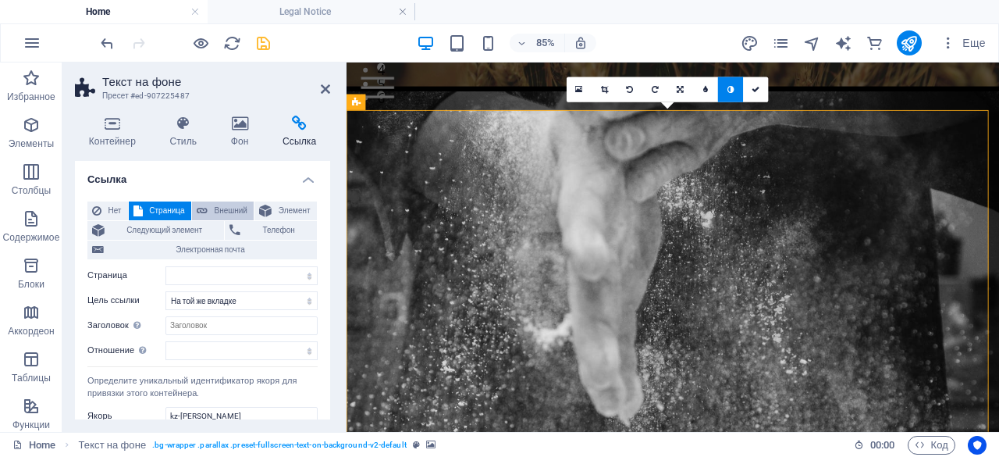
click at [219, 212] on span "Внешний" at bounding box center [230, 210] width 37 height 19
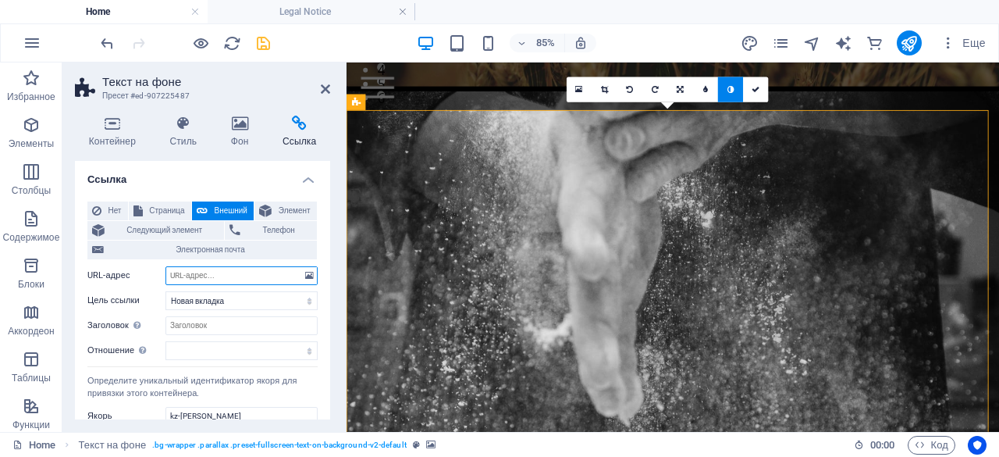
click at [198, 277] on input "URL-адрес" at bounding box center [242, 275] width 152 height 19
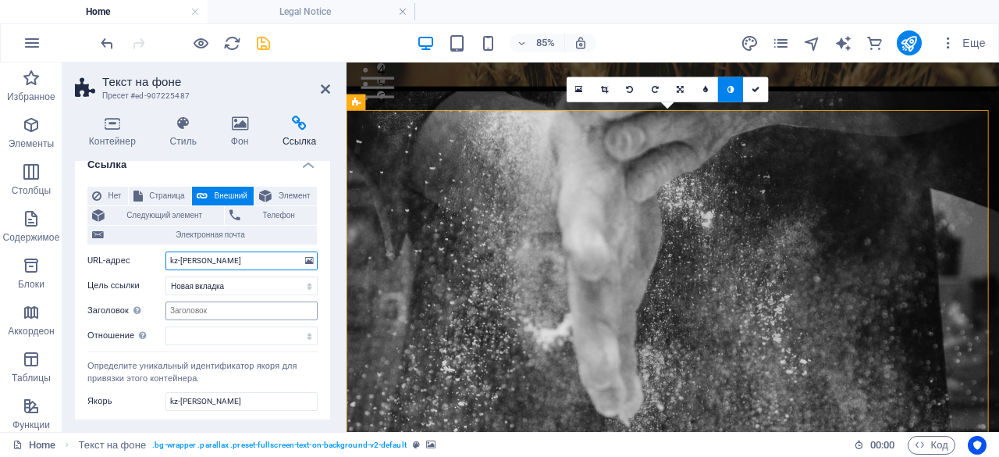
scroll to position [33, 0]
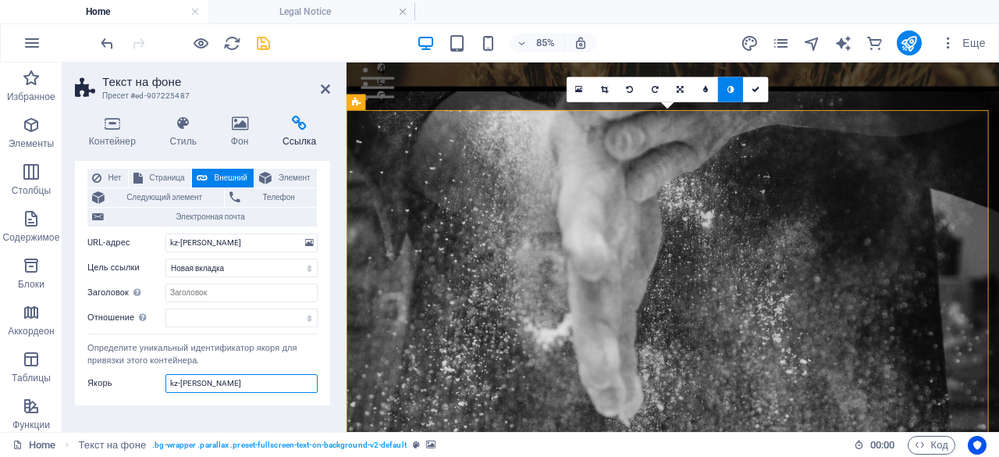
drag, startPoint x: 217, startPoint y: 383, endPoint x: 128, endPoint y: 380, distance: 89.0
click at [128, 380] on div "Якорь kz-[PERSON_NAME]" at bounding box center [202, 383] width 230 height 19
click at [757, 90] on icon at bounding box center [756, 90] width 8 height 8
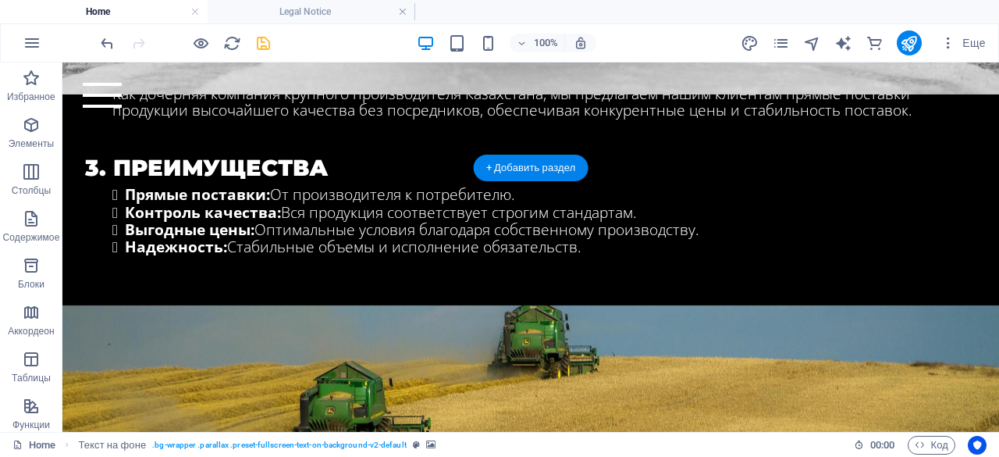
scroll to position [1290, 0]
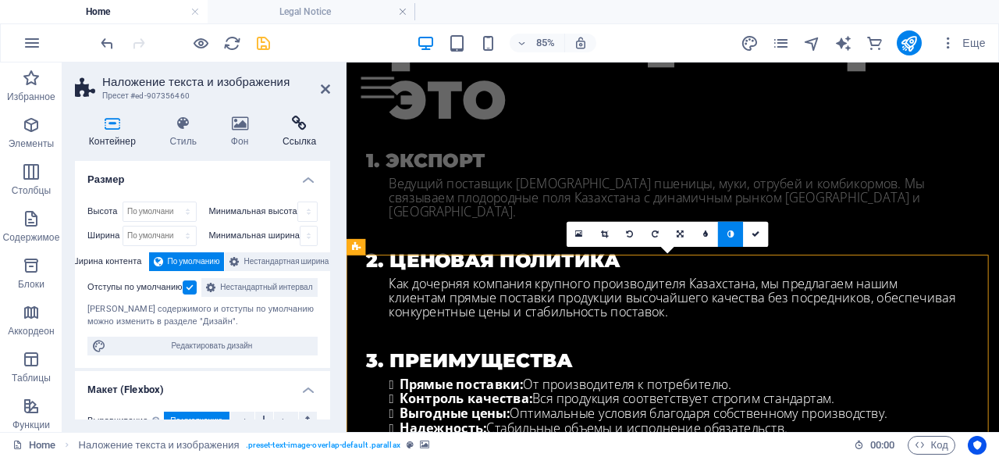
click at [301, 136] on h4 "Ссылка" at bounding box center [300, 132] width 62 height 33
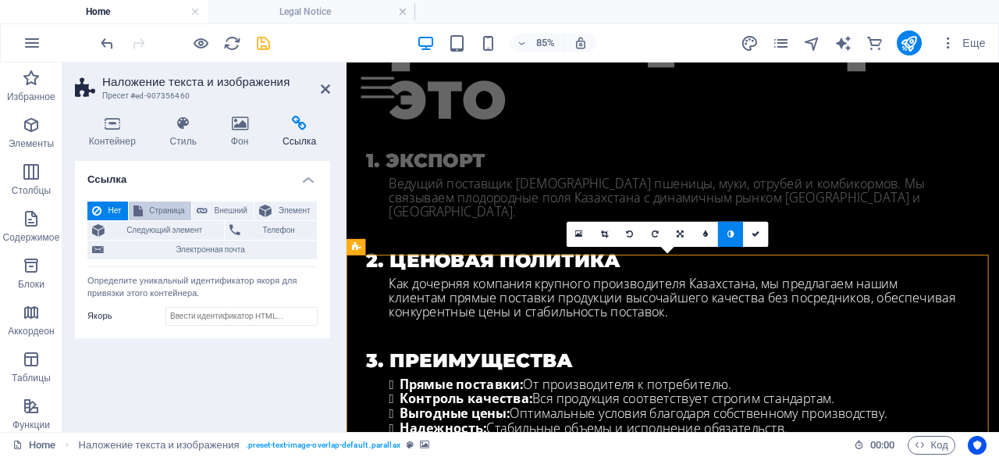
click at [158, 205] on span "Страница" at bounding box center [167, 210] width 39 height 19
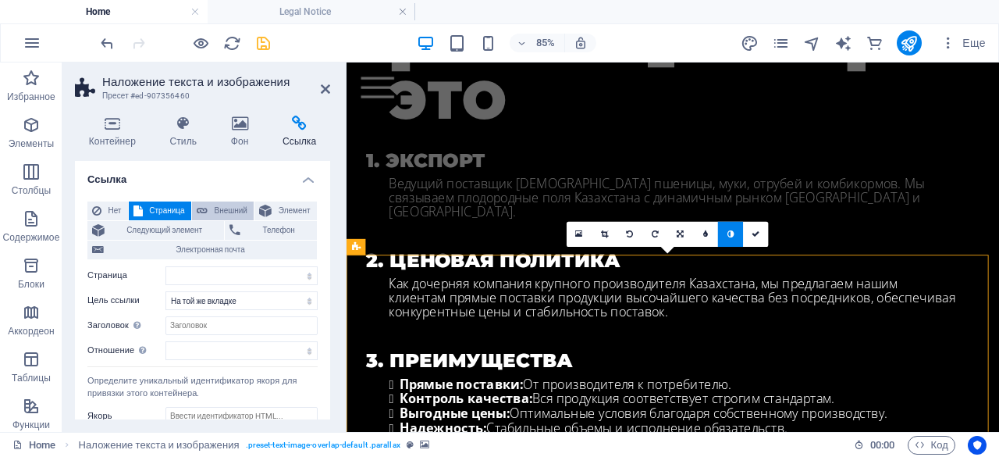
click at [220, 212] on span "Внешний" at bounding box center [230, 210] width 37 height 19
click at [152, 203] on span "Страница" at bounding box center [167, 210] width 39 height 19
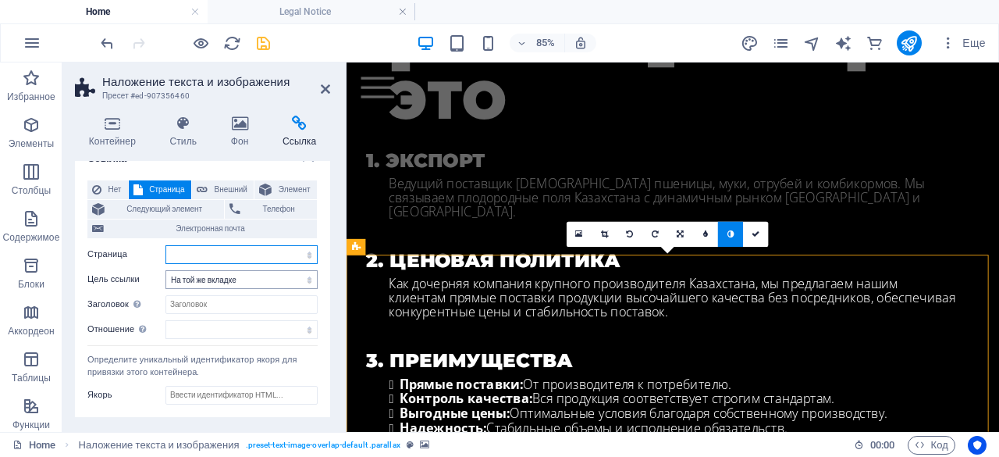
scroll to position [33, 0]
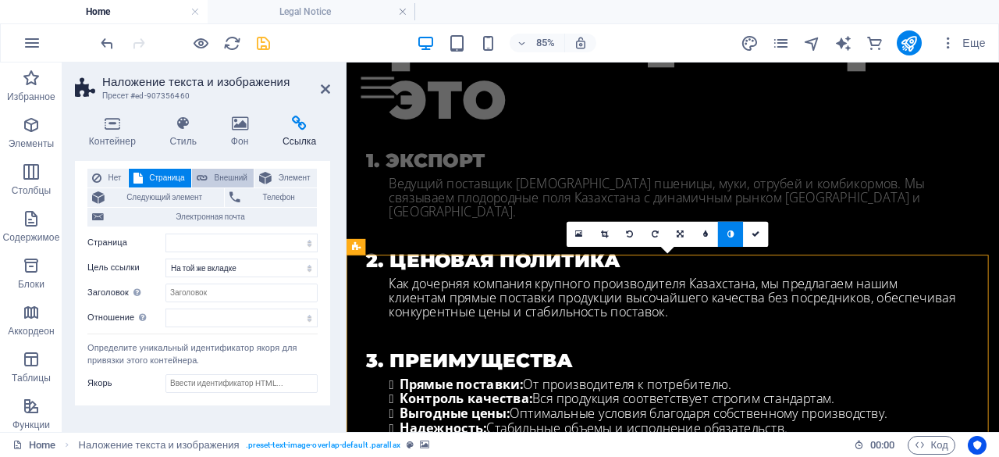
click at [209, 178] on button "Внешний" at bounding box center [223, 178] width 62 height 19
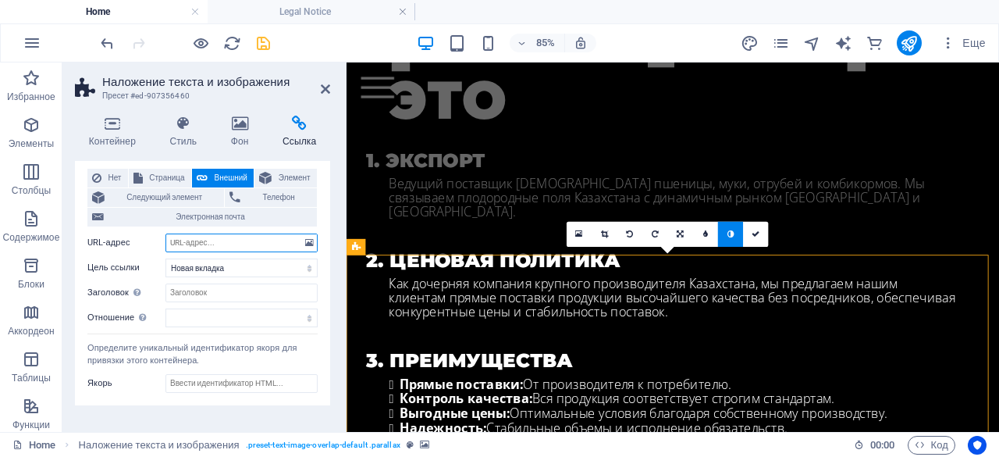
click at [206, 241] on input "URL-адрес" at bounding box center [242, 242] width 152 height 19
click at [336, 279] on div "Контейнер Стиль Фон Ссылка Размер Высота По умолчанию px rem % vh vw Минимальна…" at bounding box center [202, 267] width 280 height 329
click at [322, 91] on icon at bounding box center [325, 89] width 9 height 12
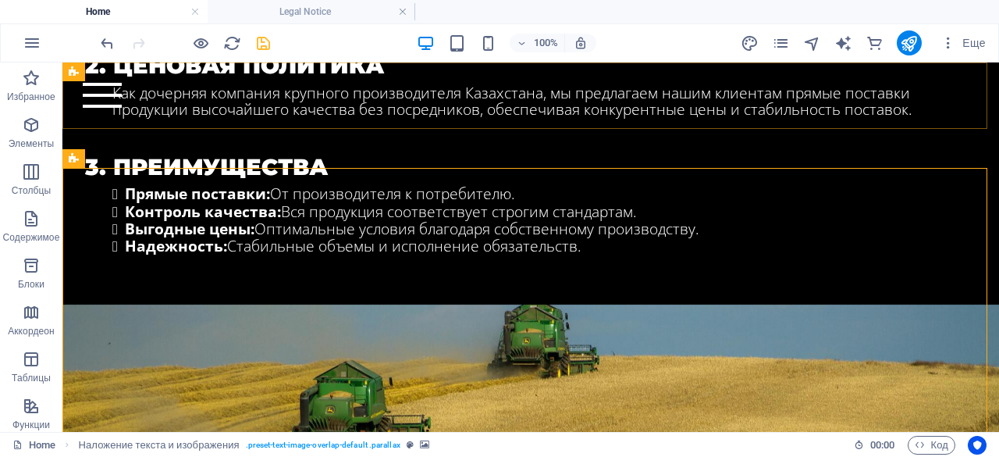
scroll to position [1284, 0]
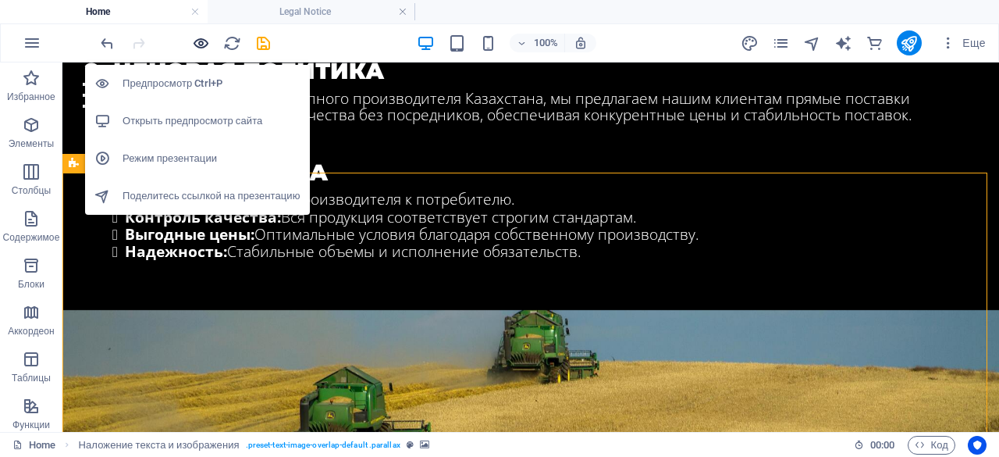
click at [197, 42] on icon "button" at bounding box center [201, 43] width 18 height 18
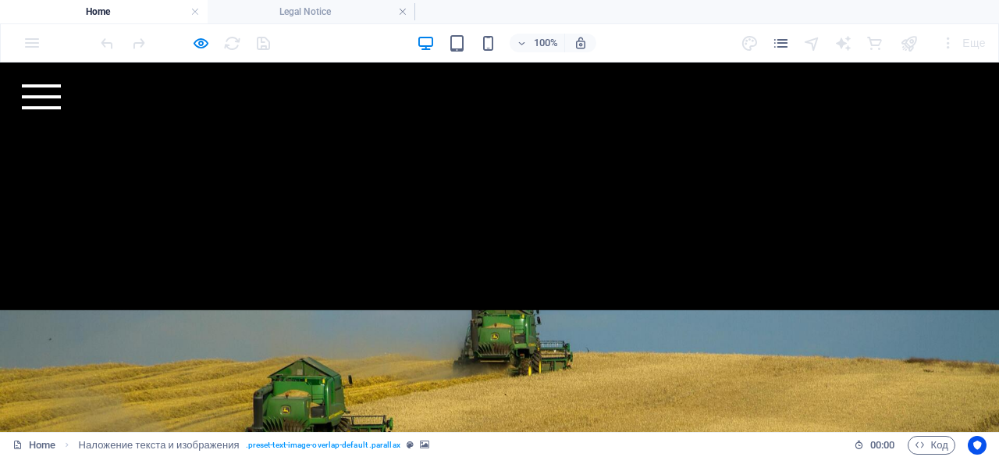
click at [937, 120] on div "Главная kz-[PERSON_NAME] Продукция О нас Почему мы Партнерство Контакты" at bounding box center [499, 96] width 999 height 69
click at [940, 111] on div "Главная kz-[PERSON_NAME] Продукция О нас Почему мы Партнерство Контакты" at bounding box center [499, 96] width 999 height 69
click at [61, 104] on div at bounding box center [41, 96] width 39 height 25
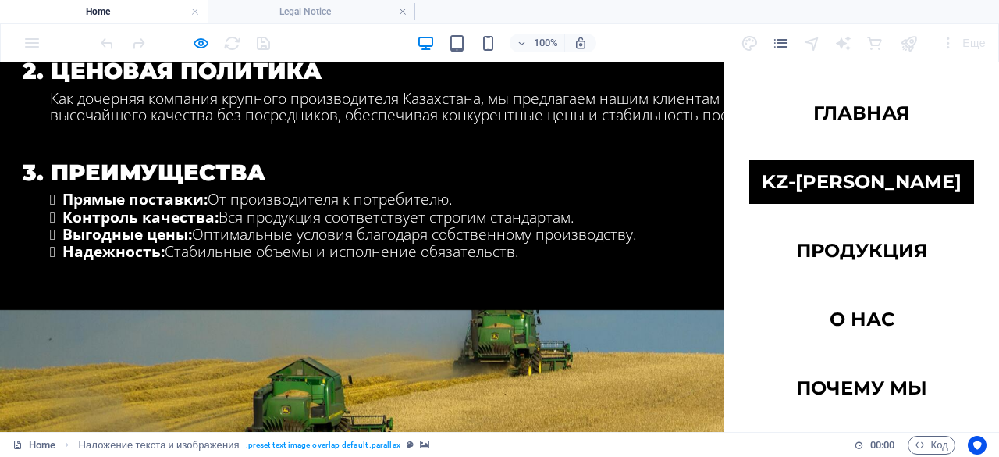
click at [899, 193] on link "kz-[PERSON_NAME]" at bounding box center [861, 182] width 225 height 44
click at [830, 183] on link "kz-[PERSON_NAME]" at bounding box center [861, 182] width 225 height 44
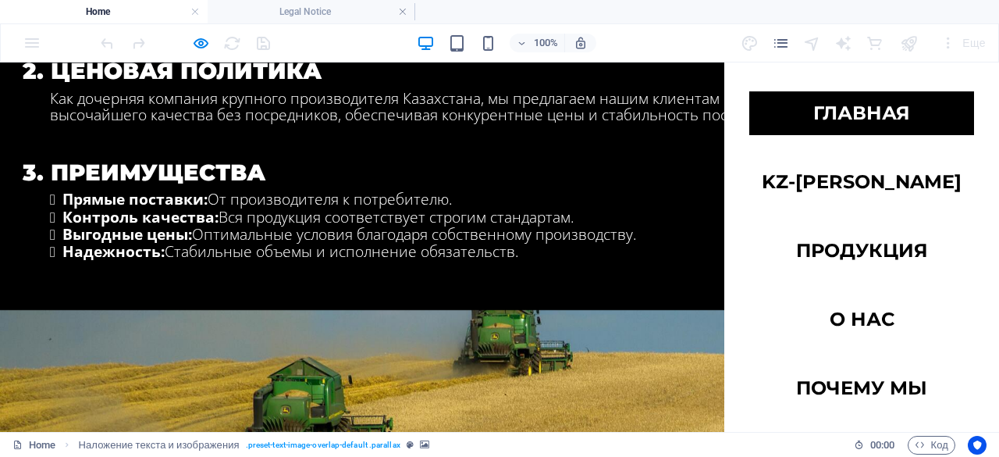
click at [843, 113] on link "Главная" at bounding box center [861, 113] width 225 height 44
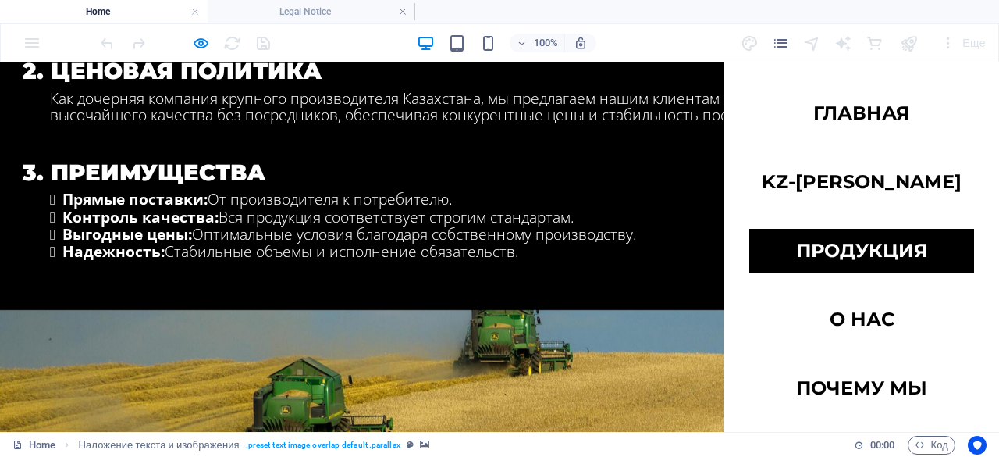
click at [868, 263] on link "Продукция" at bounding box center [861, 251] width 225 height 44
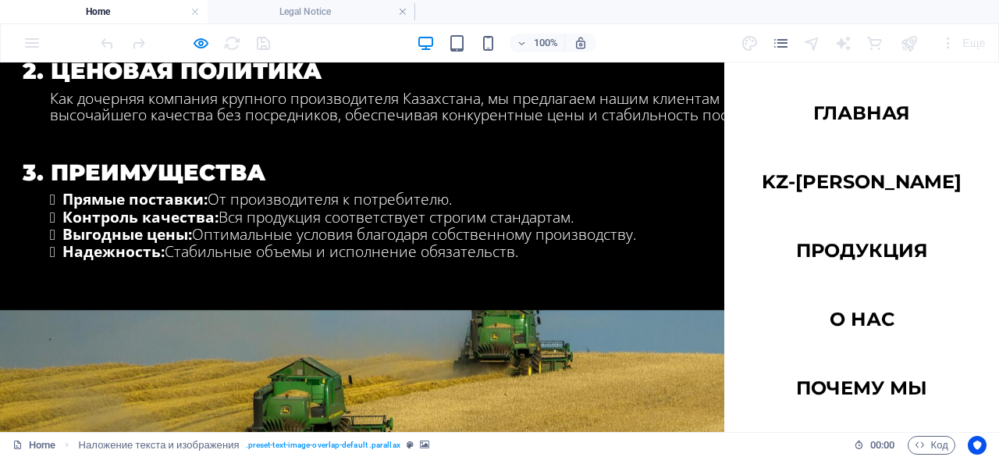
click at [61, 84] on div at bounding box center [41, 96] width 39 height 25
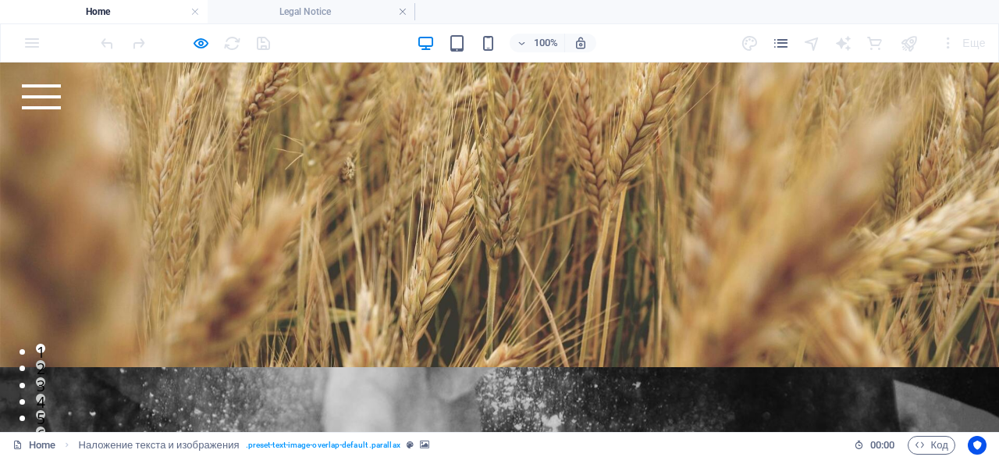
scroll to position [0, 0]
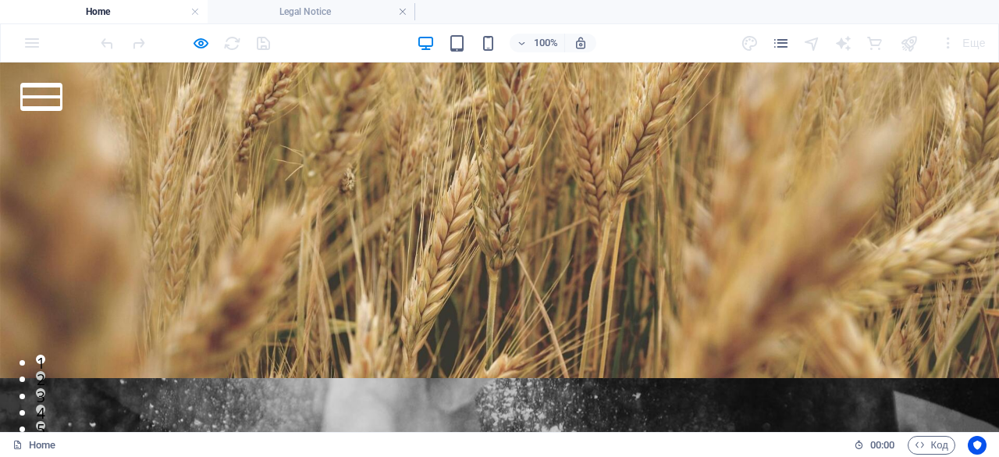
click at [61, 95] on button at bounding box center [41, 96] width 39 height 3
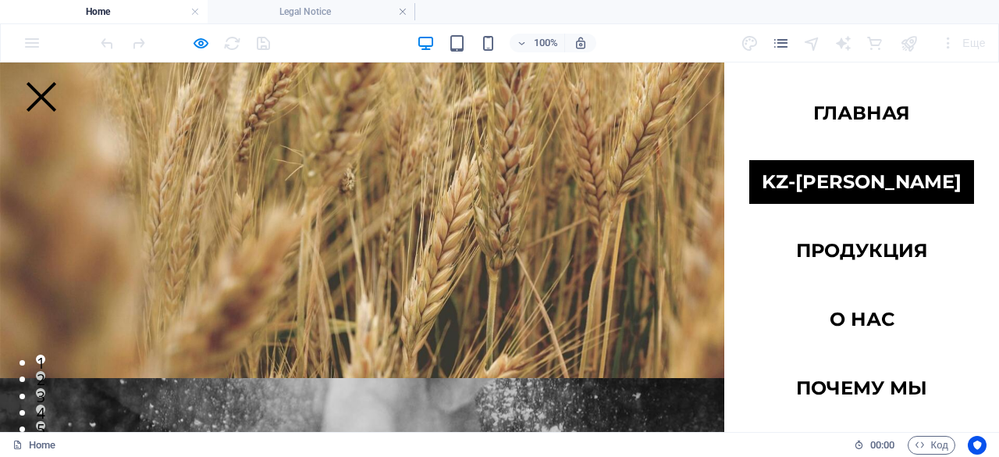
click at [869, 187] on link "kz-[PERSON_NAME]" at bounding box center [861, 182] width 225 height 44
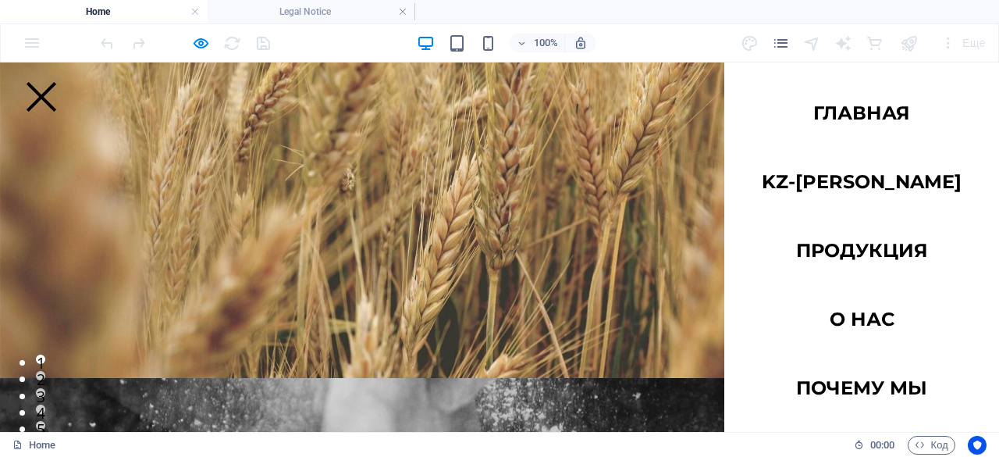
click at [61, 84] on div at bounding box center [41, 96] width 39 height 25
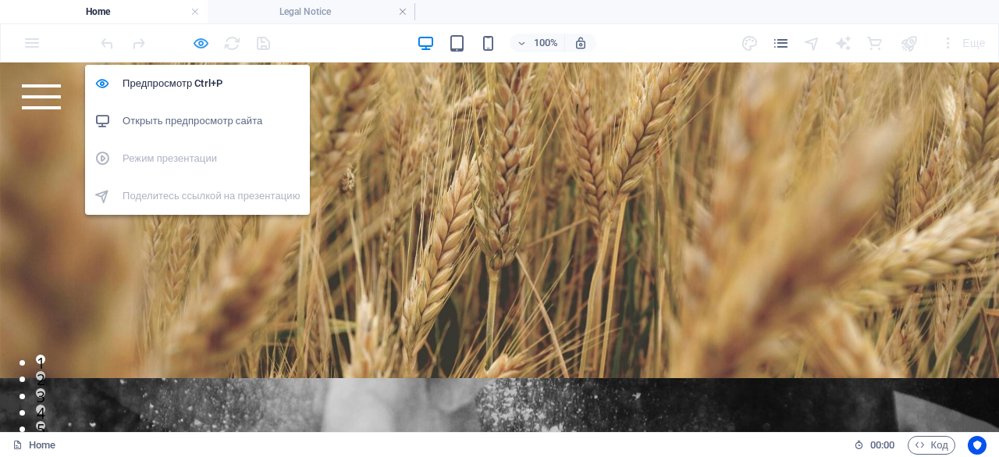
click at [199, 41] on icon "button" at bounding box center [201, 43] width 18 height 18
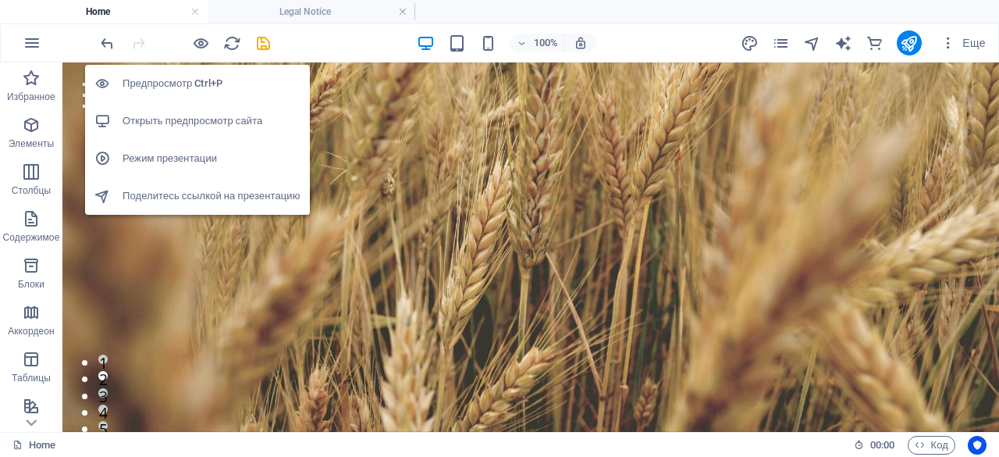
click at [165, 121] on h6 "Открыть предпросмотр сайта" at bounding box center [212, 121] width 178 height 19
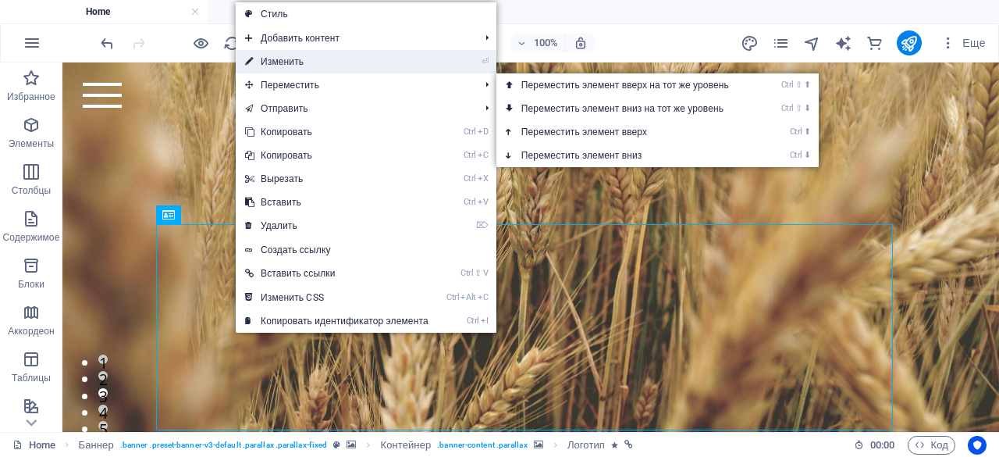
click at [288, 58] on link "⏎ Изменить" at bounding box center [337, 61] width 202 height 23
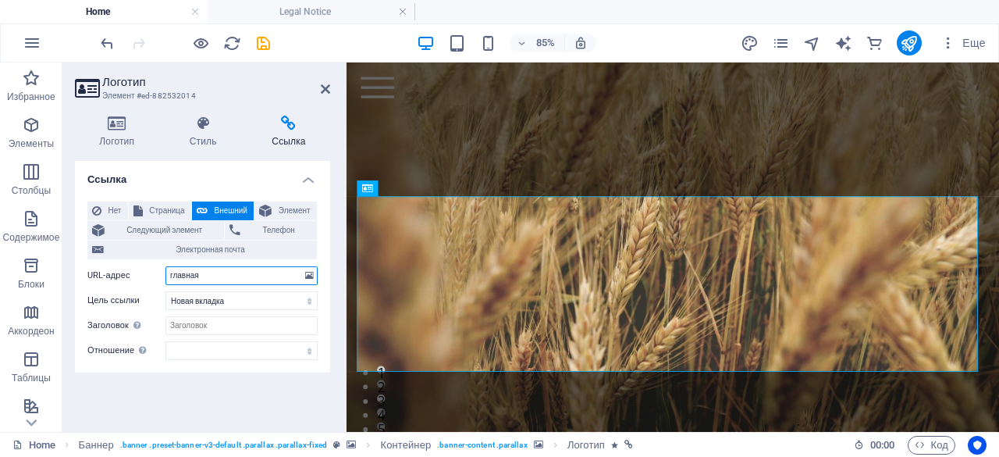
drag, startPoint x: 208, startPoint y: 271, endPoint x: 77, endPoint y: 262, distance: 131.4
click at [77, 262] on div "Нет Страница Внешний Элемент Следующий элемент Телефон Электронная почта Страни…" at bounding box center [202, 280] width 255 height 183
click at [173, 392] on div "Ссылка Нет Страница Внешний Элемент Следующий элемент Телефон Электронная почта…" at bounding box center [202, 290] width 255 height 258
click at [170, 208] on span "Страница" at bounding box center [167, 210] width 39 height 19
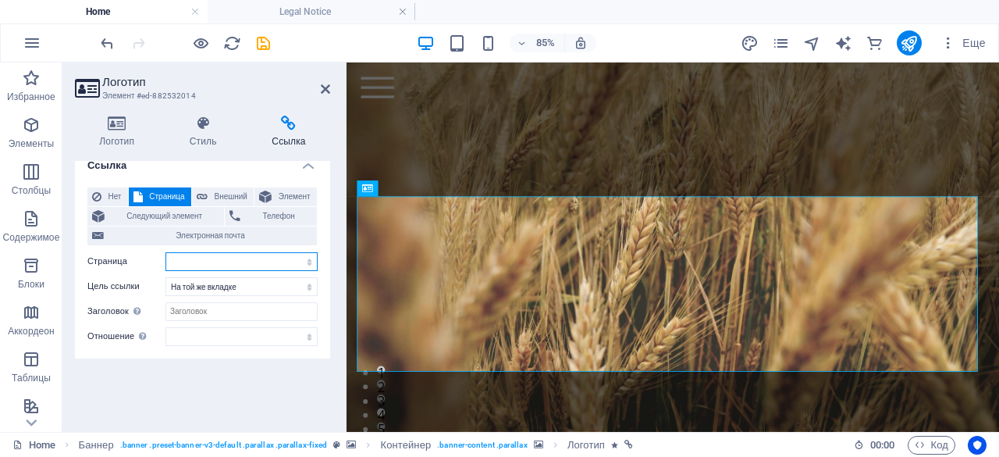
scroll to position [33, 0]
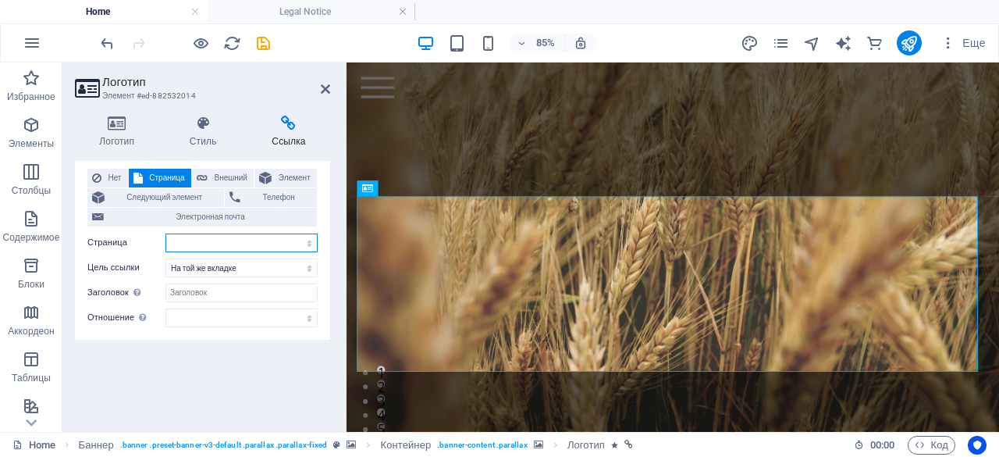
click at [262, 243] on select "Главная Subpage Legal Notice Privacy" at bounding box center [242, 242] width 152 height 19
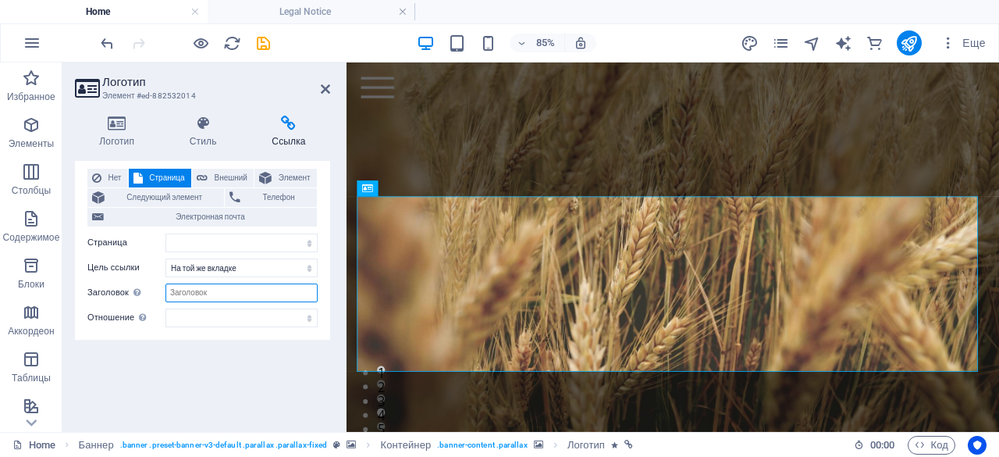
click at [258, 294] on input "Заголовок Дополнительное описание ссылки не должно совпадать с текстом ссылки. …" at bounding box center [242, 292] width 152 height 19
click at [111, 173] on span "Нет" at bounding box center [114, 178] width 17 height 19
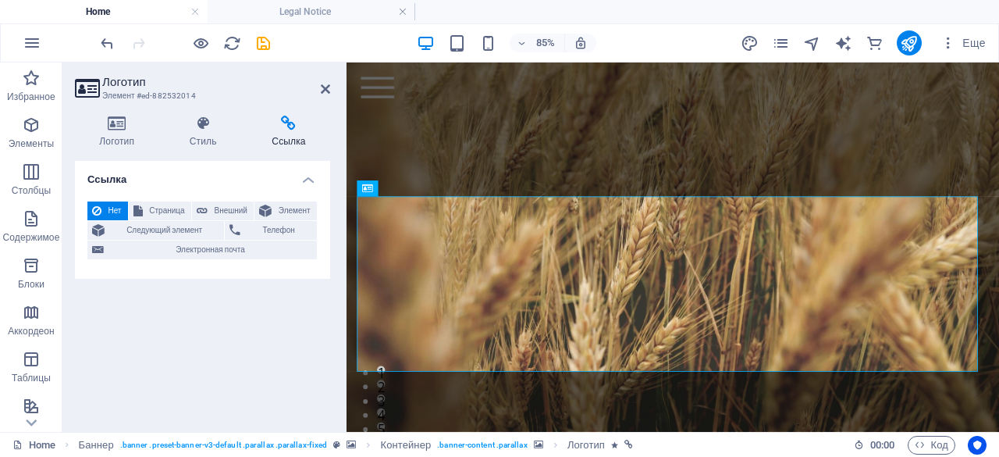
scroll to position [0, 0]
click at [267, 205] on icon at bounding box center [265, 210] width 12 height 19
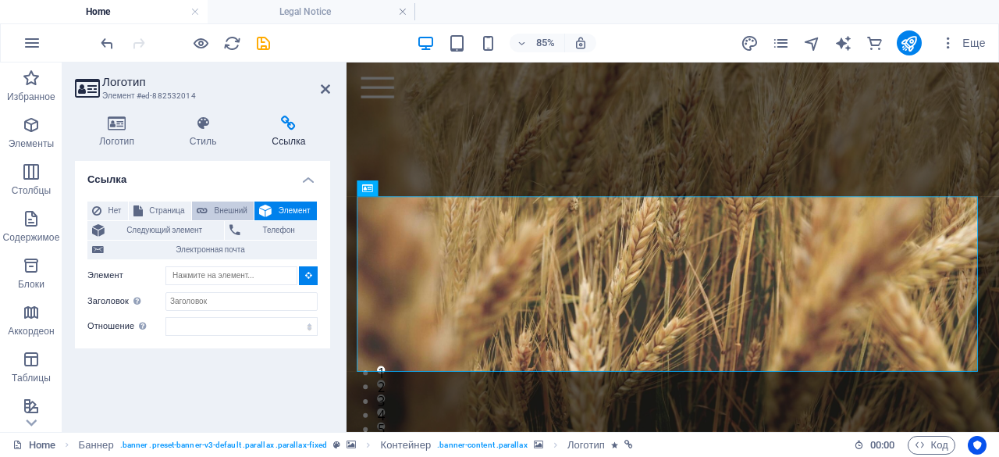
click at [228, 210] on span "Внешний" at bounding box center [230, 210] width 37 height 19
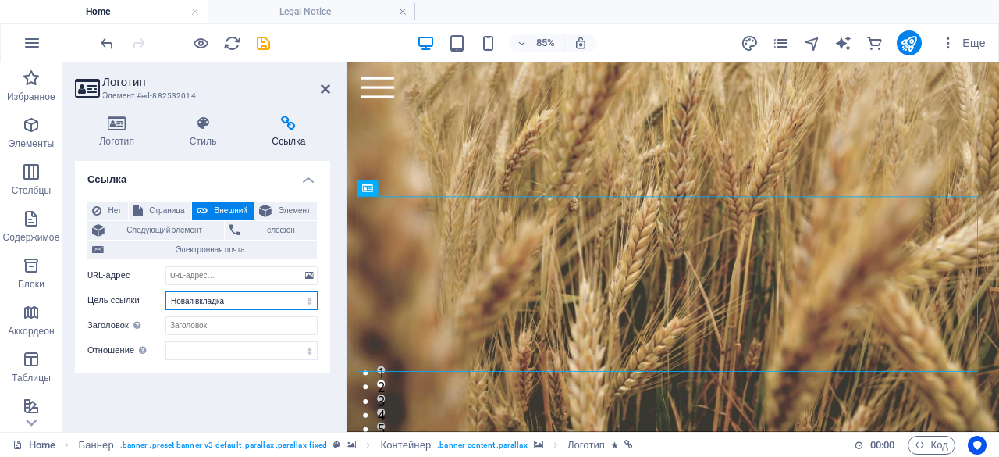
click at [209, 300] on select "Новая вкладка На той же вкладке Наложение" at bounding box center [242, 300] width 152 height 19
click at [210, 299] on select "Новая вкладка На той же вкладке Наложение" at bounding box center [242, 300] width 152 height 19
click at [166, 291] on select "Новая вкладка На той же вкладке Наложение" at bounding box center [242, 300] width 152 height 19
click at [212, 297] on select "Новая вкладка На той же вкладке Наложение" at bounding box center [242, 300] width 152 height 19
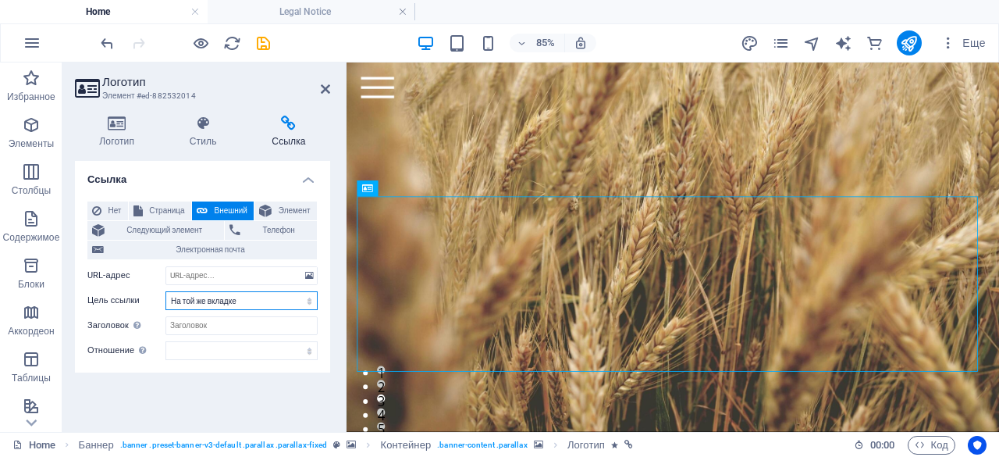
click at [212, 297] on select "Новая вкладка На той же вкладке Наложение" at bounding box center [242, 300] width 152 height 19
click at [211, 276] on input "URL-адрес" at bounding box center [242, 275] width 152 height 19
click at [144, 212] on button "Страница" at bounding box center [160, 210] width 62 height 19
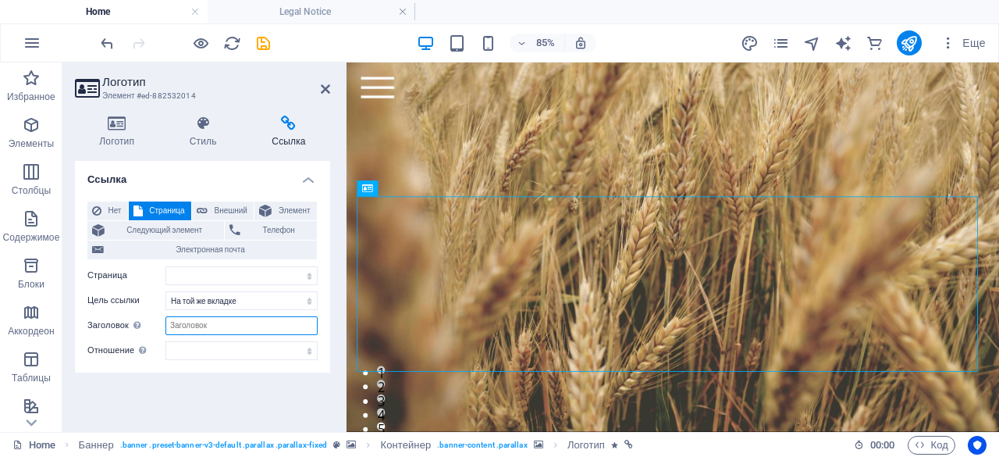
click at [203, 323] on input "Заголовок Дополнительное описание ссылки не должно совпадать с текстом ссылки. …" at bounding box center [242, 325] width 152 height 19
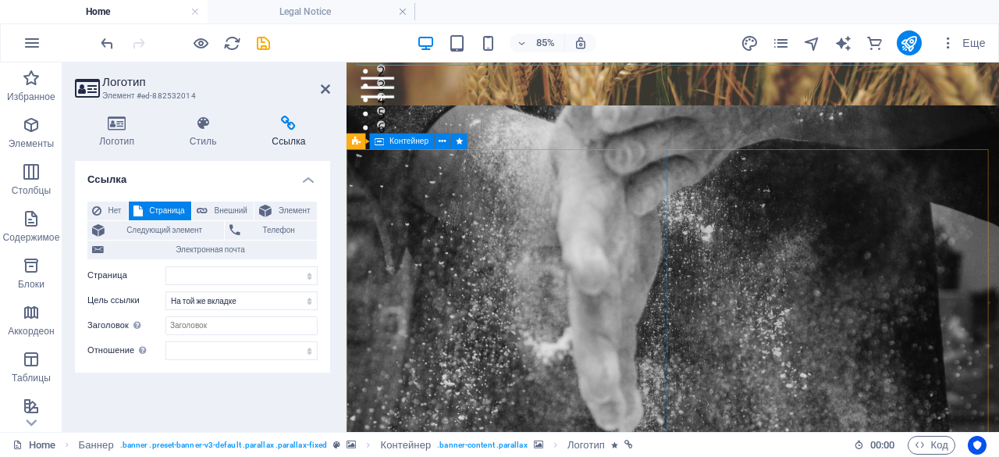
scroll to position [340, 0]
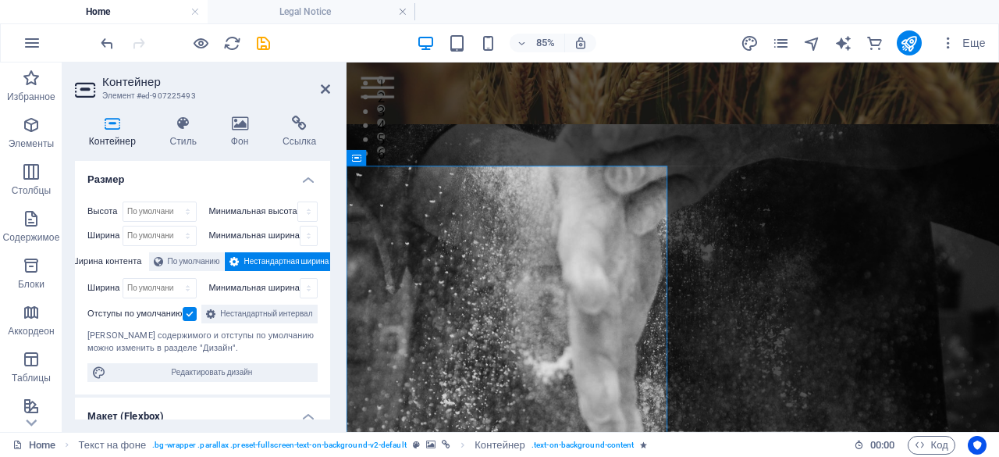
click at [767, 217] on figure at bounding box center [731, 461] width 768 height 650
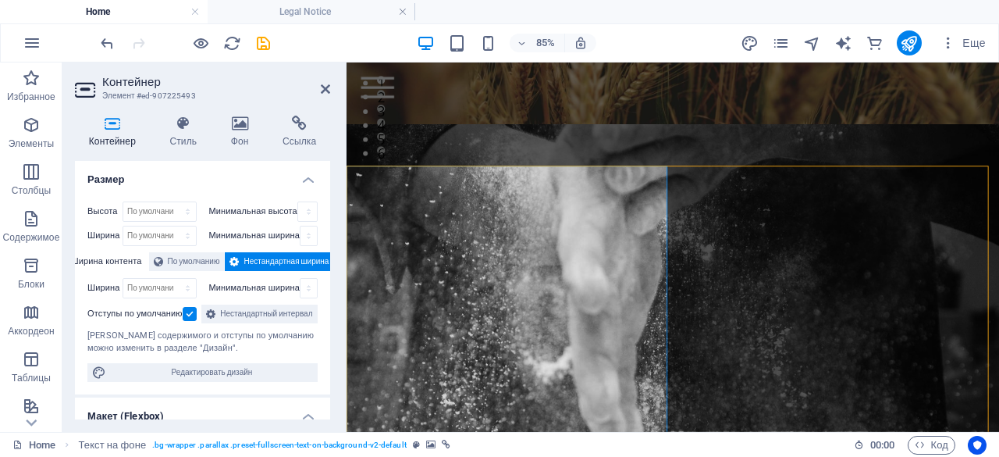
click at [988, 177] on figure at bounding box center [731, 141] width 768 height 451
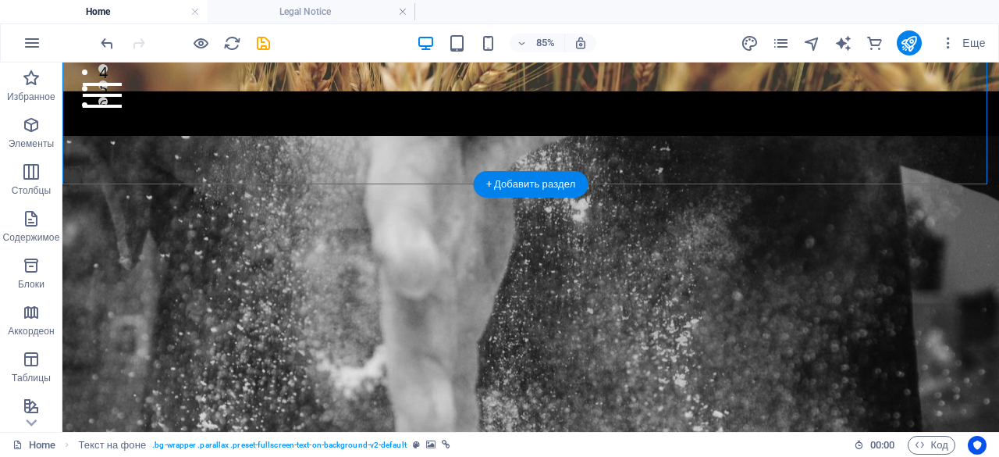
click at [704, 177] on figure at bounding box center [530, 136] width 937 height 425
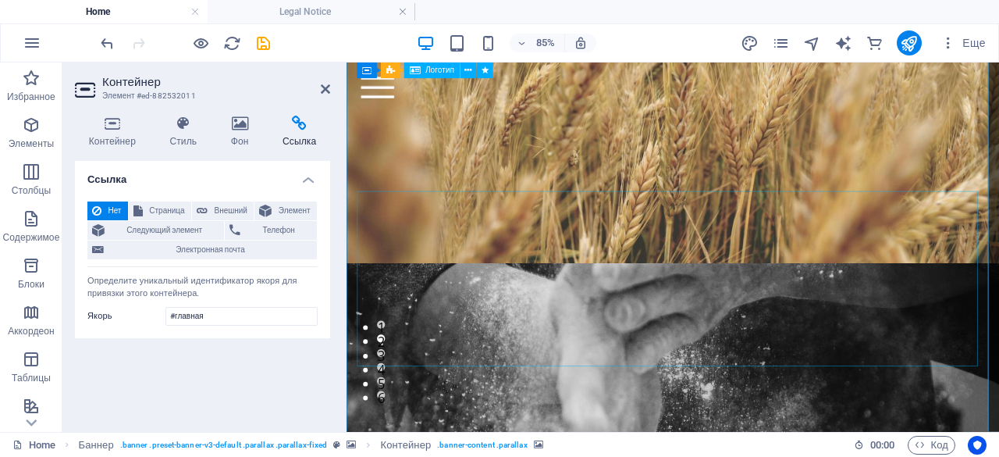
scroll to position [0, 0]
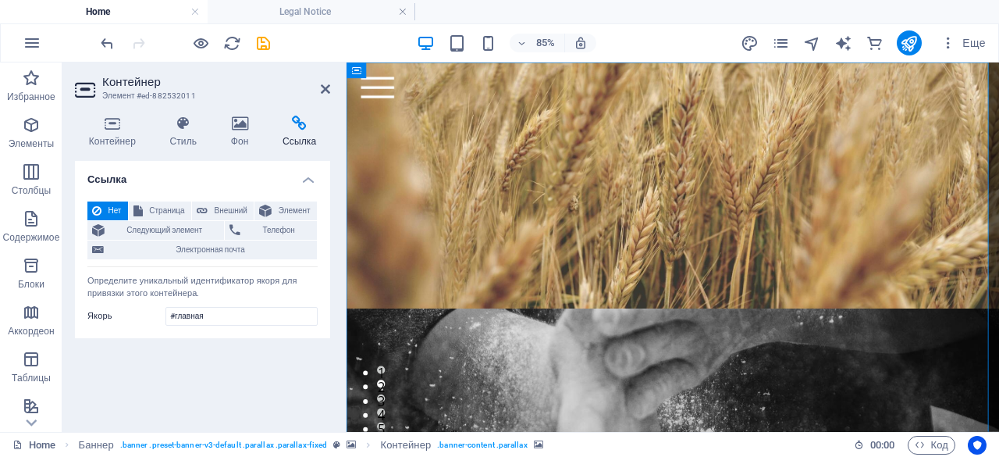
click at [692, 137] on figure at bounding box center [731, 346] width 768 height 451
click at [226, 212] on span "Внешний" at bounding box center [230, 210] width 37 height 19
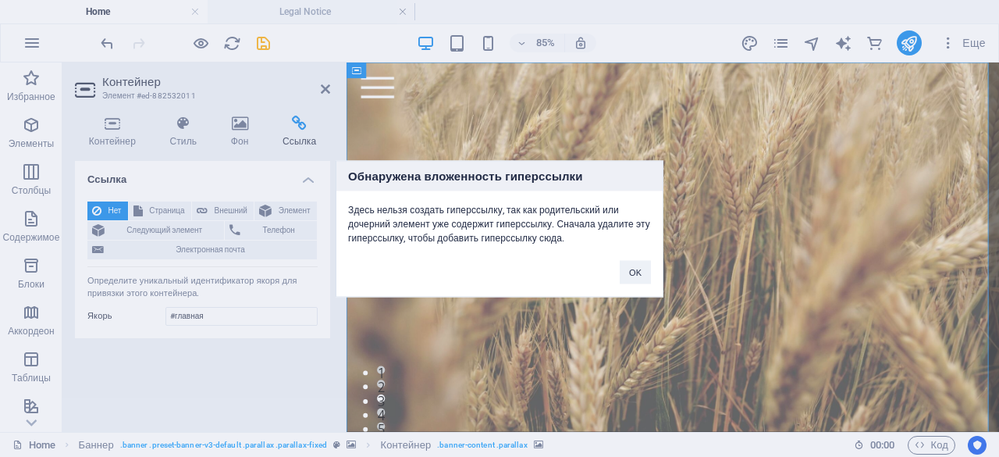
click at [166, 211] on div "Обнаружена вложенность гиперссылки Здесь нельзя создать гиперссылку, так как ро…" at bounding box center [499, 228] width 999 height 457
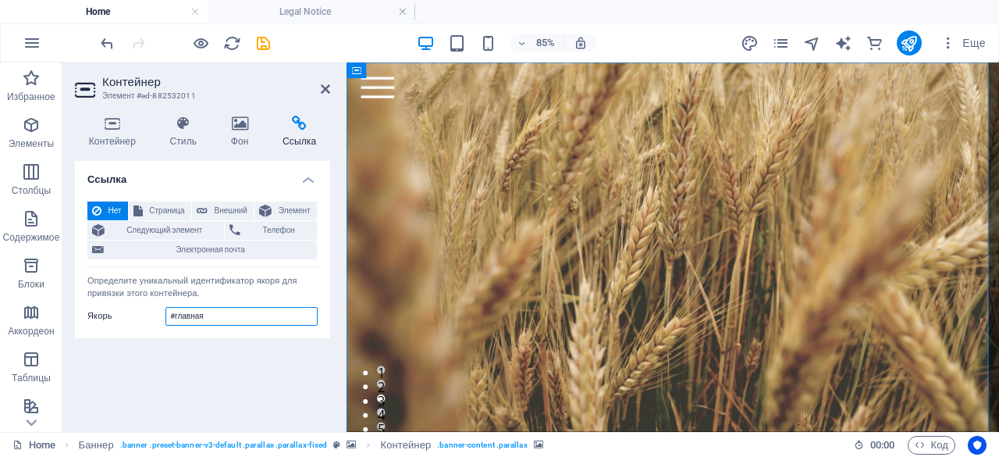
drag, startPoint x: 220, startPoint y: 315, endPoint x: 150, endPoint y: 315, distance: 70.3
click at [150, 315] on div "Якорь #главная" at bounding box center [202, 316] width 230 height 19
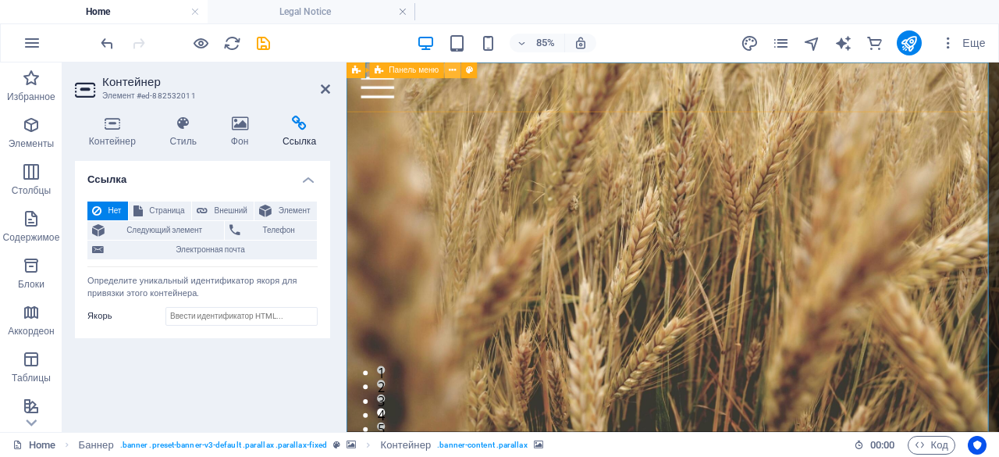
click at [0, 0] on icon at bounding box center [0, 0] width 0 height 0
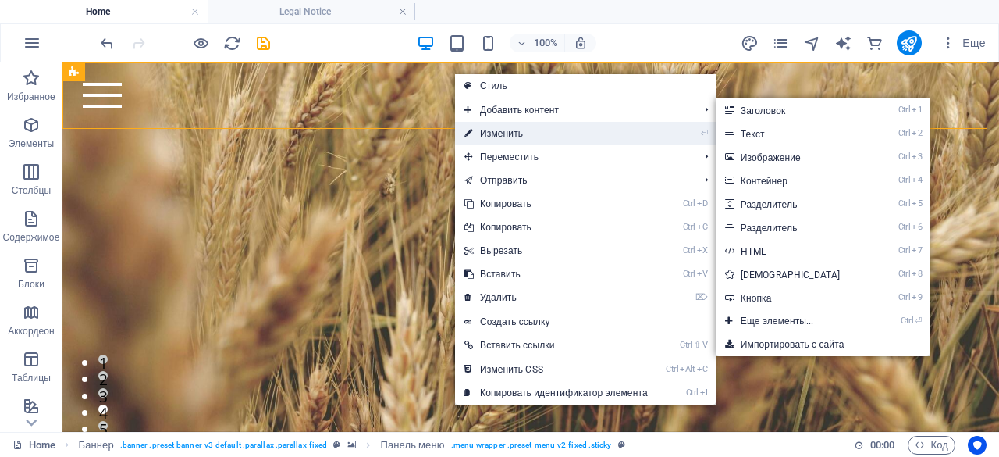
click at [503, 128] on link "⏎ Изменить" at bounding box center [556, 133] width 202 height 23
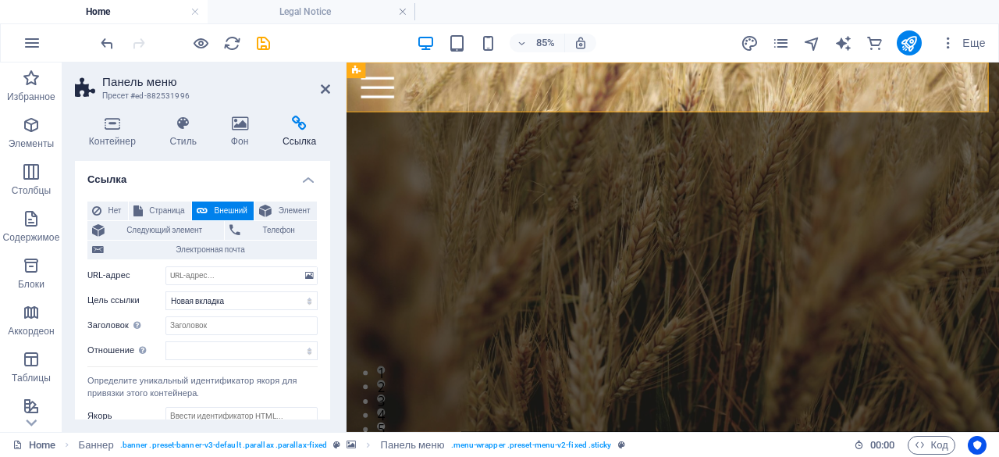
click at [404, 160] on figure at bounding box center [731, 346] width 768 height 451
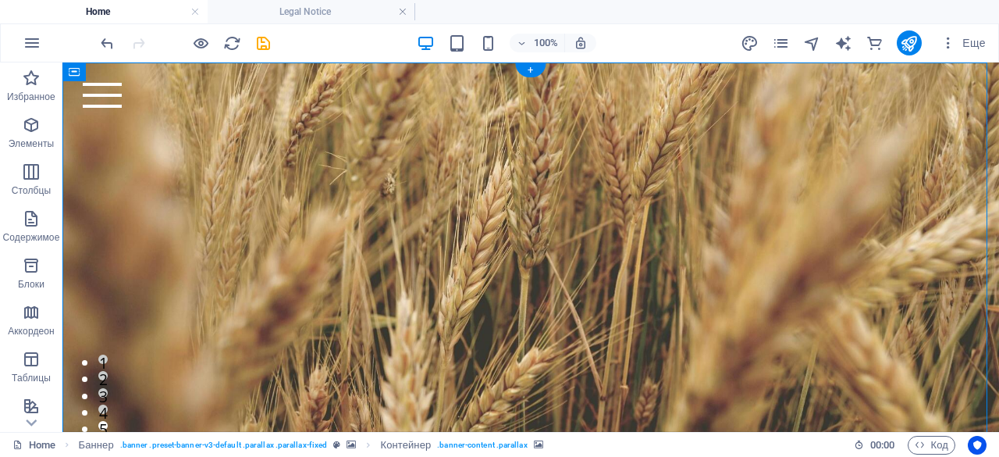
click at [220, 141] on figure at bounding box center [530, 341] width 937 height 425
click at [215, 121] on div "Главная kz-[PERSON_NAME] Продукция О нас Почему мы Партнерство Контакты" at bounding box center [530, 95] width 937 height 66
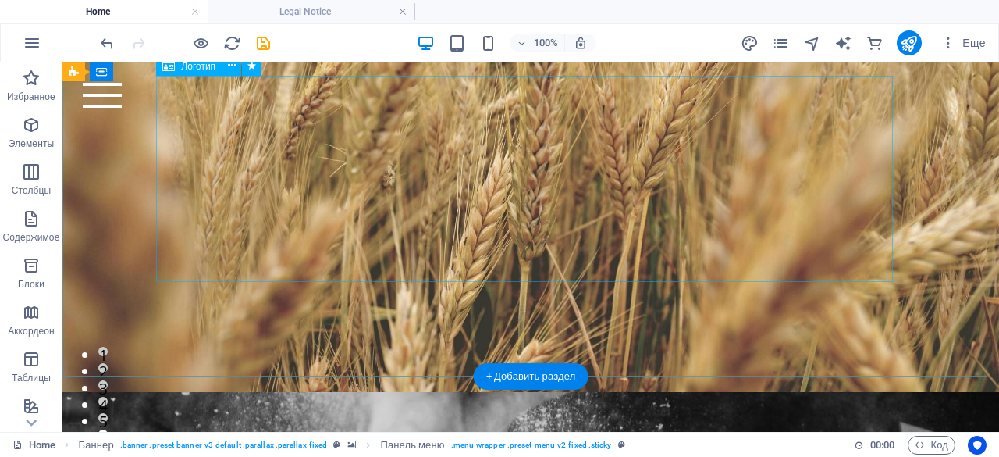
scroll to position [150, 0]
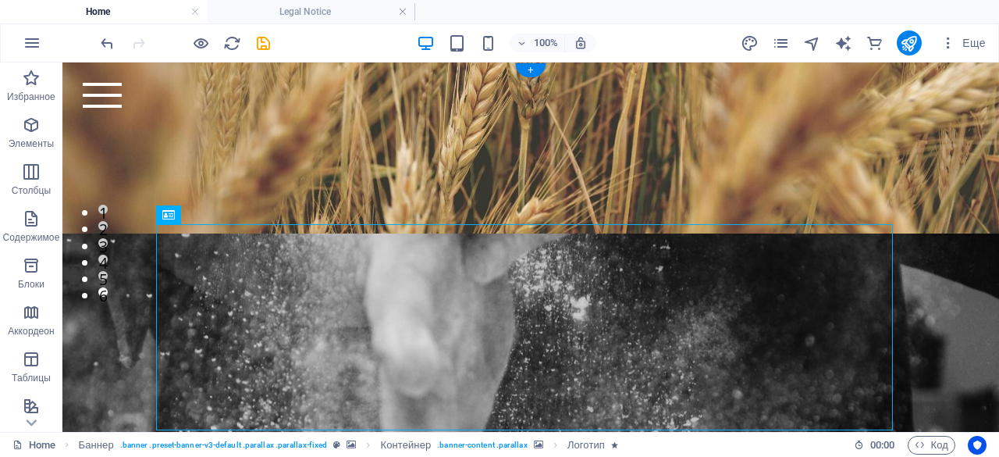
scroll to position [0, 0]
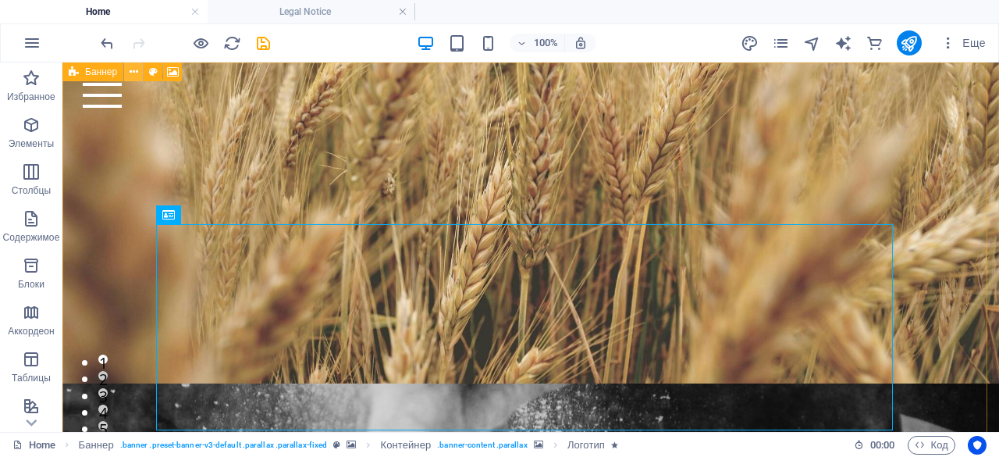
click at [133, 71] on icon at bounding box center [134, 72] width 9 height 16
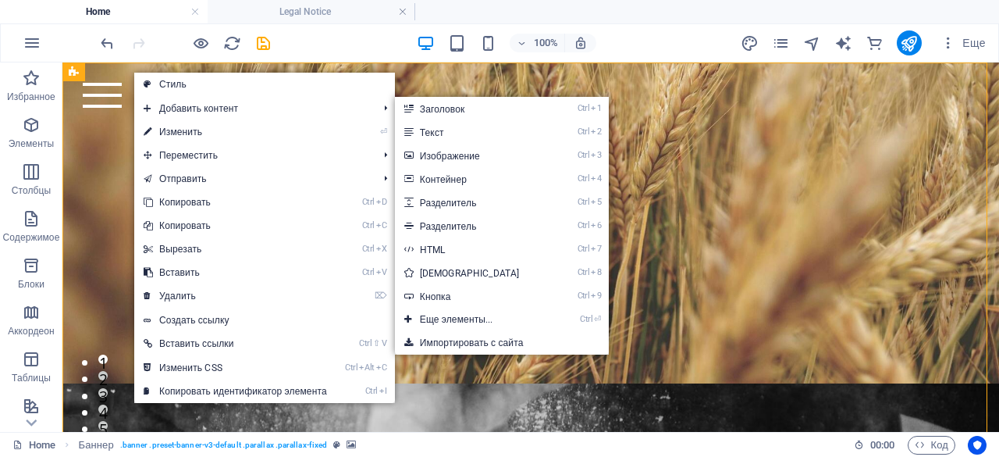
click at [167, 137] on link "⏎ Изменить" at bounding box center [235, 131] width 202 height 23
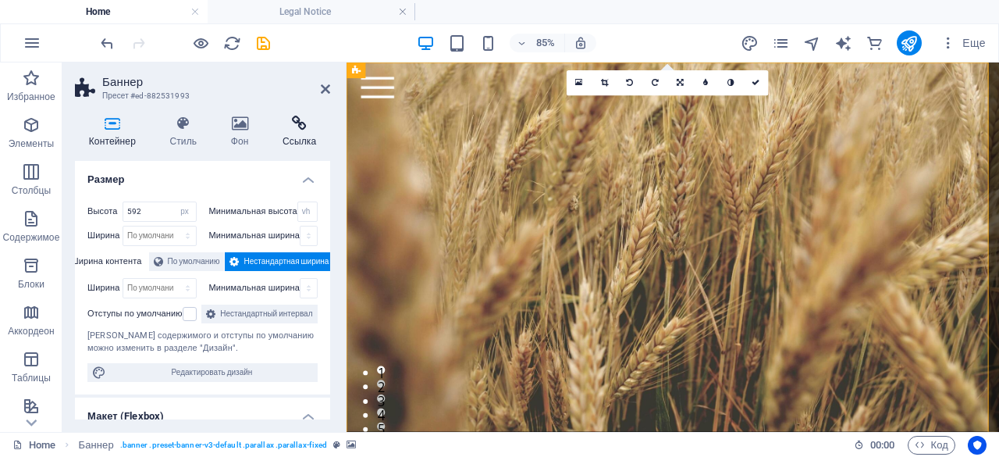
click at [279, 131] on h4 "Ссылка" at bounding box center [300, 132] width 62 height 33
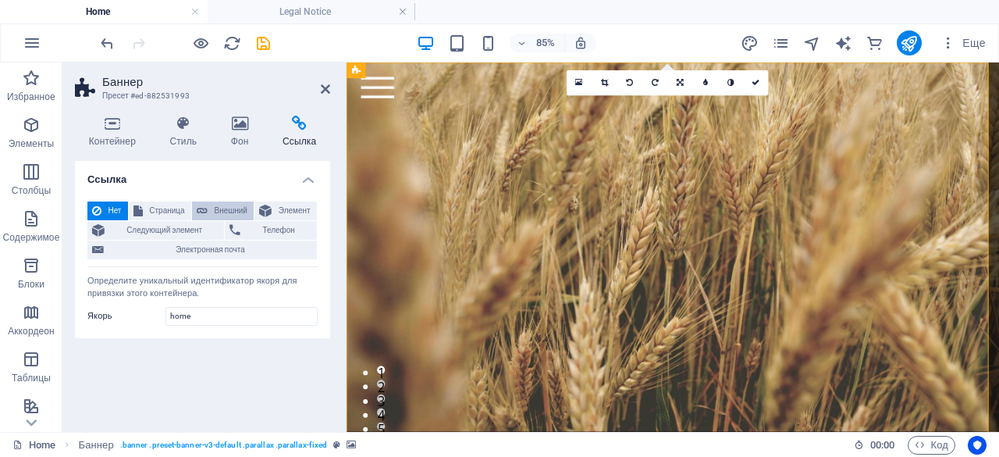
click at [232, 210] on span "Внешний" at bounding box center [230, 210] width 37 height 19
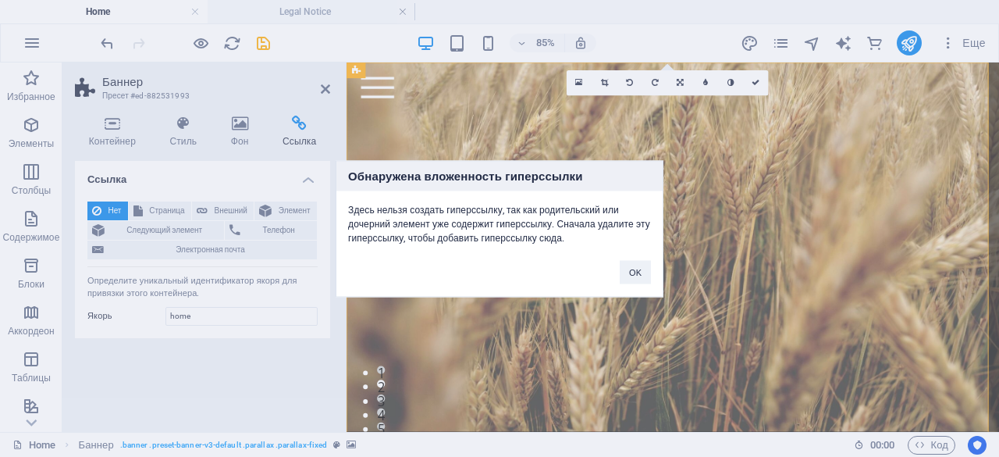
click at [116, 210] on div "Обнаружена вложенность гиперссылки Здесь нельзя создать гиперссылку, так как ро…" at bounding box center [499, 228] width 999 height 457
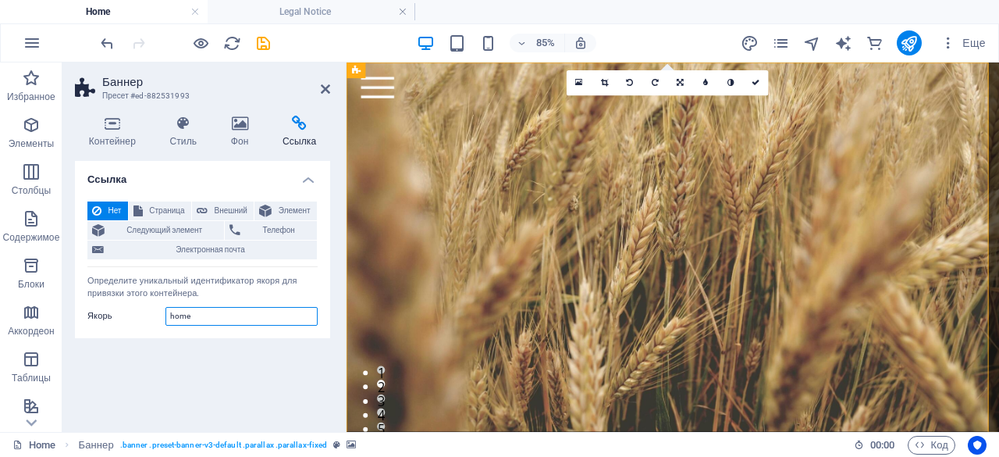
drag, startPoint x: 233, startPoint y: 312, endPoint x: 84, endPoint y: 300, distance: 150.4
click at [84, 300] on div "Нет Страница Внешний Элемент Следующий элемент Телефон Электронная почта Страни…" at bounding box center [202, 263] width 255 height 149
click at [328, 93] on icon at bounding box center [325, 89] width 9 height 12
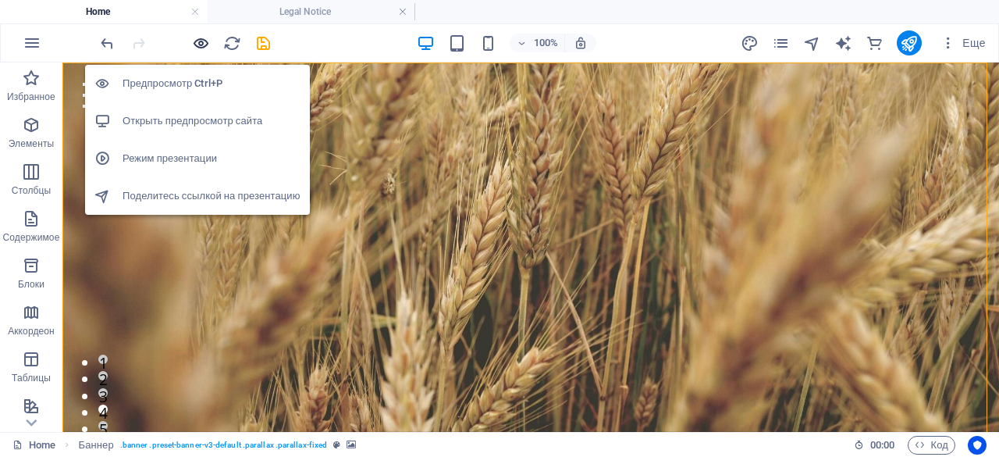
click at [201, 45] on icon "button" at bounding box center [201, 43] width 18 height 18
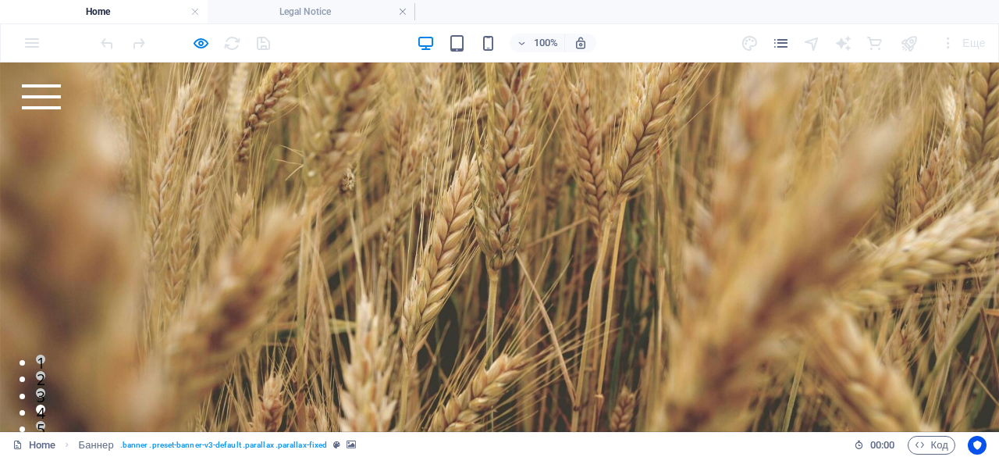
click at [61, 102] on div at bounding box center [41, 96] width 39 height 25
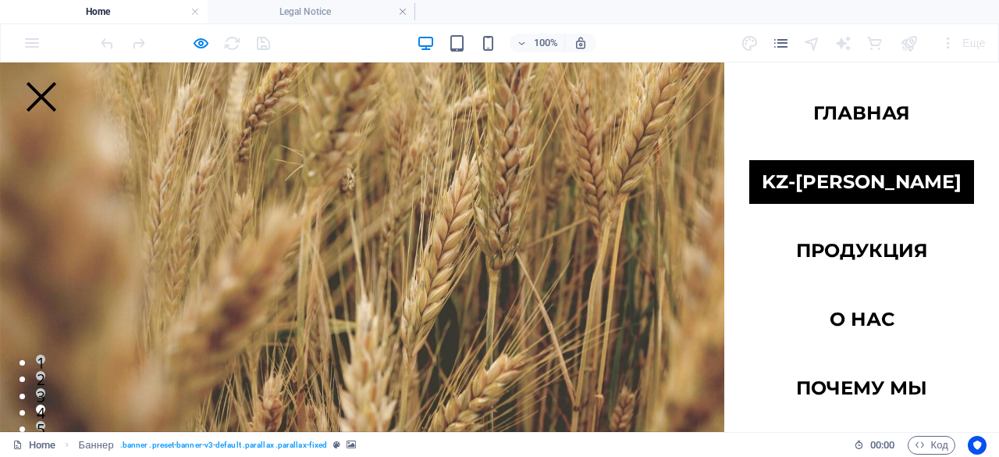
click at [879, 201] on link "kz-[PERSON_NAME]" at bounding box center [861, 182] width 225 height 44
click at [881, 182] on link "kz-[PERSON_NAME]" at bounding box center [861, 182] width 225 height 44
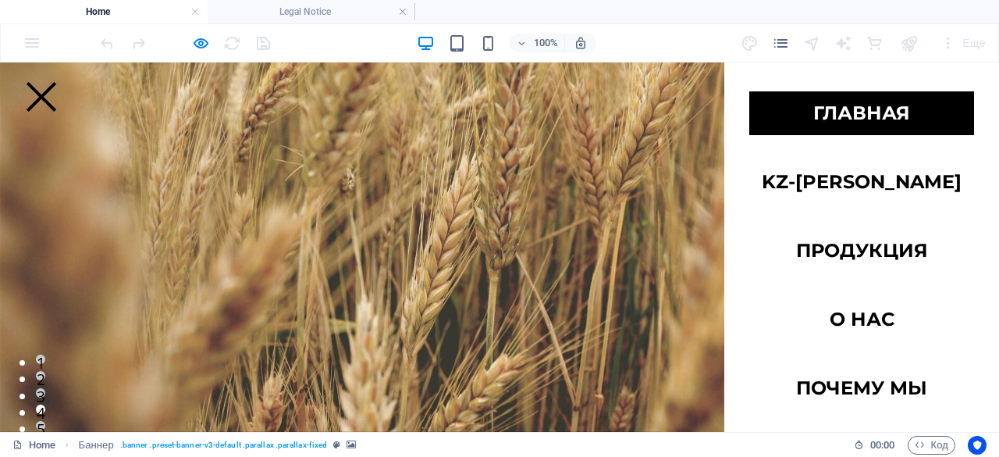
click at [870, 115] on link "Главная" at bounding box center [861, 113] width 225 height 44
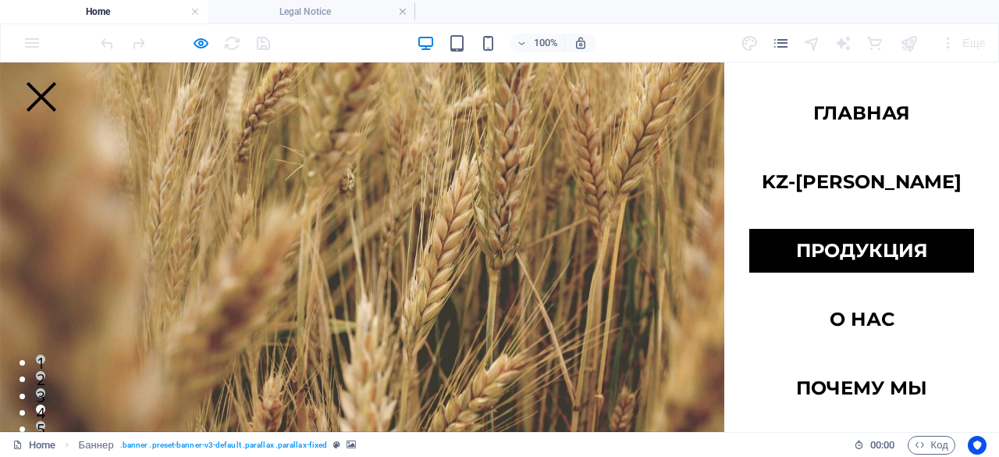
click at [858, 262] on link "Продукция" at bounding box center [861, 251] width 225 height 44
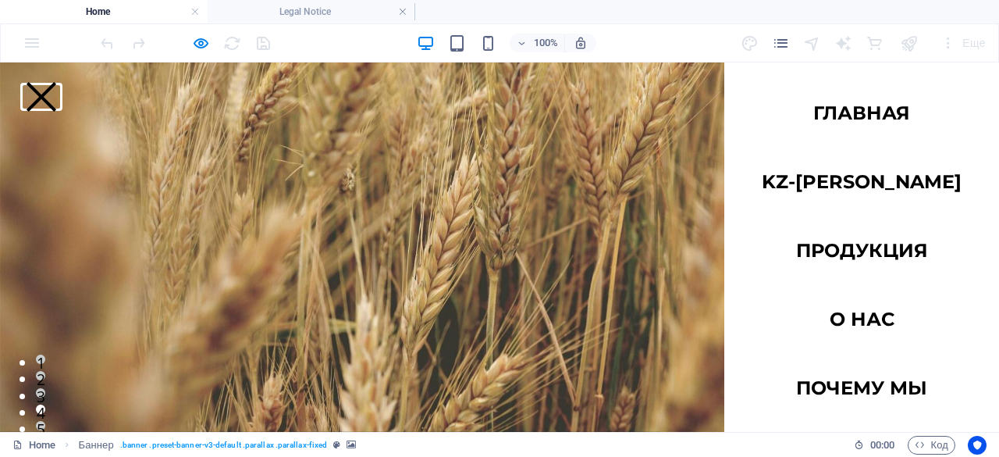
click at [56, 82] on button at bounding box center [42, 97] width 30 height 30
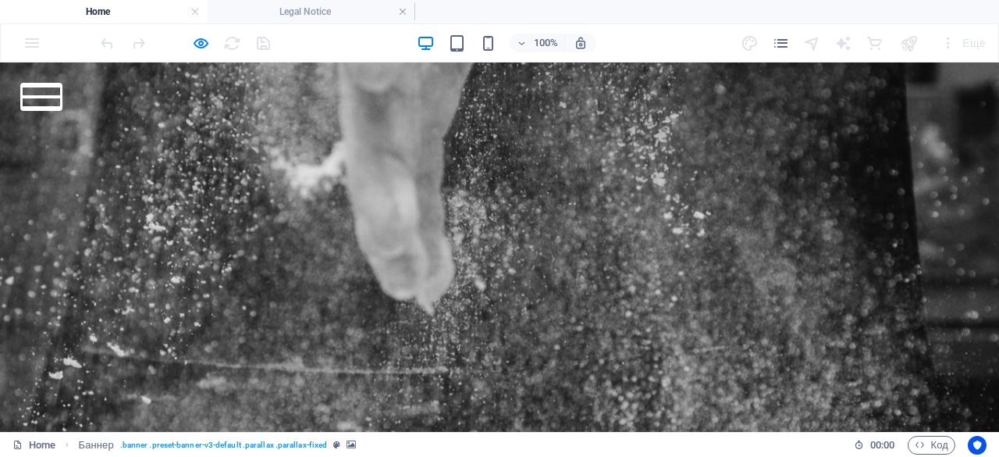
scroll to position [835, 0]
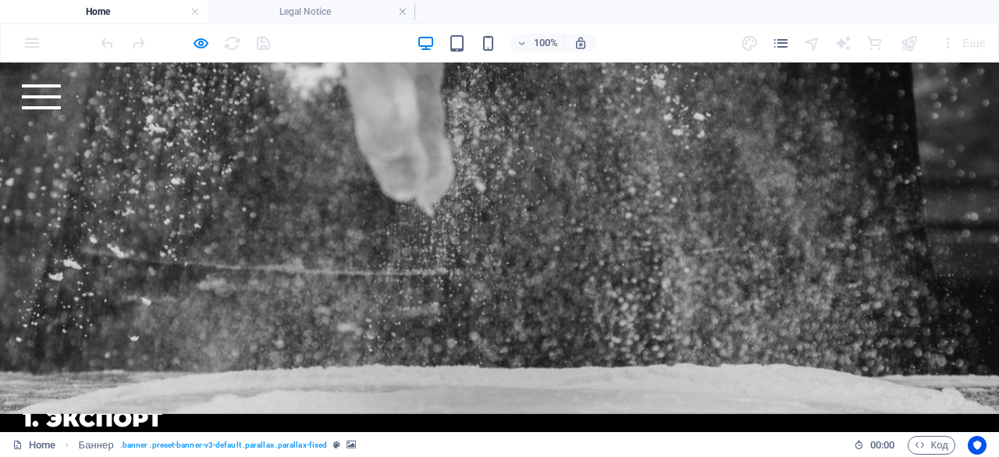
click at [61, 103] on div at bounding box center [41, 96] width 39 height 25
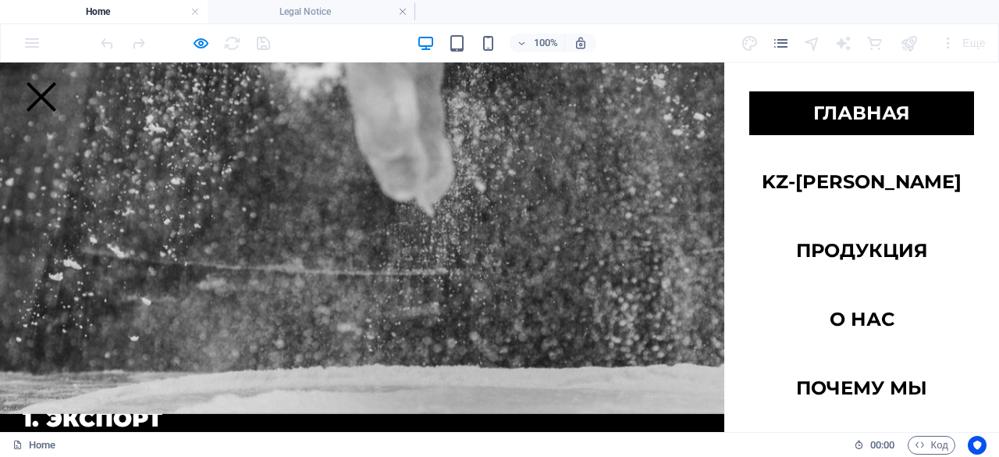
click at [924, 117] on link "Главная" at bounding box center [861, 113] width 225 height 44
click at [922, 116] on link "Главная" at bounding box center [861, 113] width 225 height 44
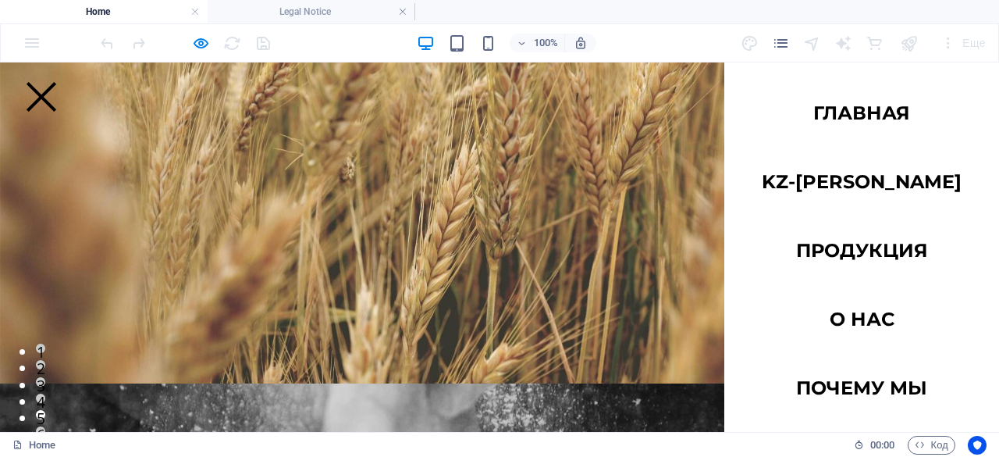
scroll to position [0, 0]
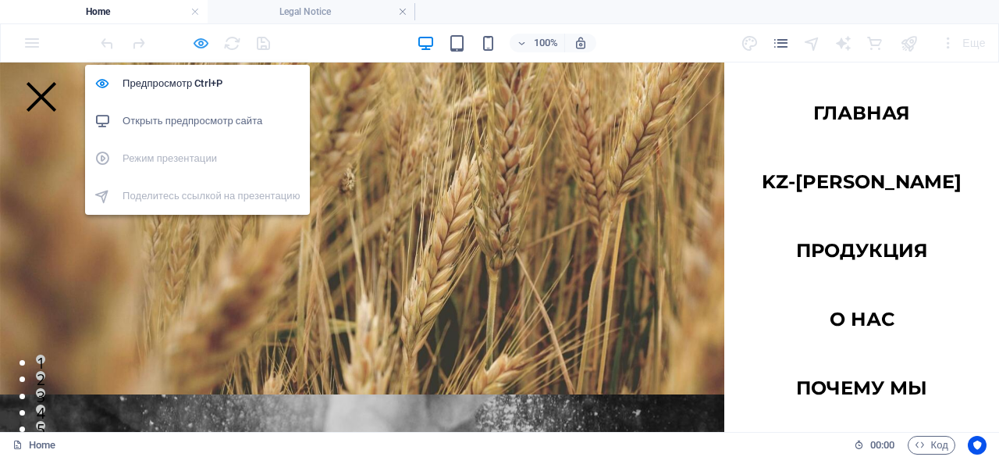
click at [200, 42] on icon "button" at bounding box center [201, 43] width 18 height 18
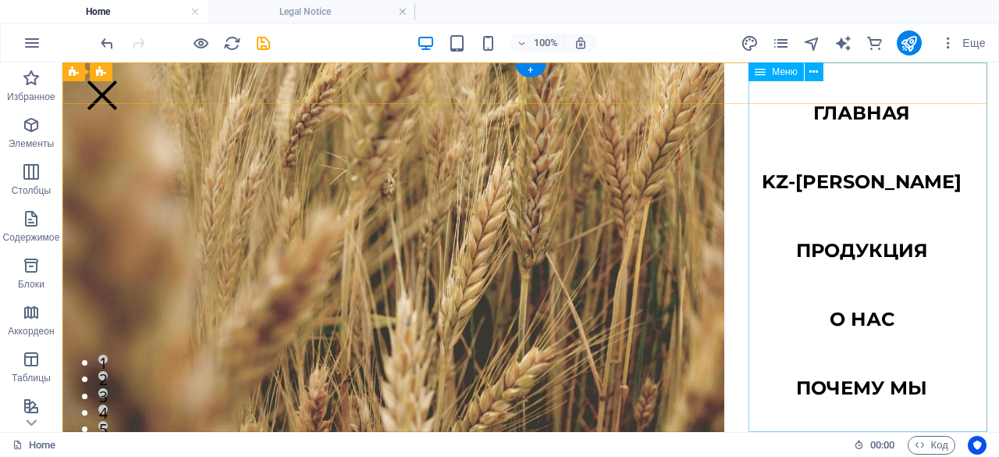
click at [806, 123] on nav "Главная kz-[PERSON_NAME] Продукция О нас Почему мы Партнерство Контакты" at bounding box center [861, 246] width 275 height 369
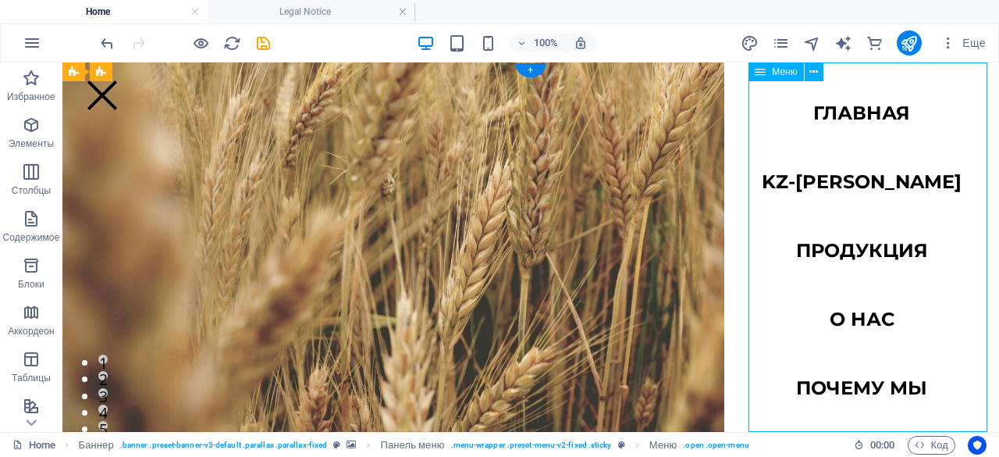
click at [806, 123] on nav "Главная kz-[PERSON_NAME] Продукция О нас Почему мы Партнерство Контакты" at bounding box center [861, 246] width 275 height 369
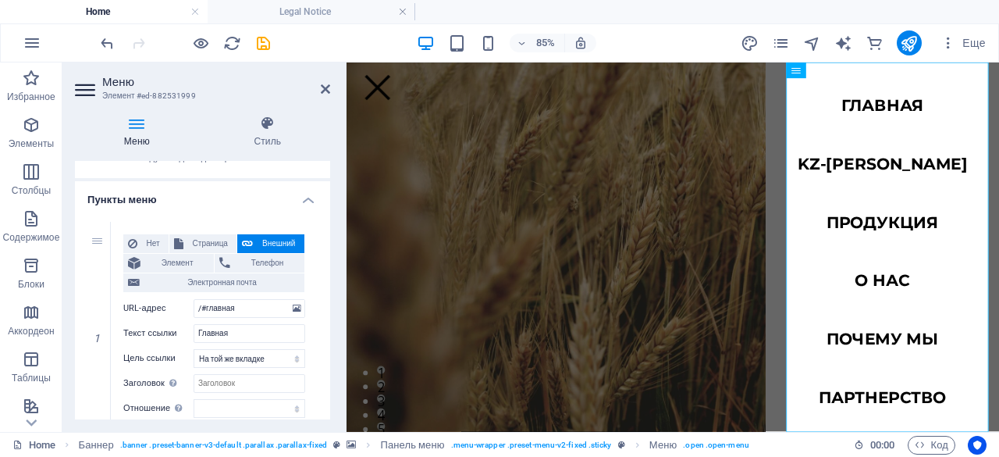
scroll to position [82, 0]
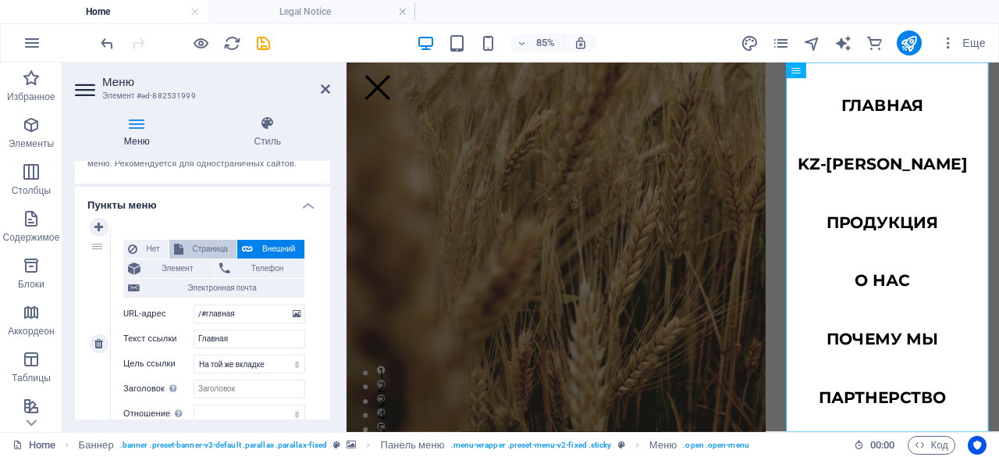
click at [183, 246] on button "Страница" at bounding box center [202, 249] width 67 height 19
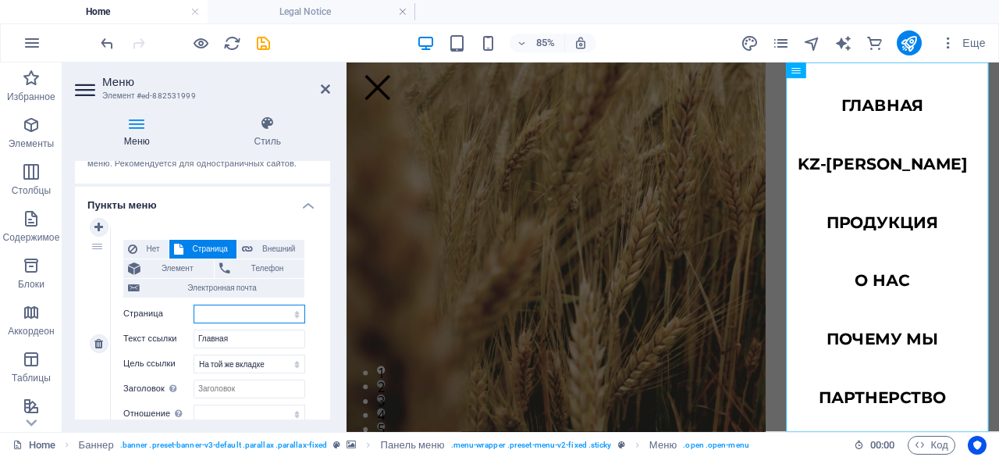
click at [230, 310] on select "Главная Subpage Legal Notice Privacy" at bounding box center [250, 313] width 112 height 19
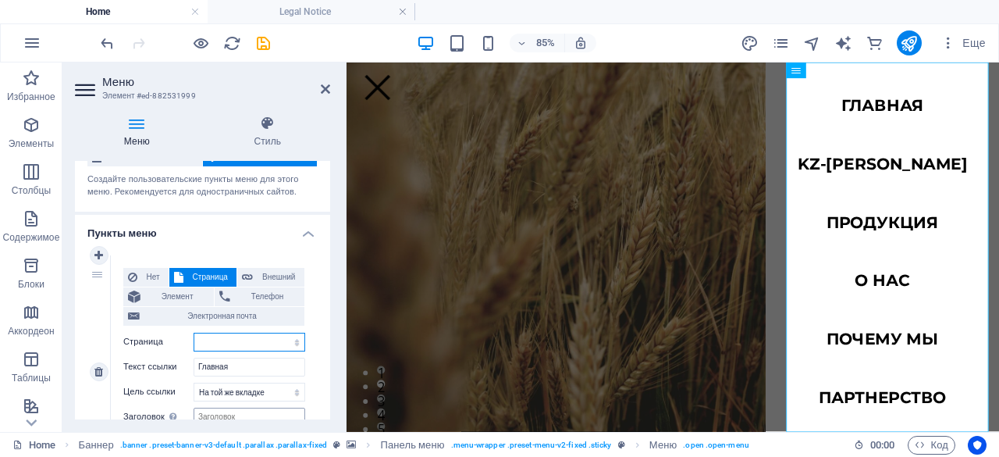
scroll to position [49, 0]
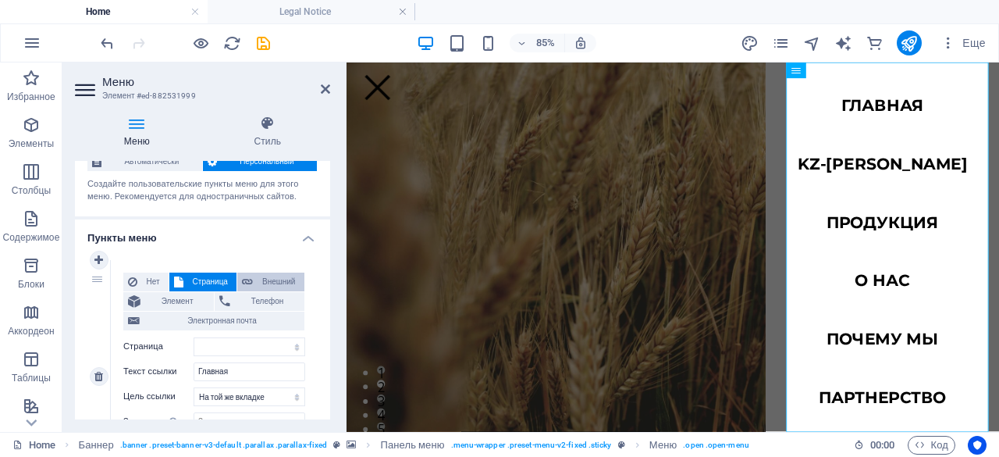
click at [265, 285] on span "Внешний" at bounding box center [279, 281] width 42 height 19
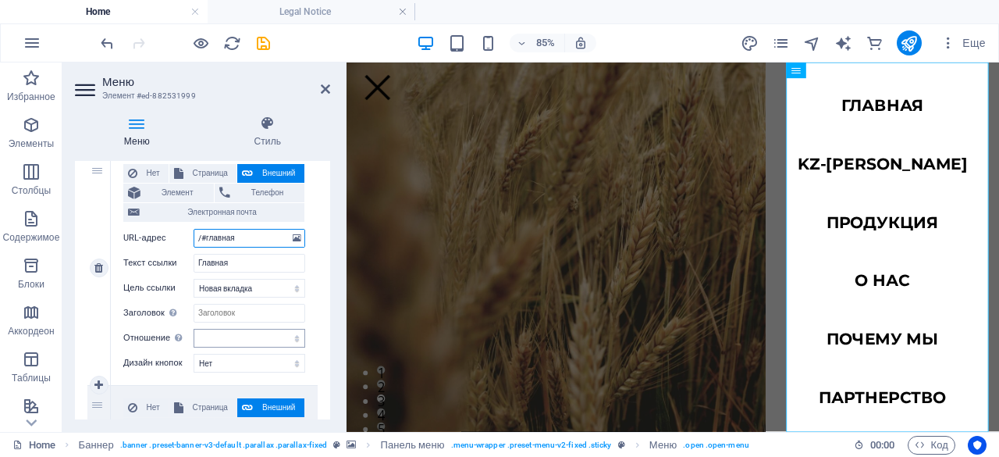
scroll to position [162, 0]
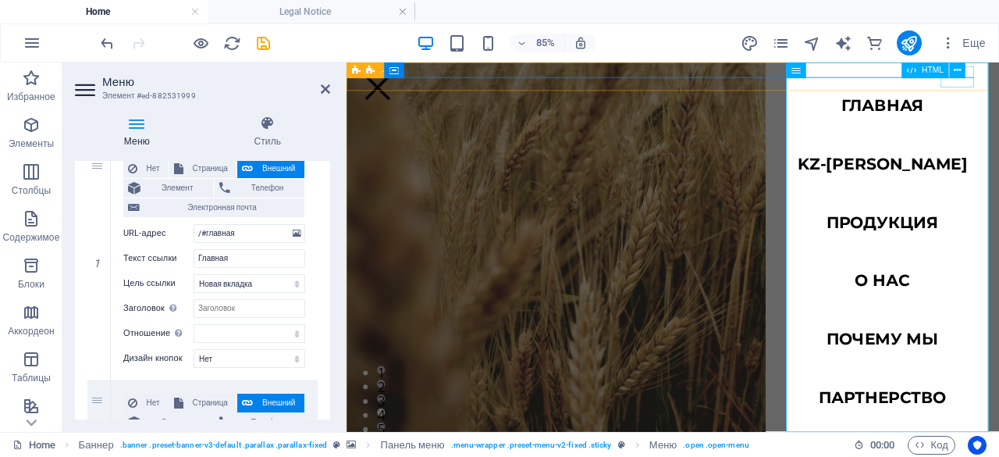
click at [403, 83] on div at bounding box center [383, 92] width 39 height 25
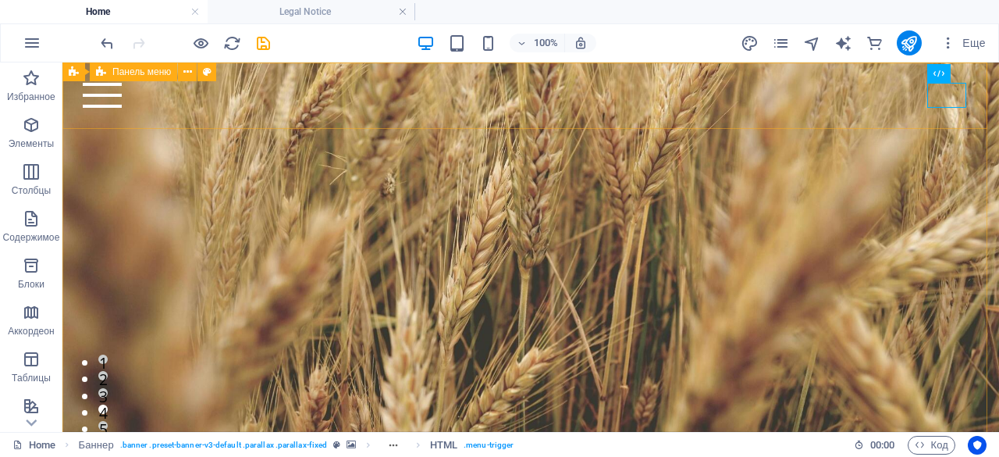
click at [0, 0] on icon at bounding box center [0, 0] width 0 height 0
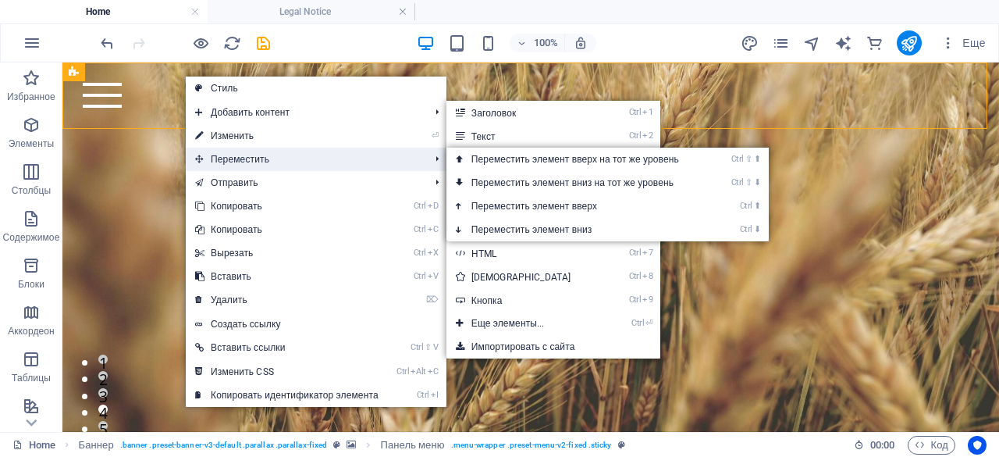
click at [223, 150] on span "Переместить" at bounding box center [304, 159] width 237 height 23
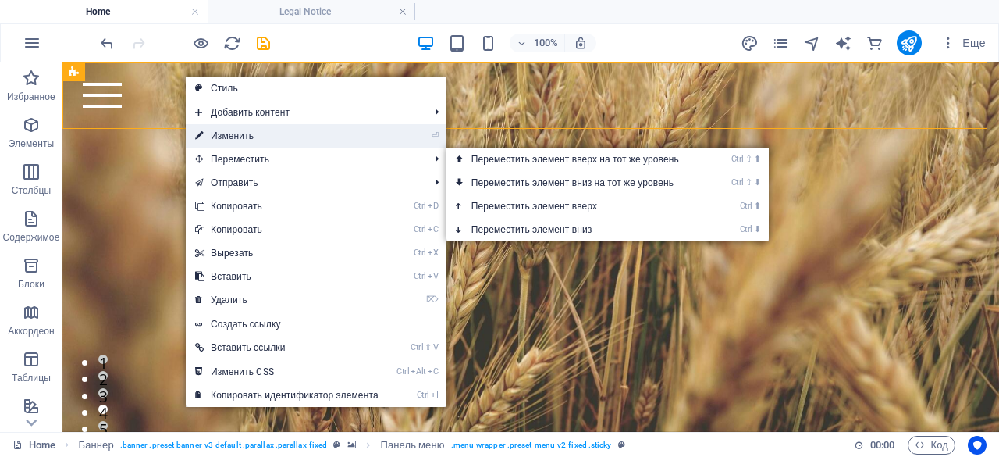
click at [233, 137] on link "⏎ Изменить" at bounding box center [287, 135] width 202 height 23
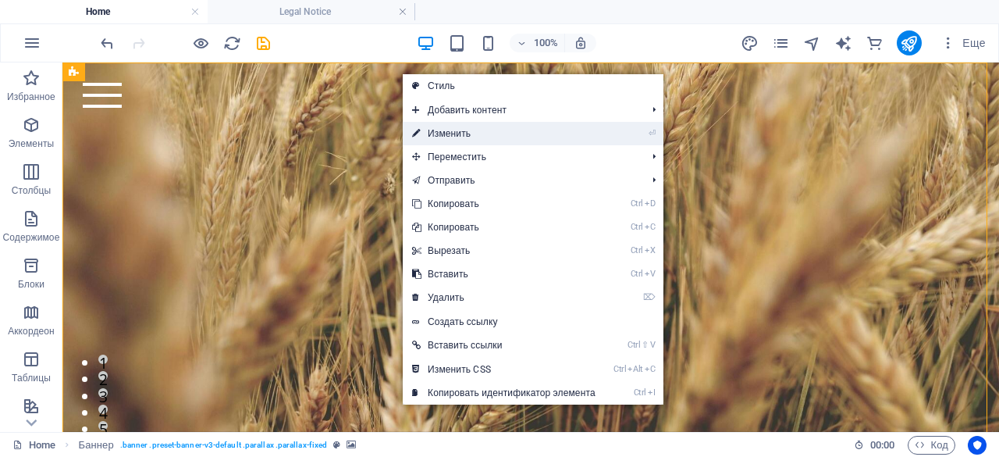
click at [441, 130] on link "⏎ Изменить" at bounding box center [504, 133] width 202 height 23
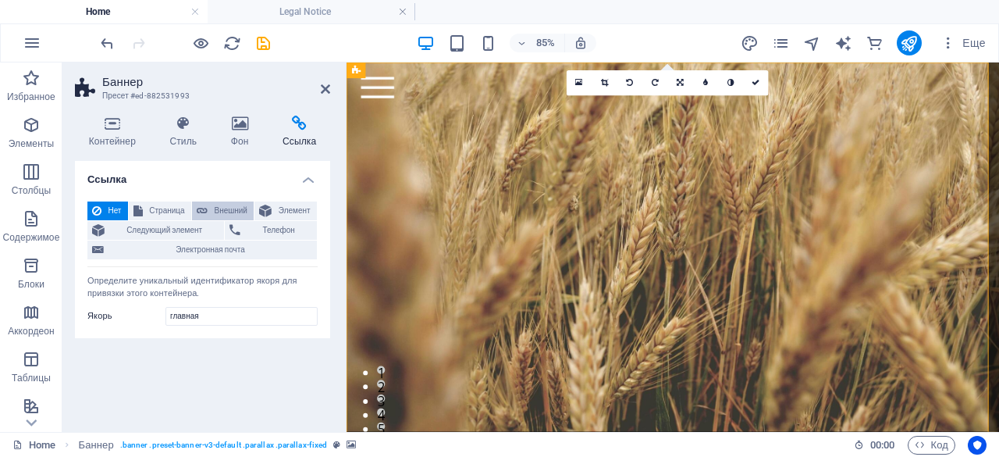
click at [231, 208] on span "Внешний" at bounding box center [230, 210] width 37 height 19
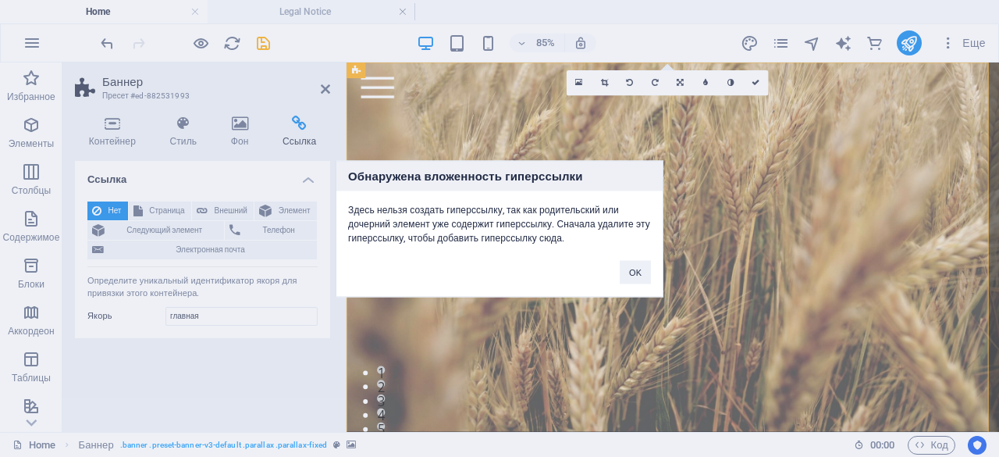
click at [148, 208] on div "Обнаружена вложенность гиперссылки Здесь нельзя создать гиперссылку, так как ро…" at bounding box center [499, 228] width 999 height 457
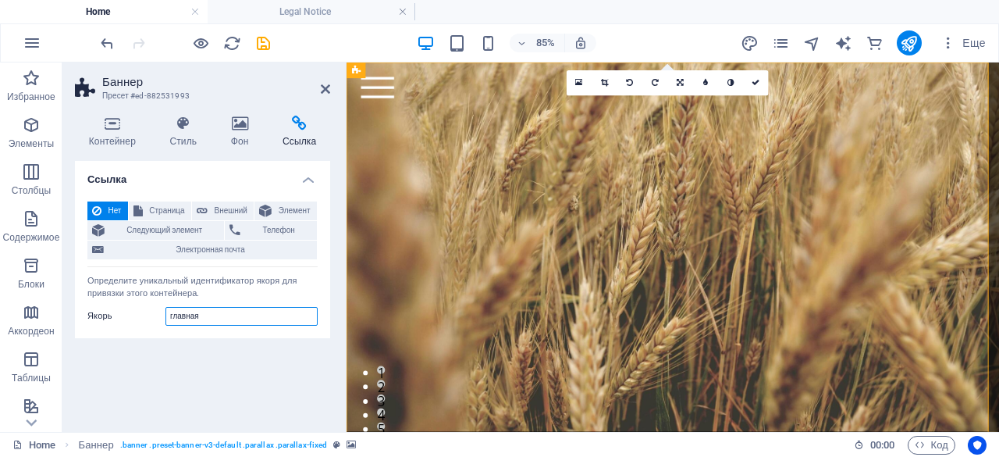
drag, startPoint x: 222, startPoint y: 322, endPoint x: 125, endPoint y: 317, distance: 97.0
click at [127, 312] on div "[PERSON_NAME] главная" at bounding box center [202, 316] width 230 height 19
click at [169, 319] on input "главная" at bounding box center [242, 316] width 152 height 19
click at [188, 348] on div "Ссылка Нет Страница Внешний Элемент Следующий элемент Телефон Электронная почта…" at bounding box center [202, 290] width 255 height 258
click at [753, 81] on icon at bounding box center [756, 83] width 8 height 8
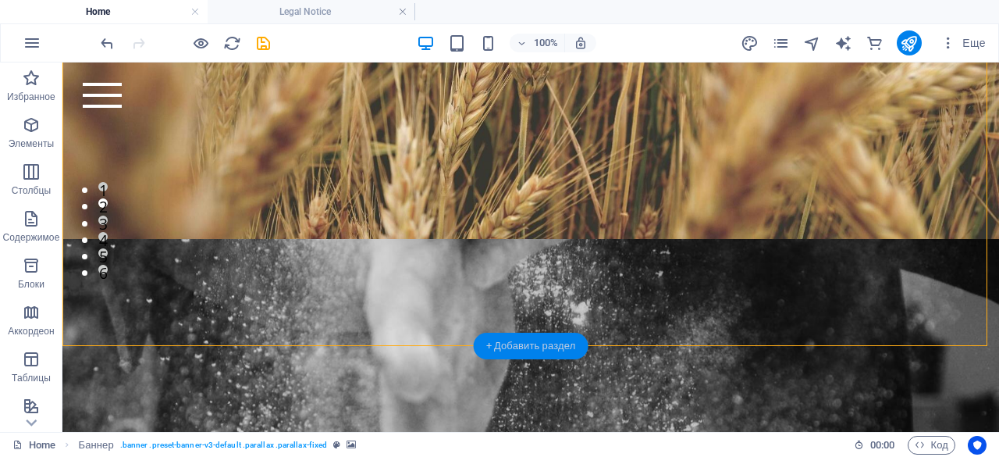
scroll to position [194, 0]
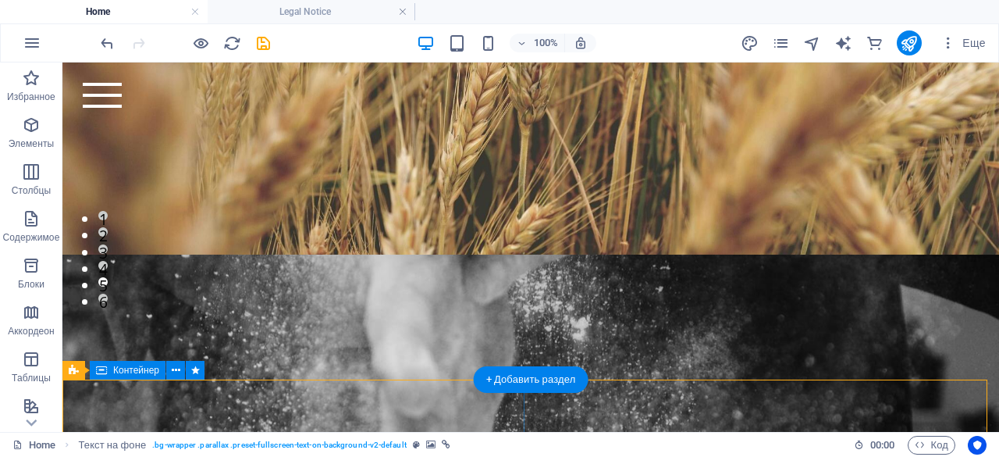
scroll to position [142, 0]
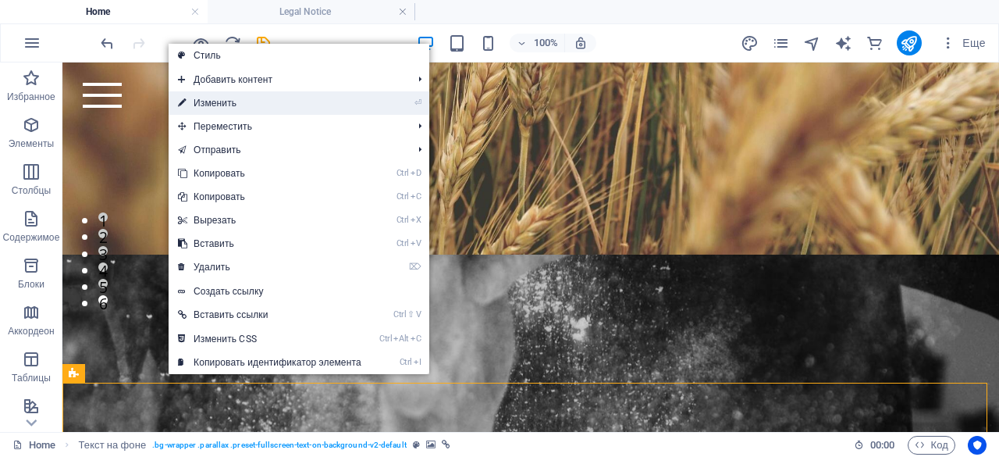
click at [272, 105] on link "⏎ Изменить" at bounding box center [270, 102] width 202 height 23
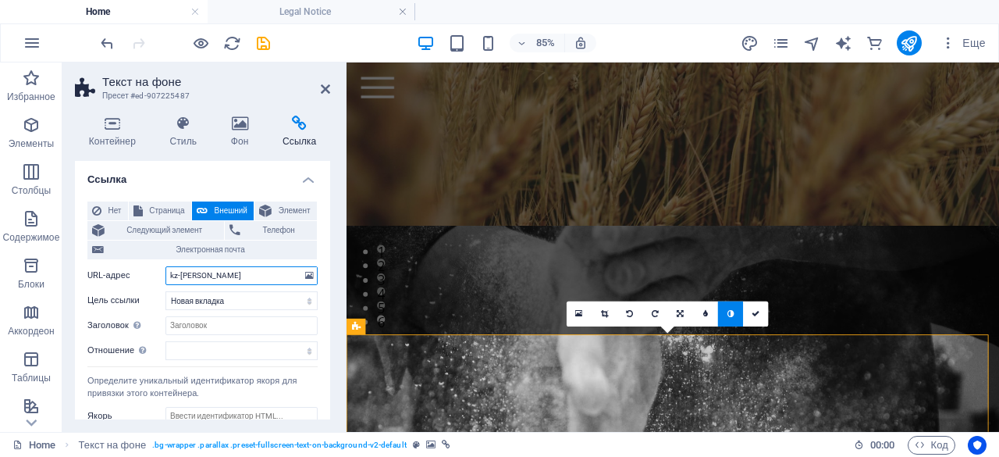
click at [169, 269] on input "kz-[PERSON_NAME]" at bounding box center [242, 275] width 152 height 19
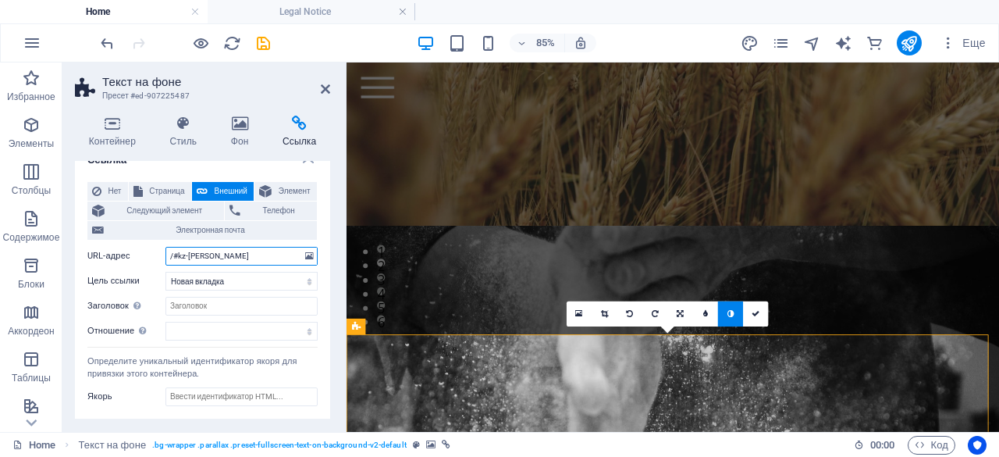
scroll to position [33, 0]
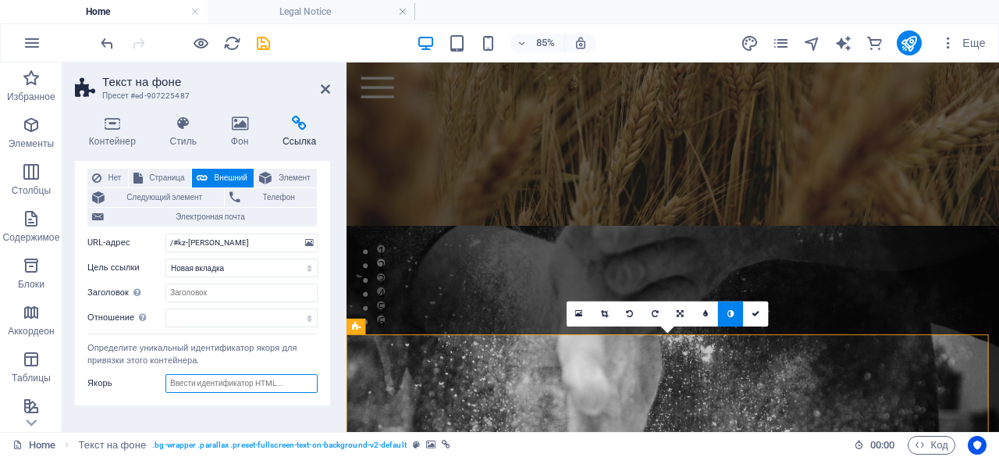
click at [272, 390] on input "Якорь" at bounding box center [242, 383] width 152 height 19
click at [338, 324] on div "Контейнер Стиль Фон Ссылка Размер Высота По умолчанию px rem % vh vw Минимальна…" at bounding box center [202, 267] width 280 height 329
click at [481, 303] on figure at bounding box center [731, 261] width 768 height 451
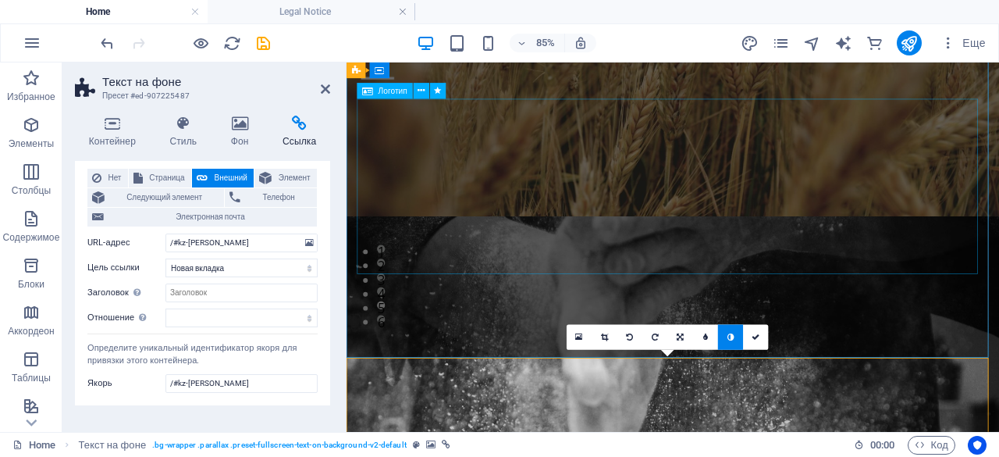
scroll to position [114, 0]
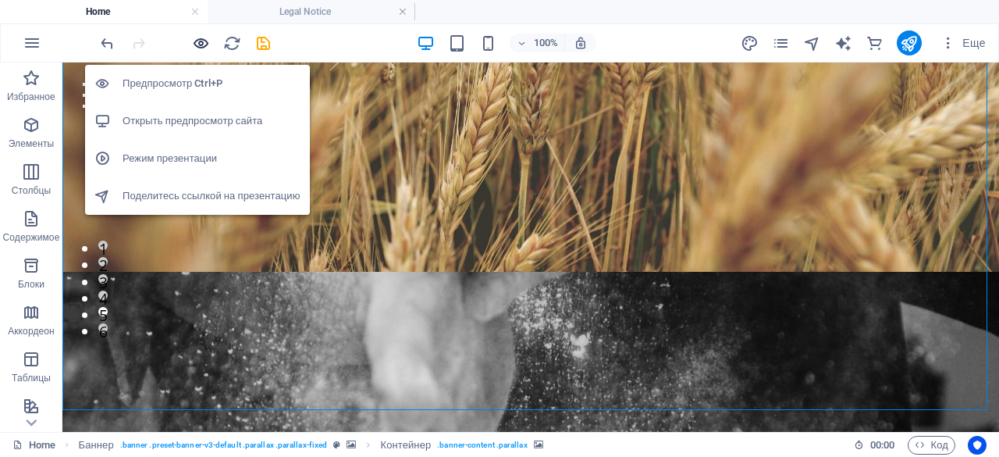
click at [201, 43] on icon "button" at bounding box center [201, 43] width 18 height 18
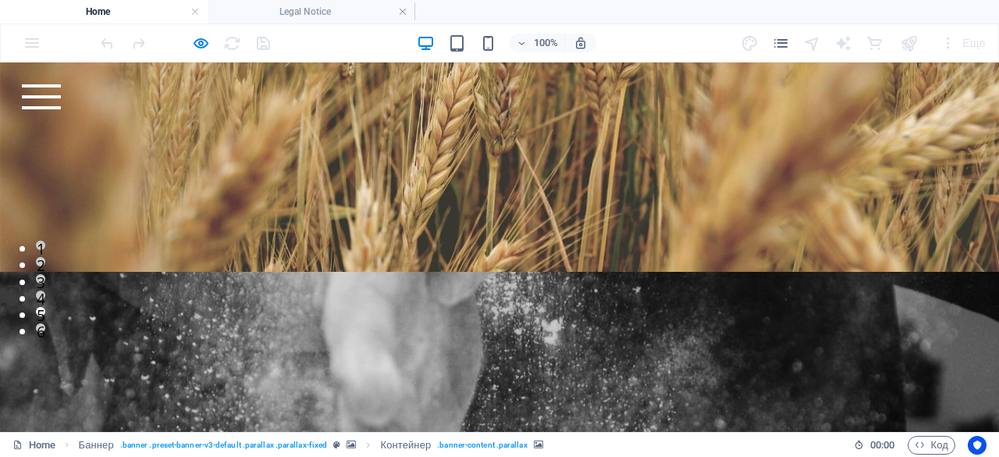
click at [960, 112] on div "Главная kz-[PERSON_NAME] Продукция О нас Почему мы Партнерство Контакты" at bounding box center [499, 96] width 999 height 69
click at [61, 102] on div at bounding box center [41, 96] width 39 height 25
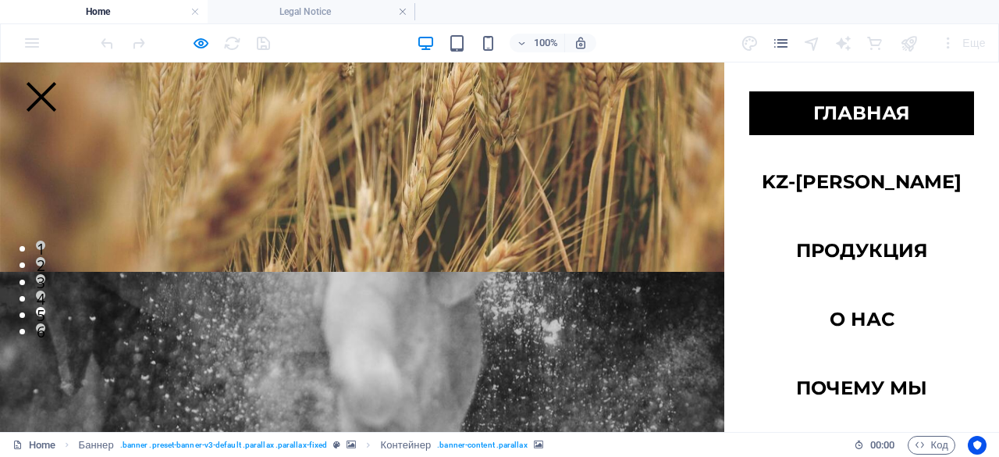
click at [883, 119] on link "Главная" at bounding box center [861, 113] width 225 height 44
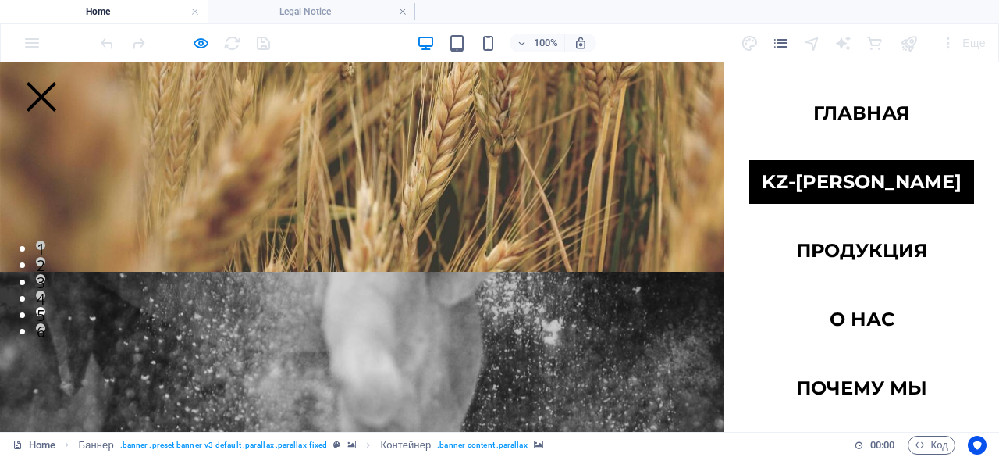
click at [870, 187] on link "kz-[PERSON_NAME]" at bounding box center [861, 182] width 225 height 44
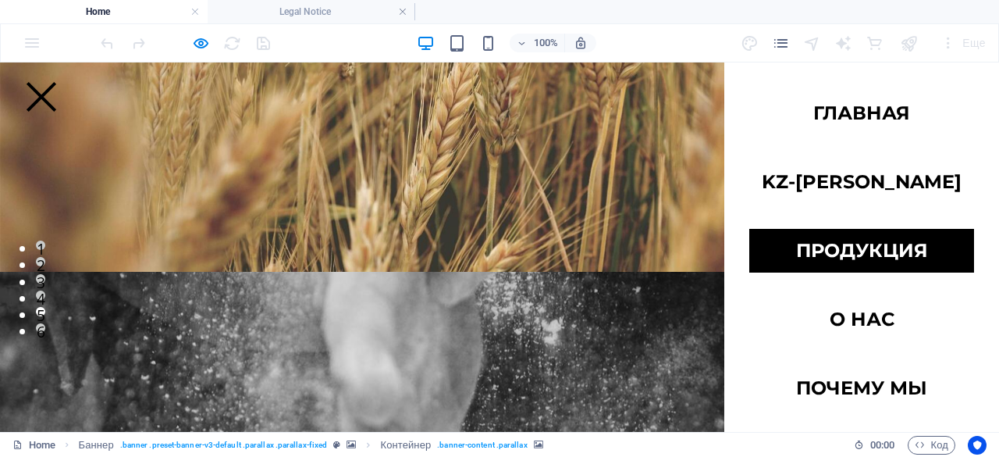
click at [835, 243] on link "Продукция" at bounding box center [861, 251] width 225 height 44
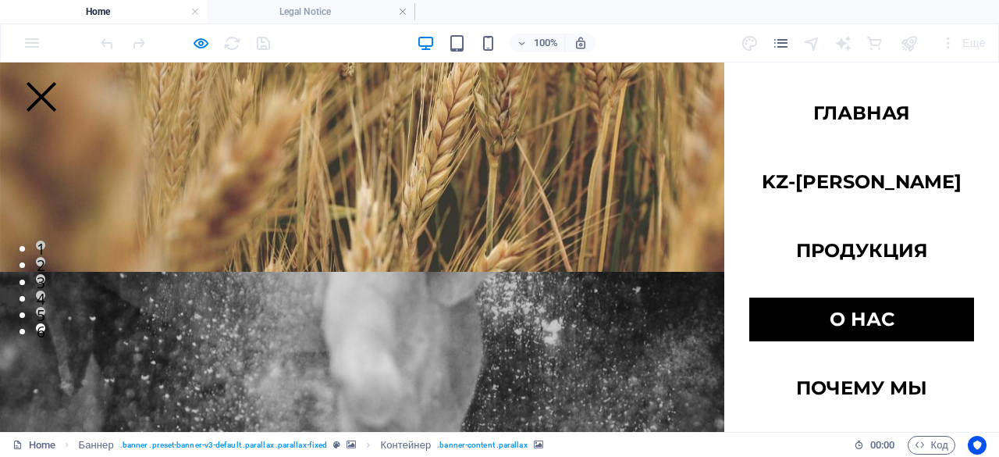
click at [846, 319] on link "О нас" at bounding box center [861, 319] width 225 height 44
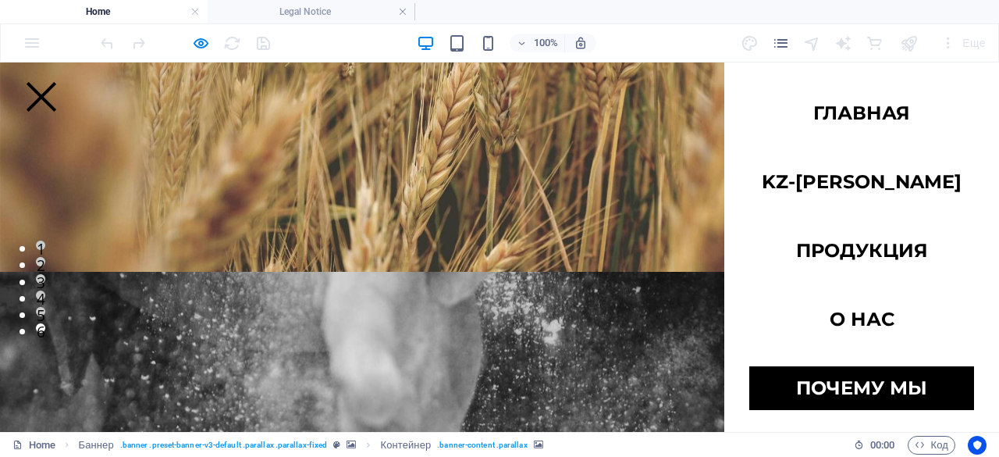
click at [829, 371] on link "Почему мы" at bounding box center [861, 388] width 225 height 44
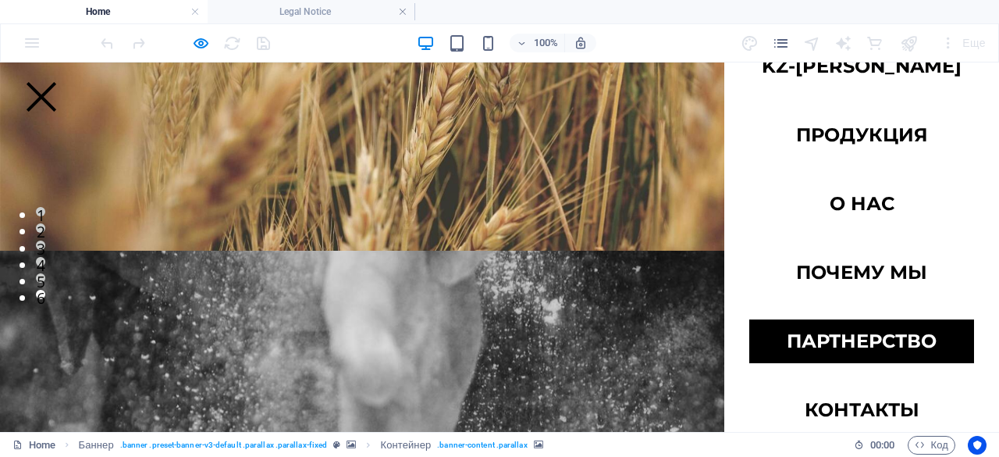
scroll to position [150, 0]
click at [845, 346] on link "Партнерство" at bounding box center [861, 341] width 225 height 44
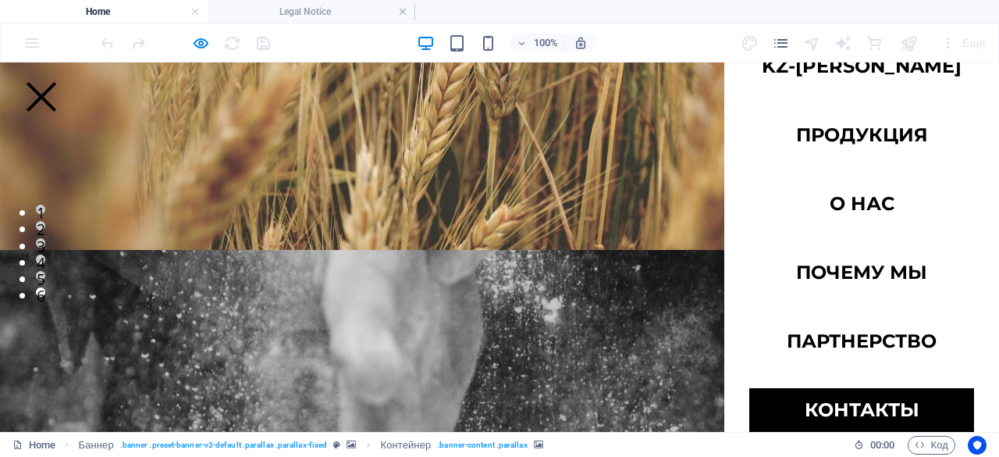
click at [828, 410] on link "Контакты" at bounding box center [861, 410] width 225 height 44
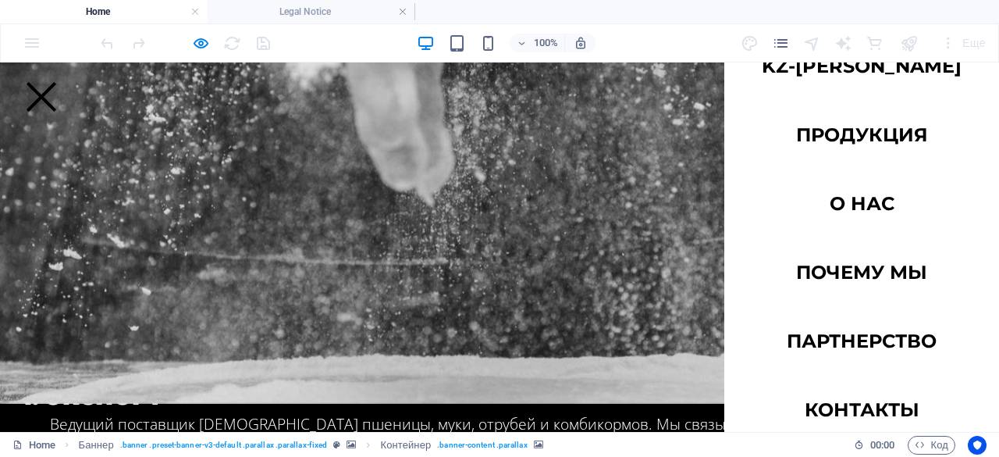
scroll to position [867, 0]
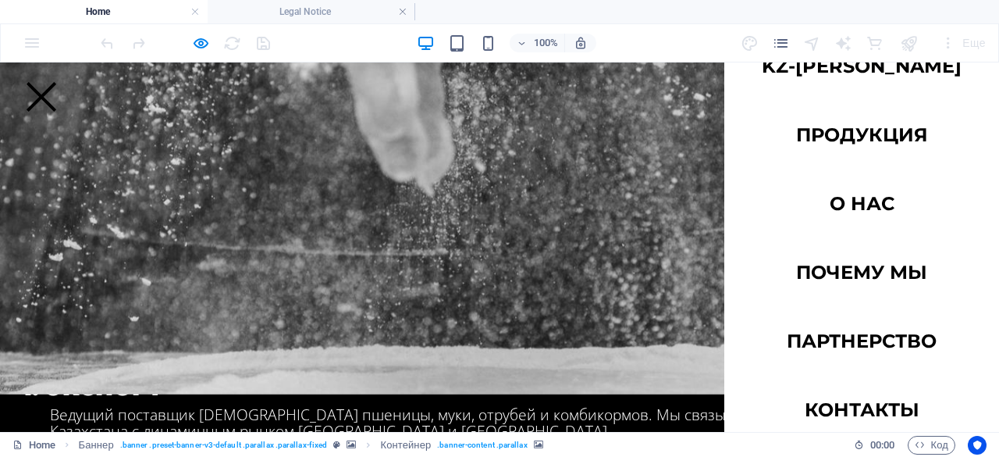
click at [61, 84] on div at bounding box center [41, 96] width 39 height 25
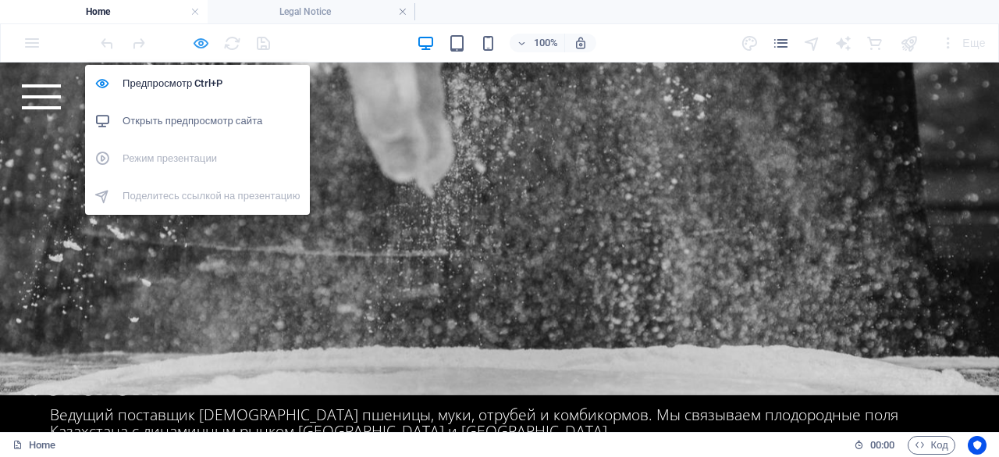
click at [203, 34] on icon "button" at bounding box center [201, 43] width 18 height 18
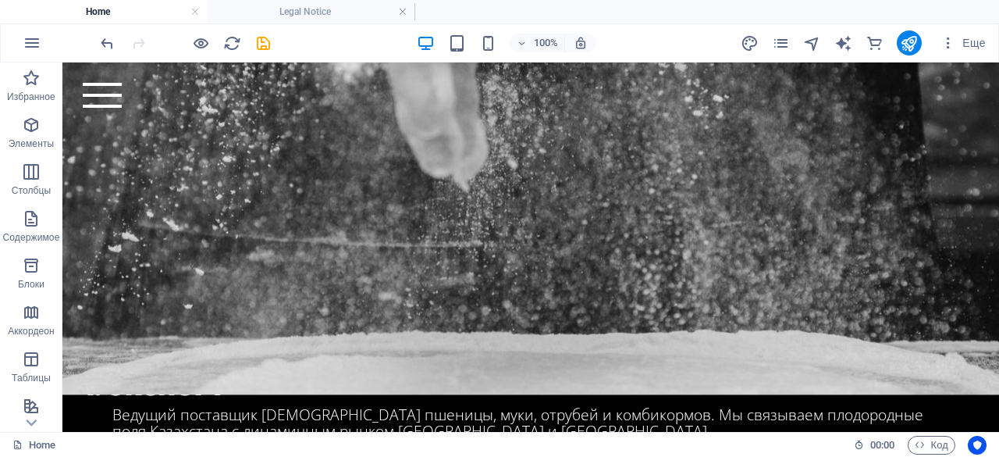
click at [272, 46] on icon "save" at bounding box center [264, 43] width 18 height 18
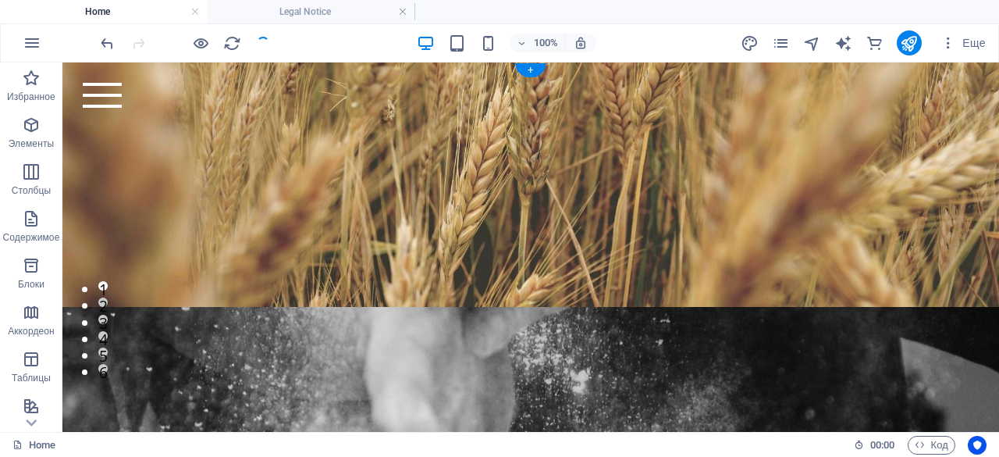
scroll to position [0, 0]
